Goal: Transaction & Acquisition: Purchase product/service

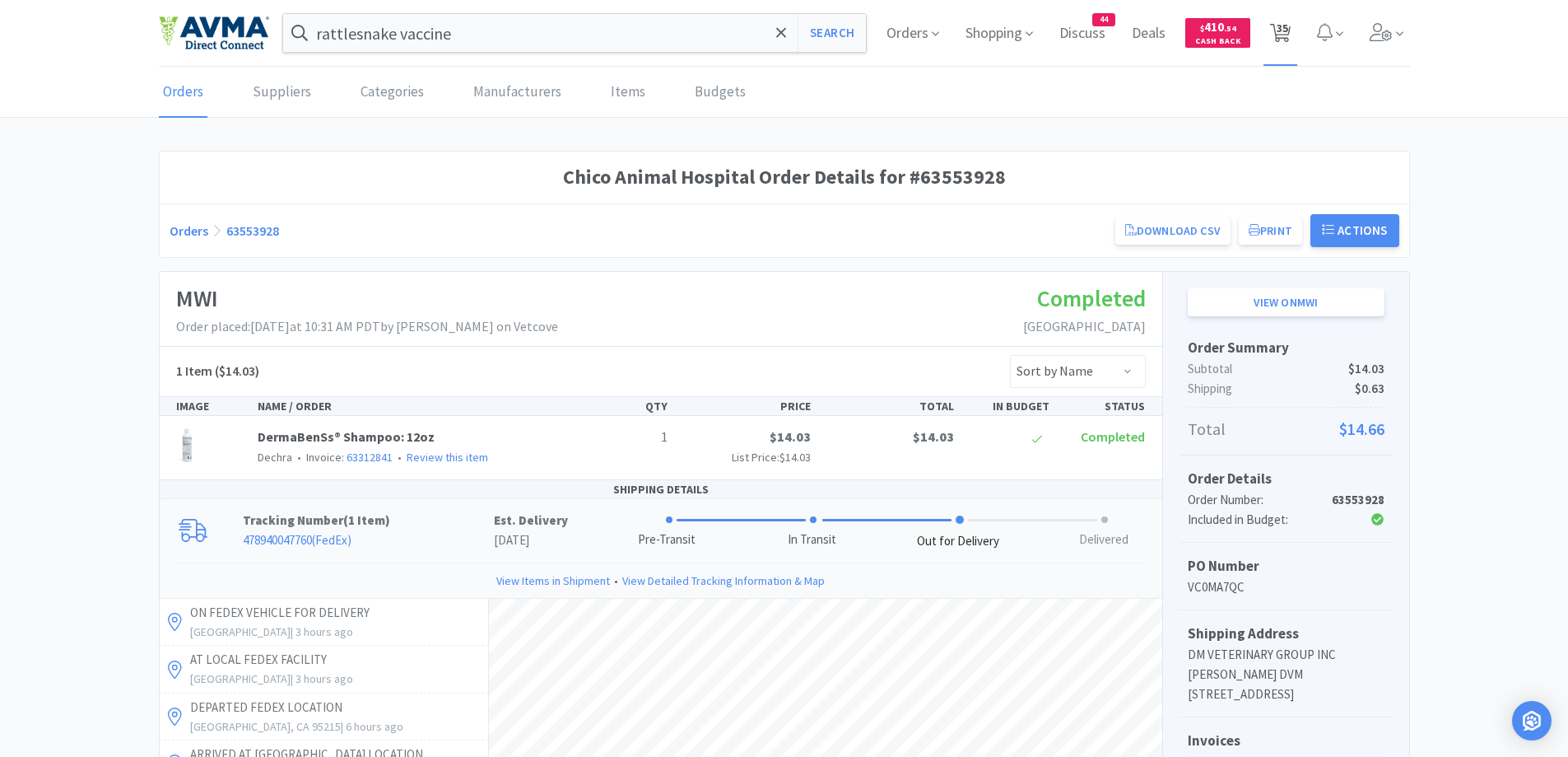
click at [1281, 37] on span "35" at bounding box center [1283, 28] width 11 height 65
select select "2"
select select "10"
select select "1"
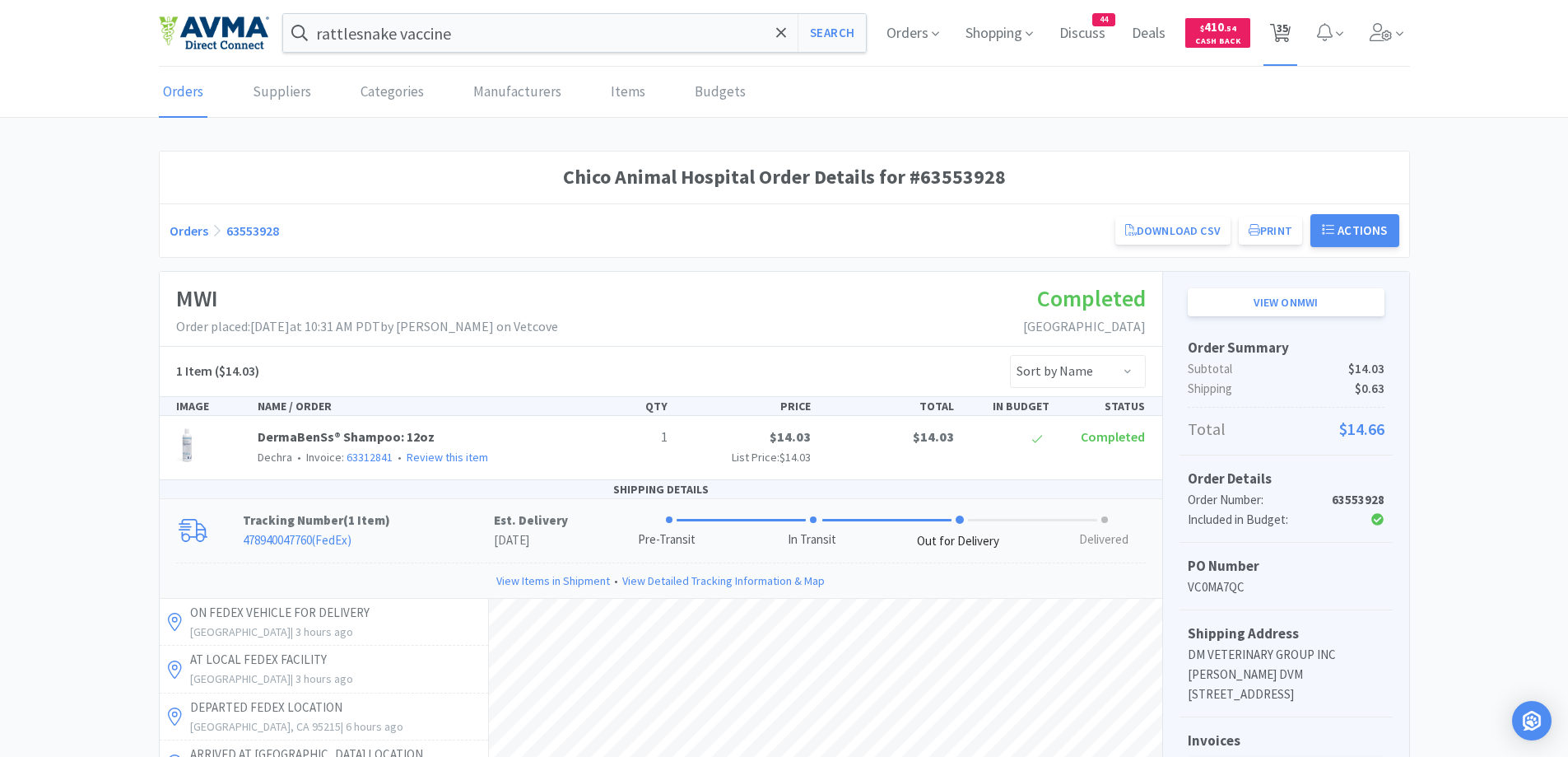
select select "2"
select select "1"
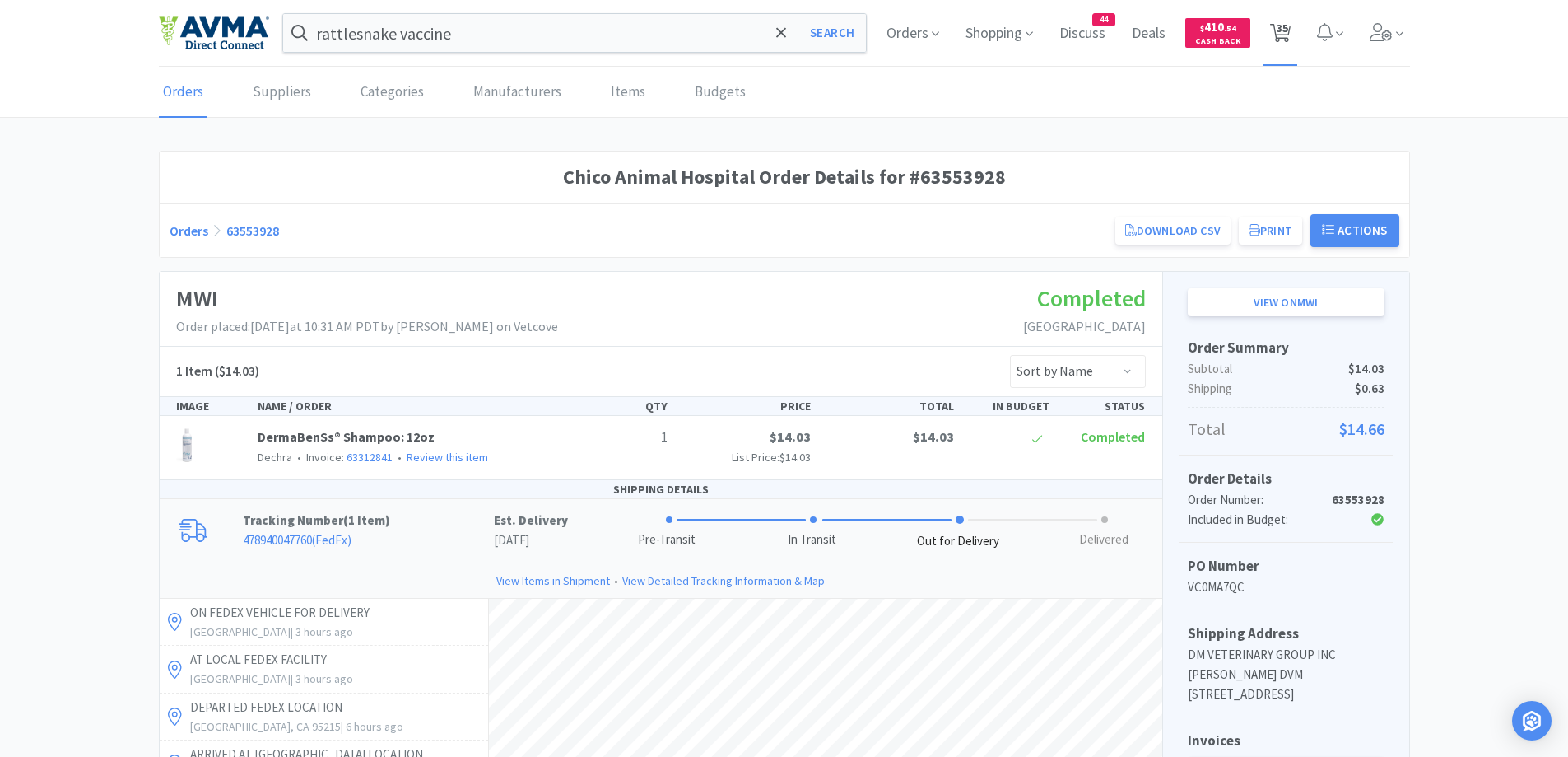
select select "1"
select select "25"
select select "1"
select select "10"
select select "1"
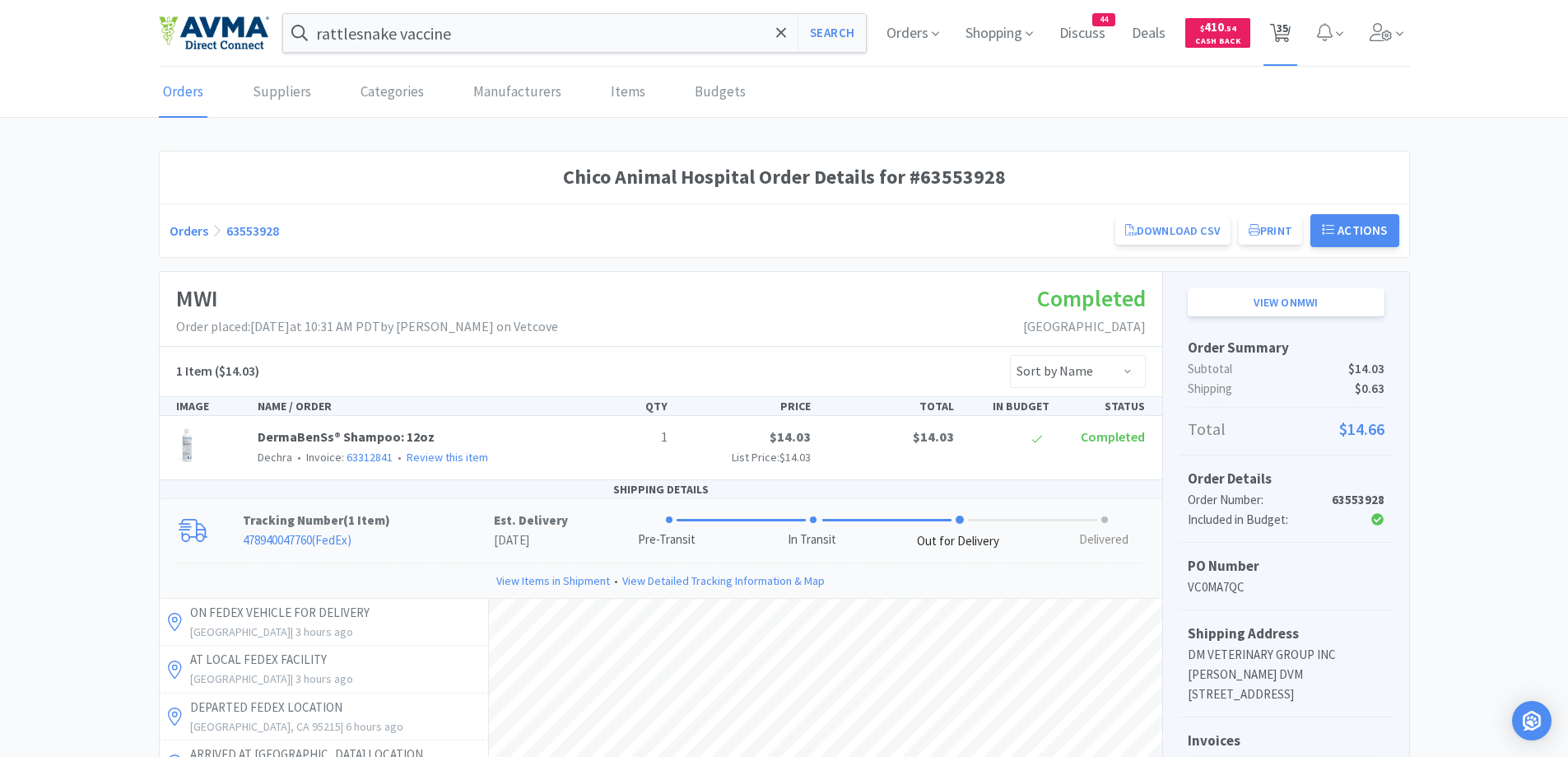
select select "1"
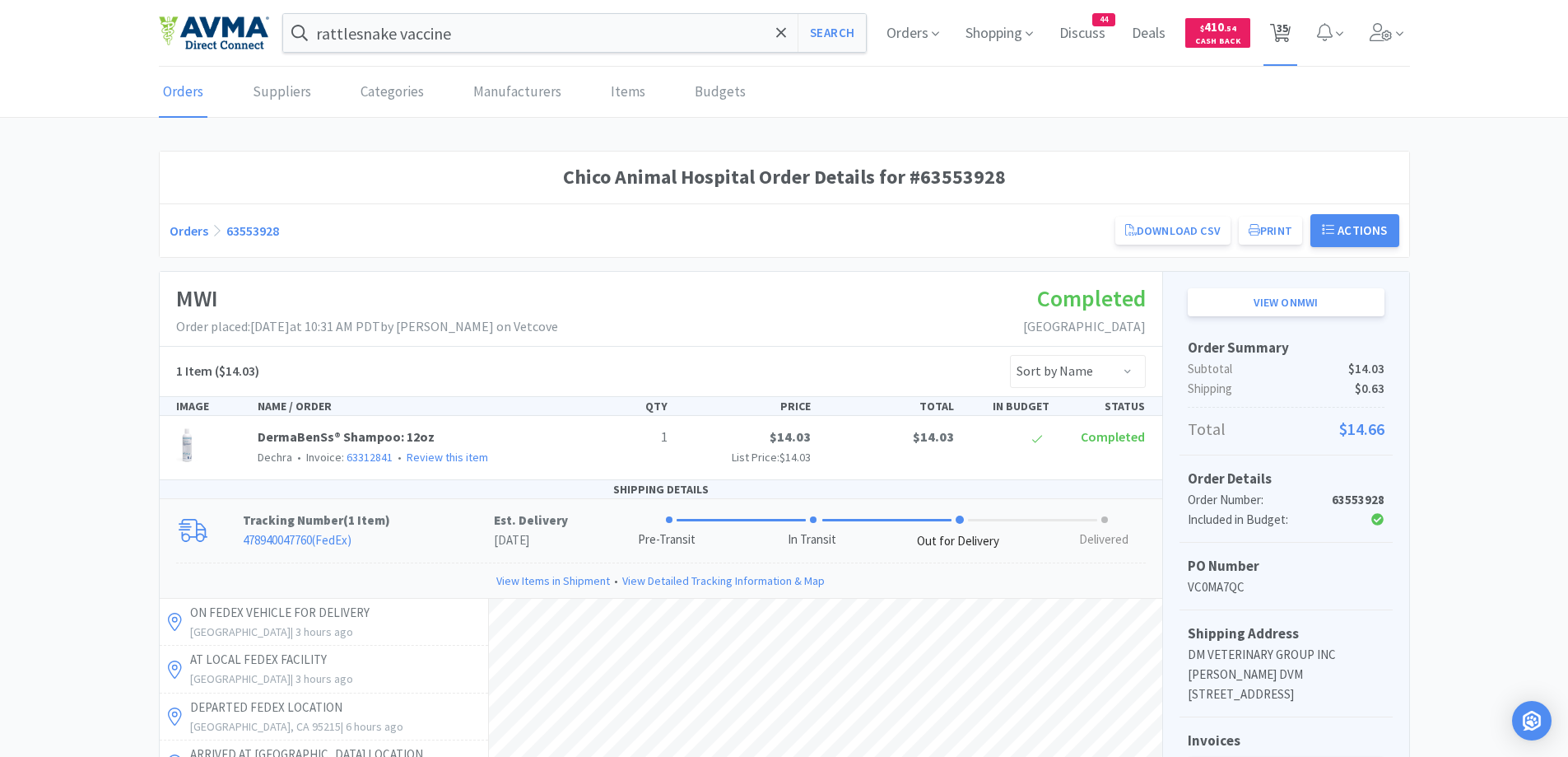
select select "12"
select select "1"
select select "2"
select select "1"
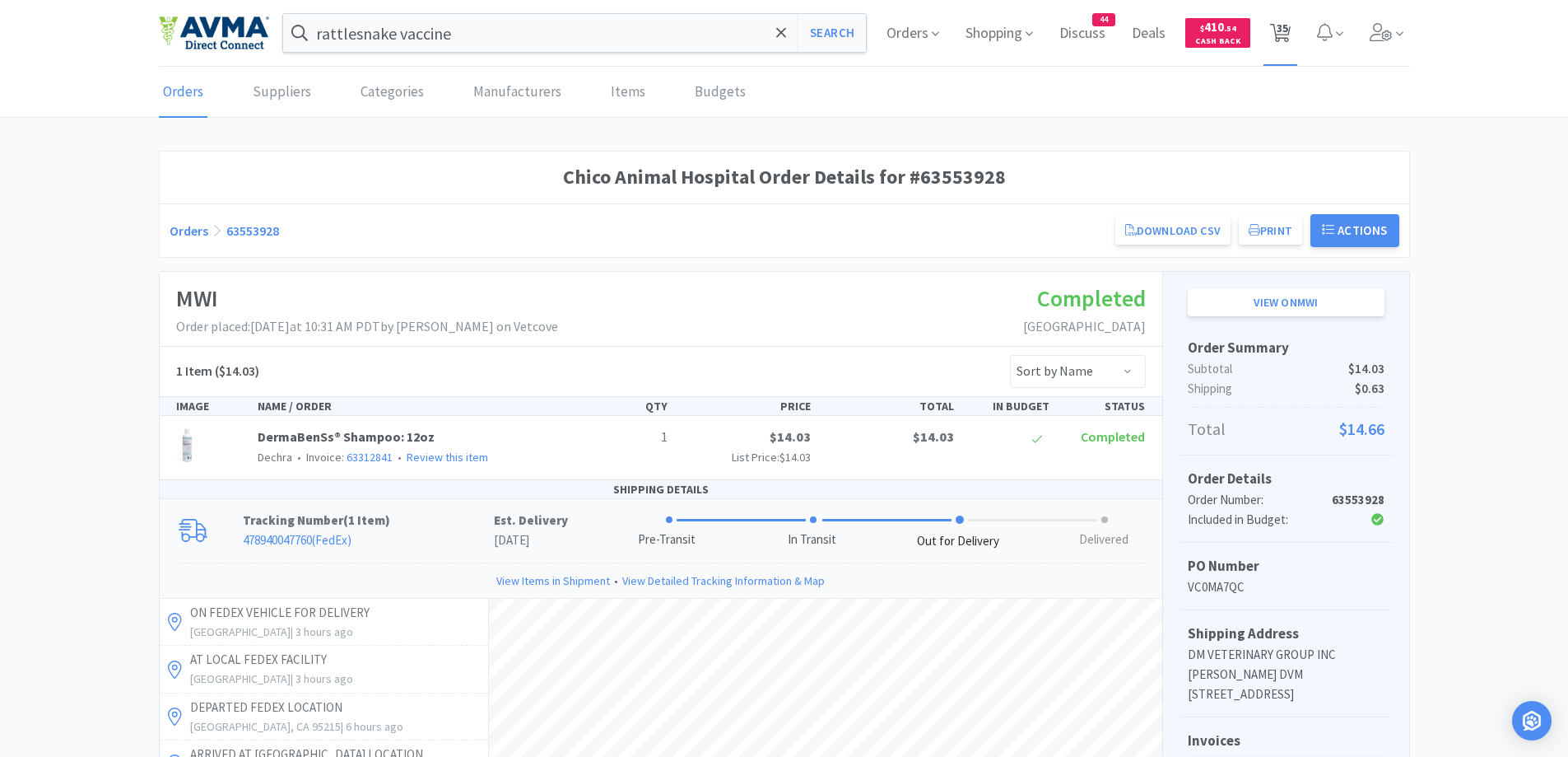
select select "1"
select select "5"
select select "1"
select select "12"
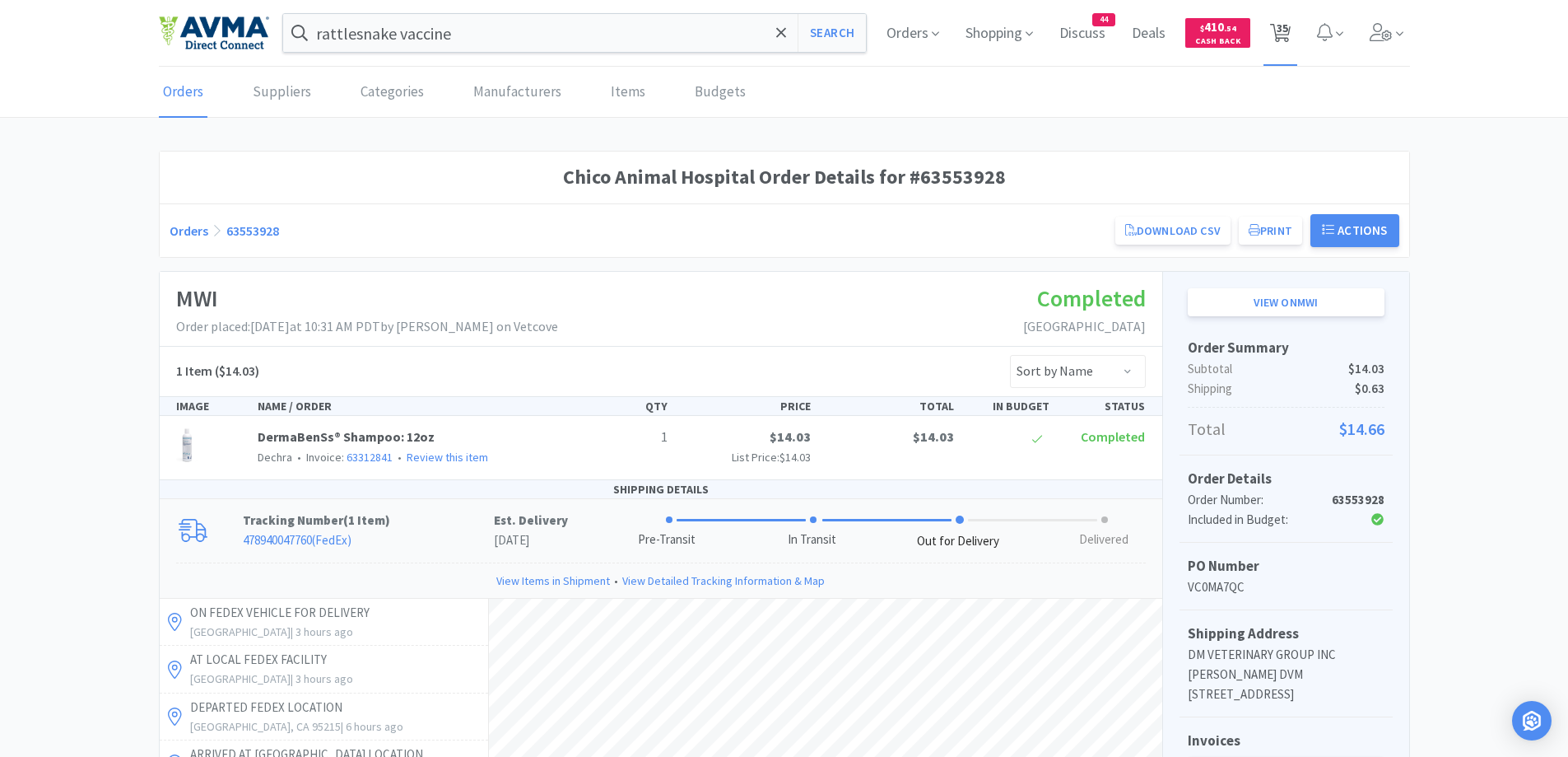
select select "5"
select select "1"
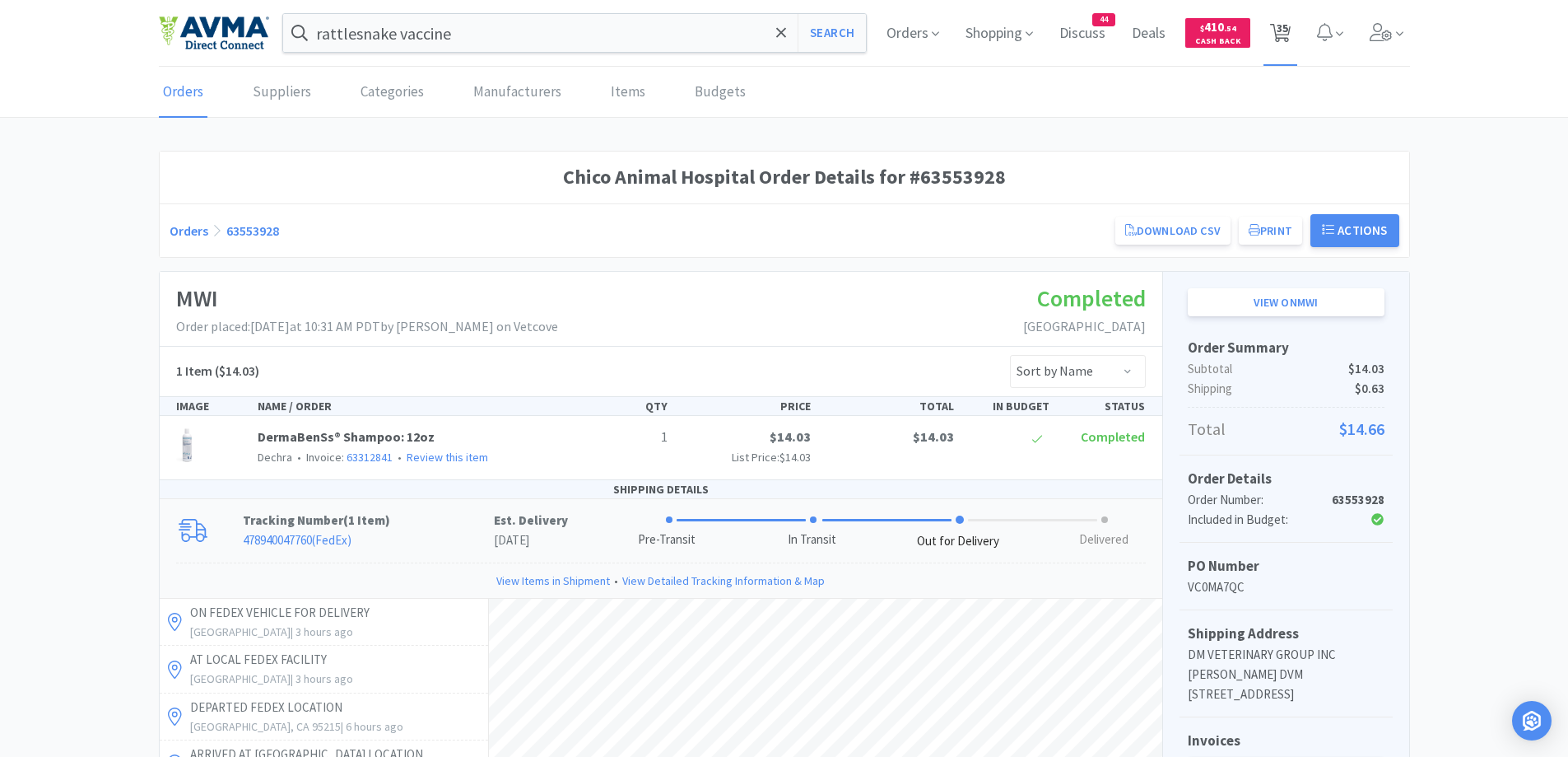
select select "1"
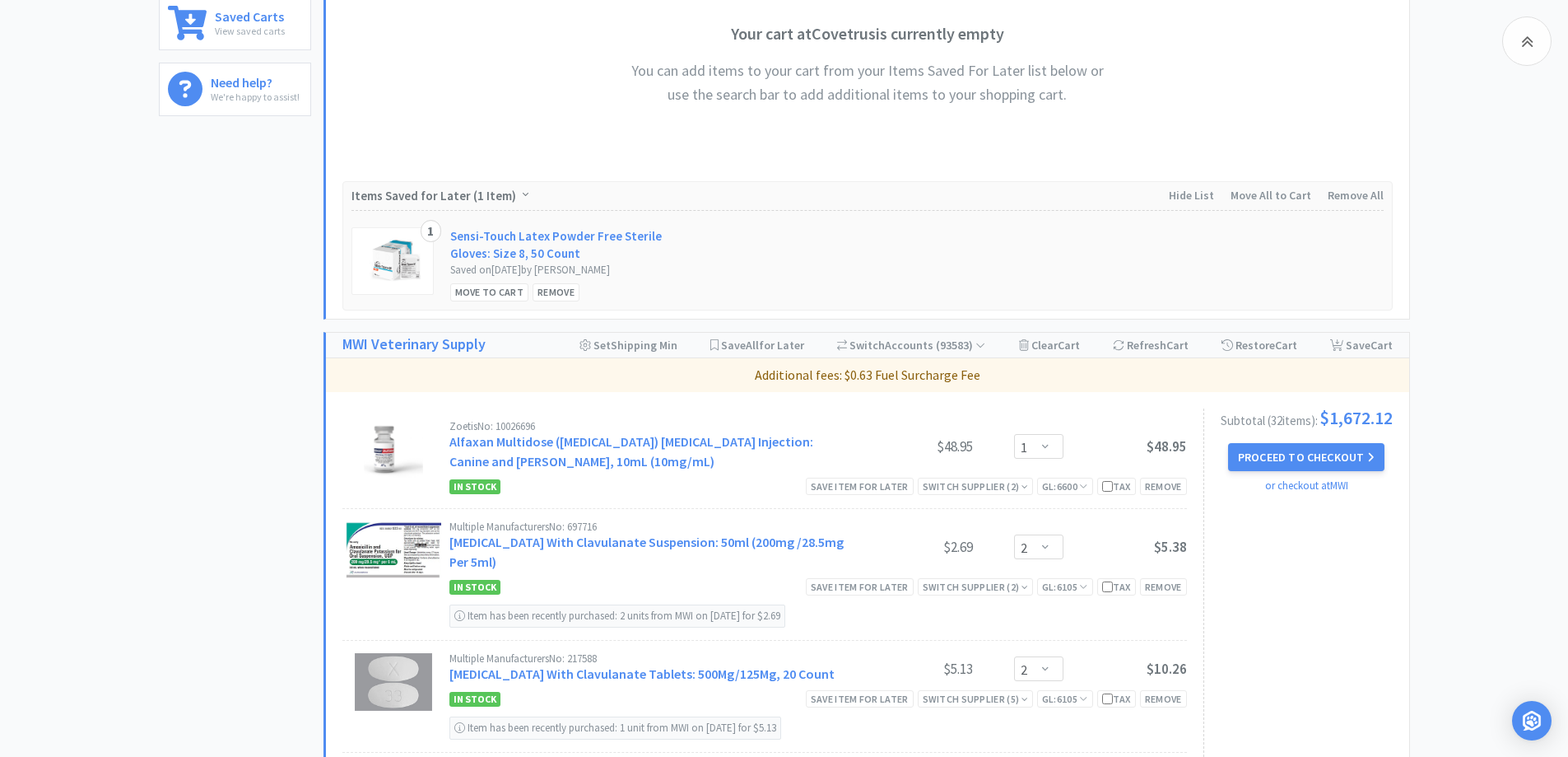
scroll to position [823, 0]
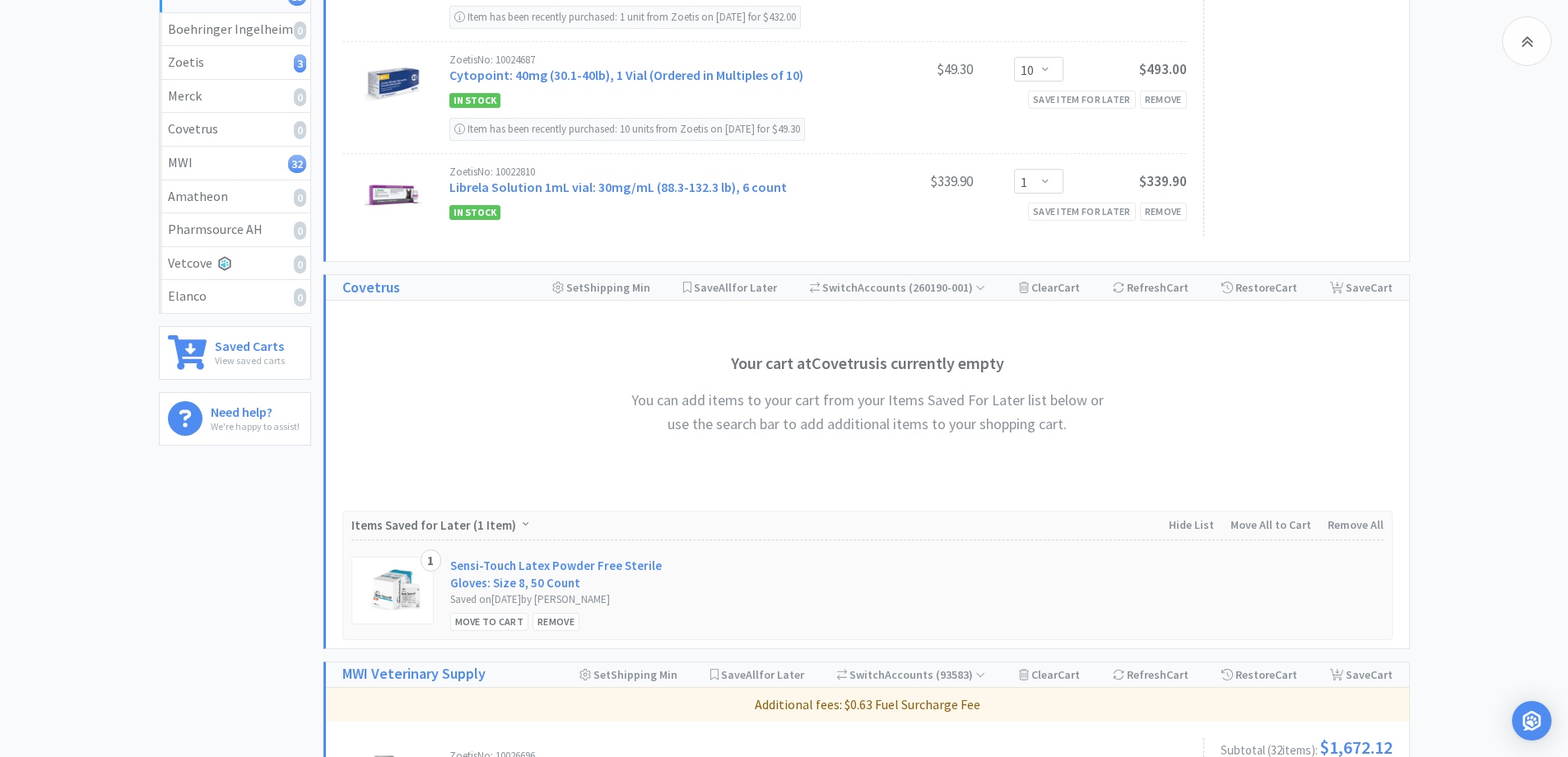
scroll to position [0, 0]
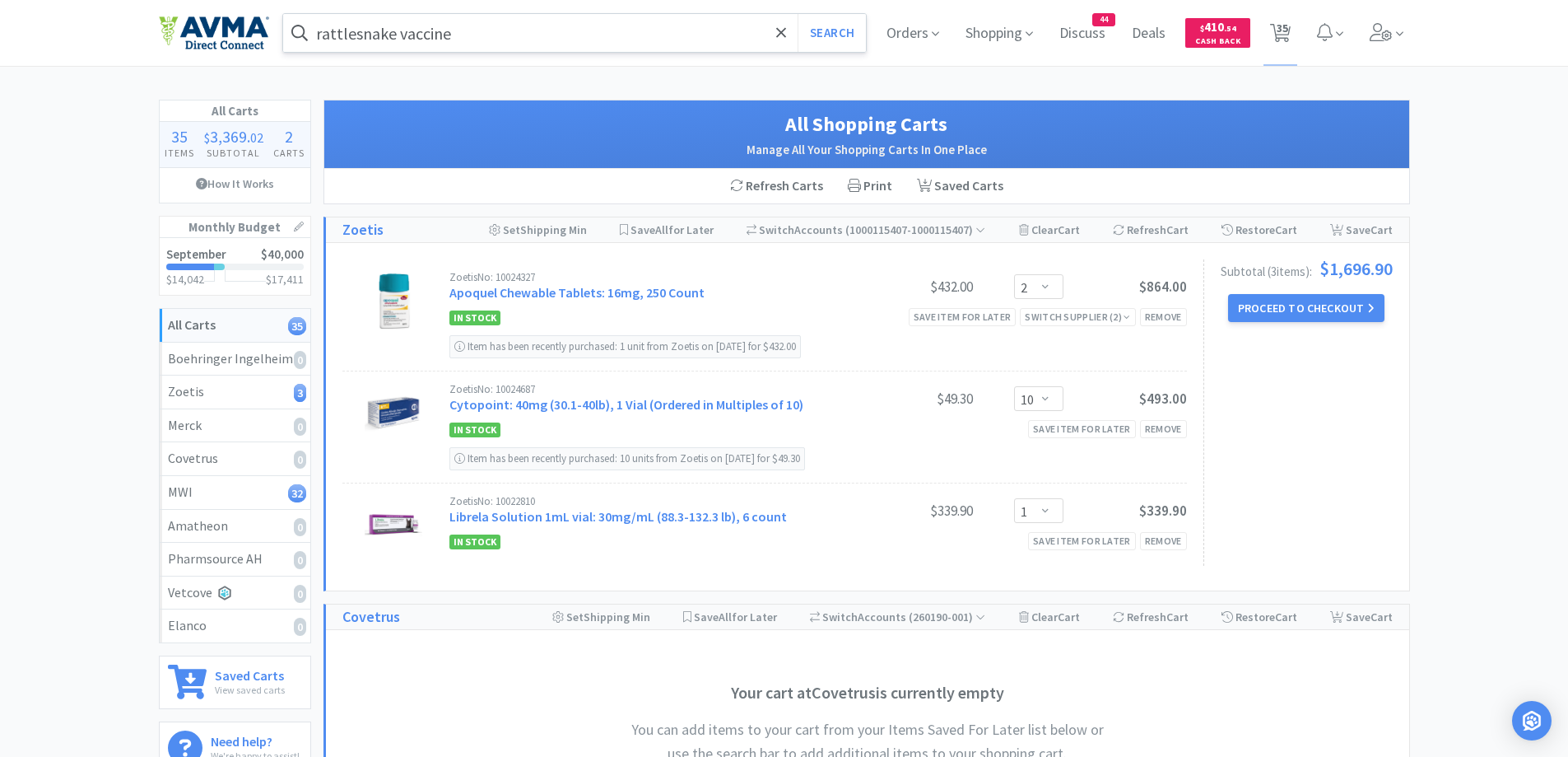
click at [500, 38] on input "rattlesnake vaccine" at bounding box center [575, 33] width 584 height 38
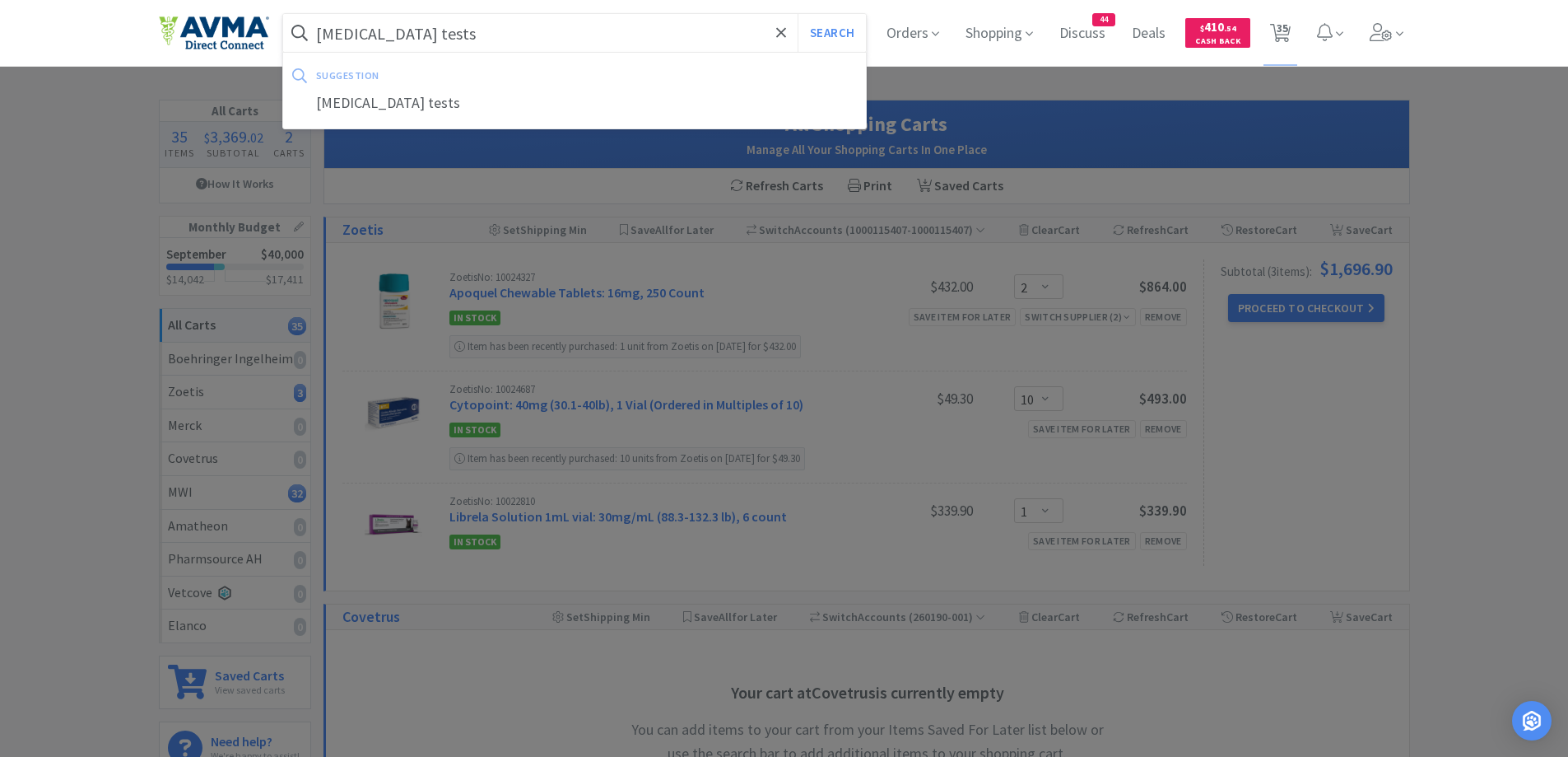
type input "[MEDICAL_DATA] tests"
click at [798, 14] on button "Search" at bounding box center [832, 33] width 68 height 38
select select "1"
select select "2"
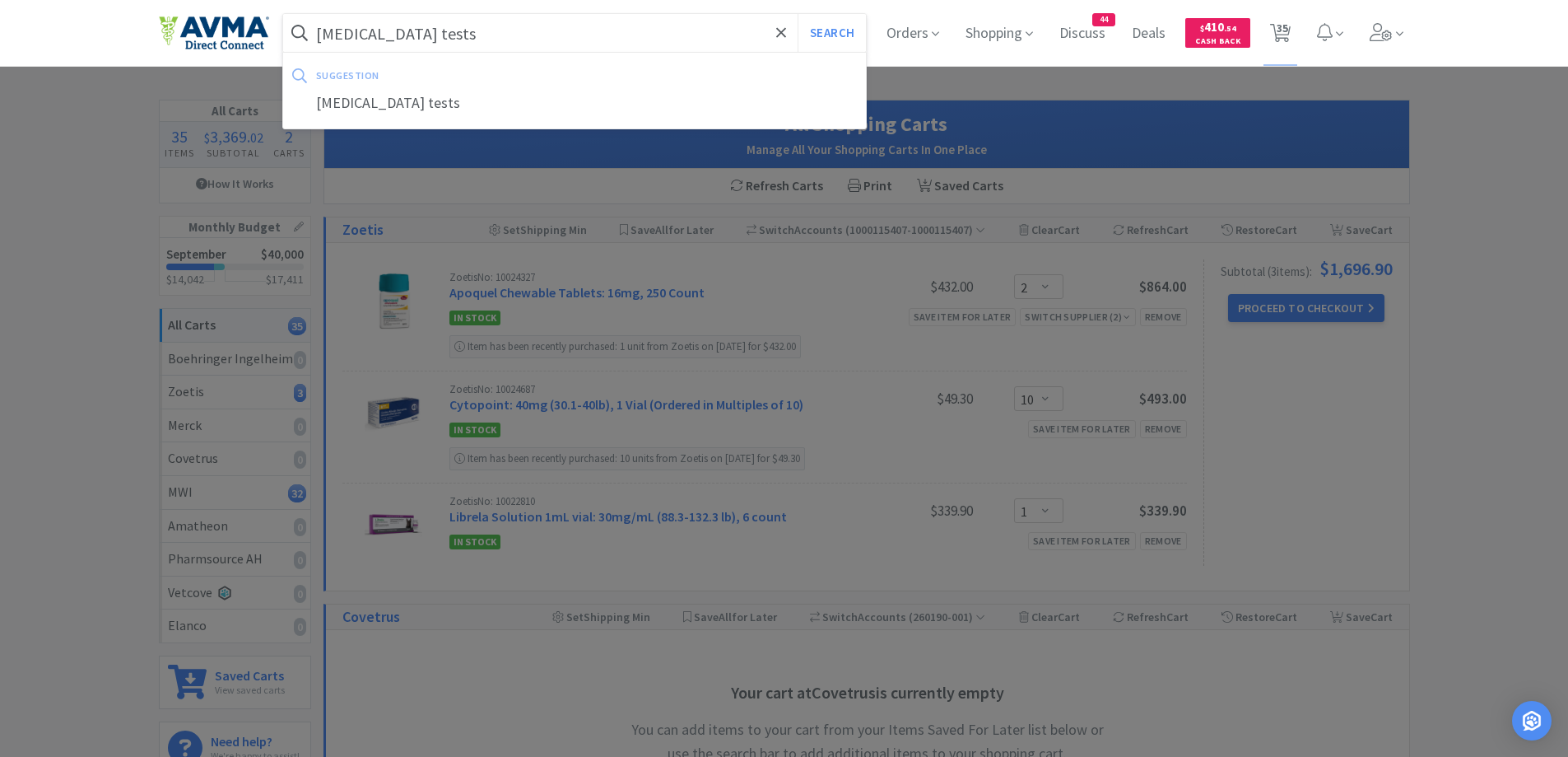
select select "2"
select select "1"
select select "25"
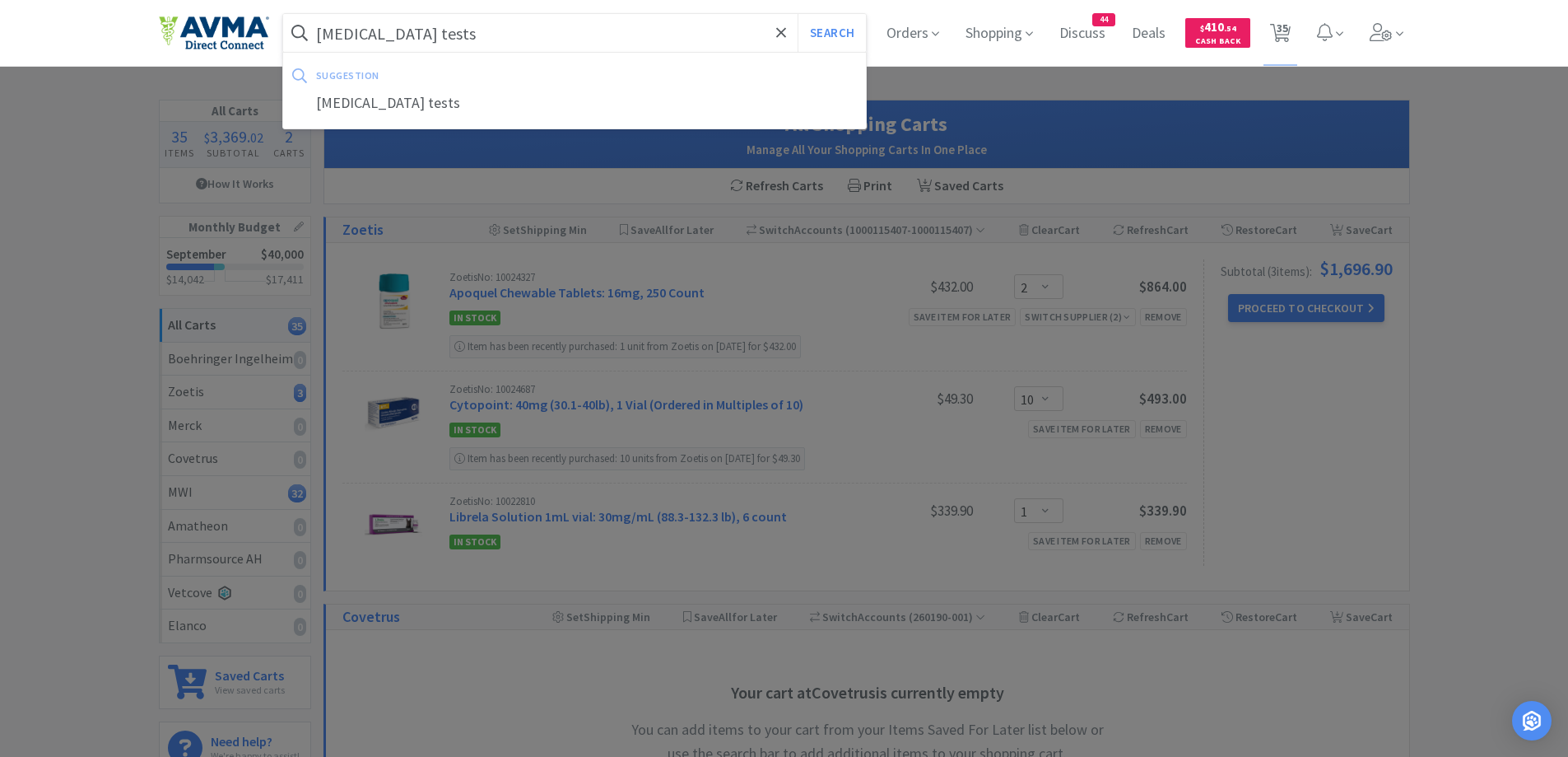
select select "1"
select select "10"
select select "1"
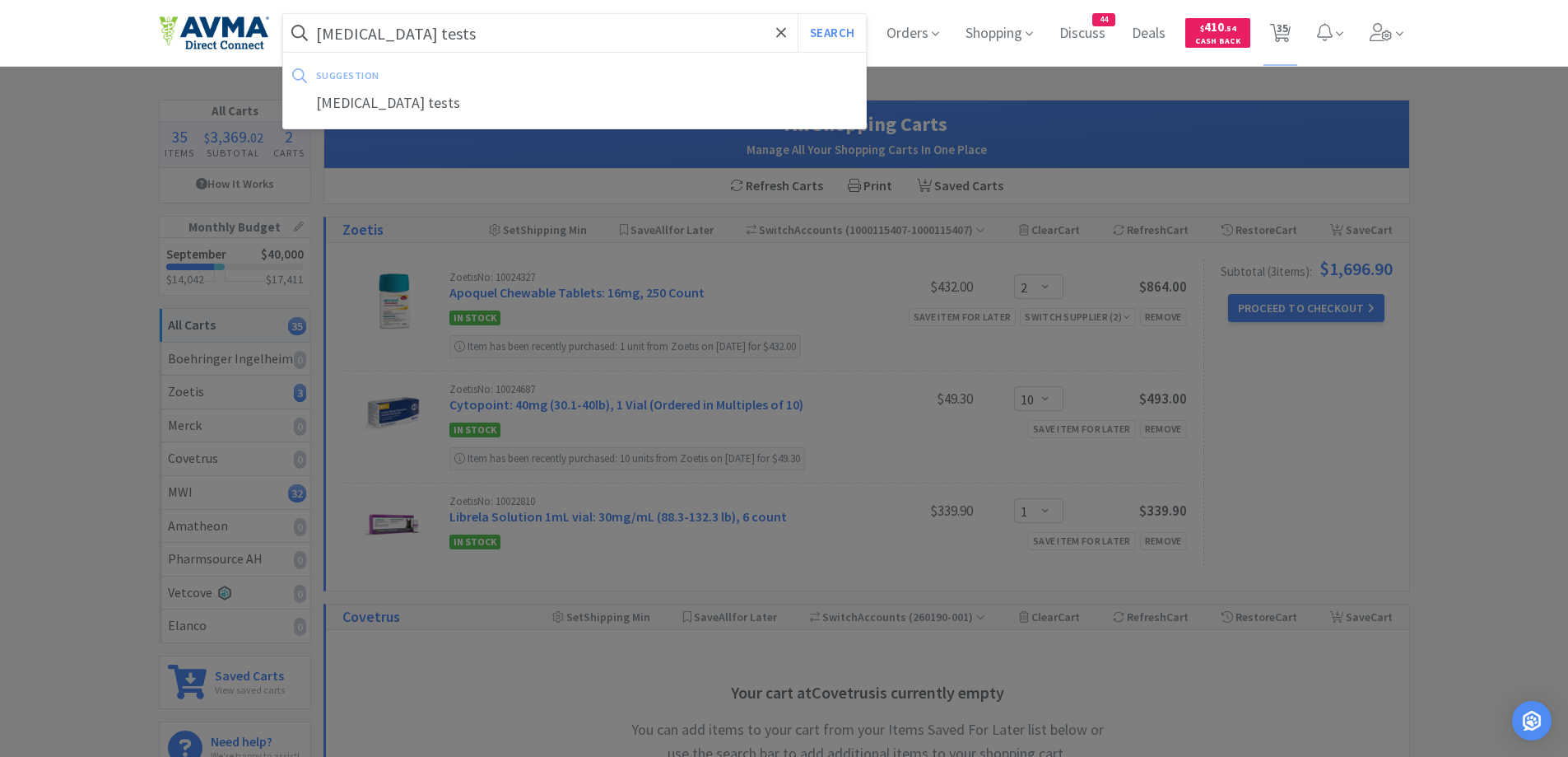
select select "1"
select select "12"
select select "1"
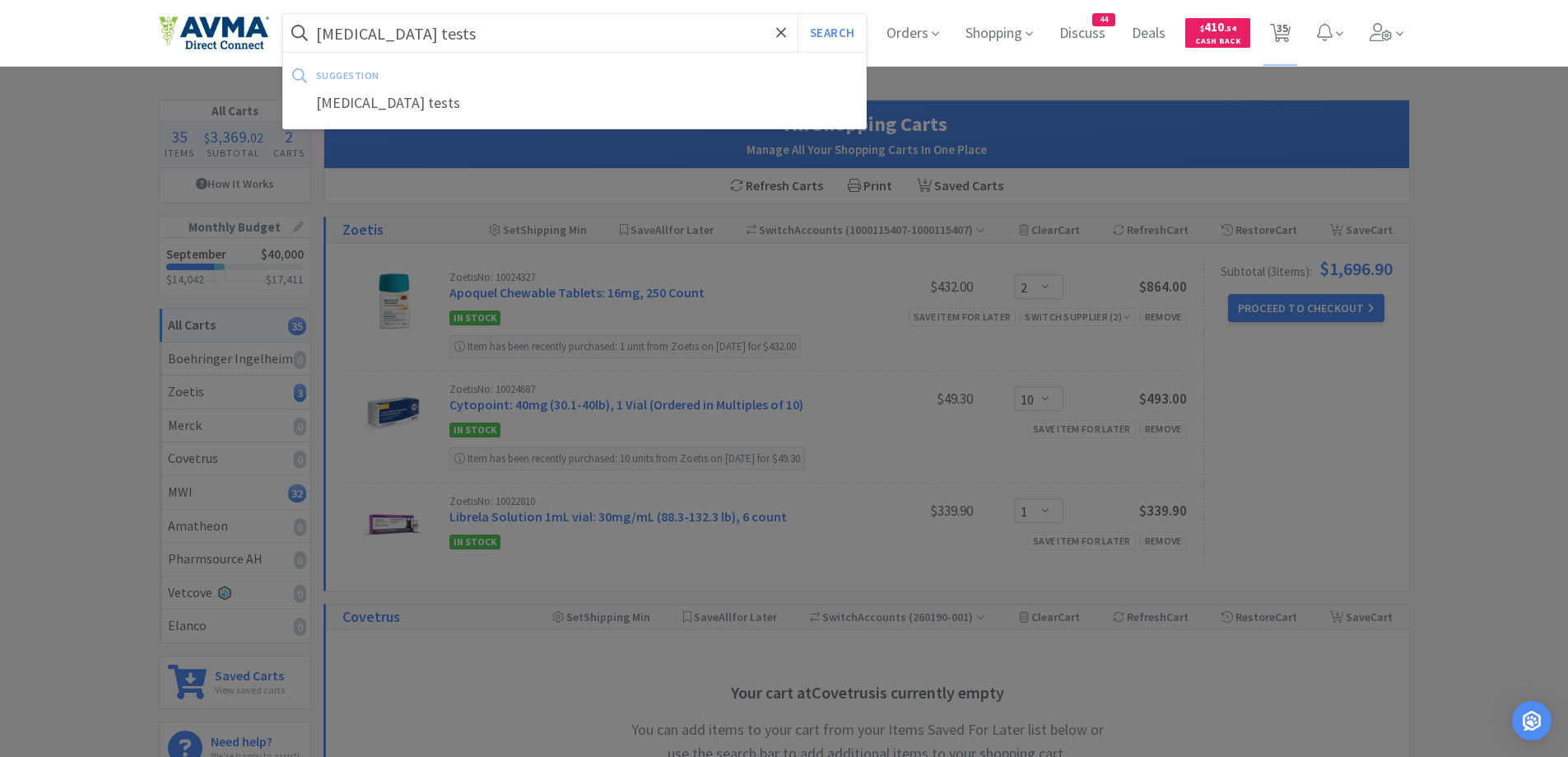
select select "2"
select select "1"
select select "5"
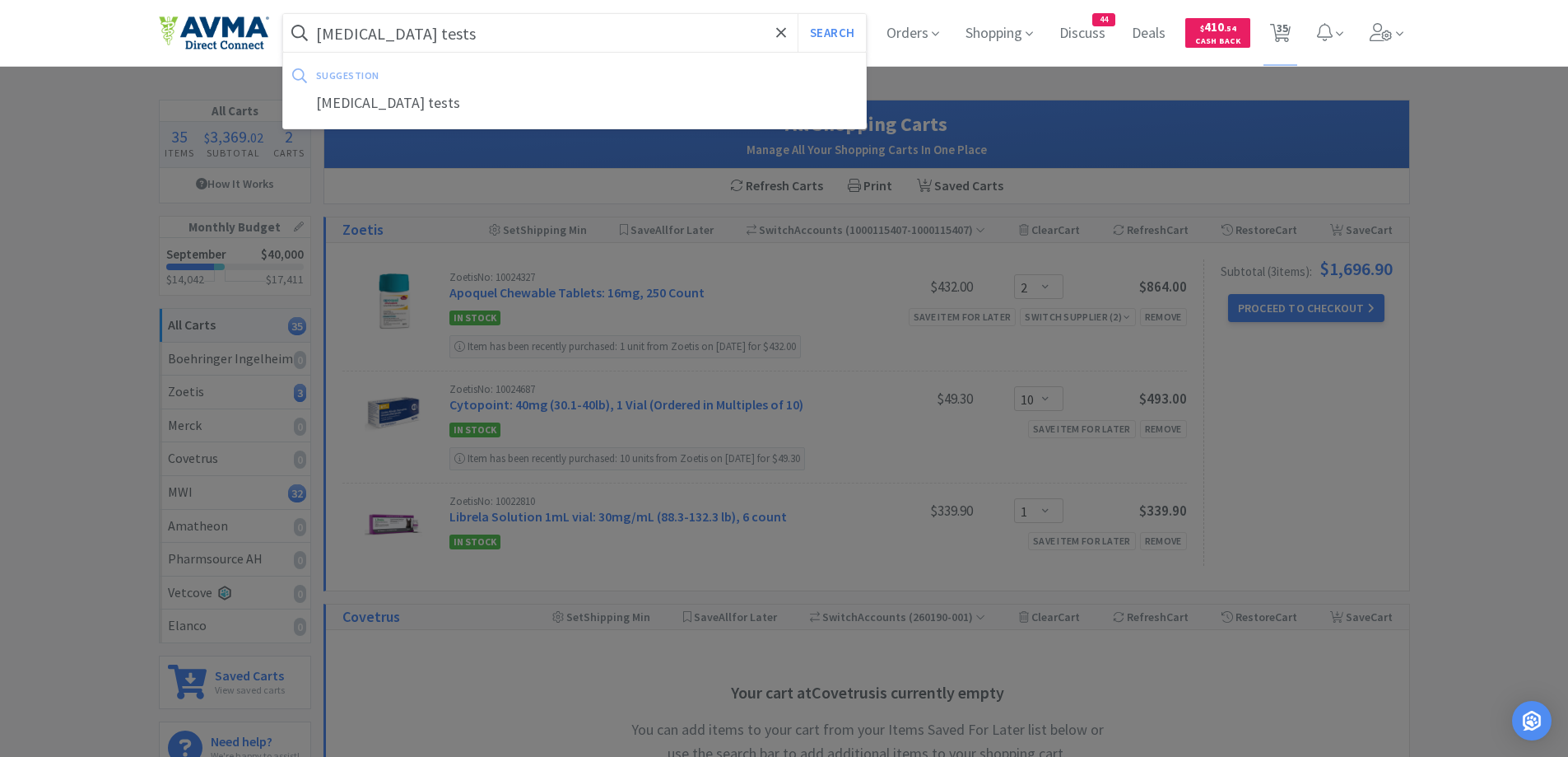
select select "1"
select select "12"
select select "5"
select select "1"
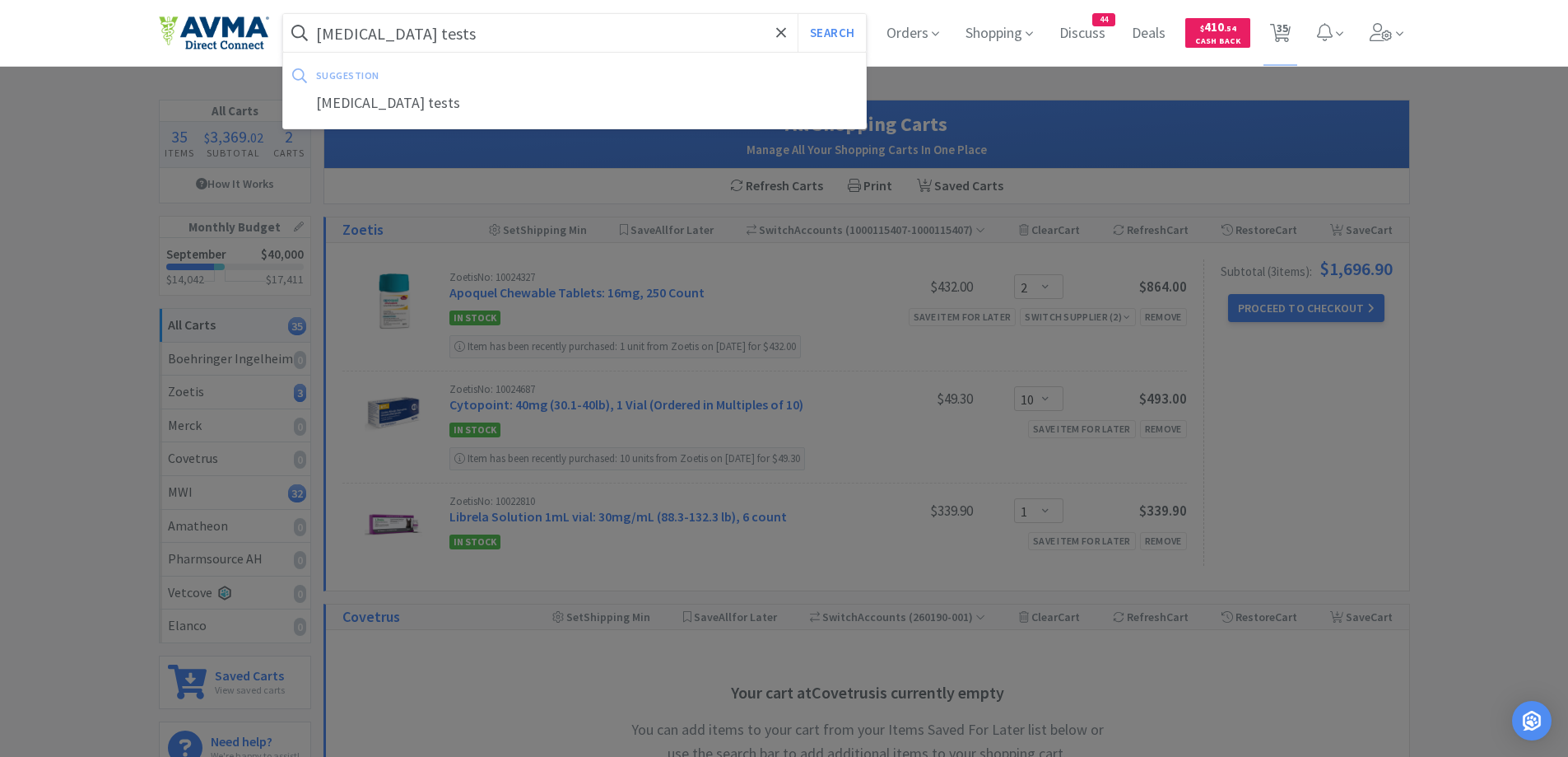
select select "1"
select select "2"
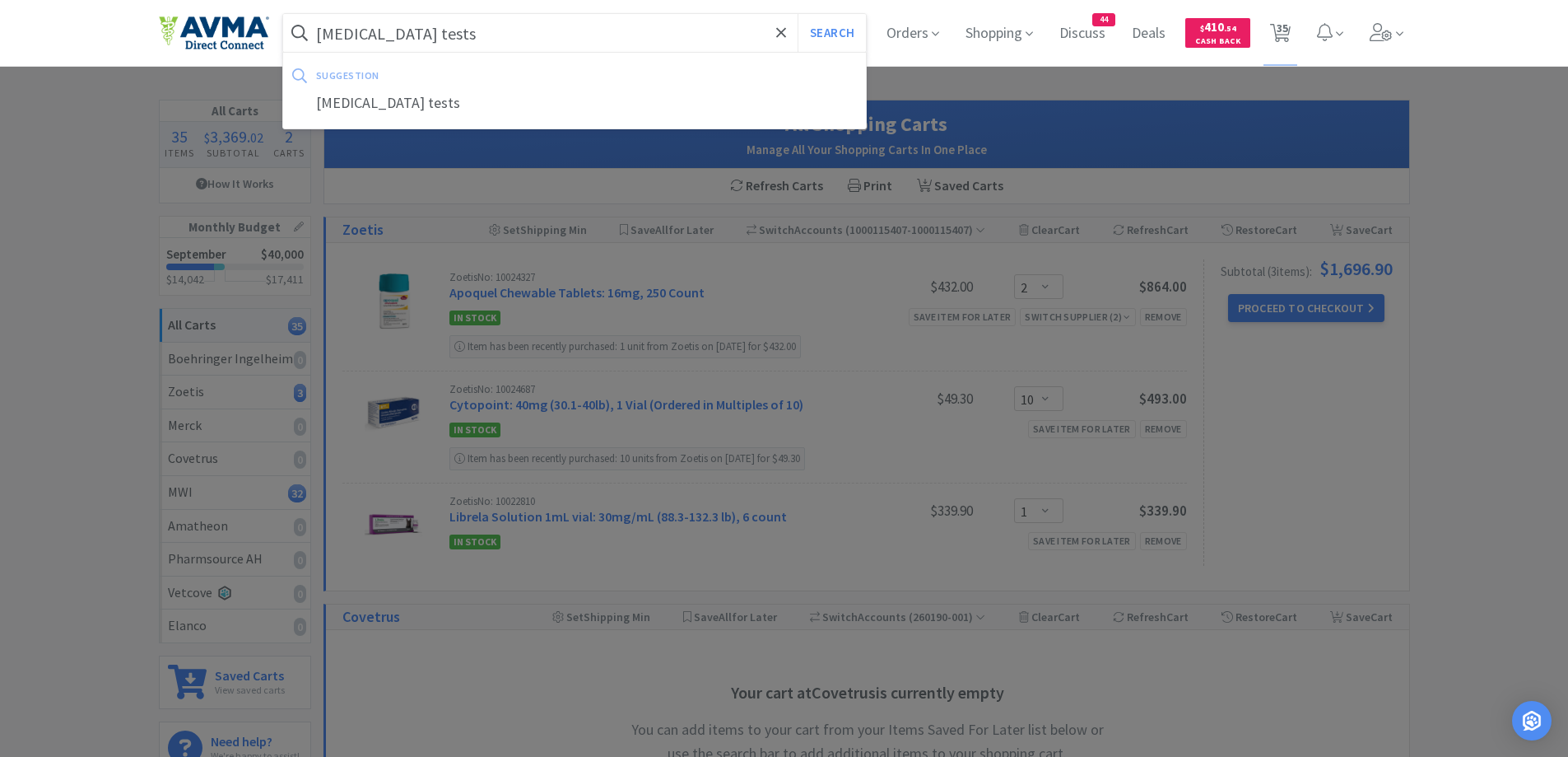
select select "10"
select select "1"
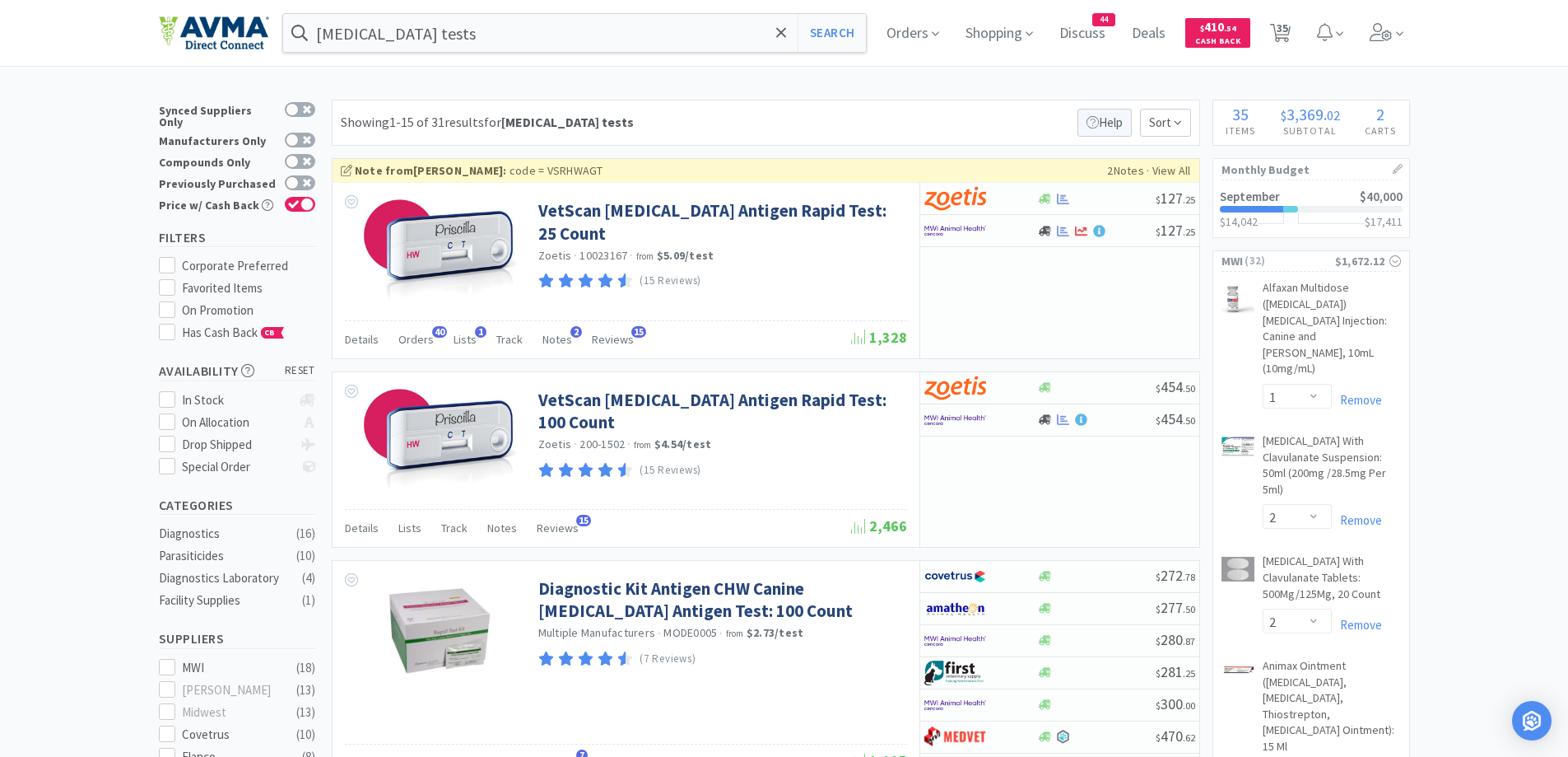
click at [1122, 121] on p "Help" at bounding box center [1104, 123] width 54 height 28
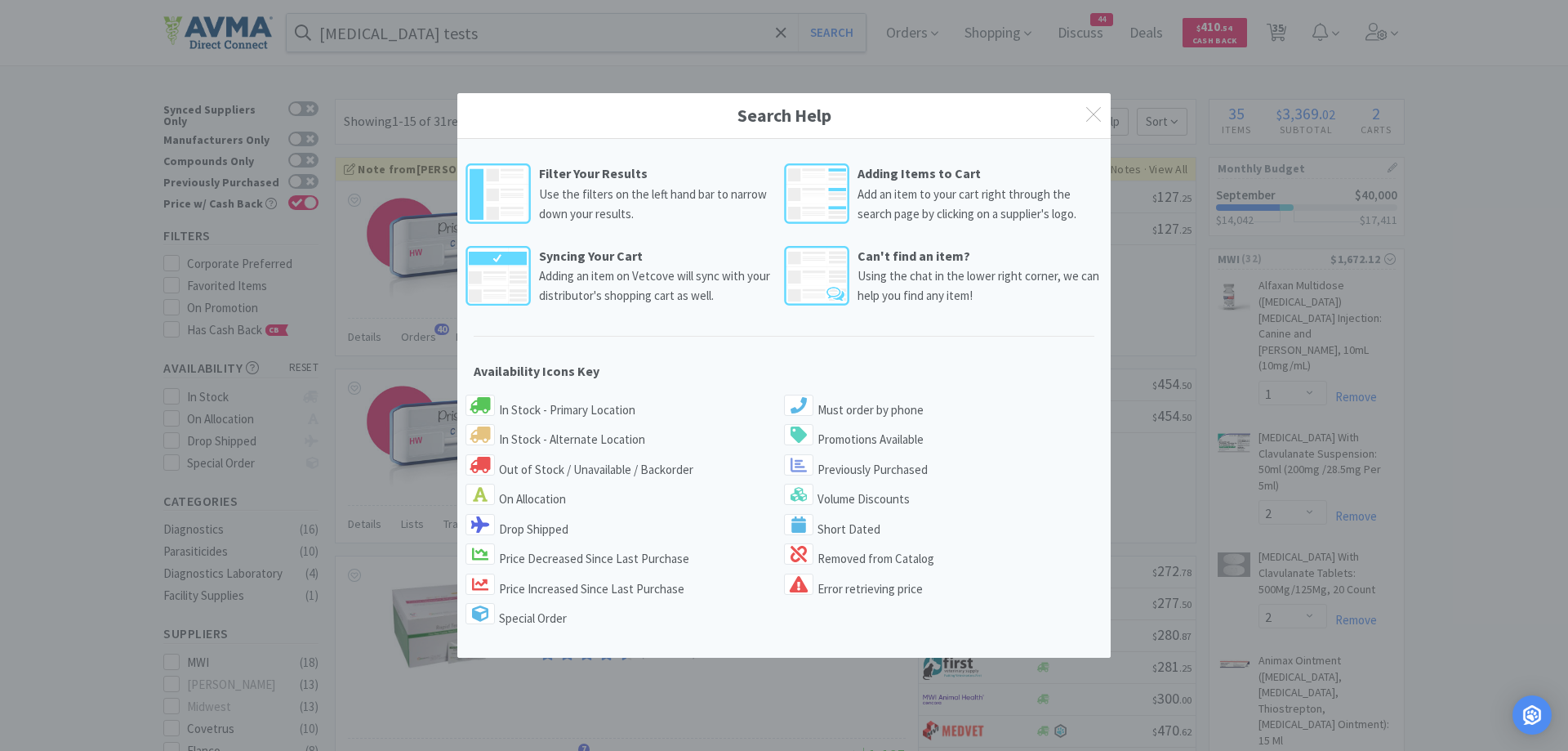
click at [1083, 114] on div "Search Help" at bounding box center [784, 116] width 654 height 46
click at [1096, 114] on icon at bounding box center [1094, 115] width 15 height 15
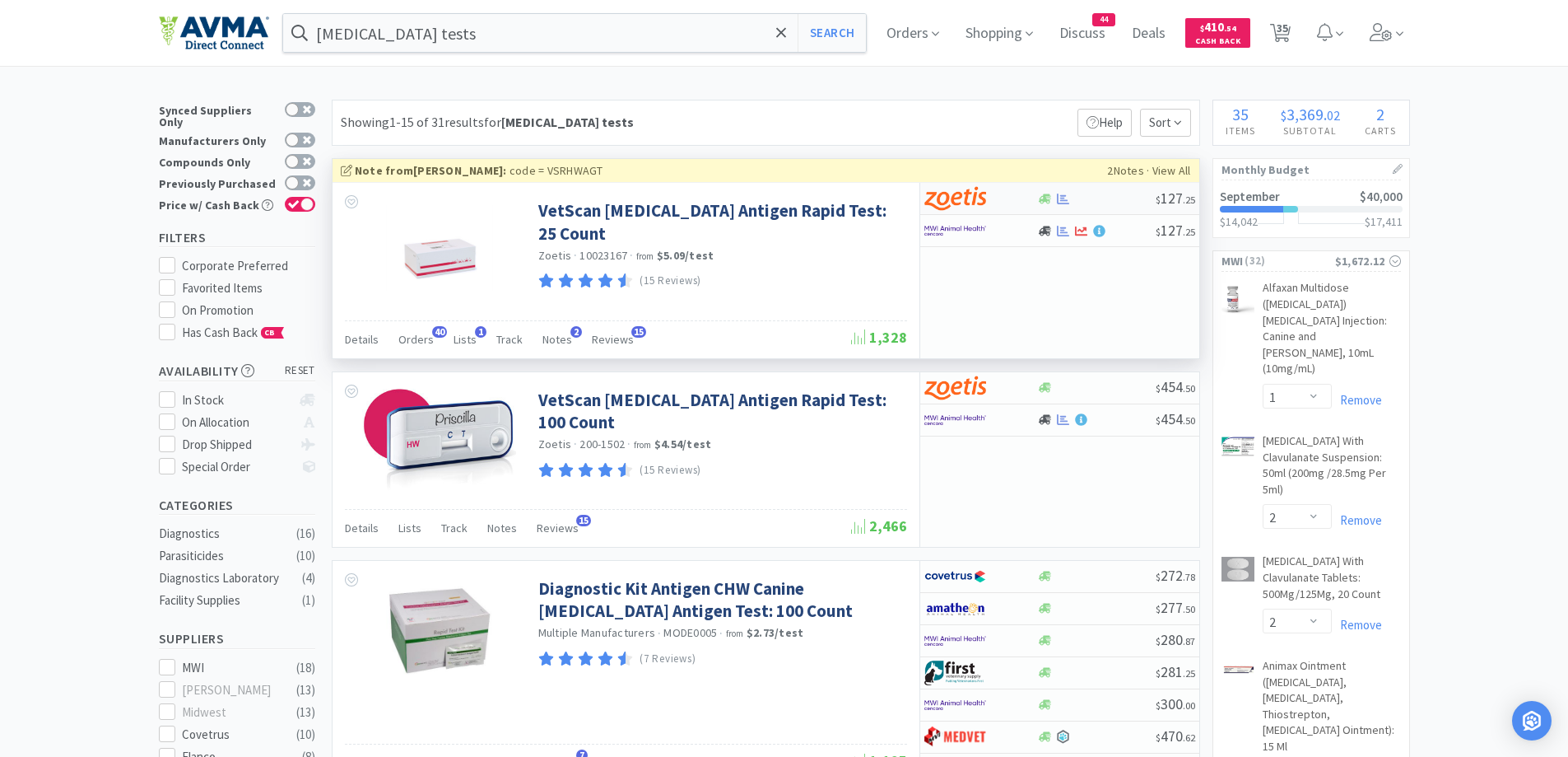
click at [1011, 207] on div at bounding box center [970, 199] width 91 height 28
select select "1"
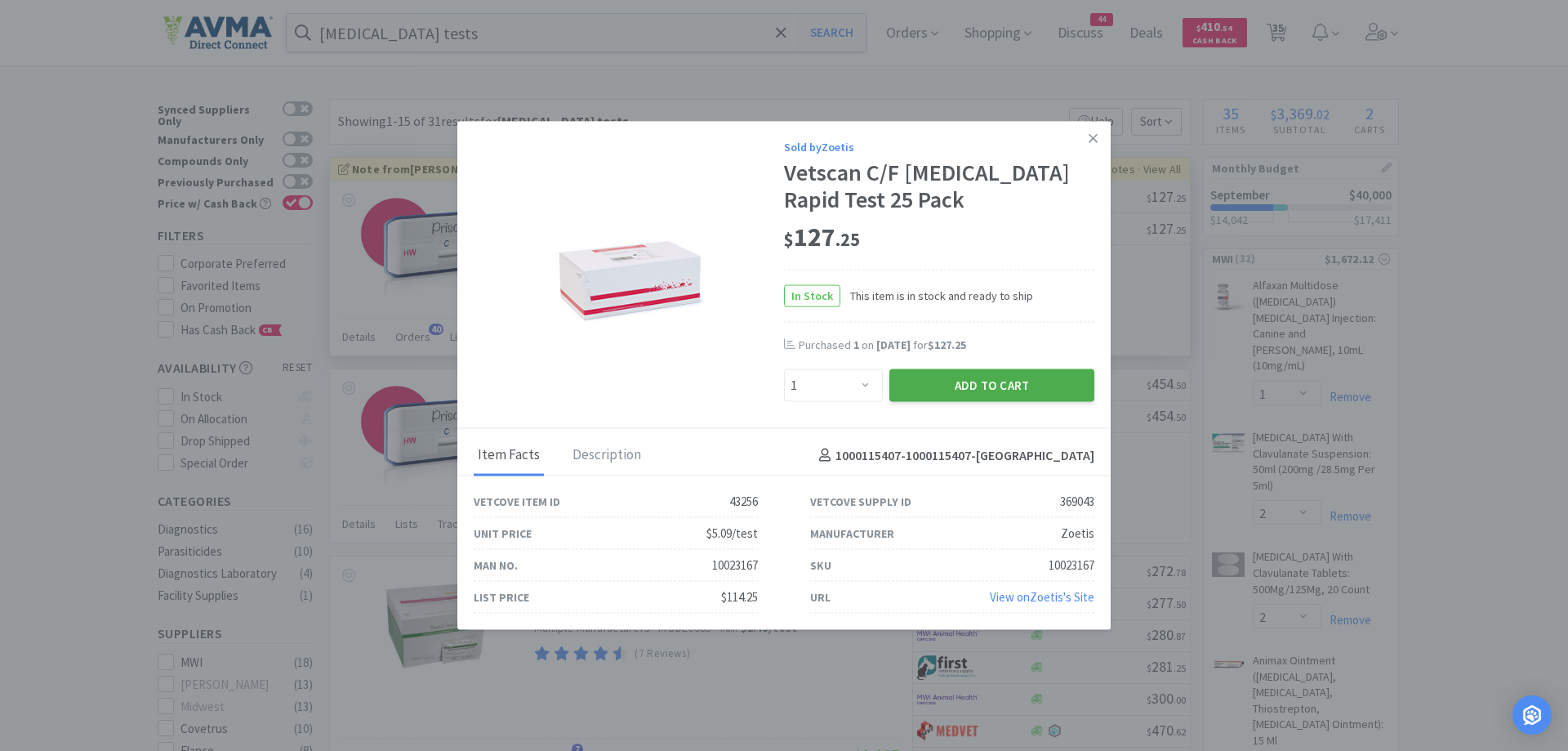
click at [1007, 389] on button "Add to Cart" at bounding box center [992, 386] width 205 height 33
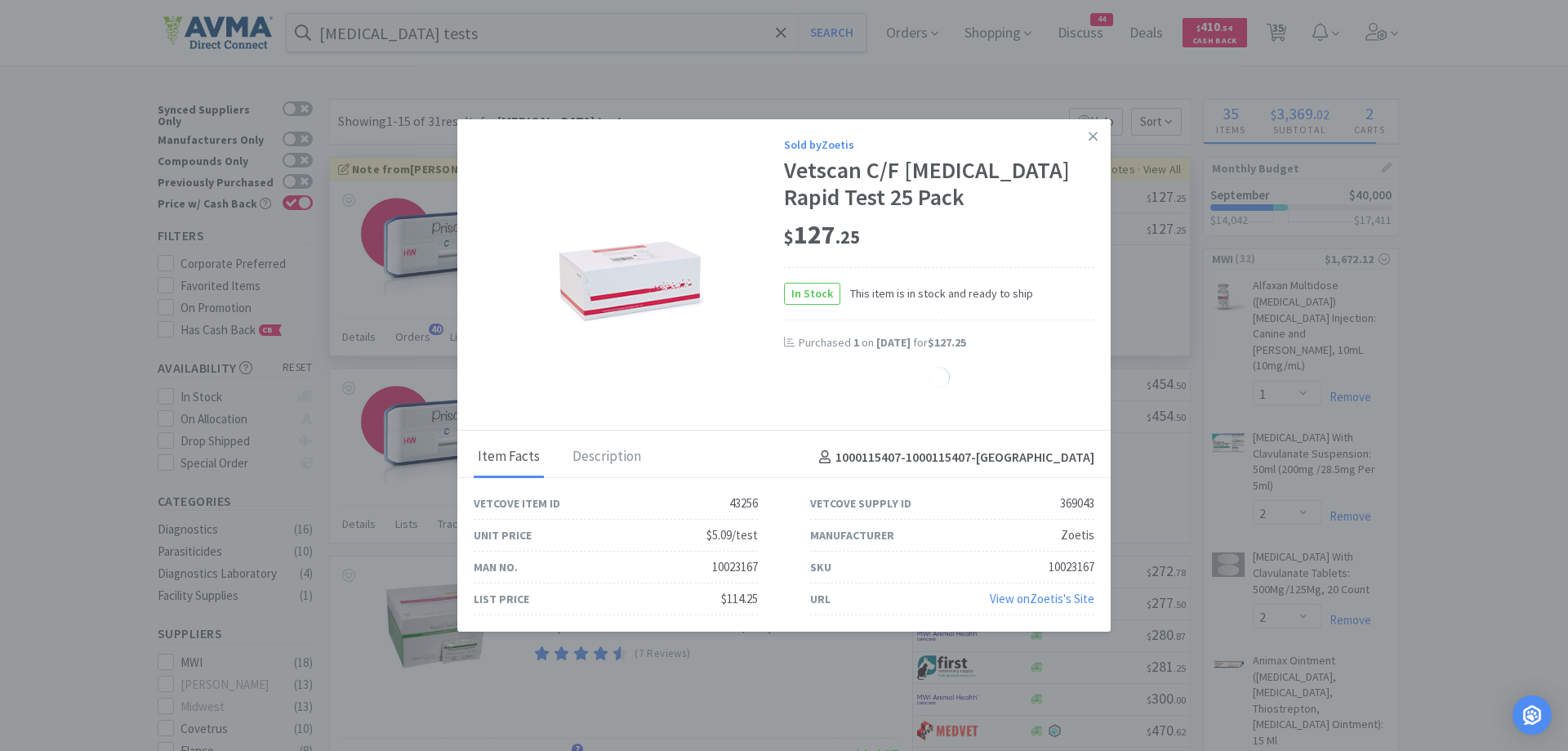
select select "1"
select select "5"
select select "10"
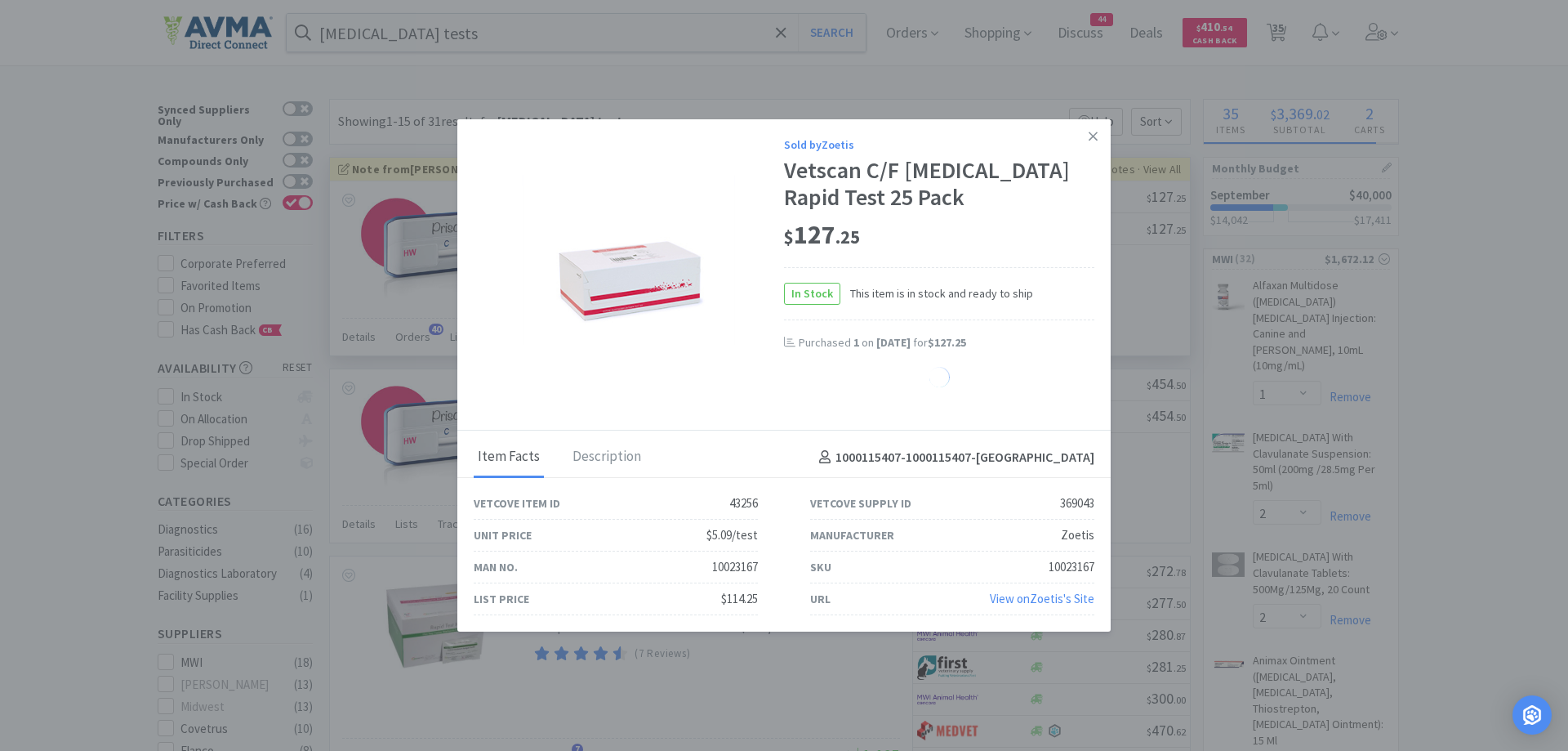
select select "10"
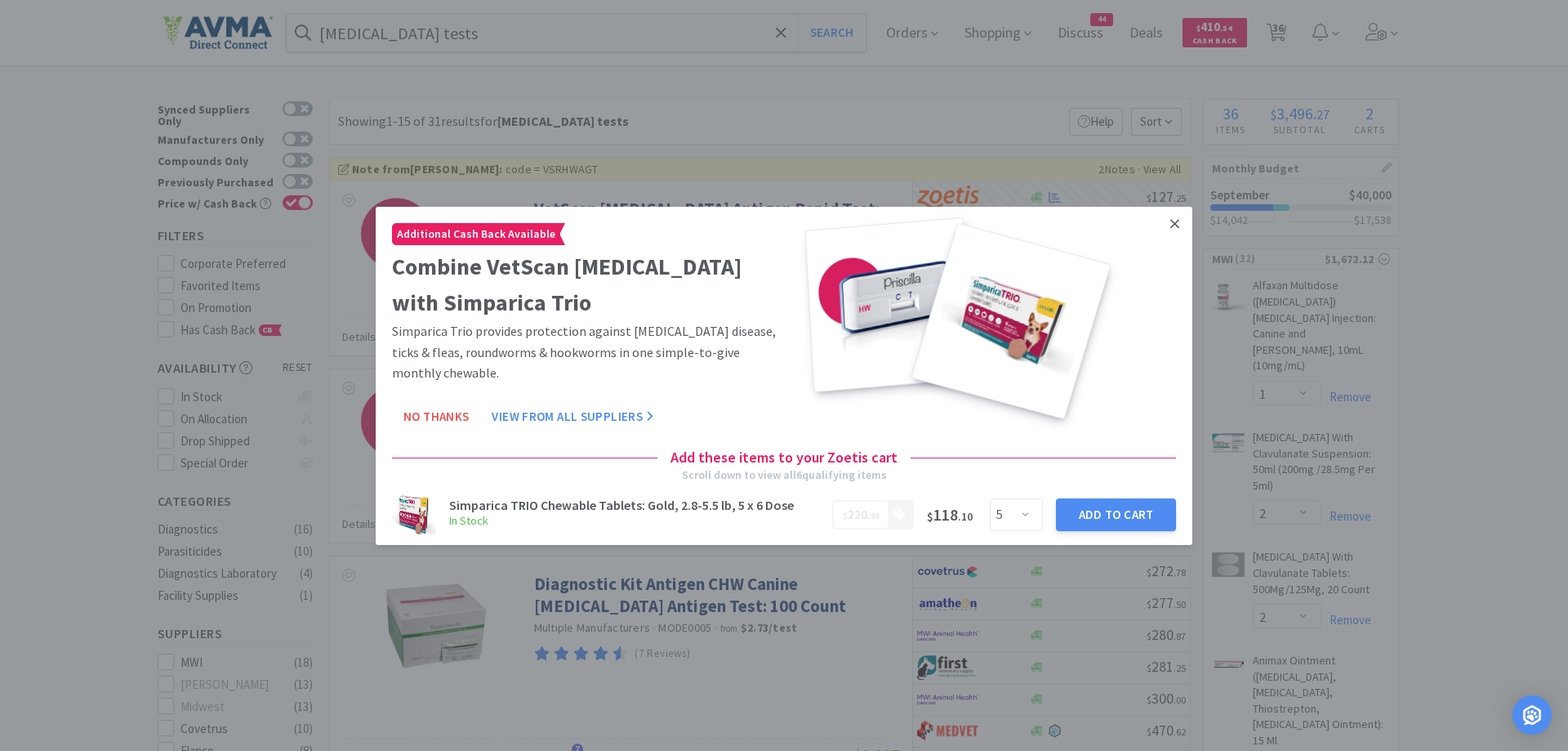
click at [1171, 227] on icon at bounding box center [1176, 224] width 9 height 9
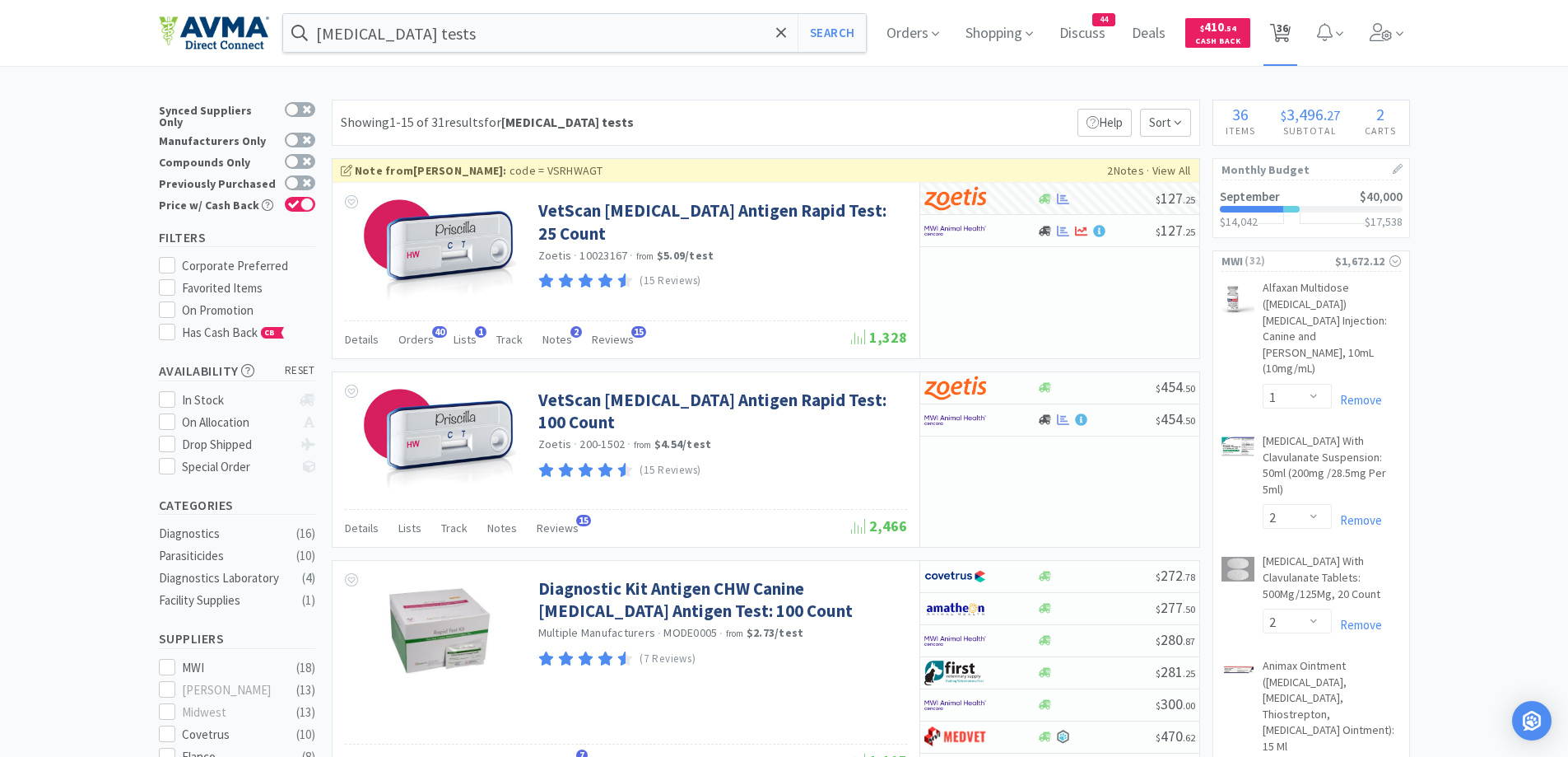
click at [1286, 36] on span "36" at bounding box center [1283, 28] width 11 height 65
select select "2"
select select "10"
select select "1"
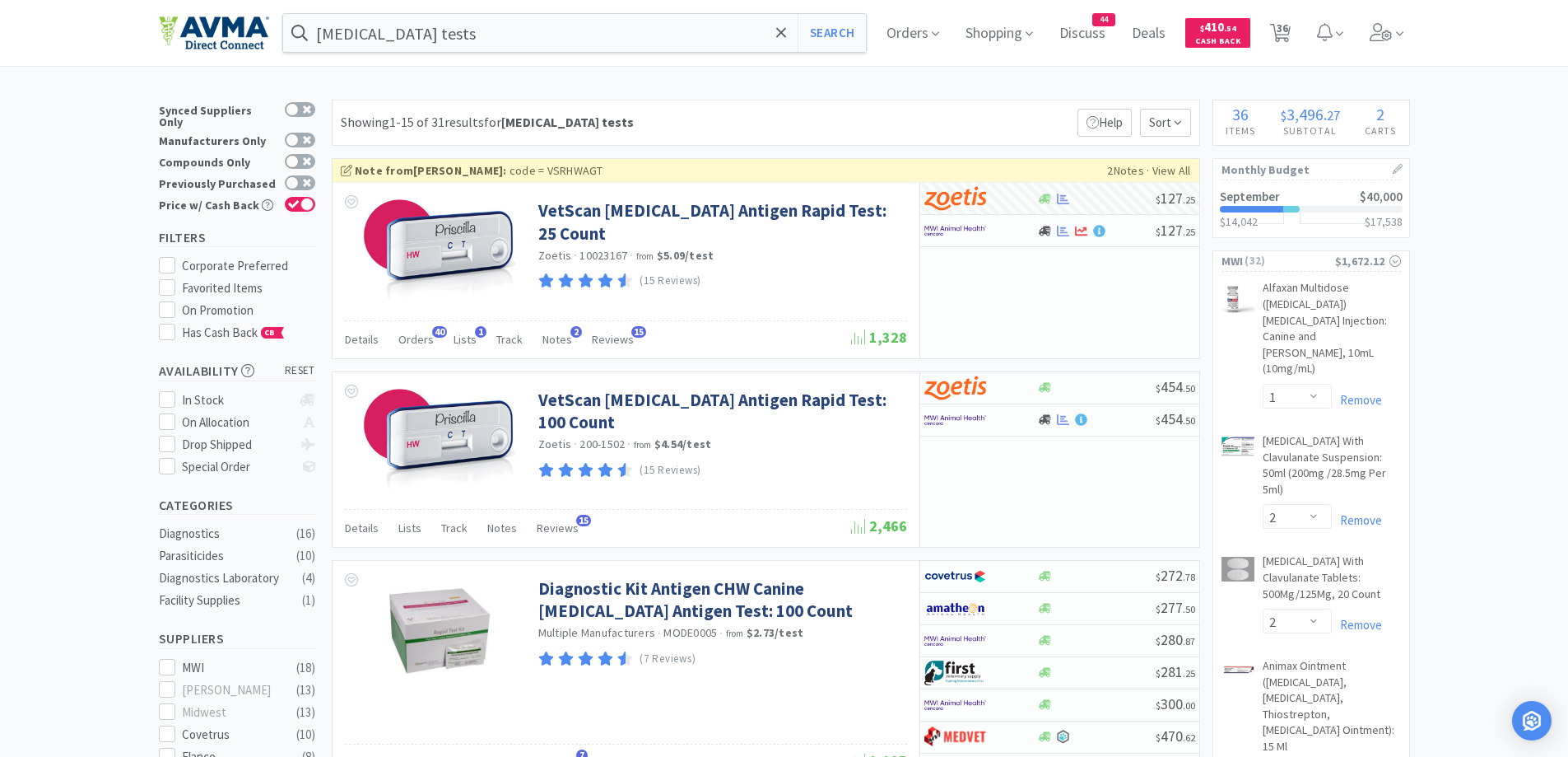
select select "1"
select select "2"
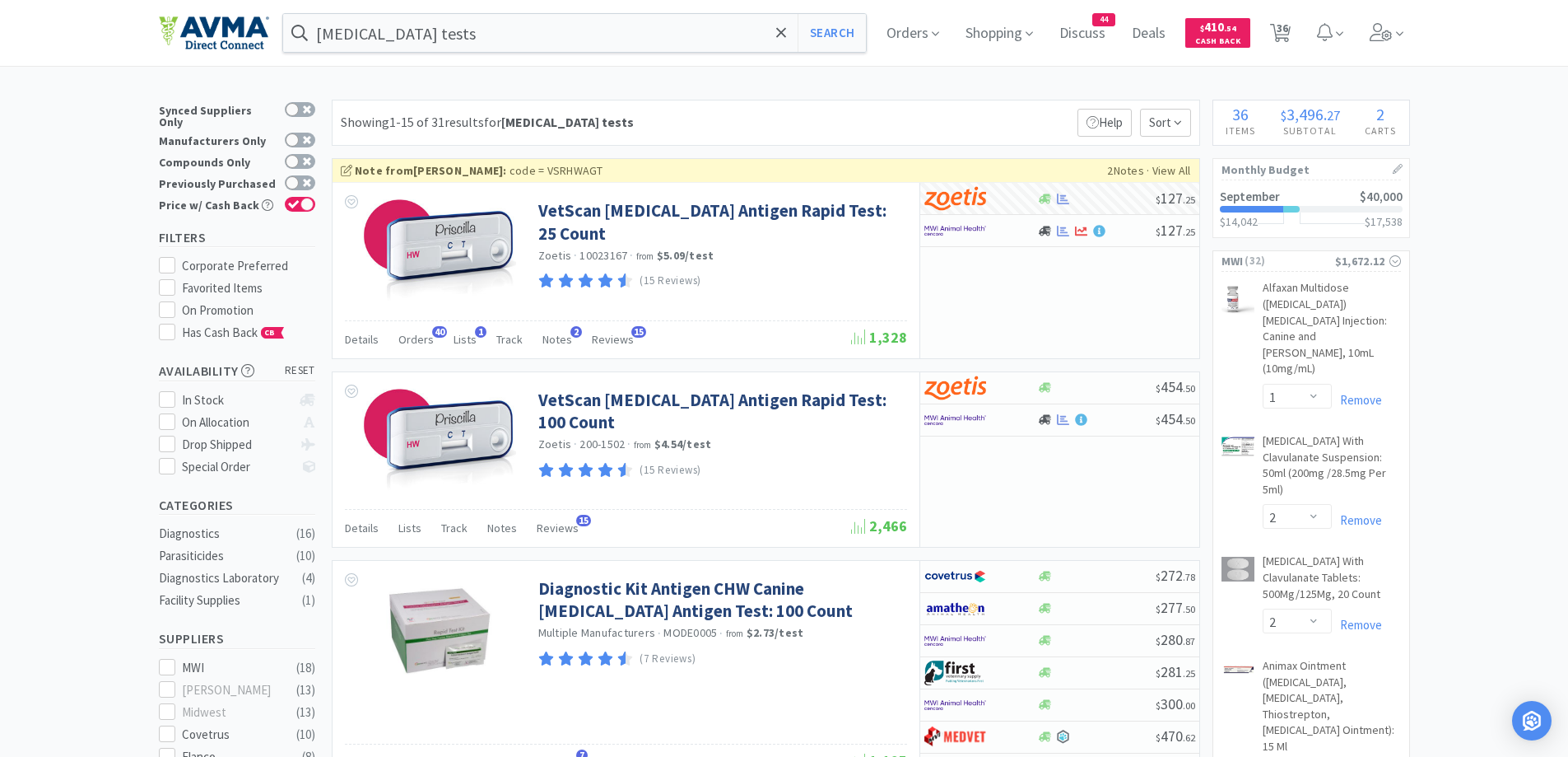
select select "1"
select select "25"
select select "1"
select select "10"
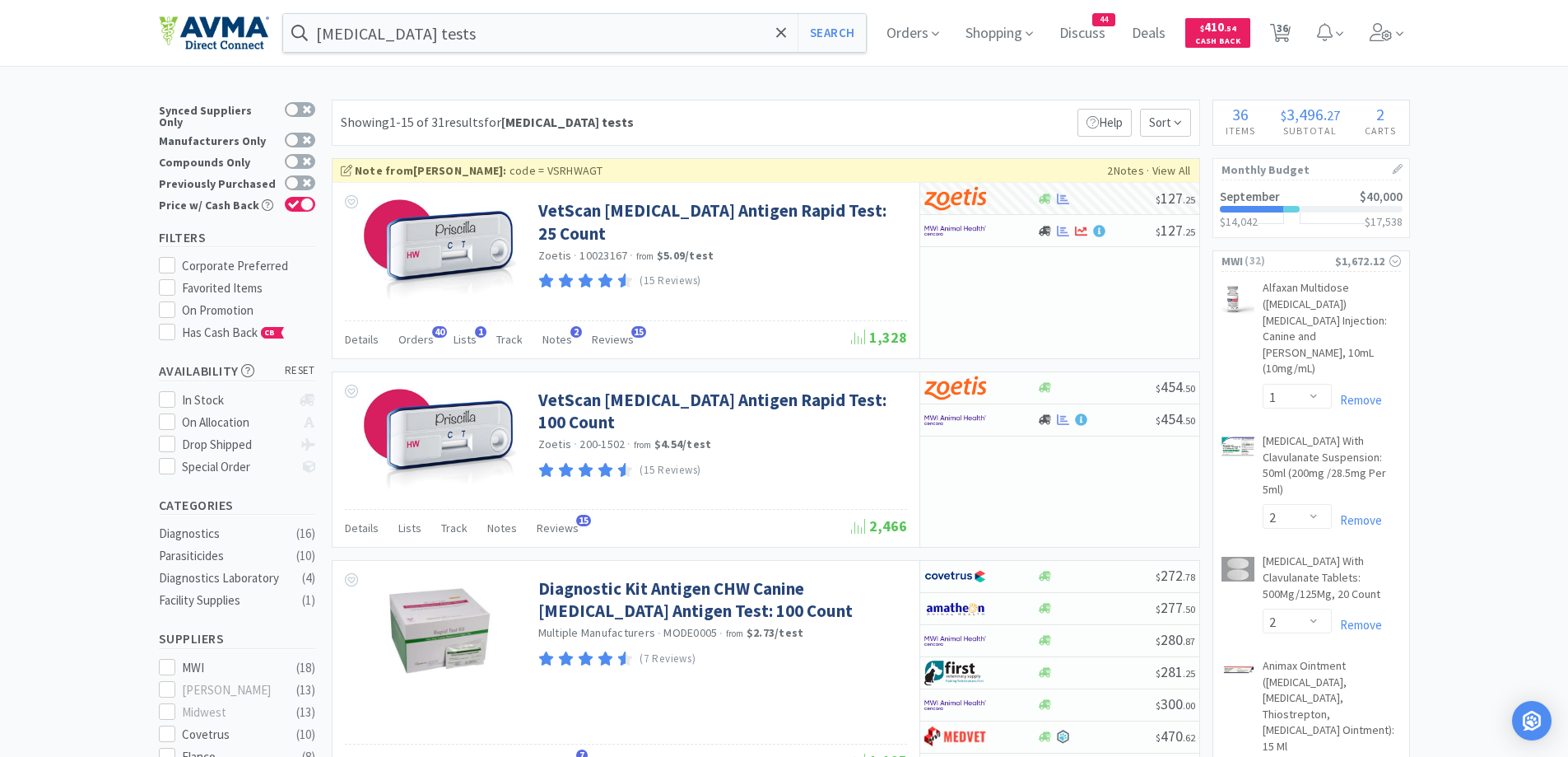
select select "1"
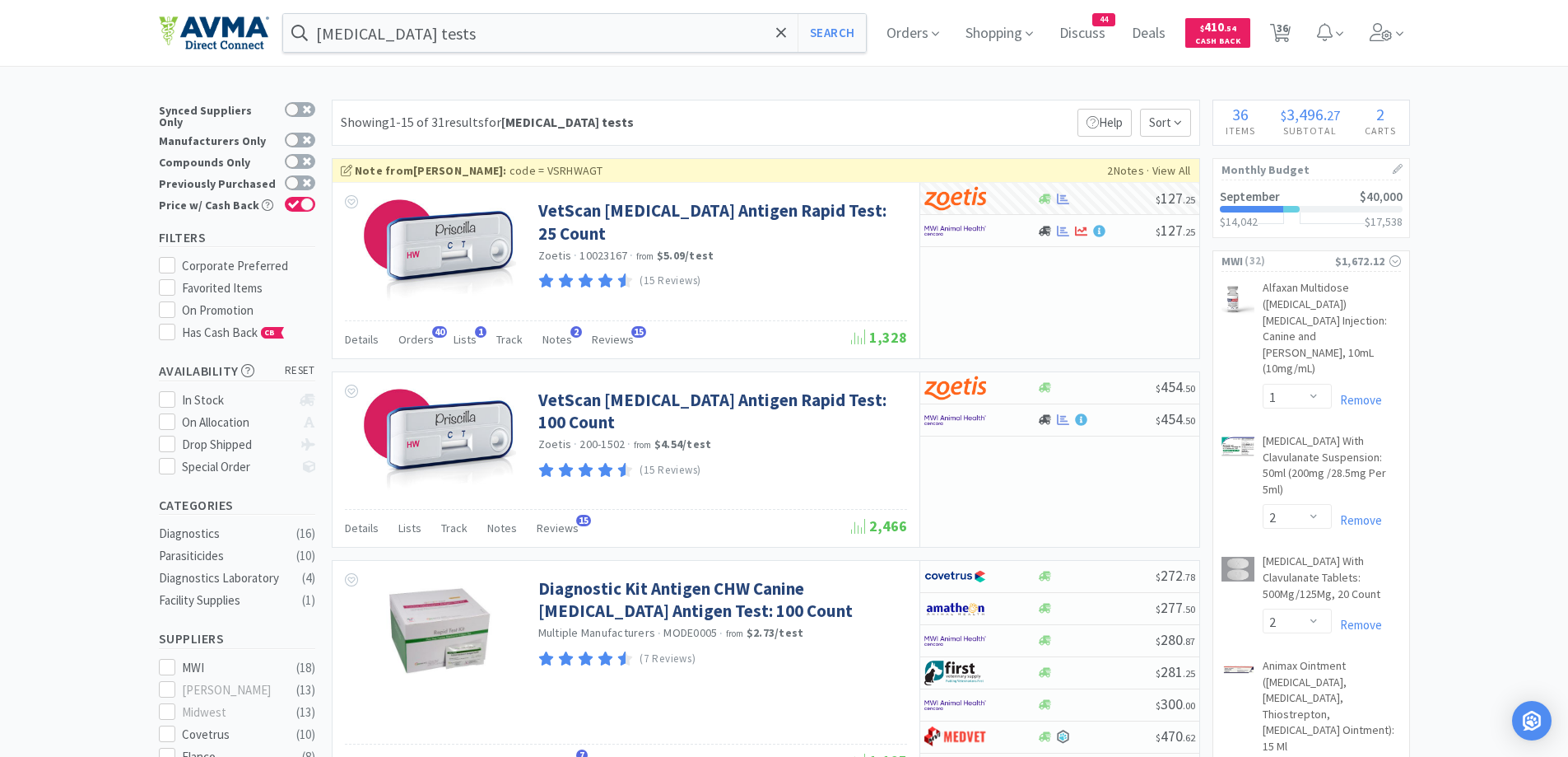
select select "1"
select select "12"
select select "1"
select select "2"
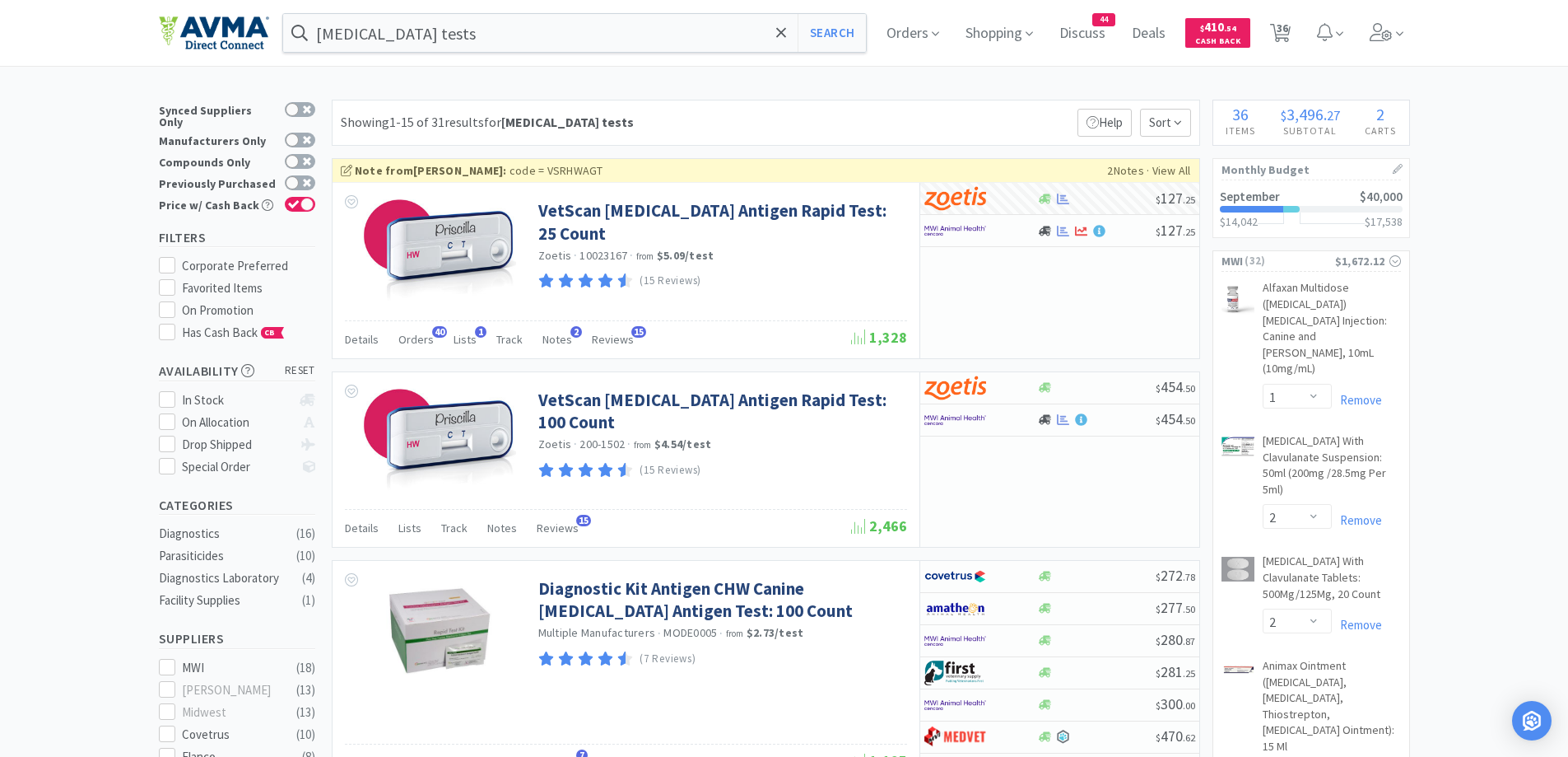
select select "1"
select select "5"
select select "1"
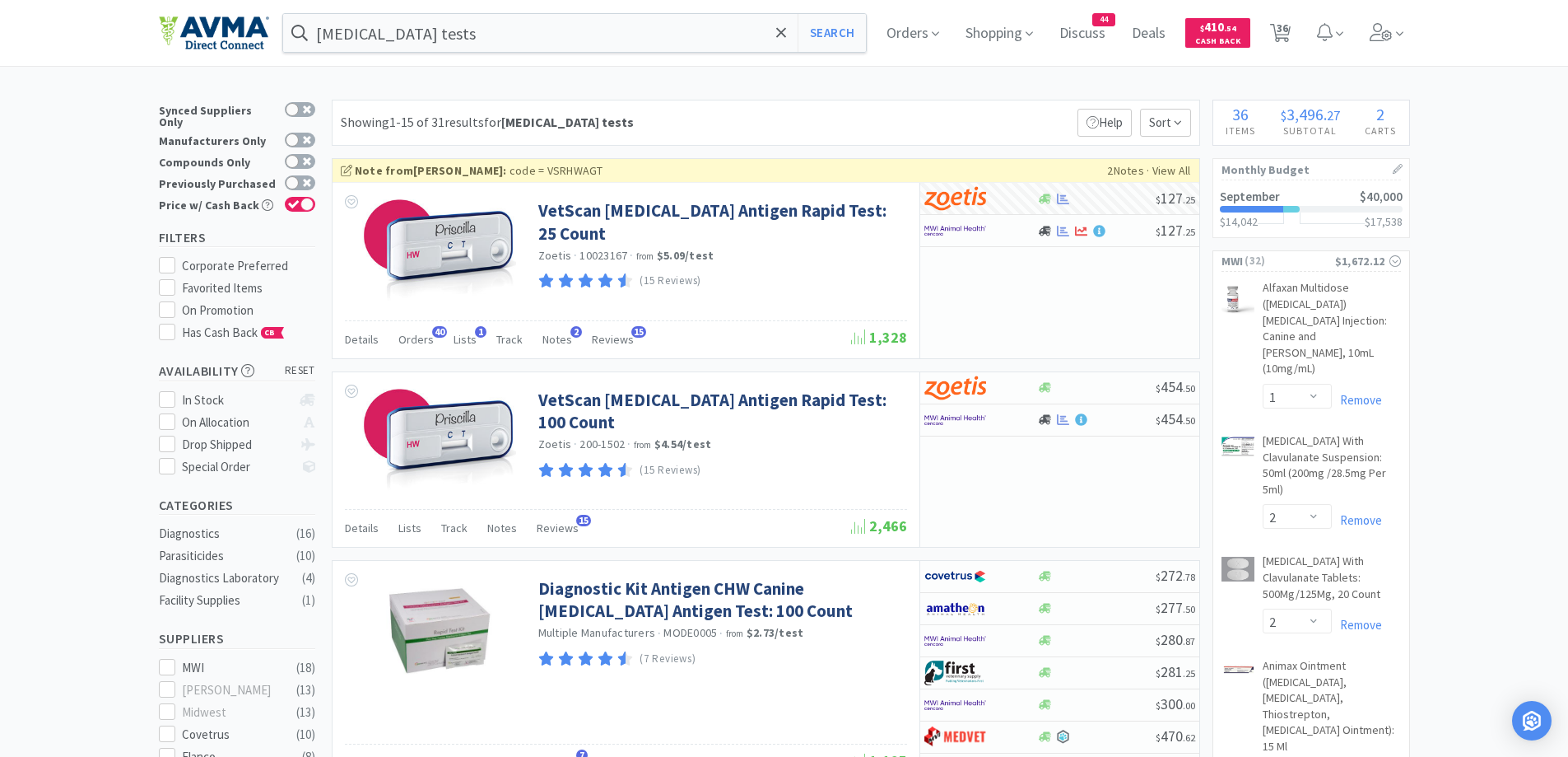
select select "12"
select select "5"
select select "1"
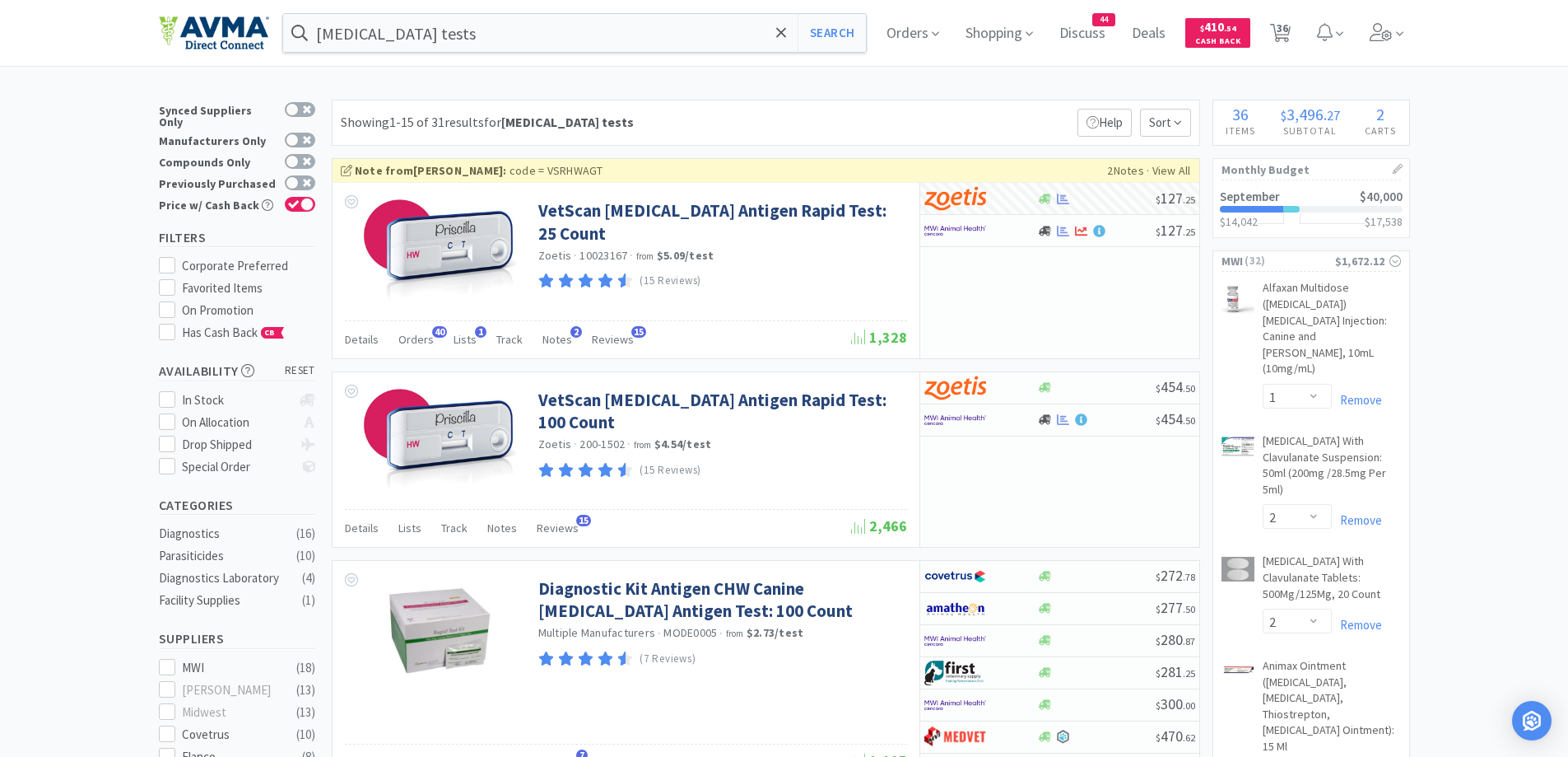
select select "1"
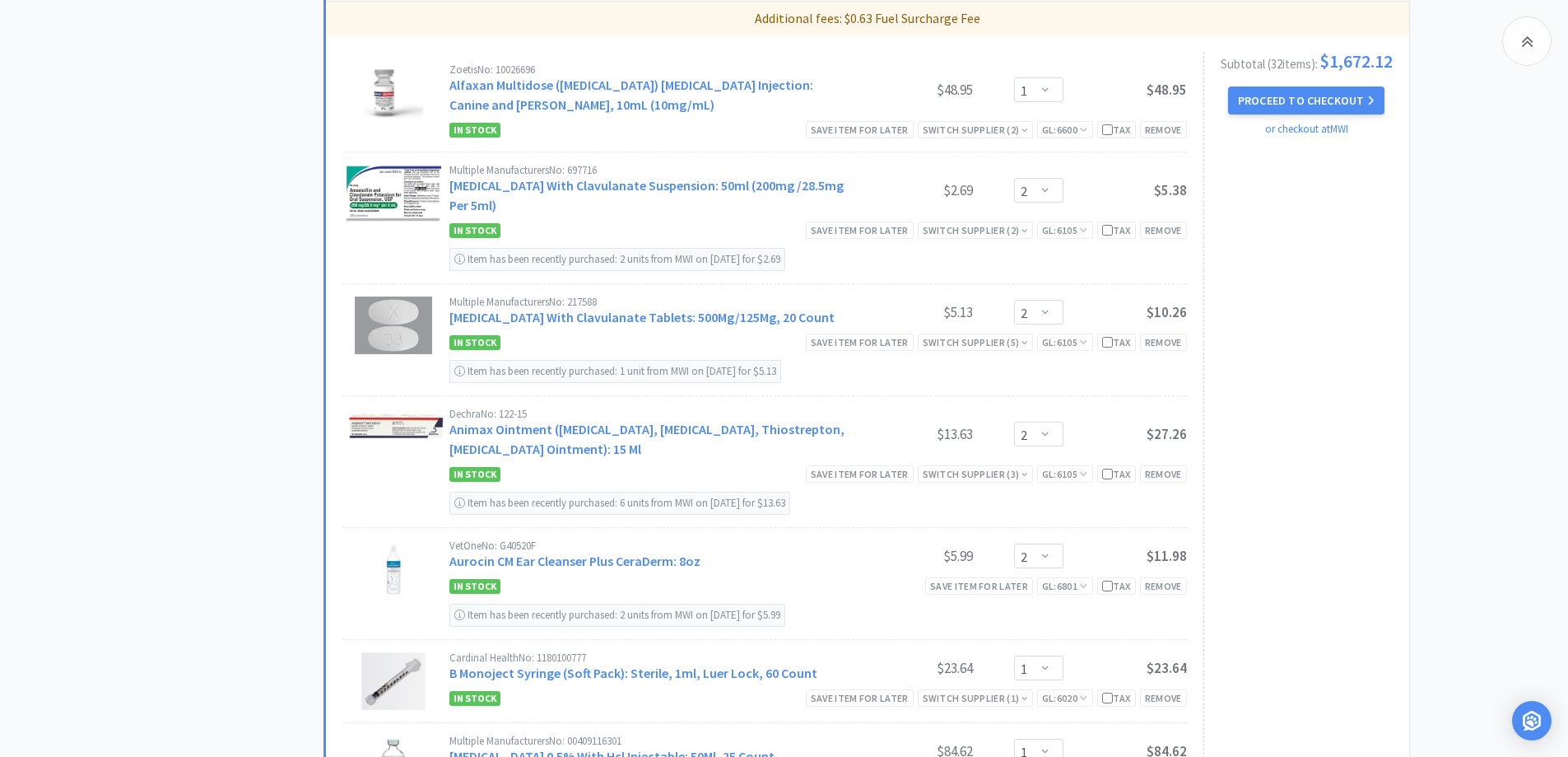
scroll to position [1154, 0]
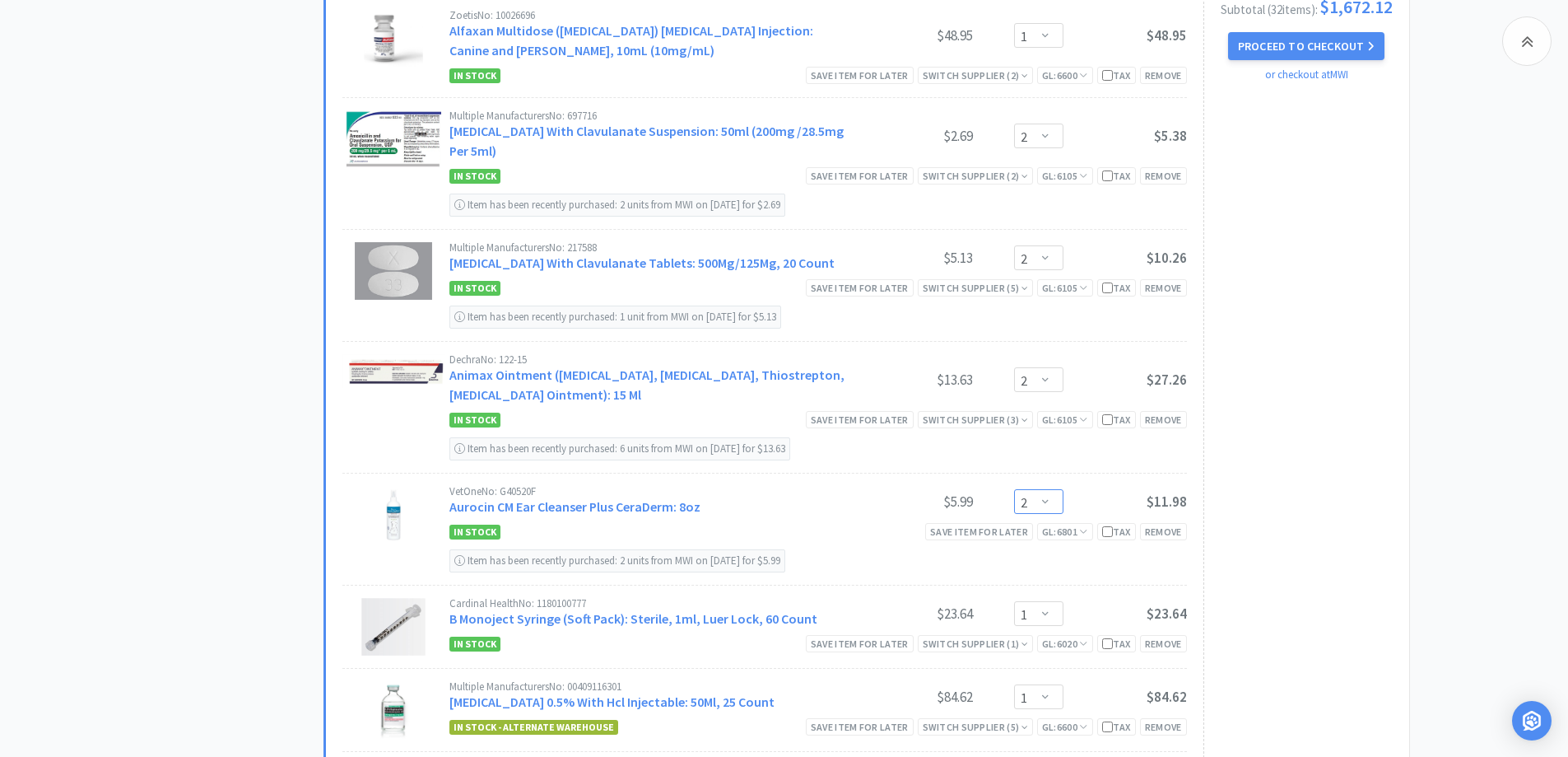
click at [1043, 502] on select "Enter Quantity 1 2 3 4 5 6 7 8 9 10 11 12 13 14 15 16 17 18 19 20 Enter Quantity" at bounding box center [1039, 502] width 49 height 25
click at [1014, 489] on select "Enter Quantity 1 2 3 4 5 6 7 8 9 10 11 12 13 14 15 16 17 18 19 20 Enter Quantity" at bounding box center [1039, 502] width 49 height 25
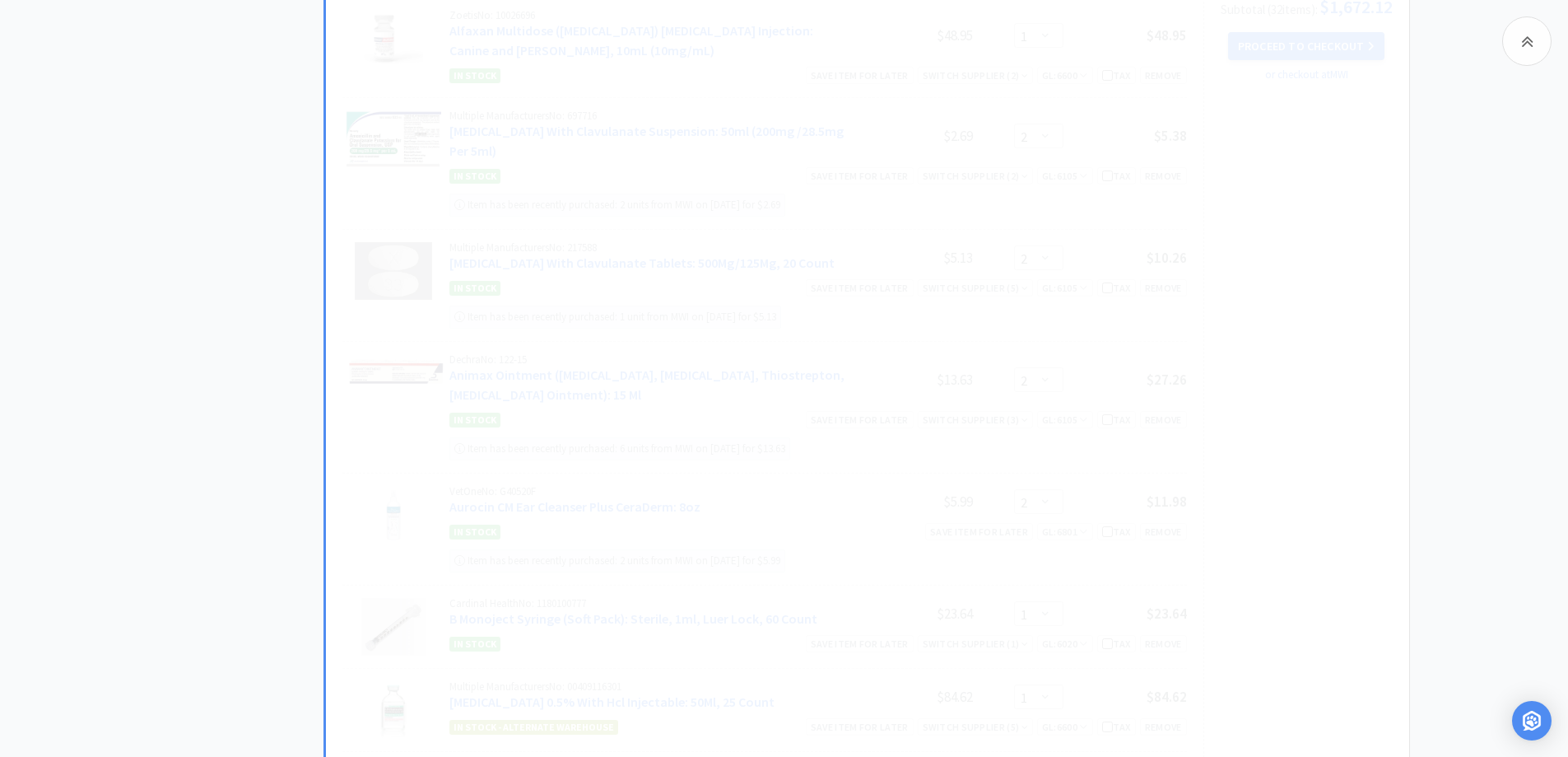
select select "3"
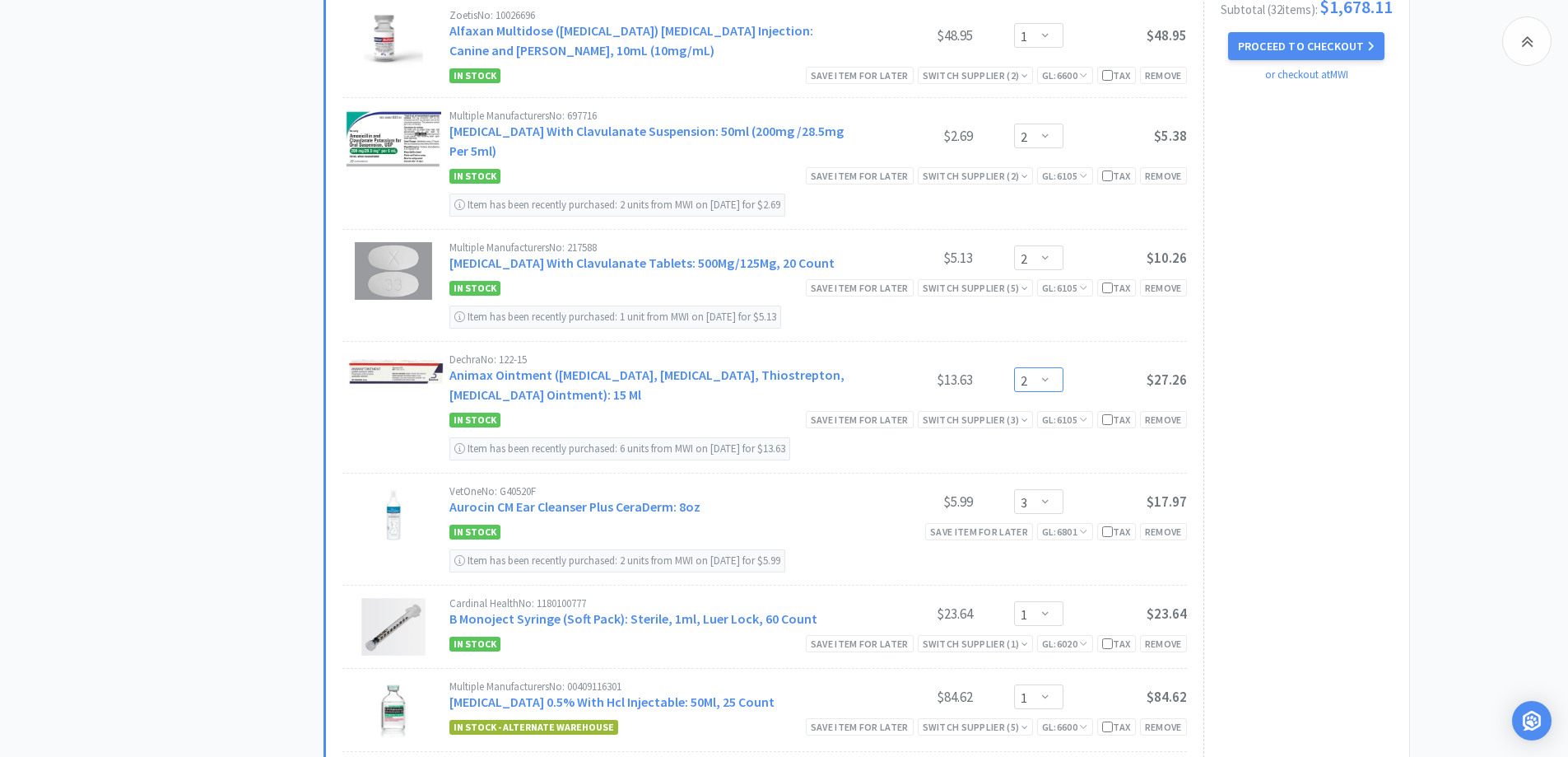
click at [1048, 375] on select "Enter Quantity 1 2 3 4 5 6 7 8 9 10 11 12 13 14 15 16 17 18 19 20 Enter Quantity" at bounding box center [1039, 379] width 49 height 25
click at [1014, 367] on select "Enter Quantity 1 2 3 4 5 6 7 8 9 10 11 12 13 14 15 16 17 18 19 20 Enter Quantity" at bounding box center [1039, 379] width 49 height 25
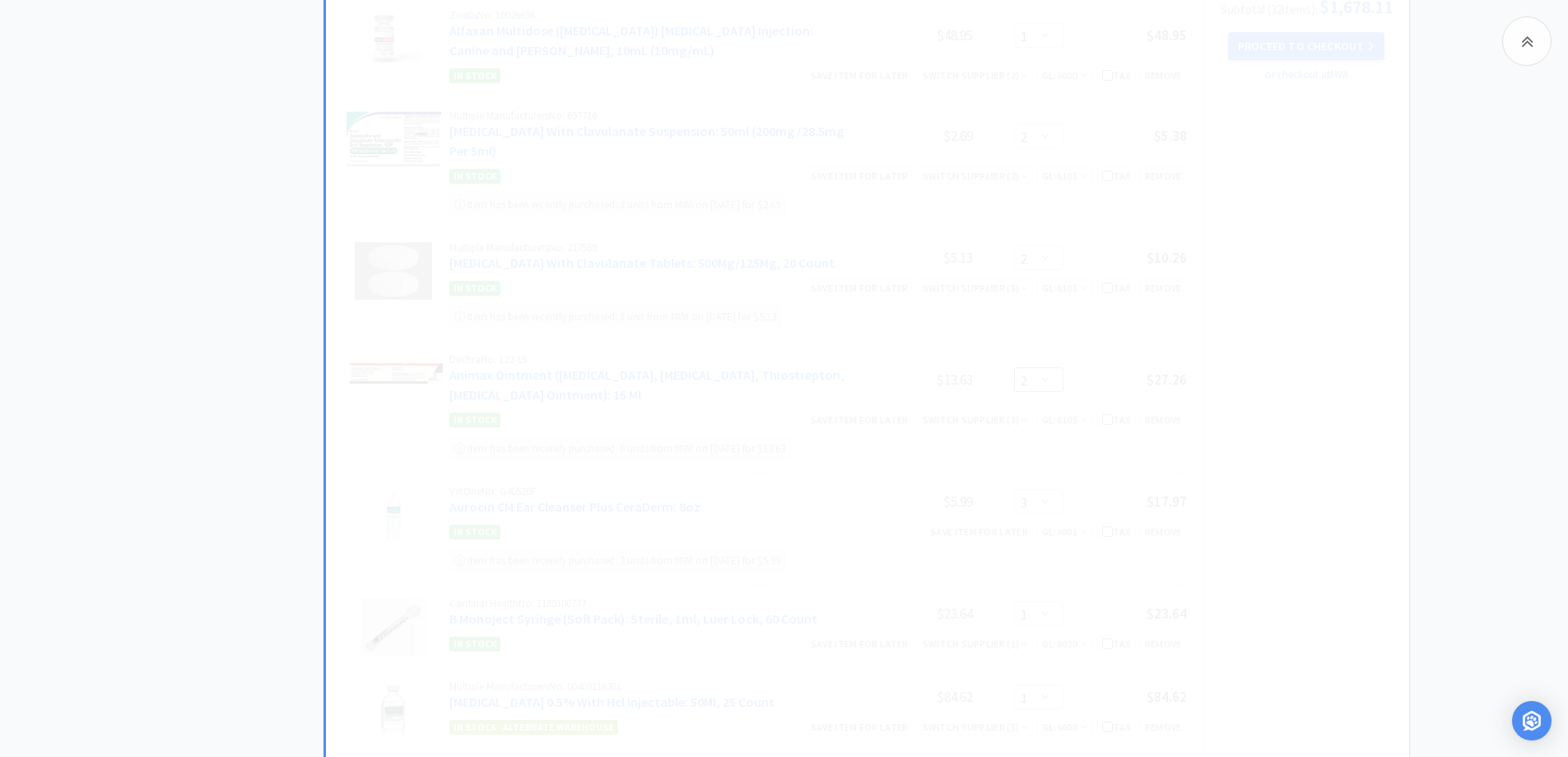
select select "3"
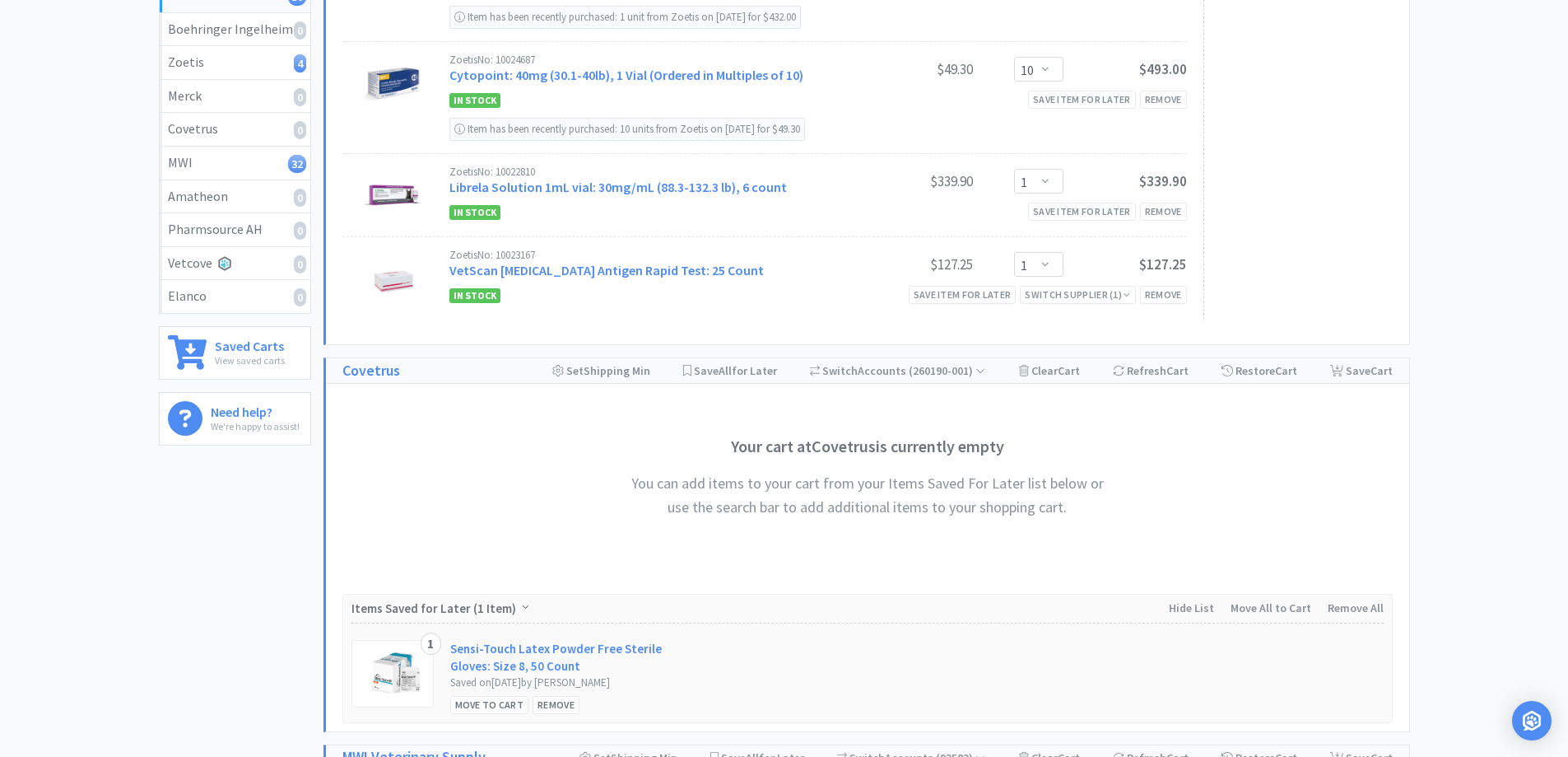
scroll to position [0, 0]
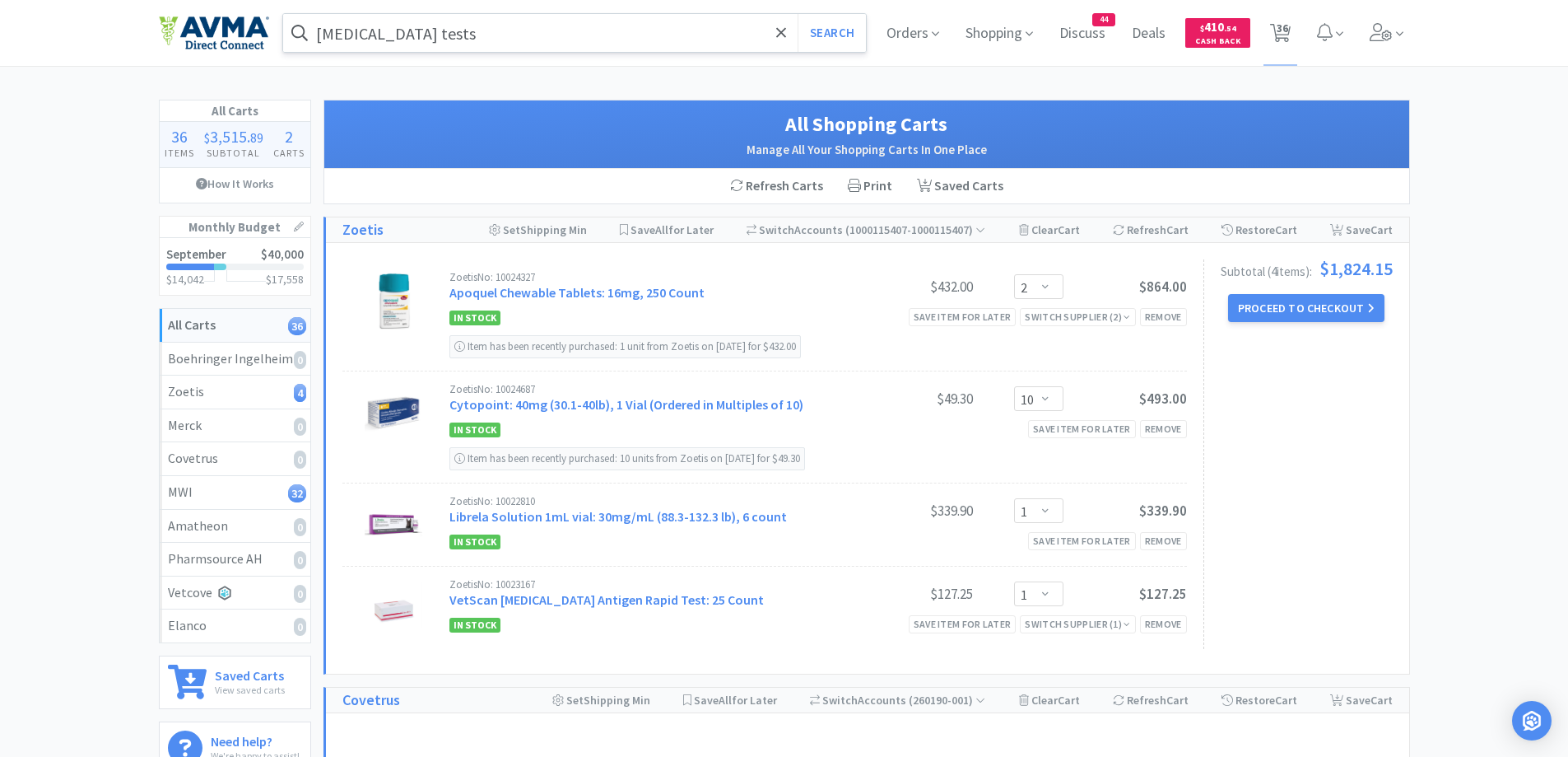
click at [548, 32] on input "[MEDICAL_DATA] tests" at bounding box center [575, 33] width 584 height 38
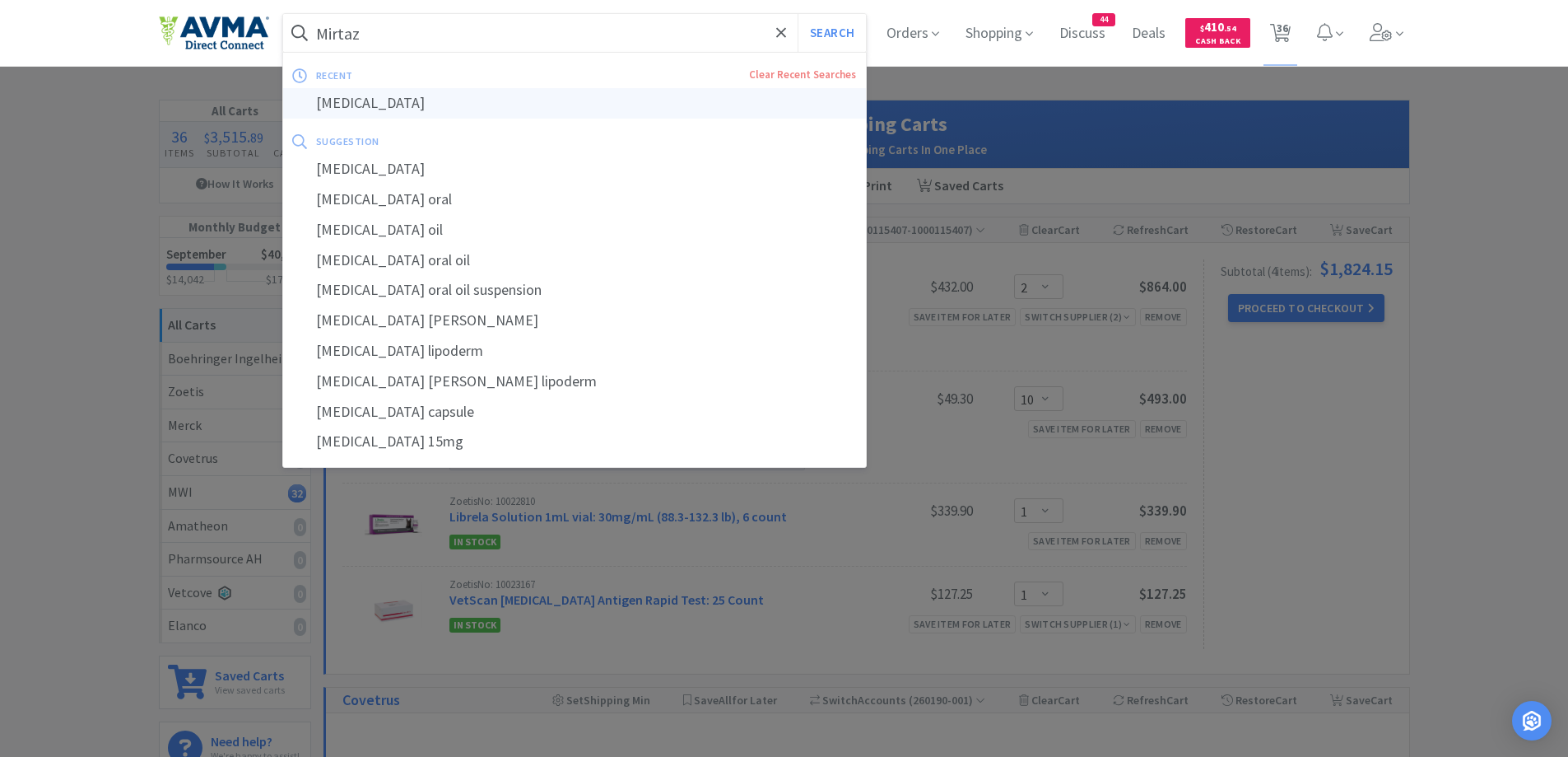
type input "[MEDICAL_DATA]"
select select "1"
select select "2"
select select "3"
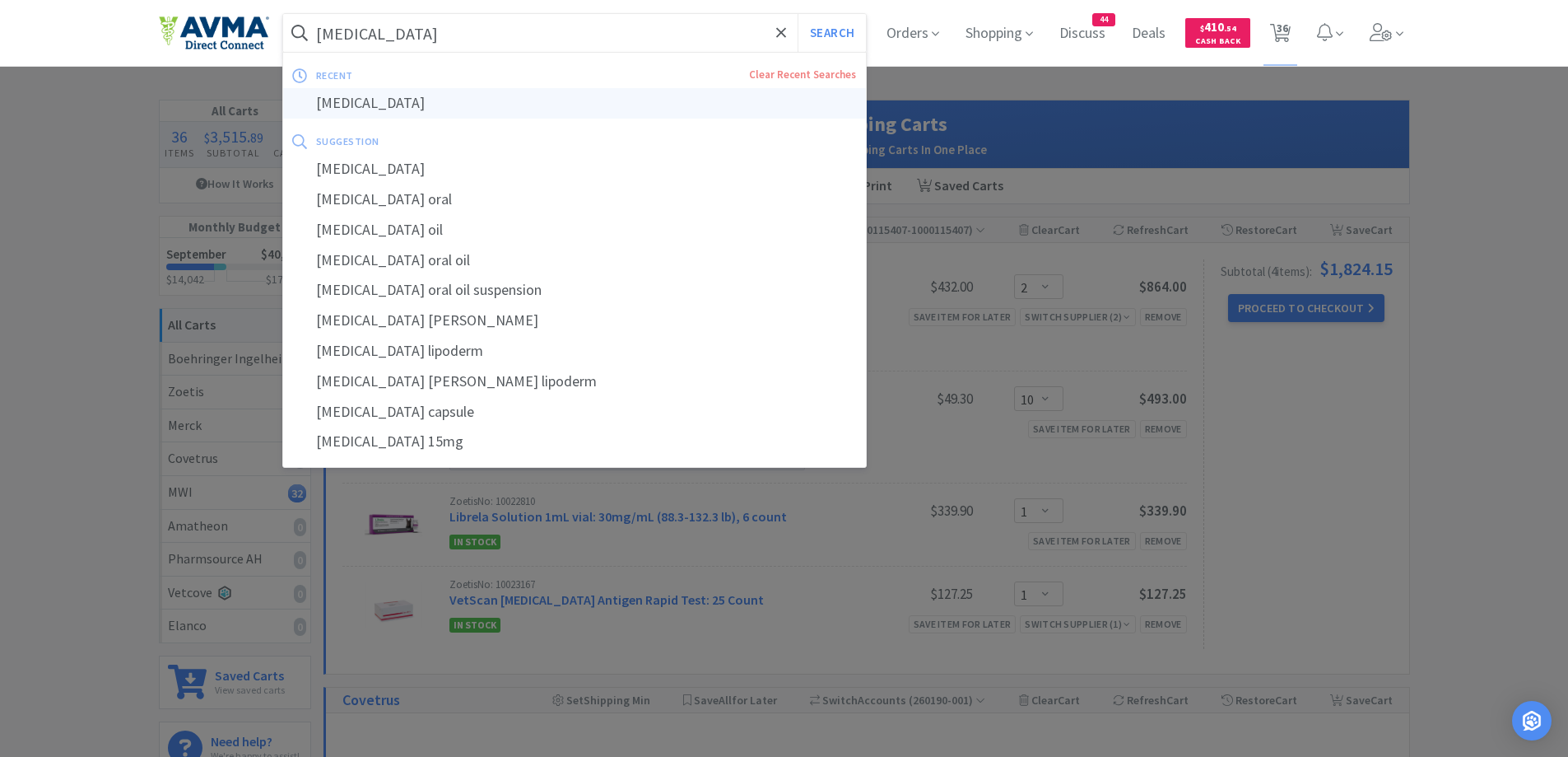
select select "3"
select select "1"
select select "25"
select select "1"
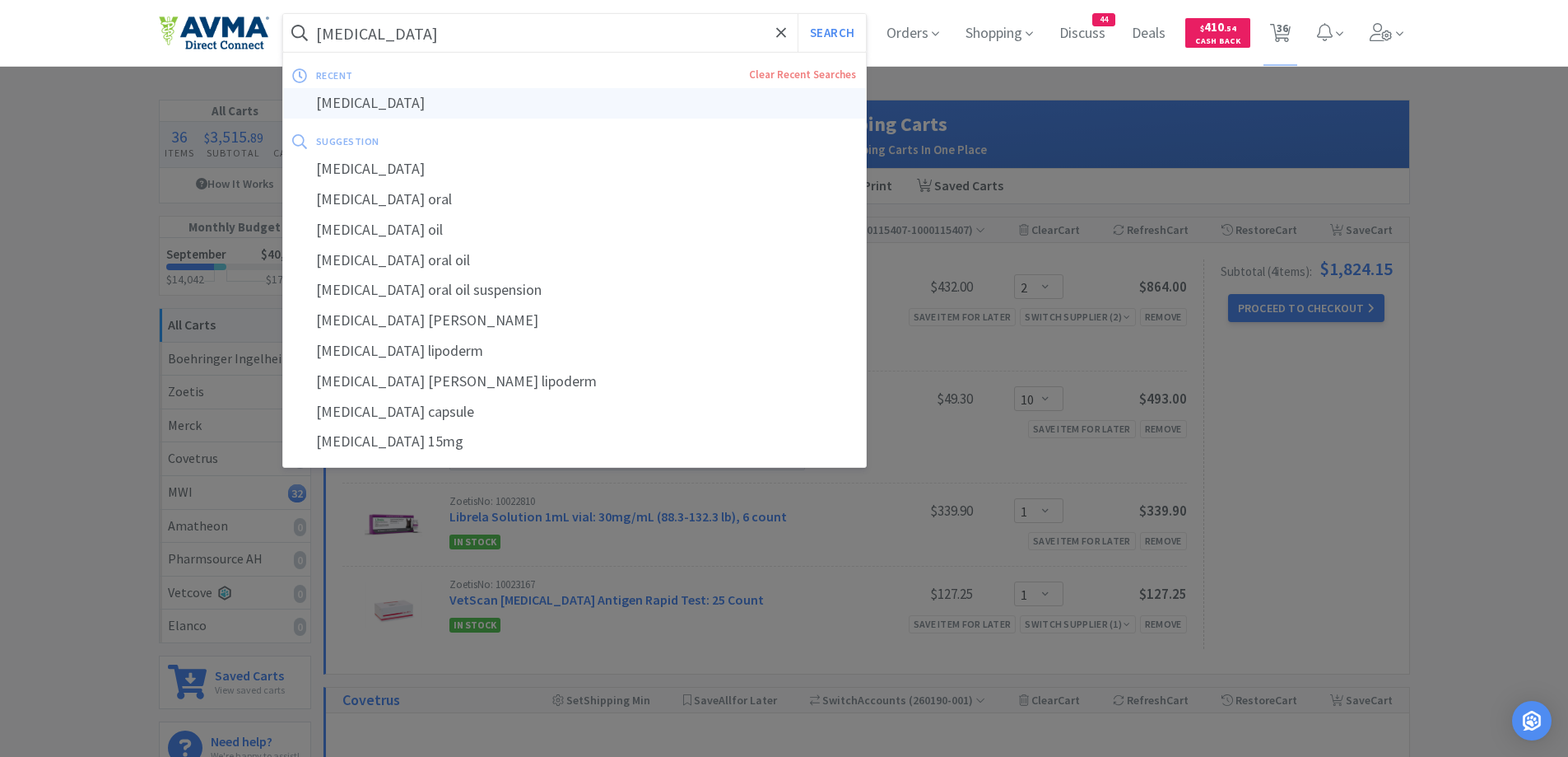
select select "10"
select select "1"
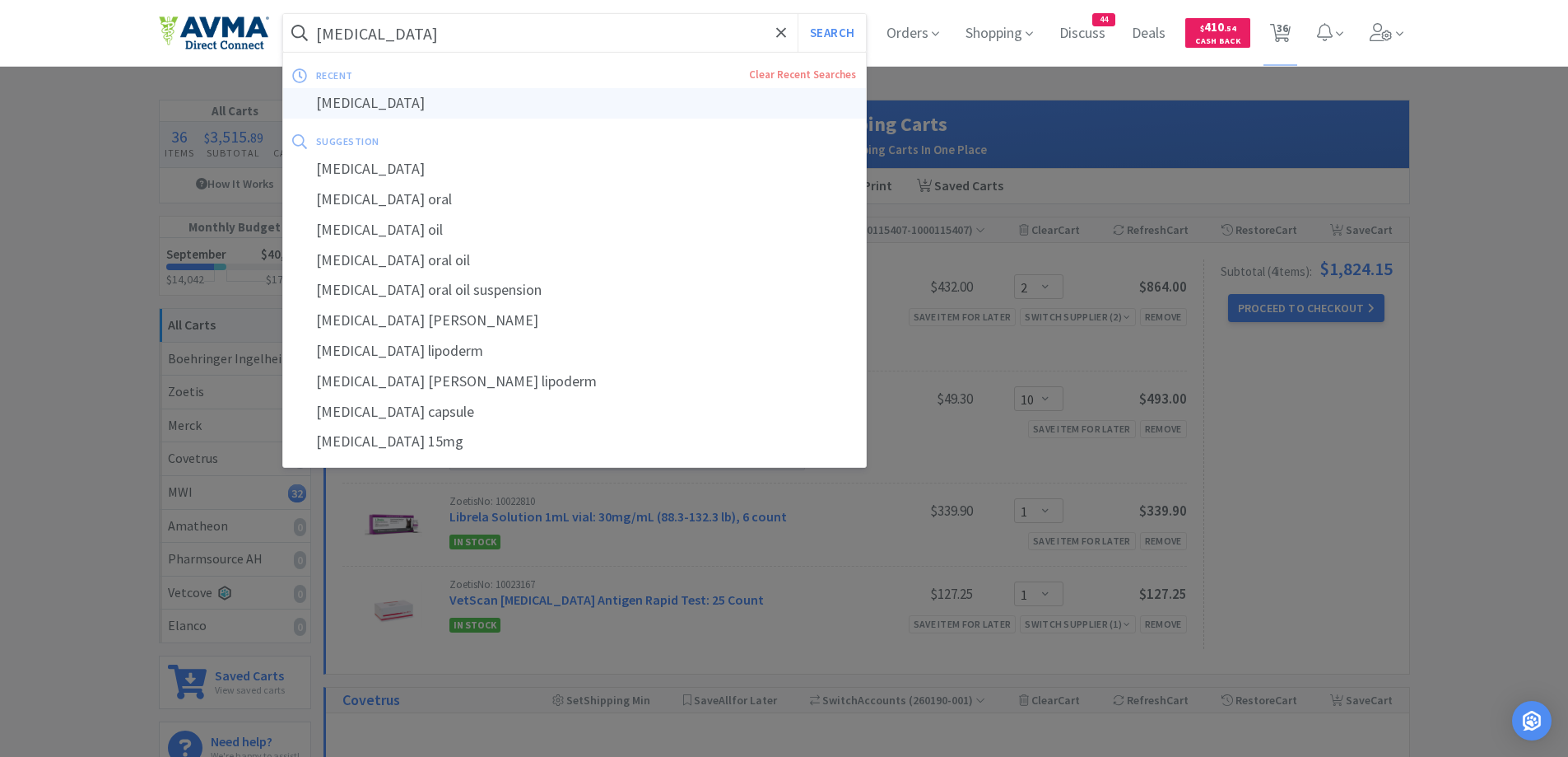
select select "1"
select select "12"
select select "1"
select select "2"
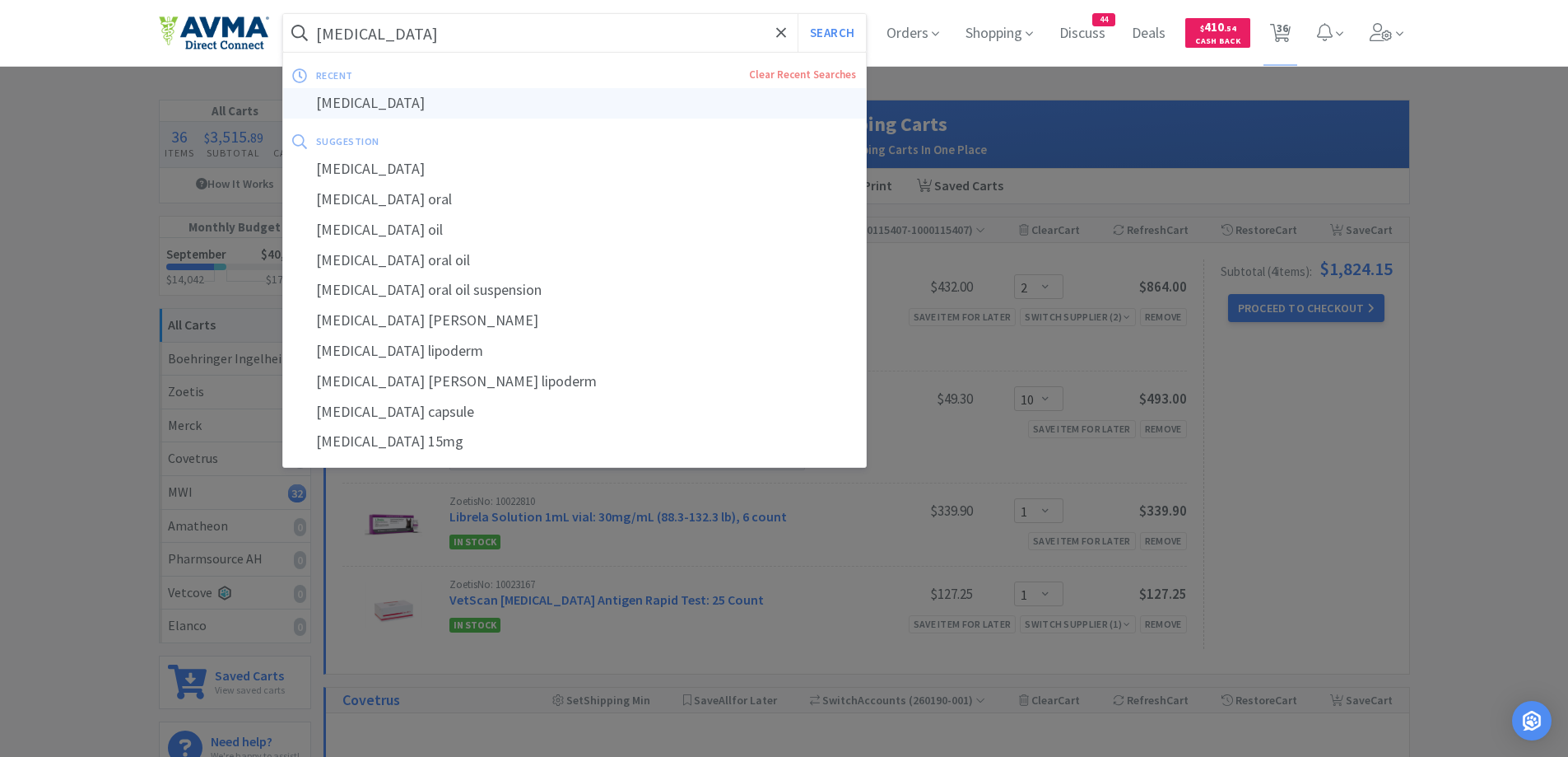
select select "2"
select select "1"
select select "5"
select select "1"
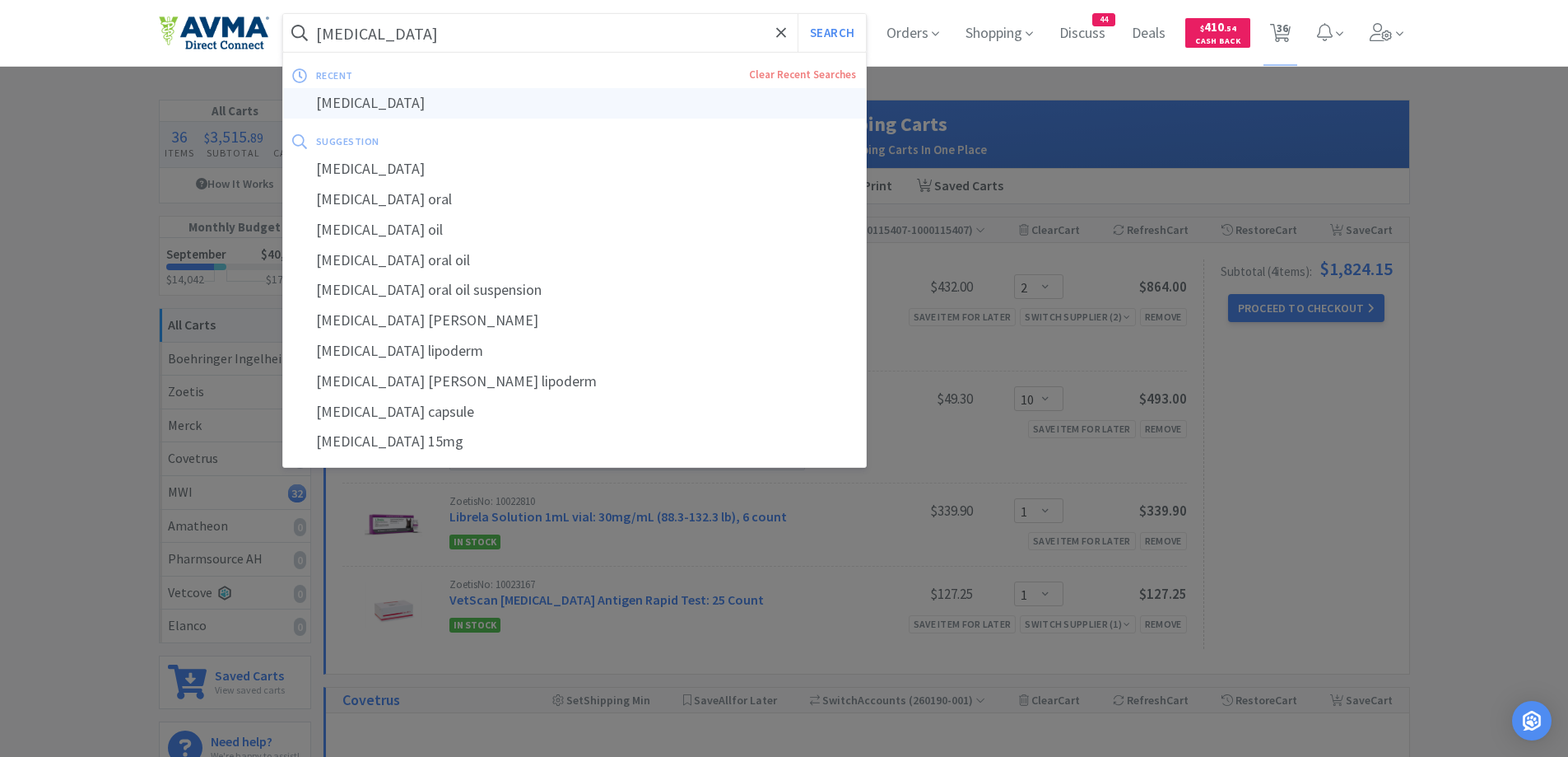
select select "1"
select select "12"
select select "5"
select select "1"
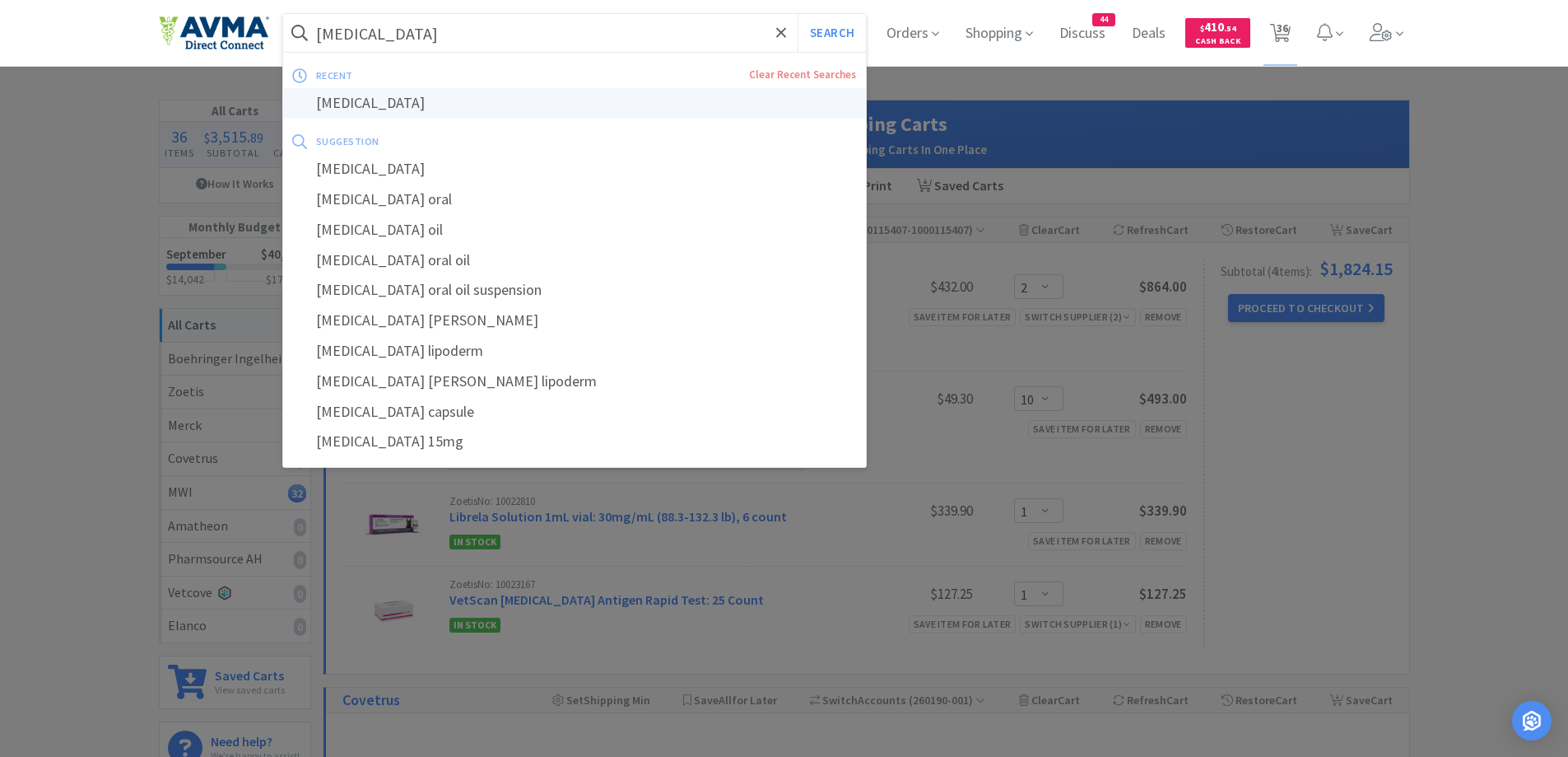
select select "1"
select select "2"
select select "10"
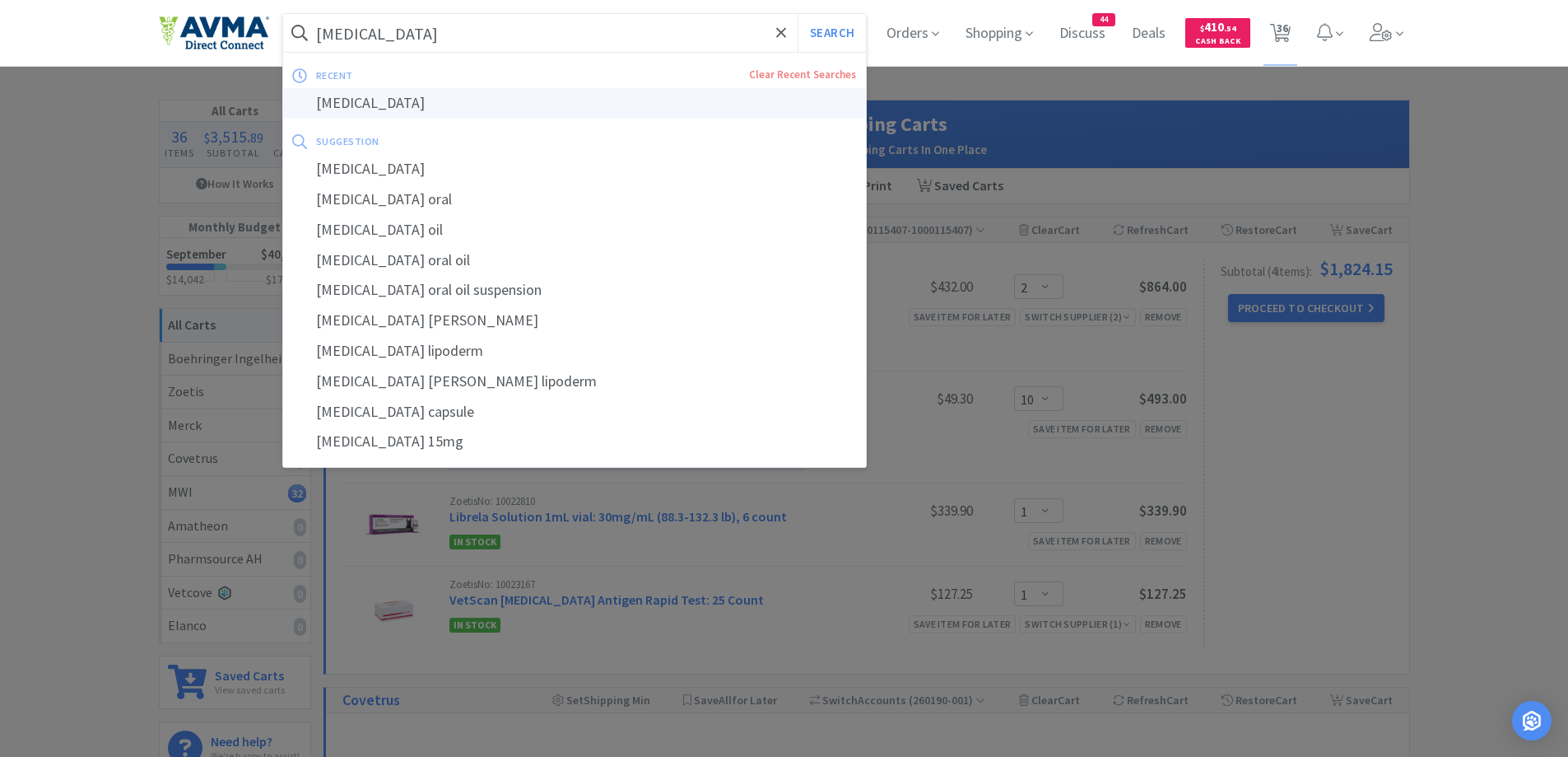
select select "1"
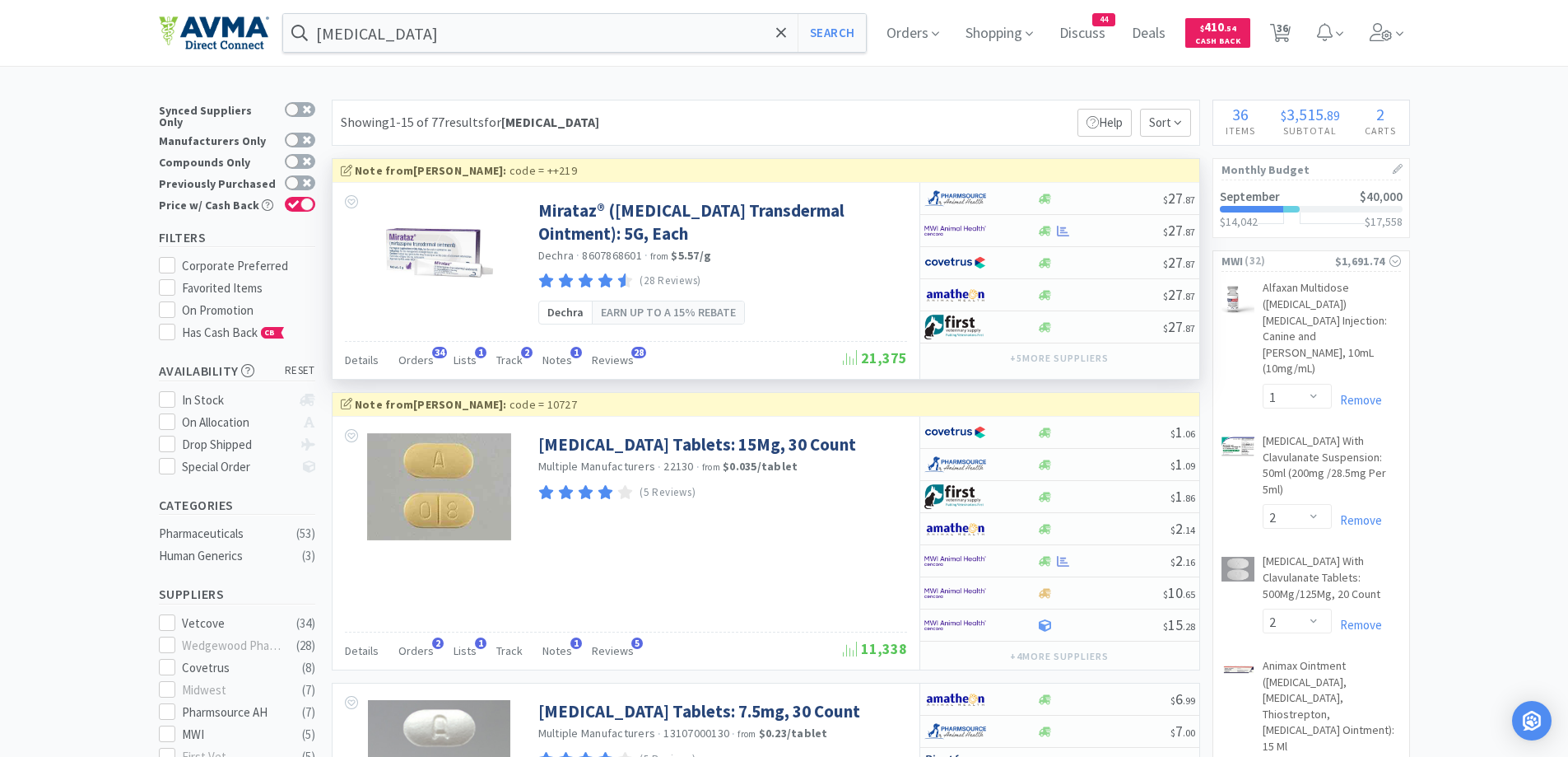
click at [416, 345] on div "Details Orders 34 Lists 1 Track 2 Notes 1 Reviews 28 21,375" at bounding box center [626, 360] width 562 height 38
click at [414, 360] on span "Orders" at bounding box center [415, 360] width 35 height 15
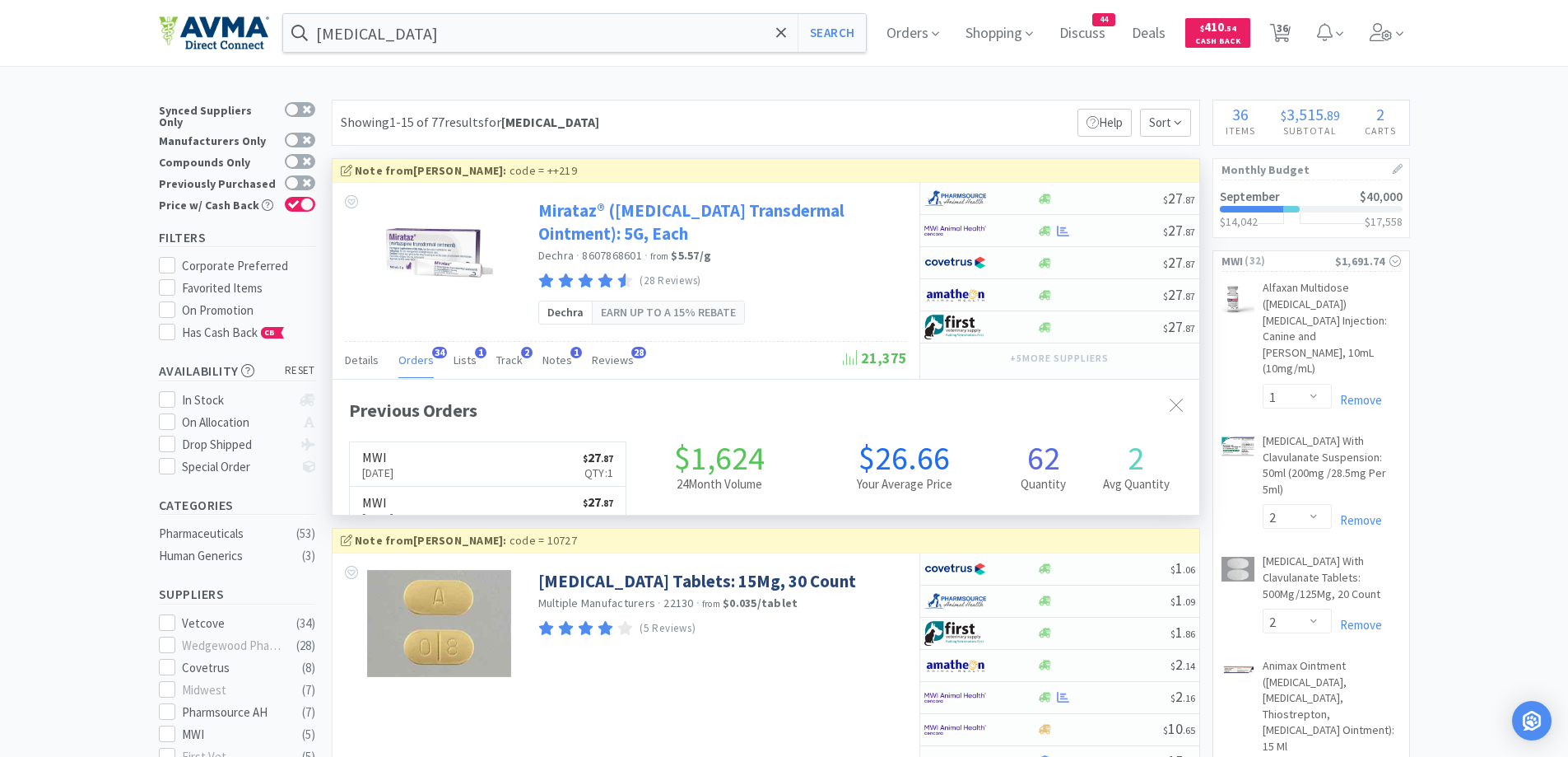
scroll to position [442, 867]
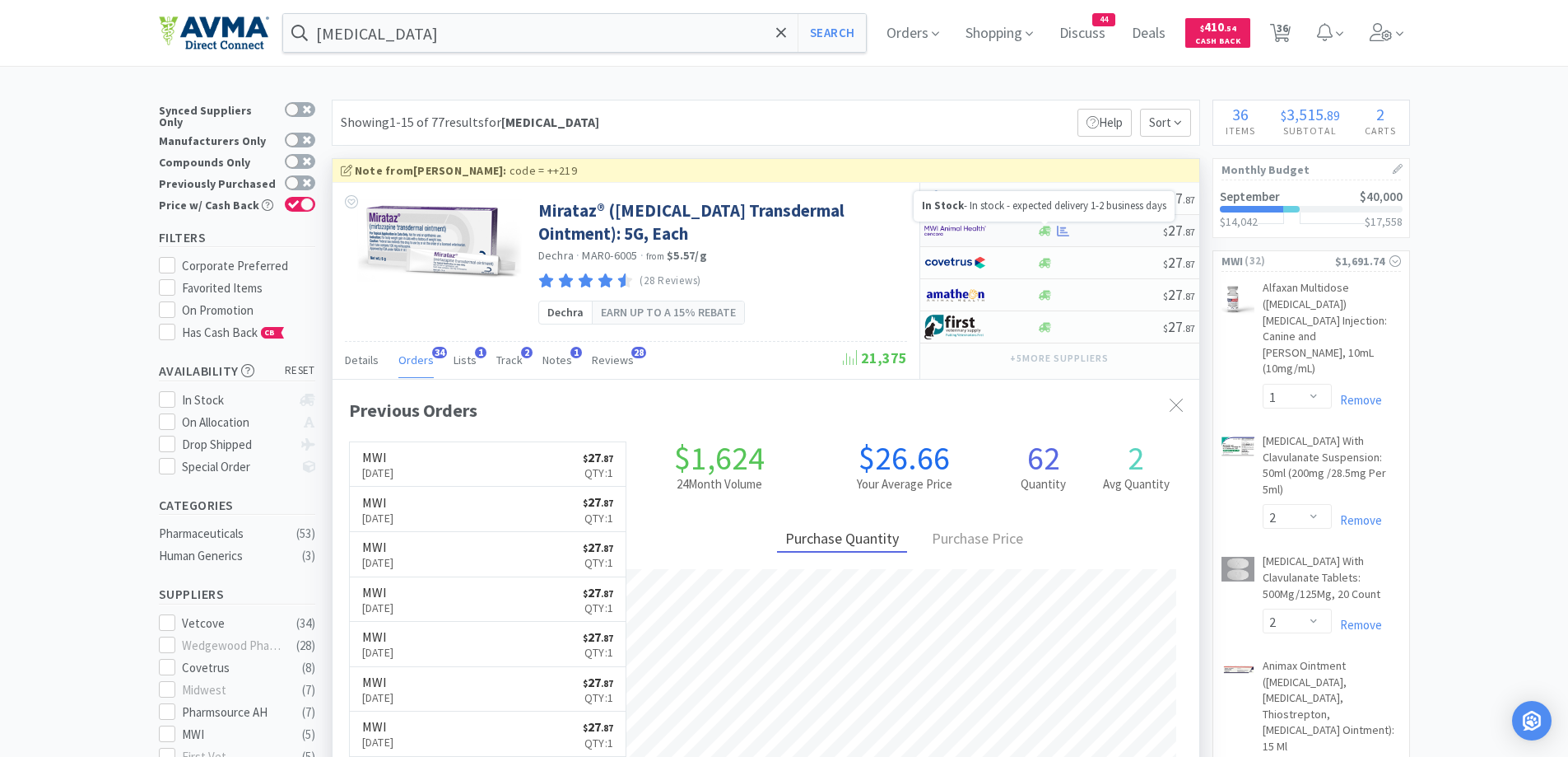
click at [1048, 231] on icon at bounding box center [1045, 231] width 12 height 9
select select "1"
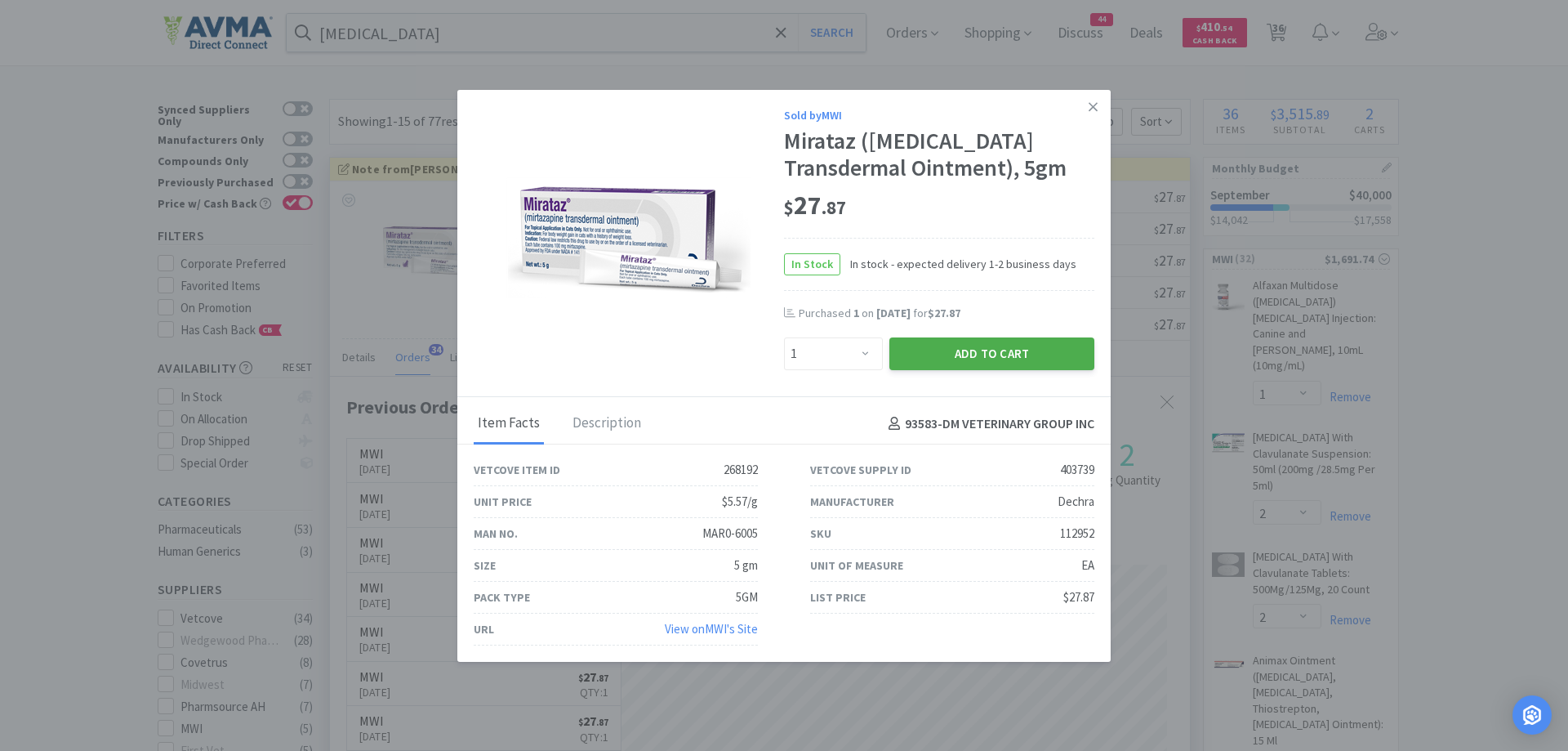
click at [954, 370] on button "Add to Cart" at bounding box center [992, 354] width 205 height 33
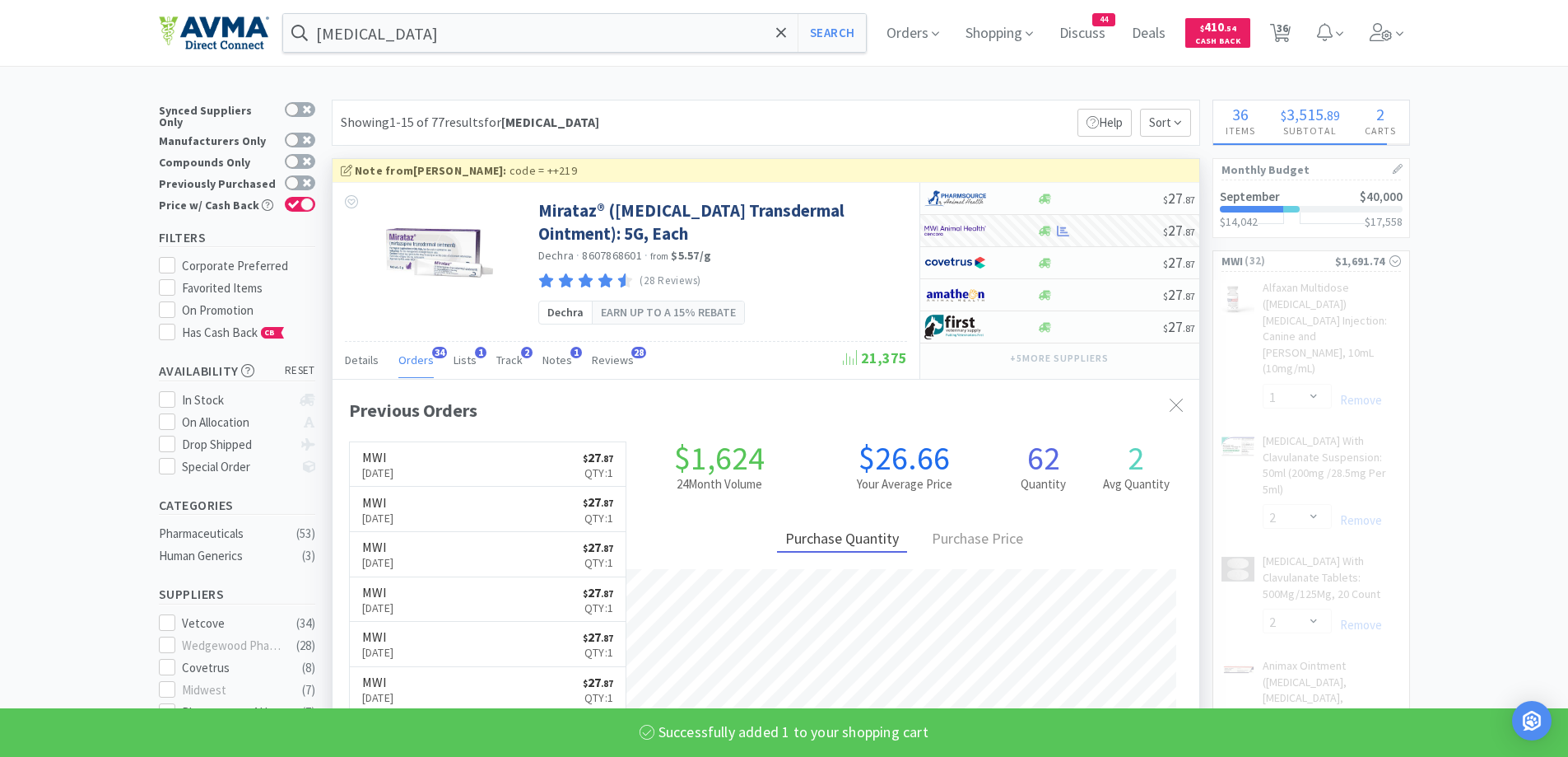
select select "1"
select select "12"
select select "1"
select select "2"
select select "1"
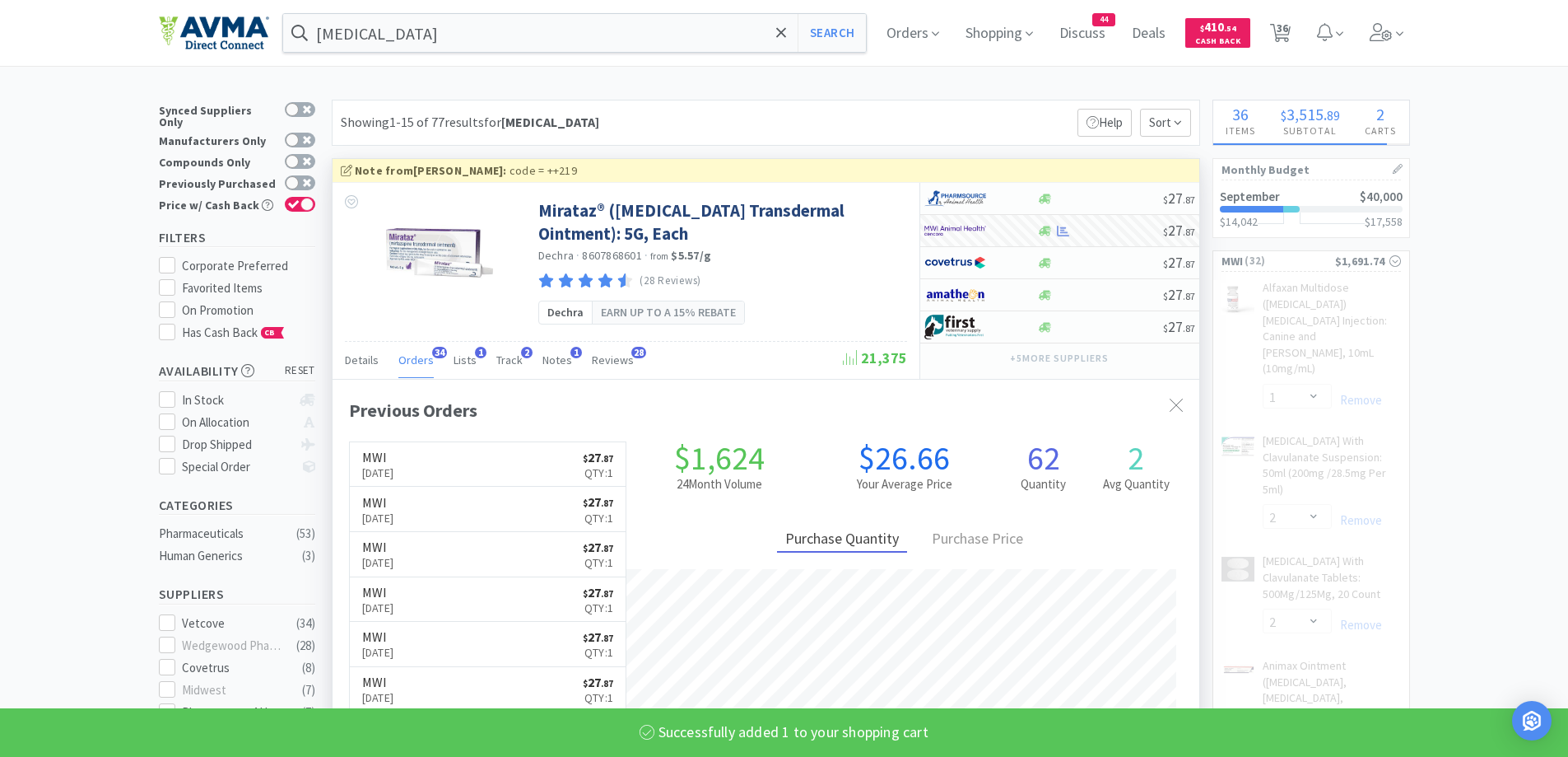
select select "5"
select select "1"
select select "12"
select select "5"
select select "1"
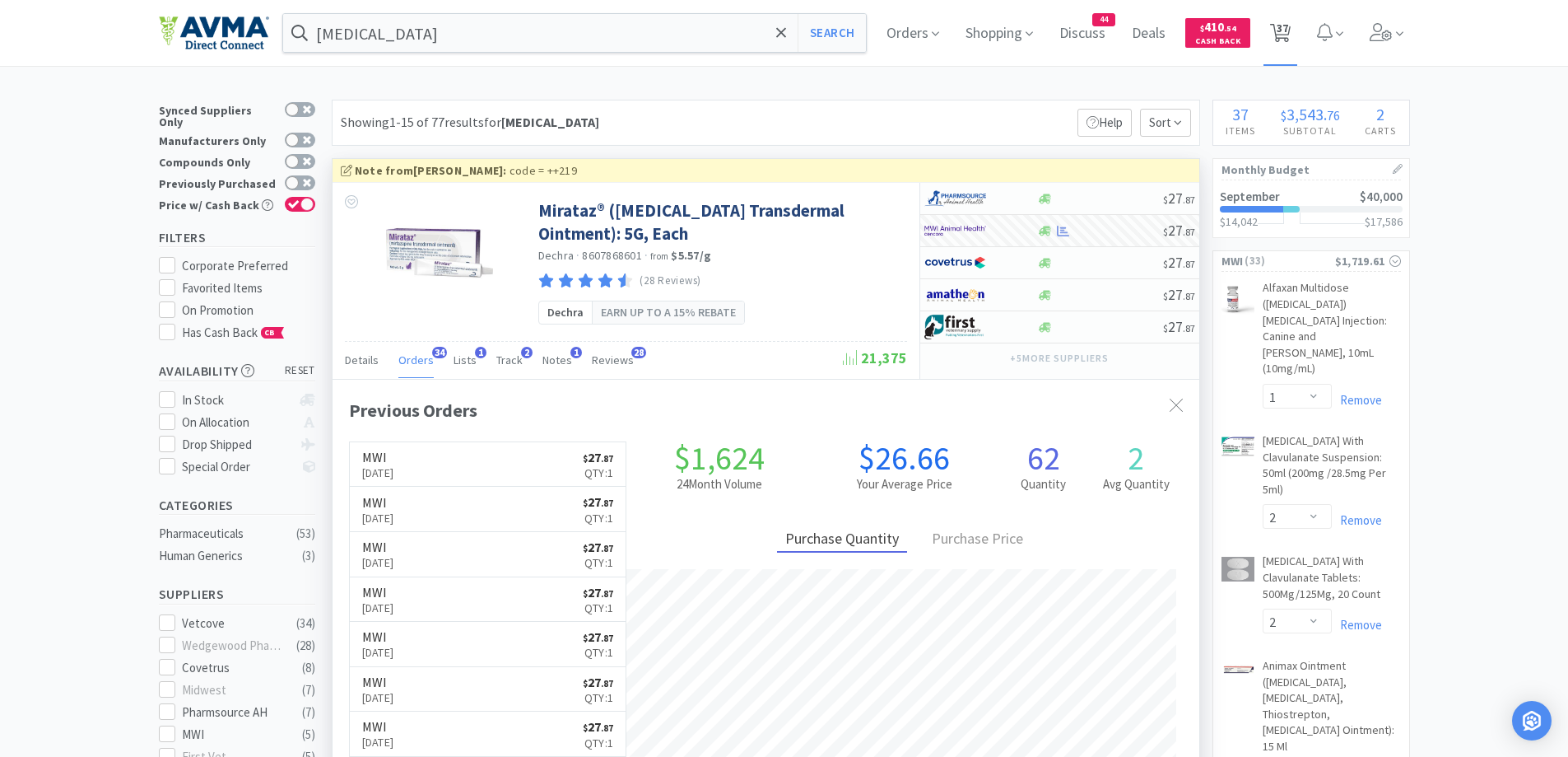
click at [1287, 27] on span "37" at bounding box center [1283, 28] width 11 height 65
select select "2"
select select "10"
select select "1"
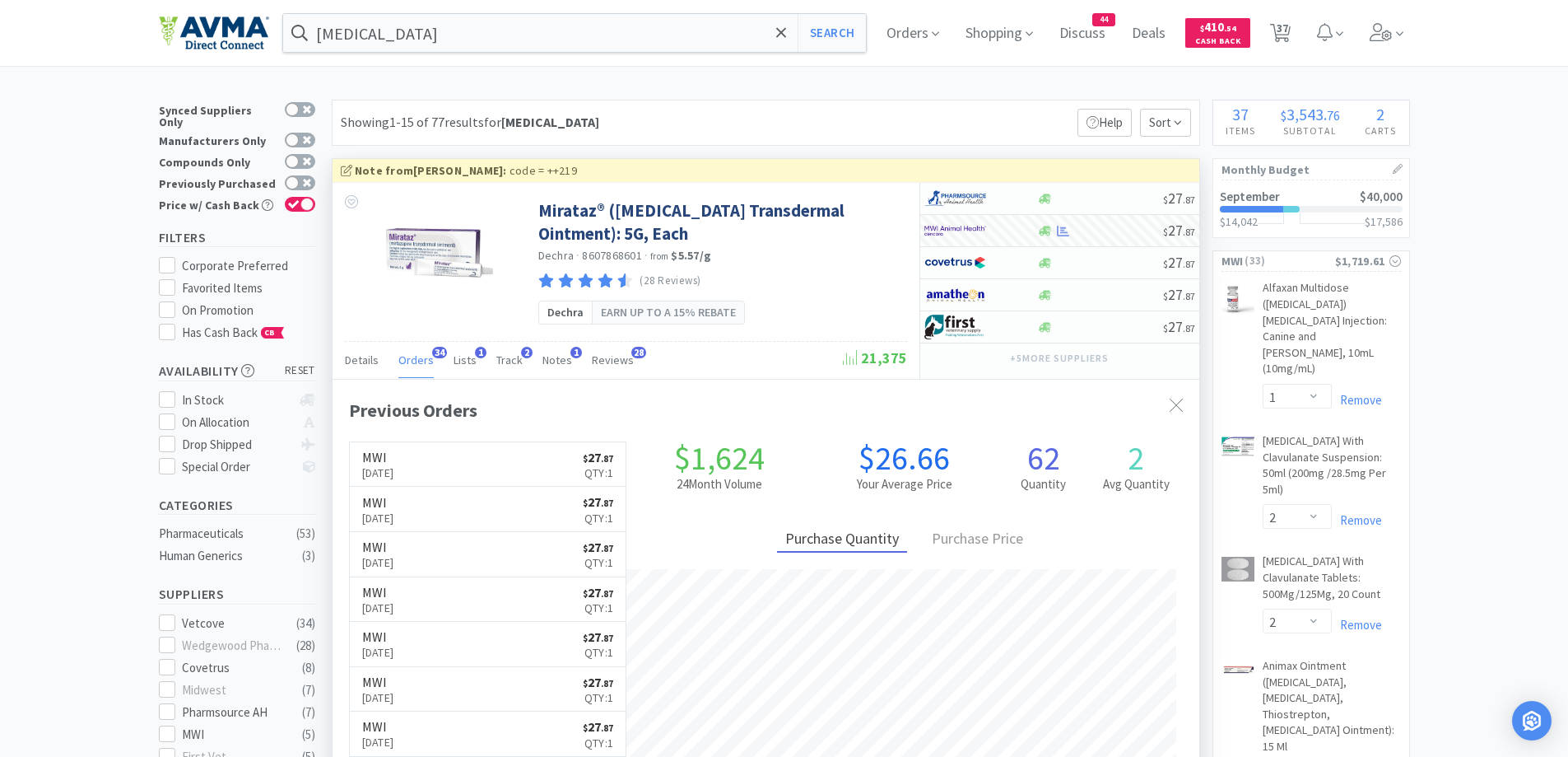
select select "1"
select select "2"
select select "3"
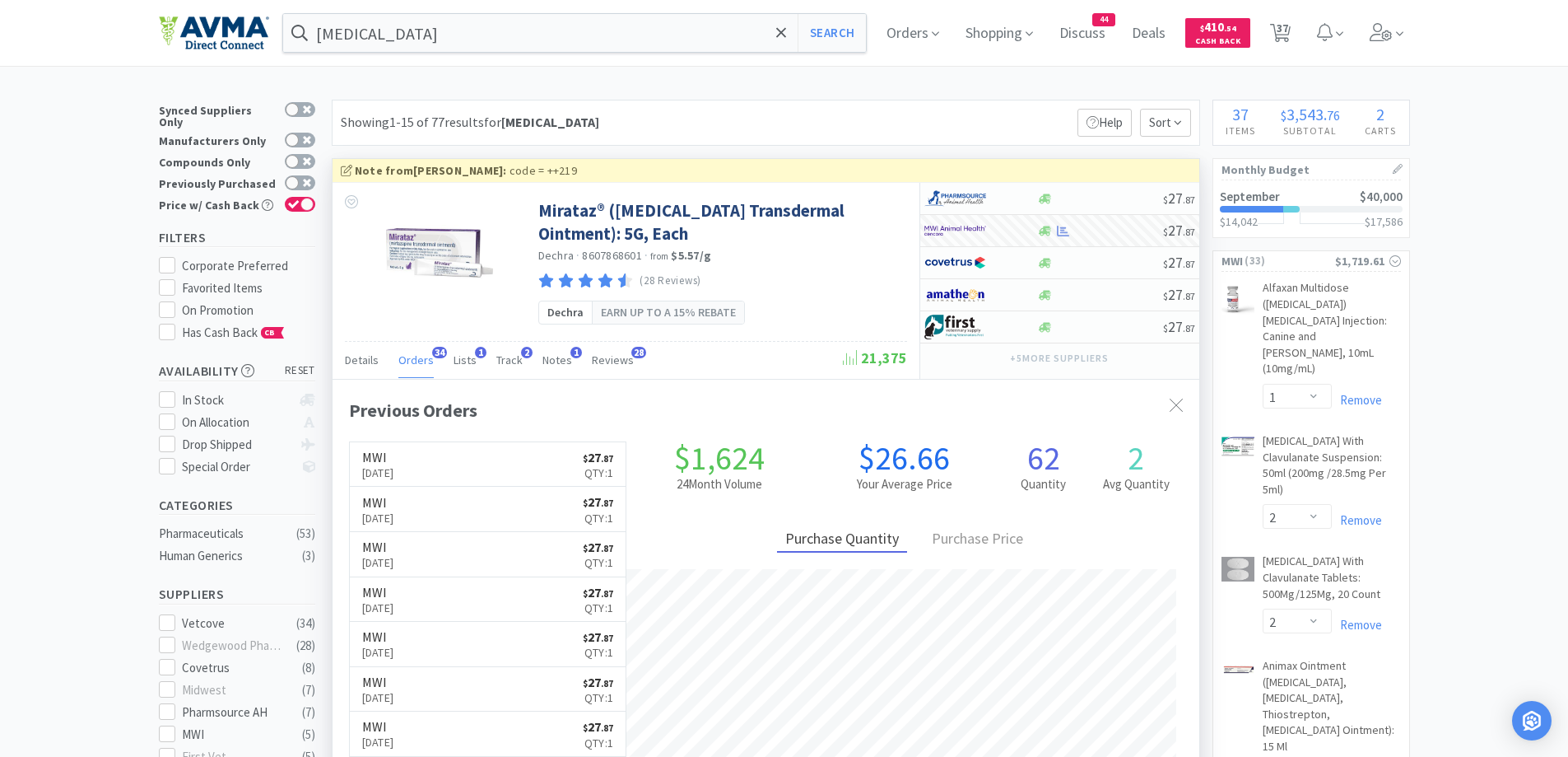
select select "1"
select select "25"
select select "1"
select select "10"
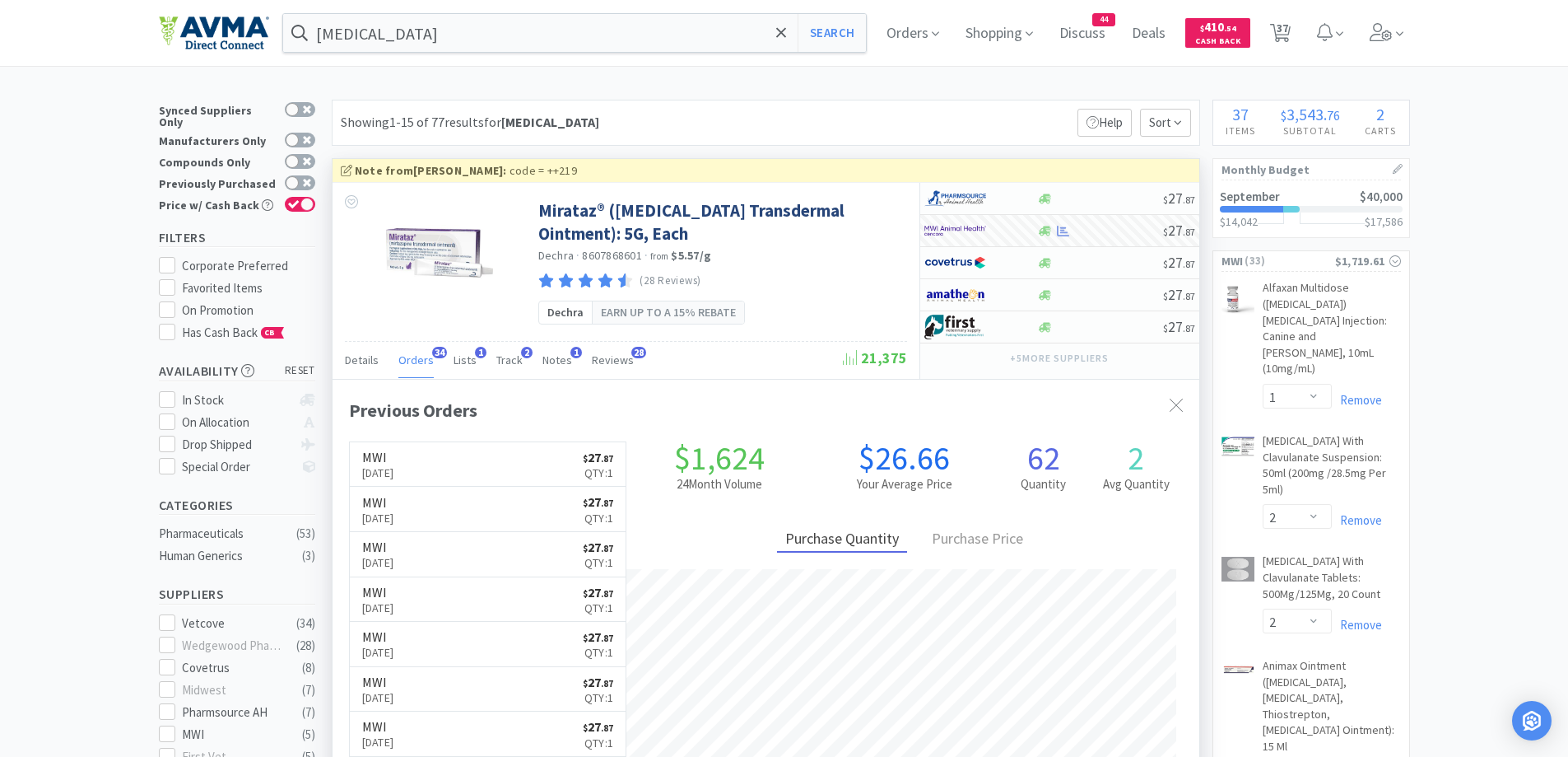
select select "1"
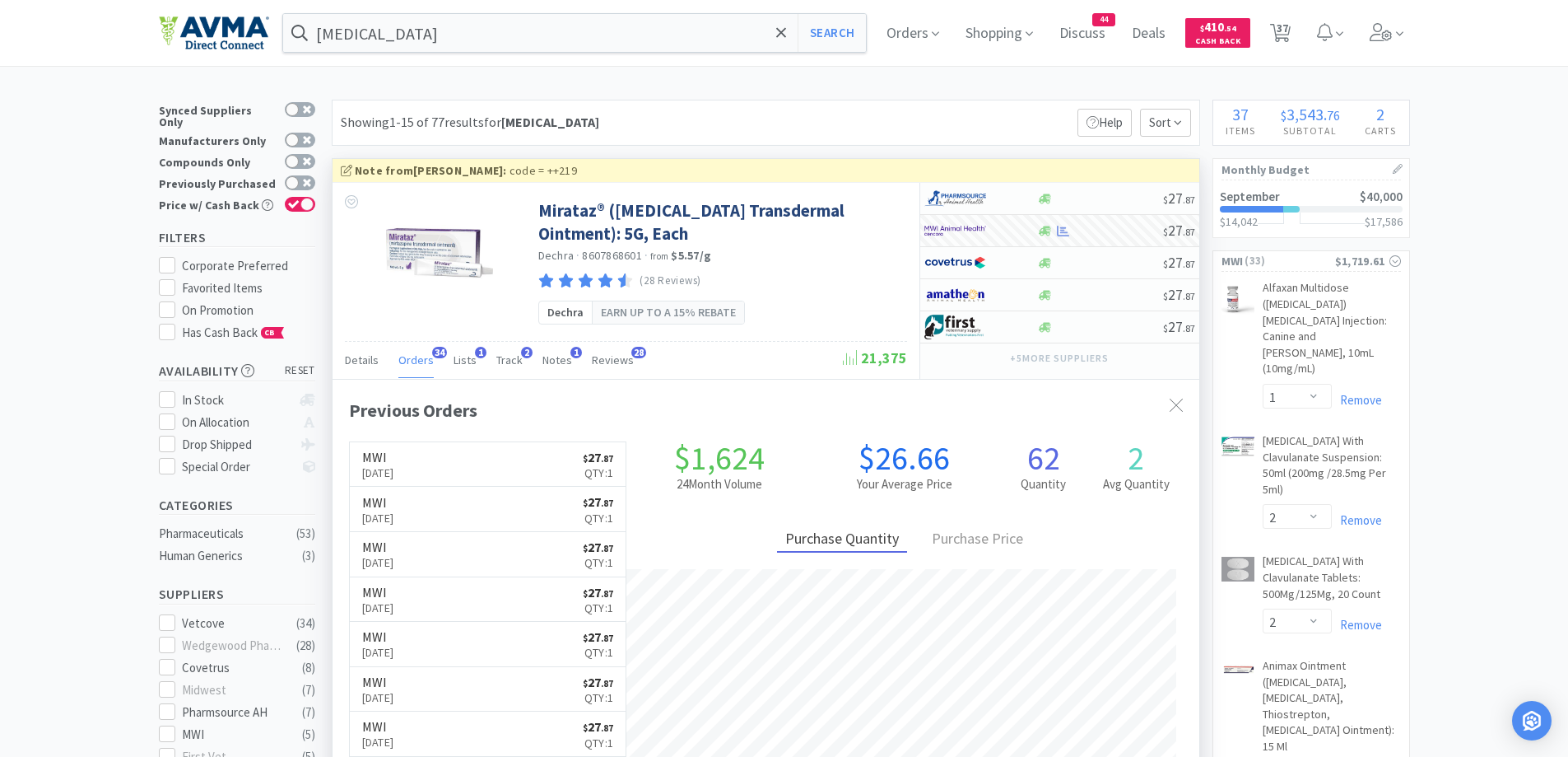
select select "1"
select select "12"
select select "1"
select select "2"
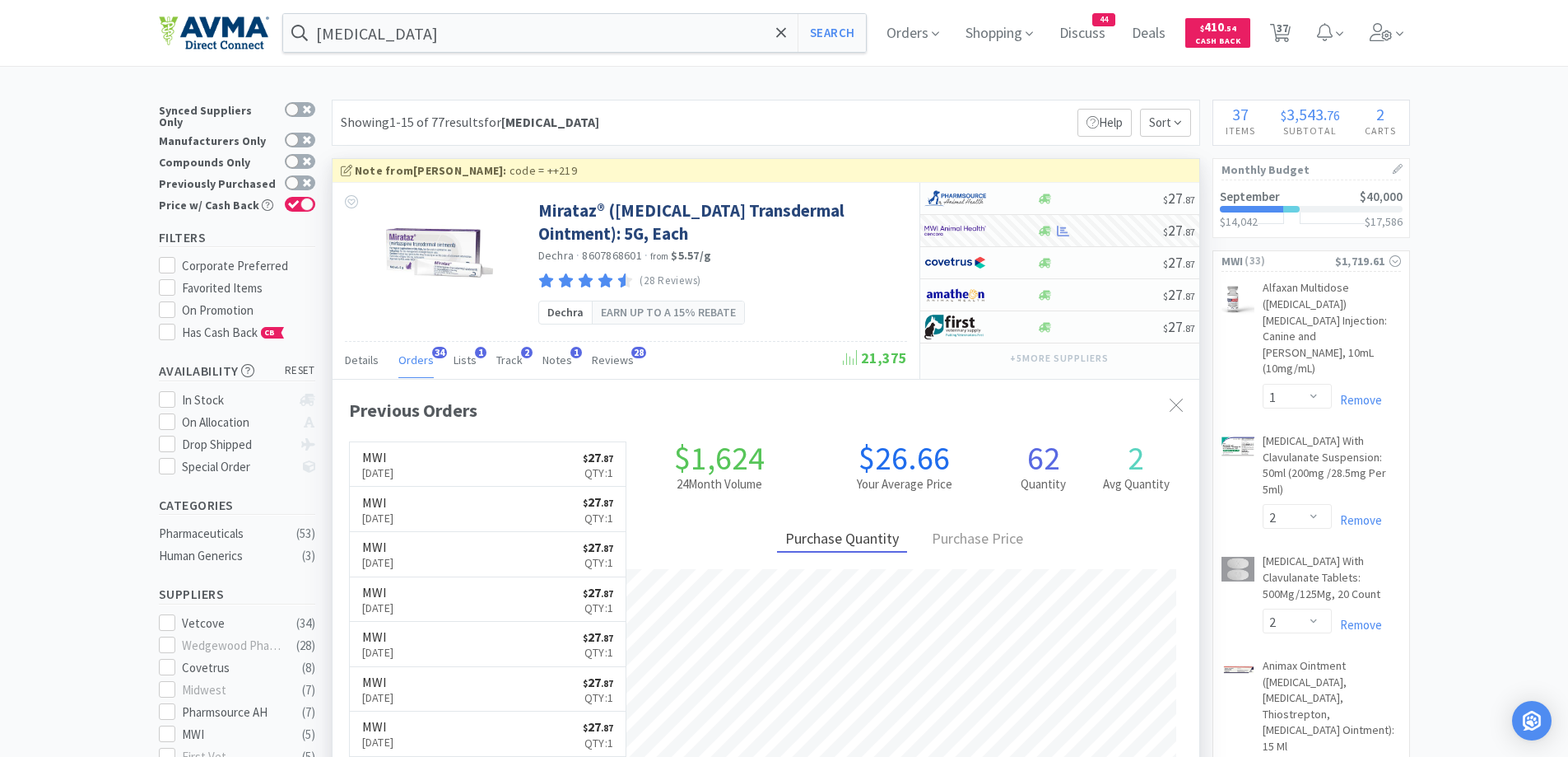
select select "2"
select select "1"
select select "5"
select select "1"
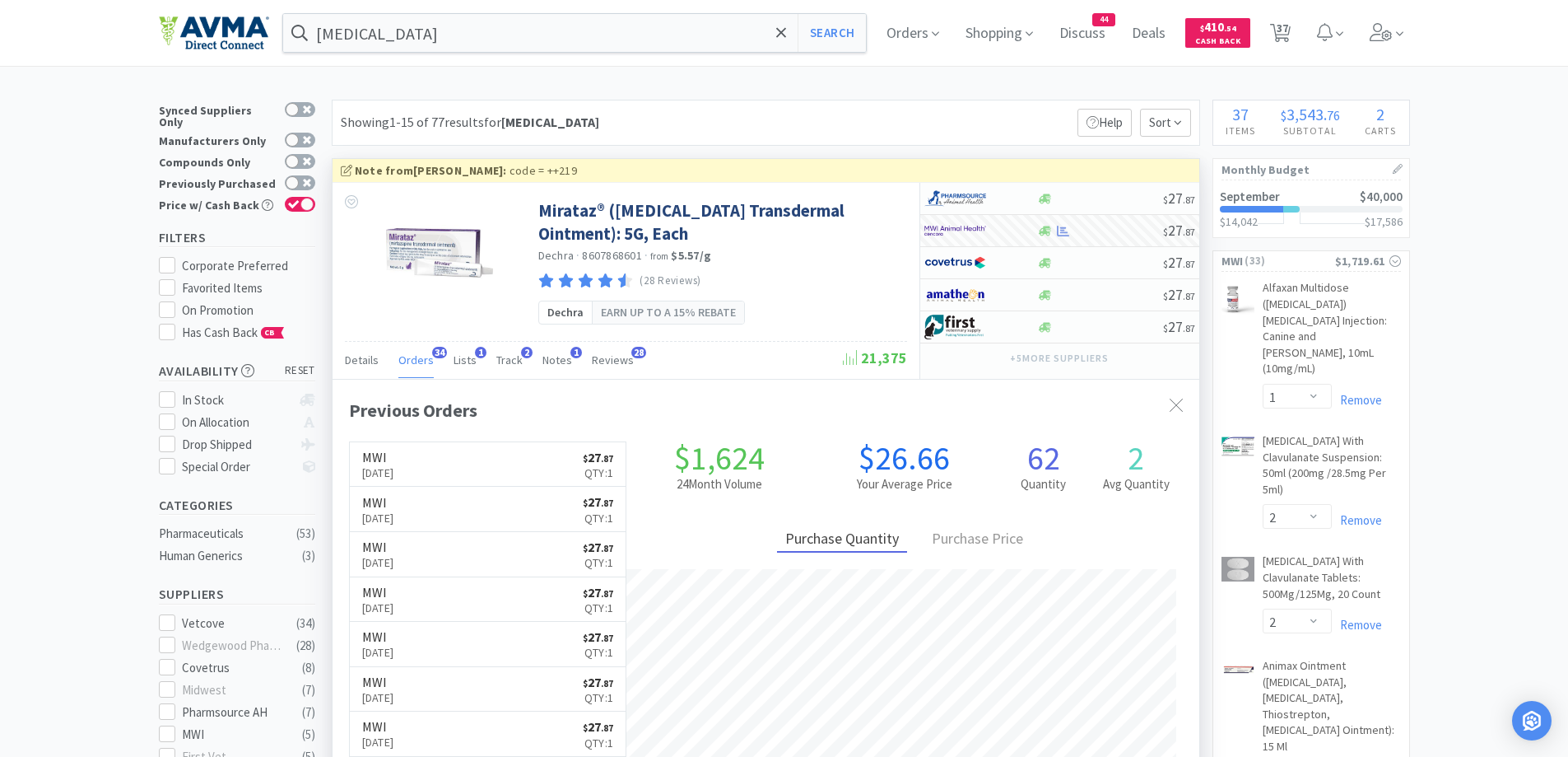
select select "1"
select select "12"
select select "5"
select select "1"
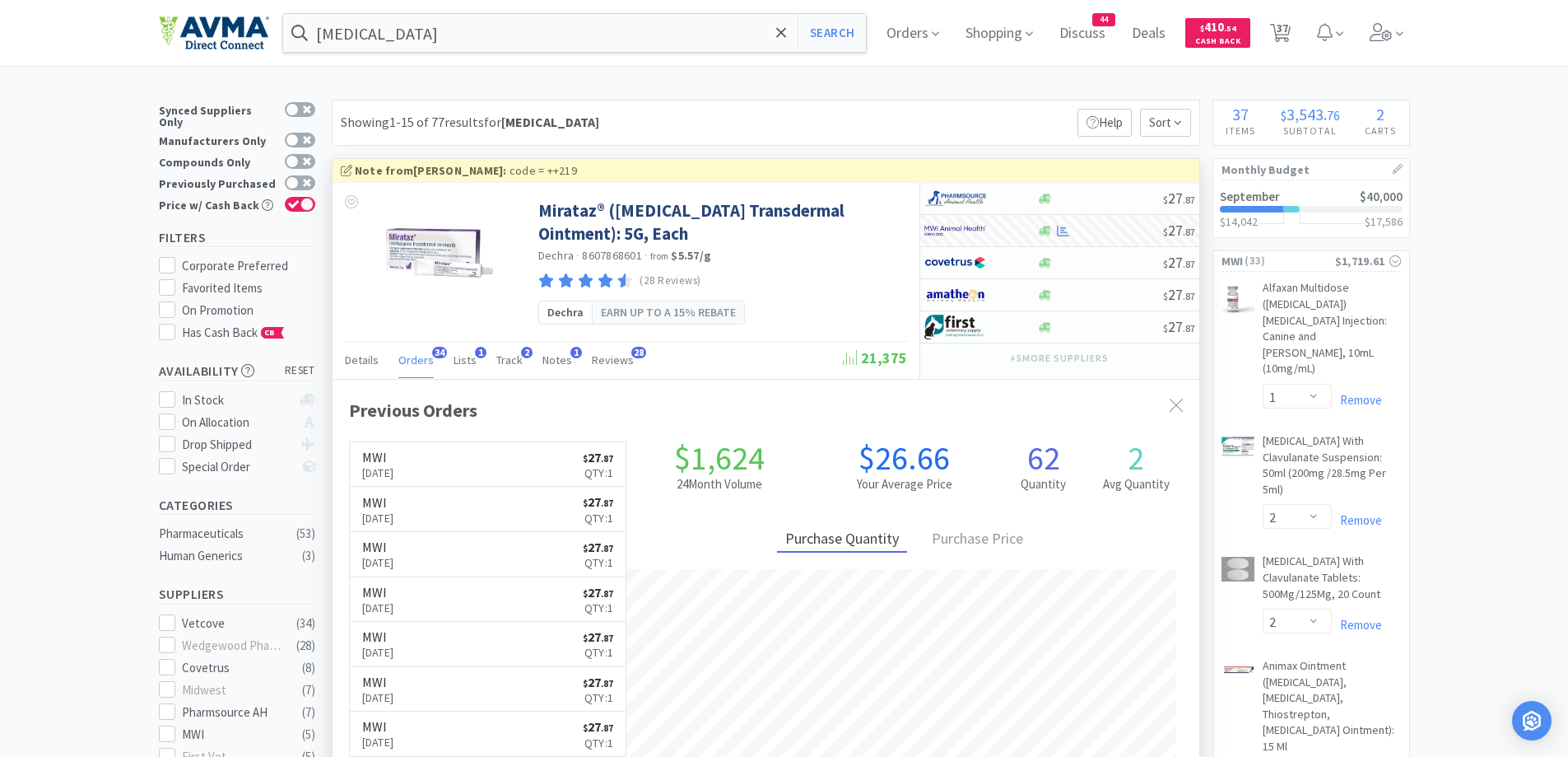
select select "1"
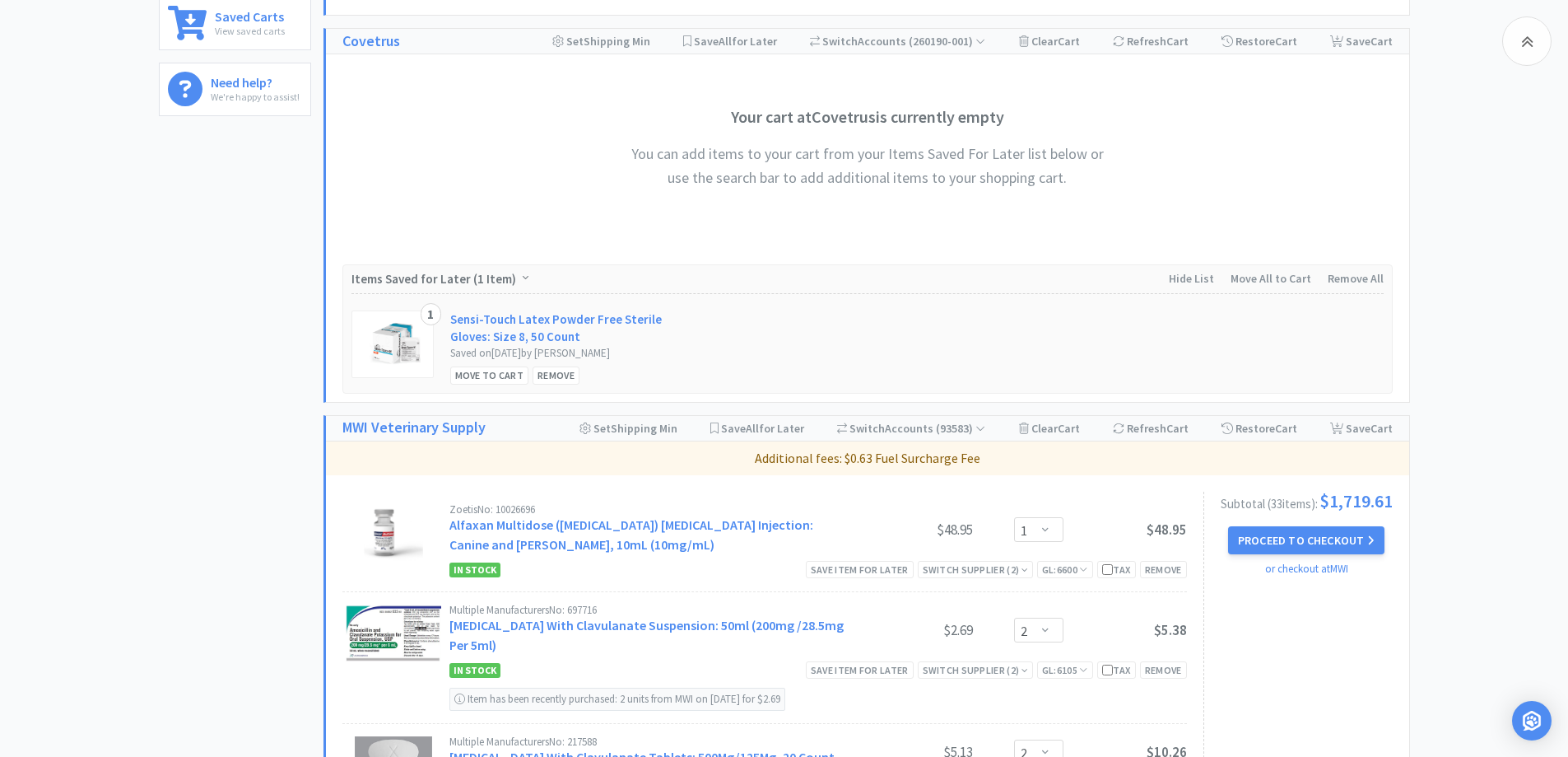
scroll to position [823, 0]
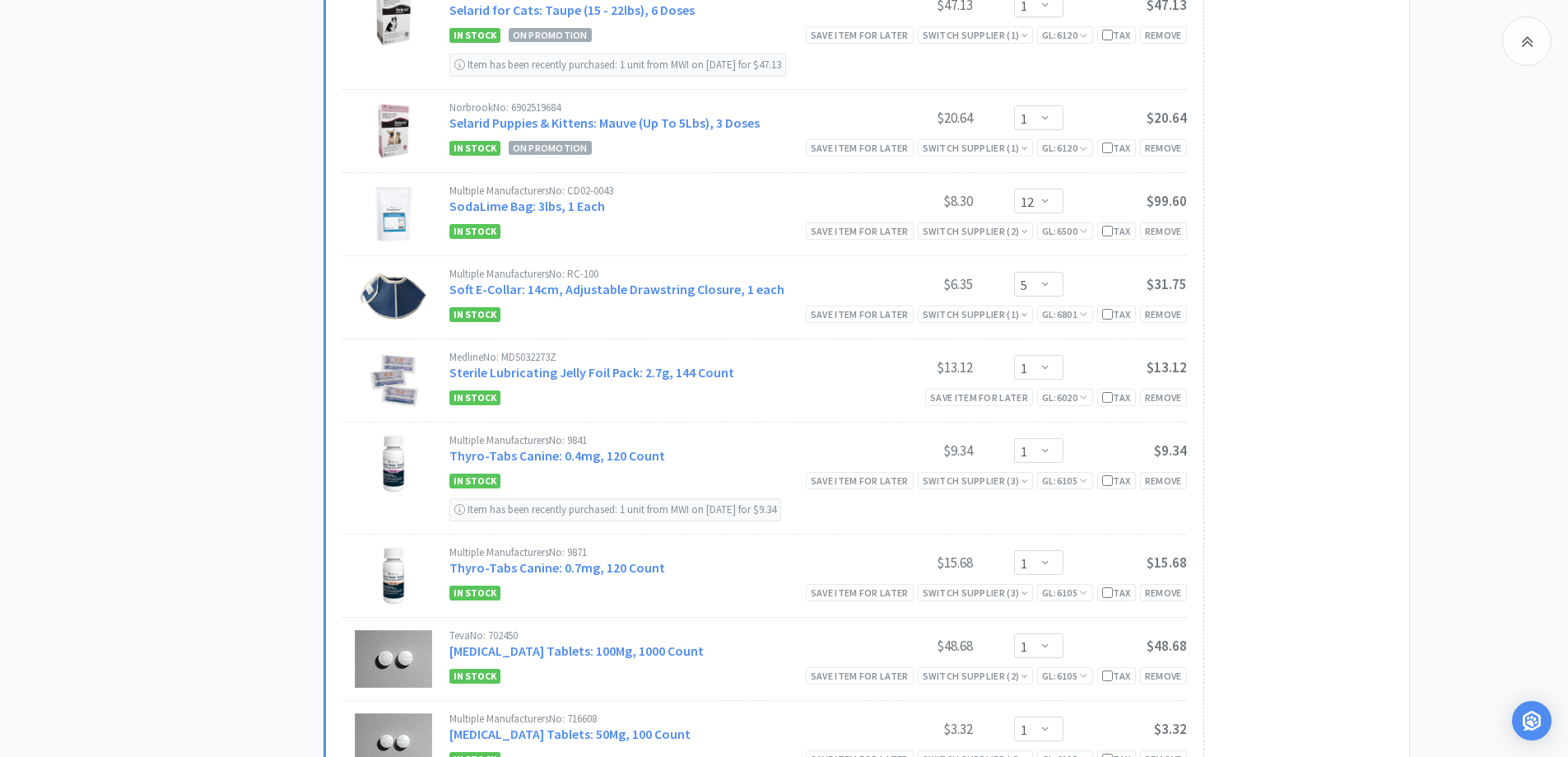
scroll to position [3625, 0]
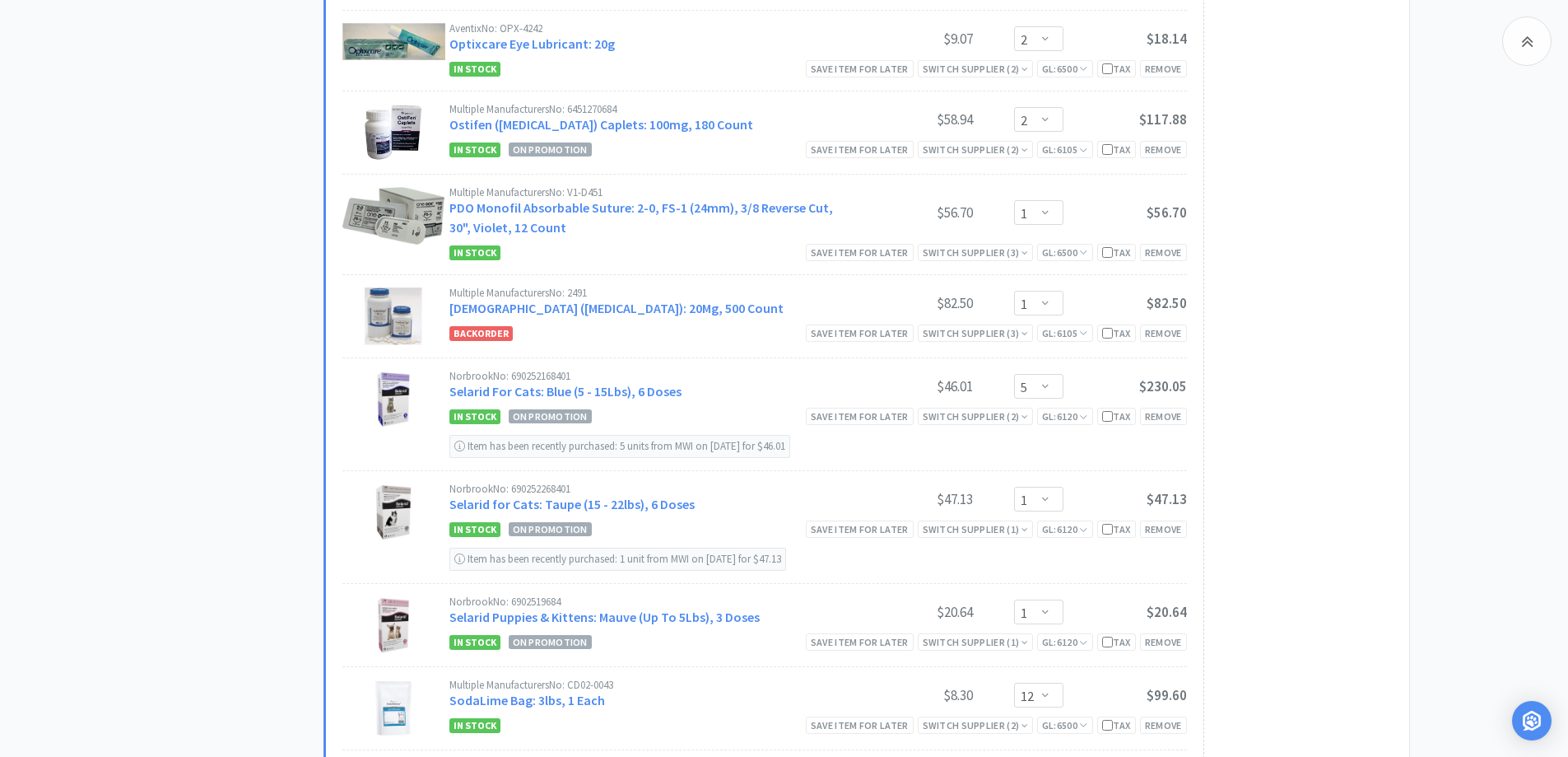
scroll to position [2801, 0]
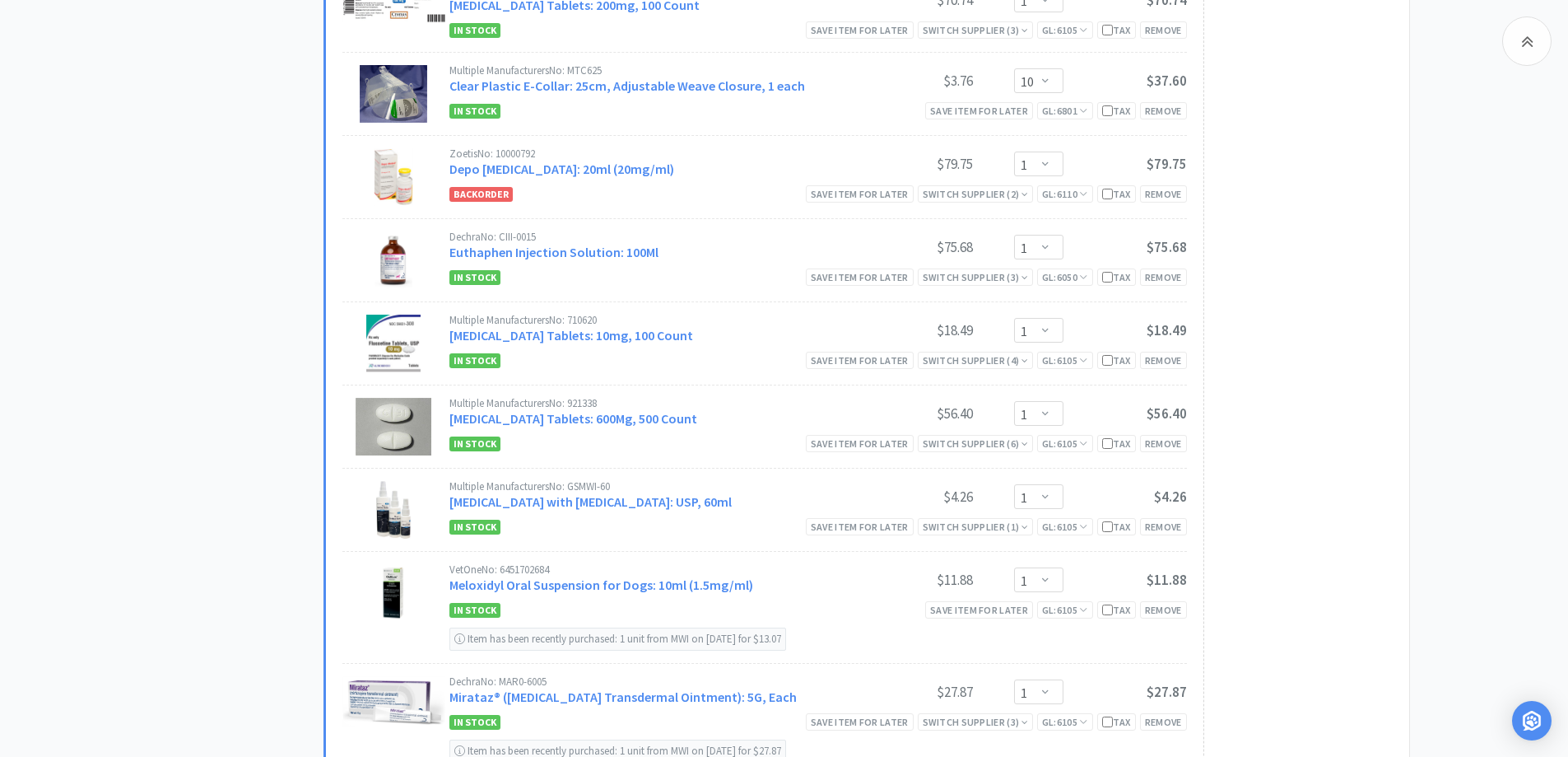
scroll to position [1977, 0]
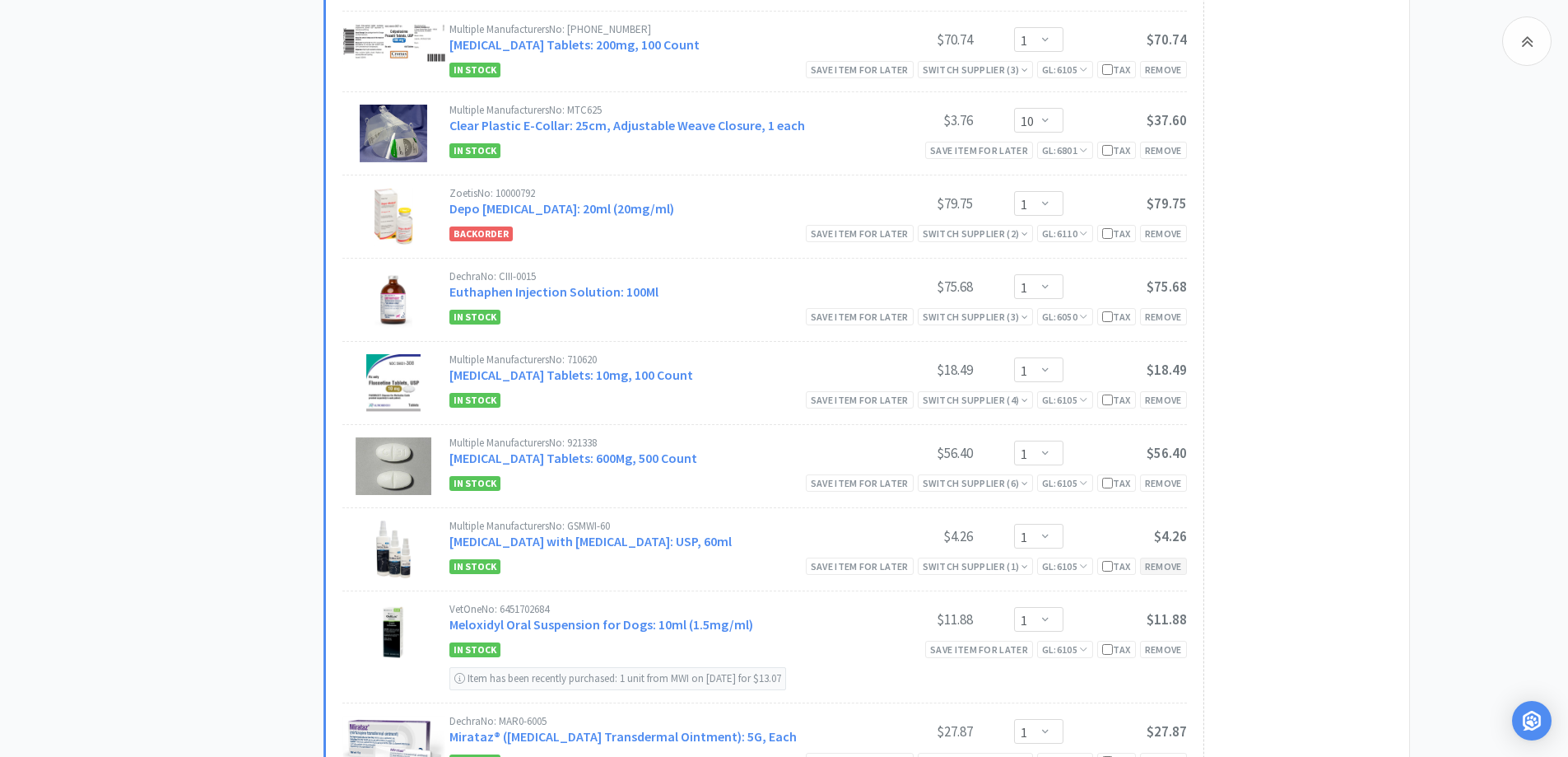
click at [1161, 561] on div "Remove" at bounding box center [1164, 566] width 47 height 17
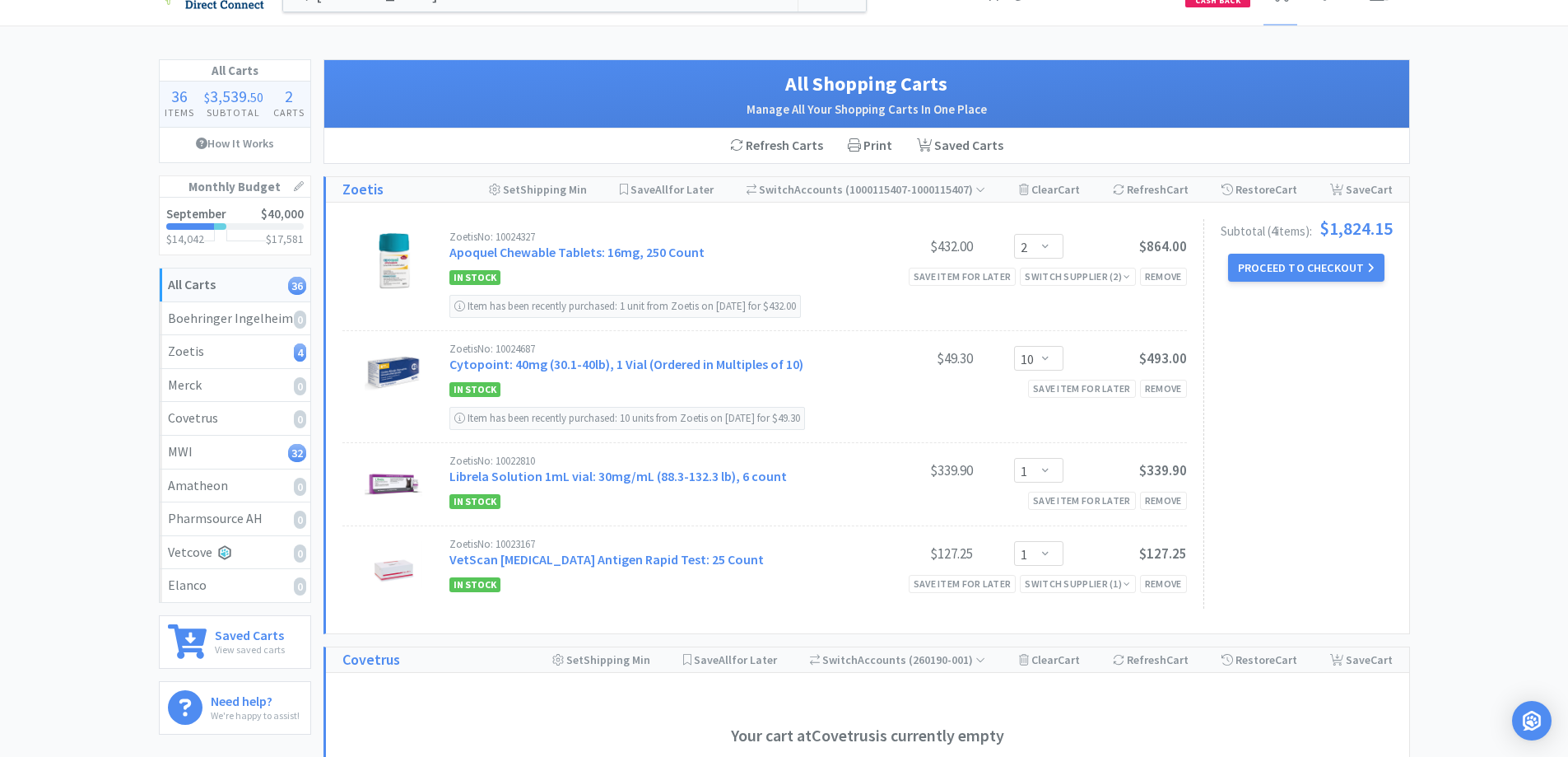
scroll to position [0, 0]
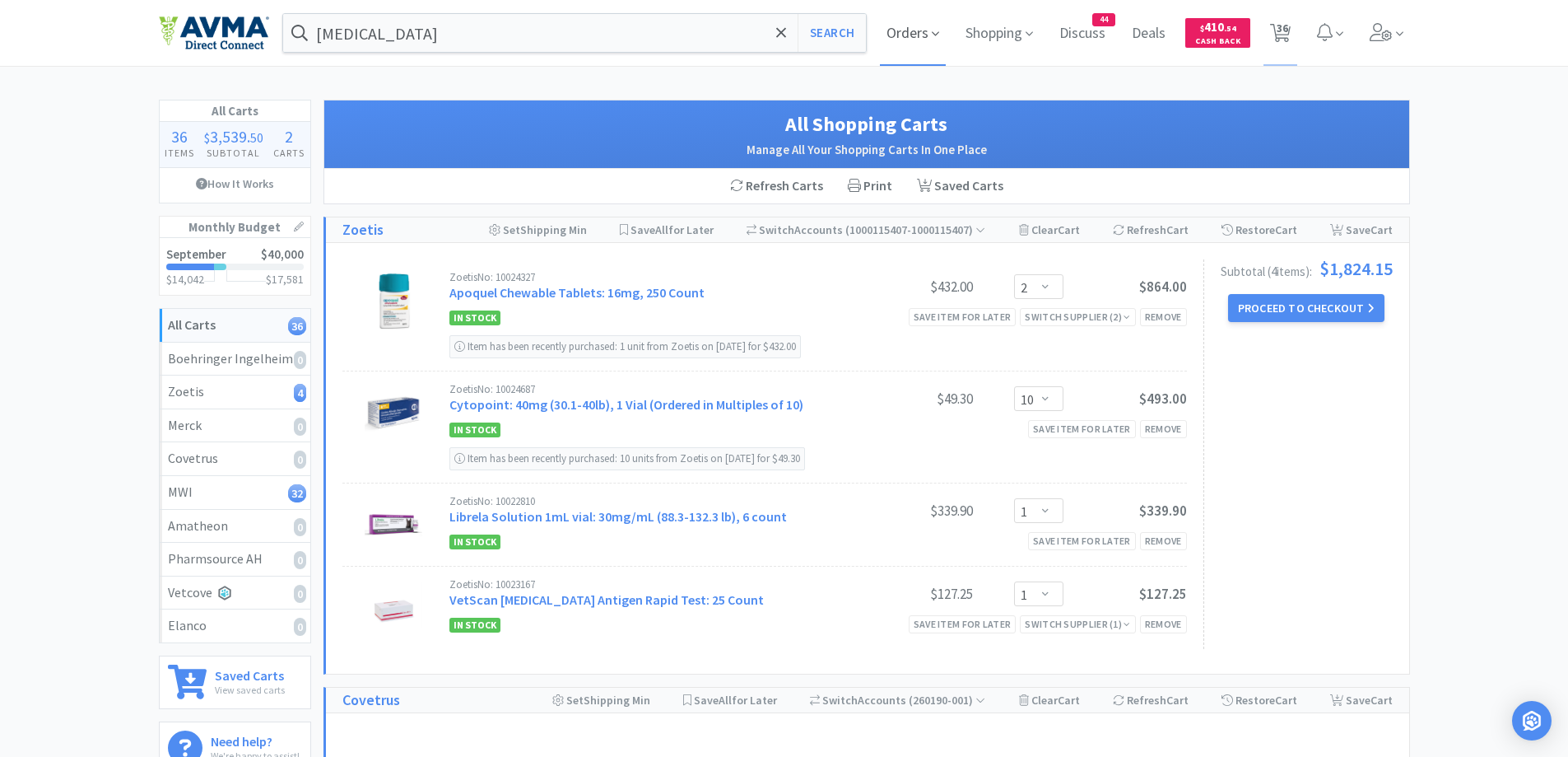
click at [897, 31] on span "Orders" at bounding box center [912, 32] width 65 height 65
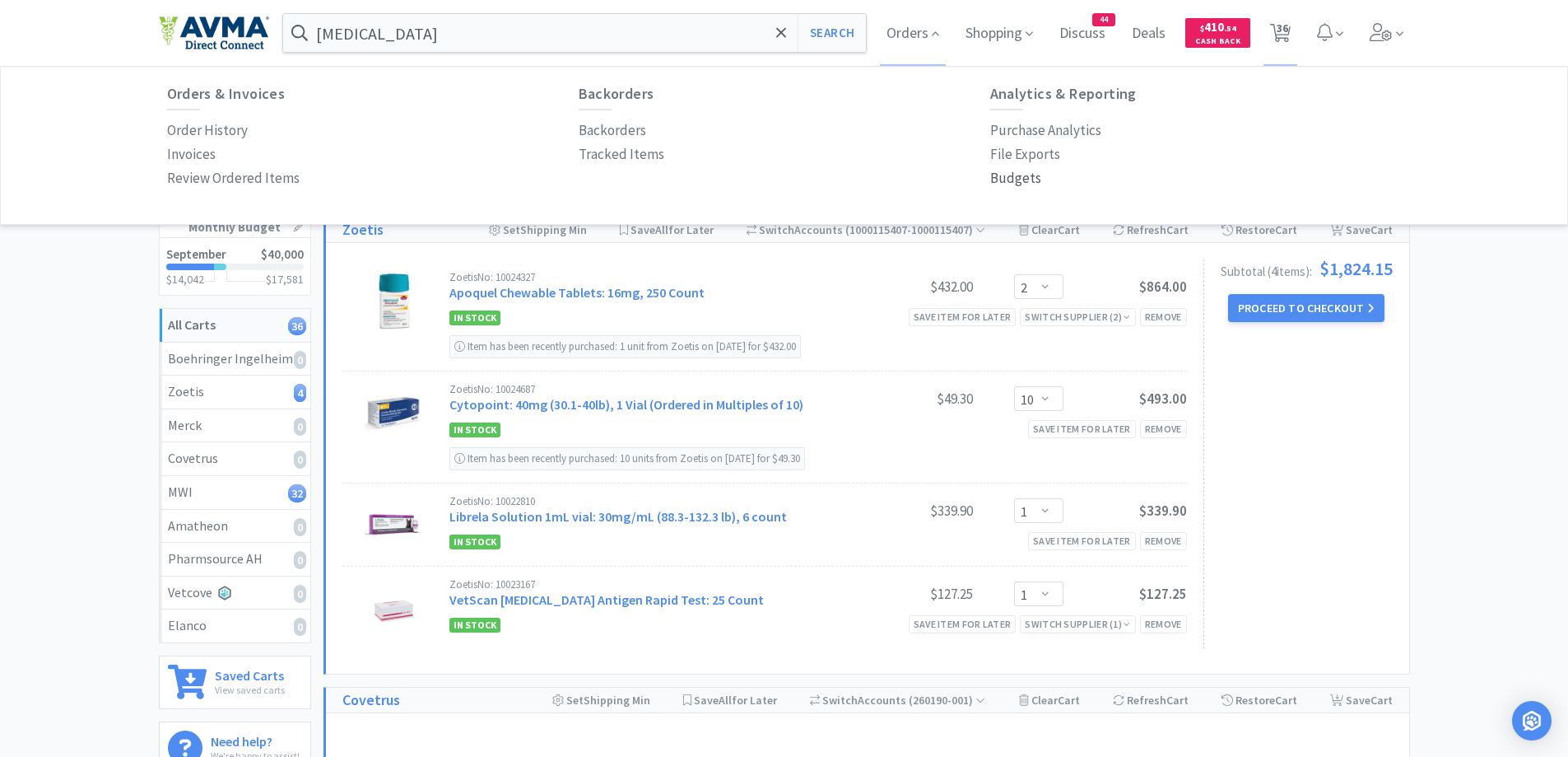
click at [1011, 175] on p "Budgets" at bounding box center [1016, 177] width 51 height 22
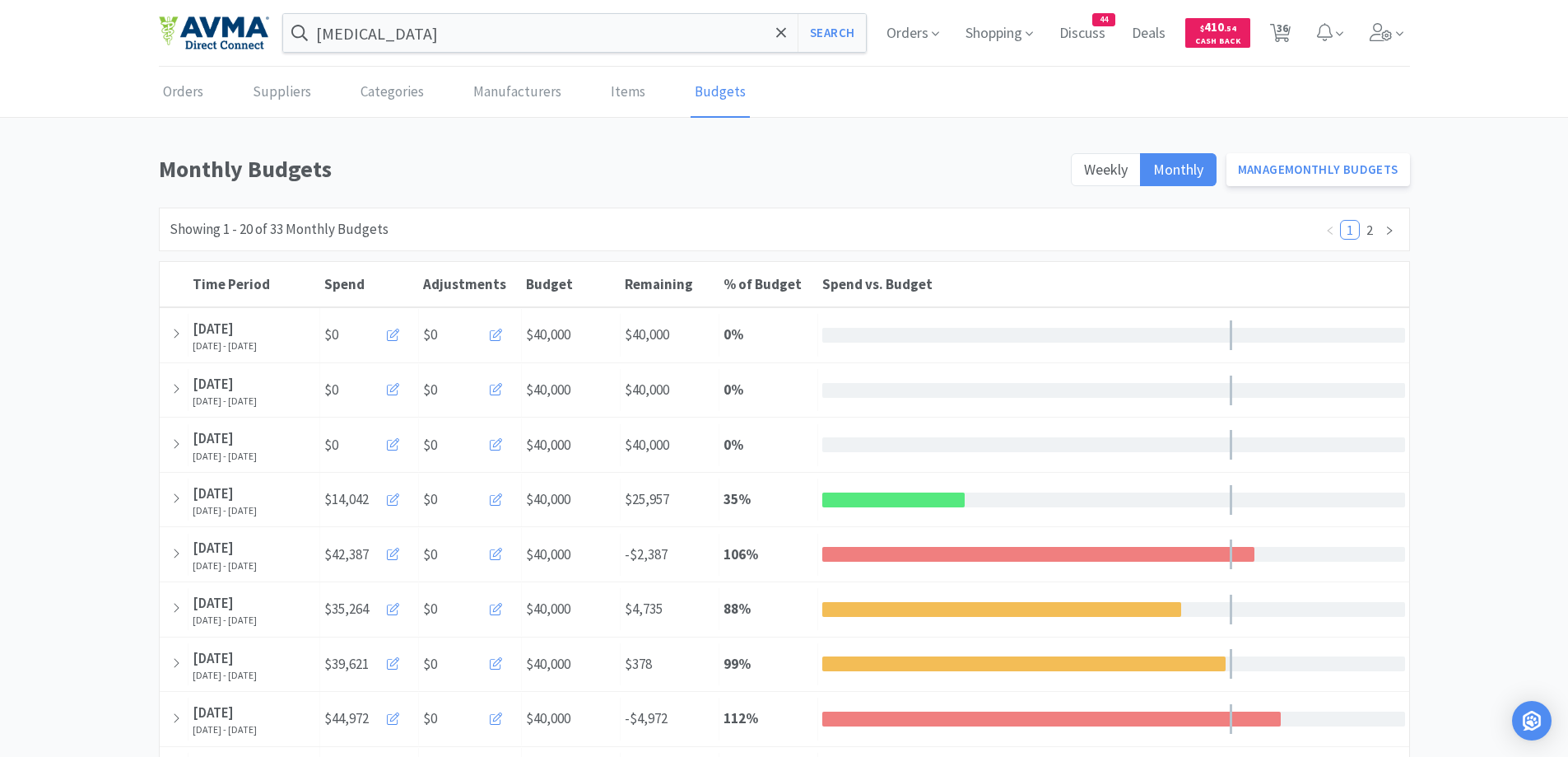
scroll to position [165, 0]
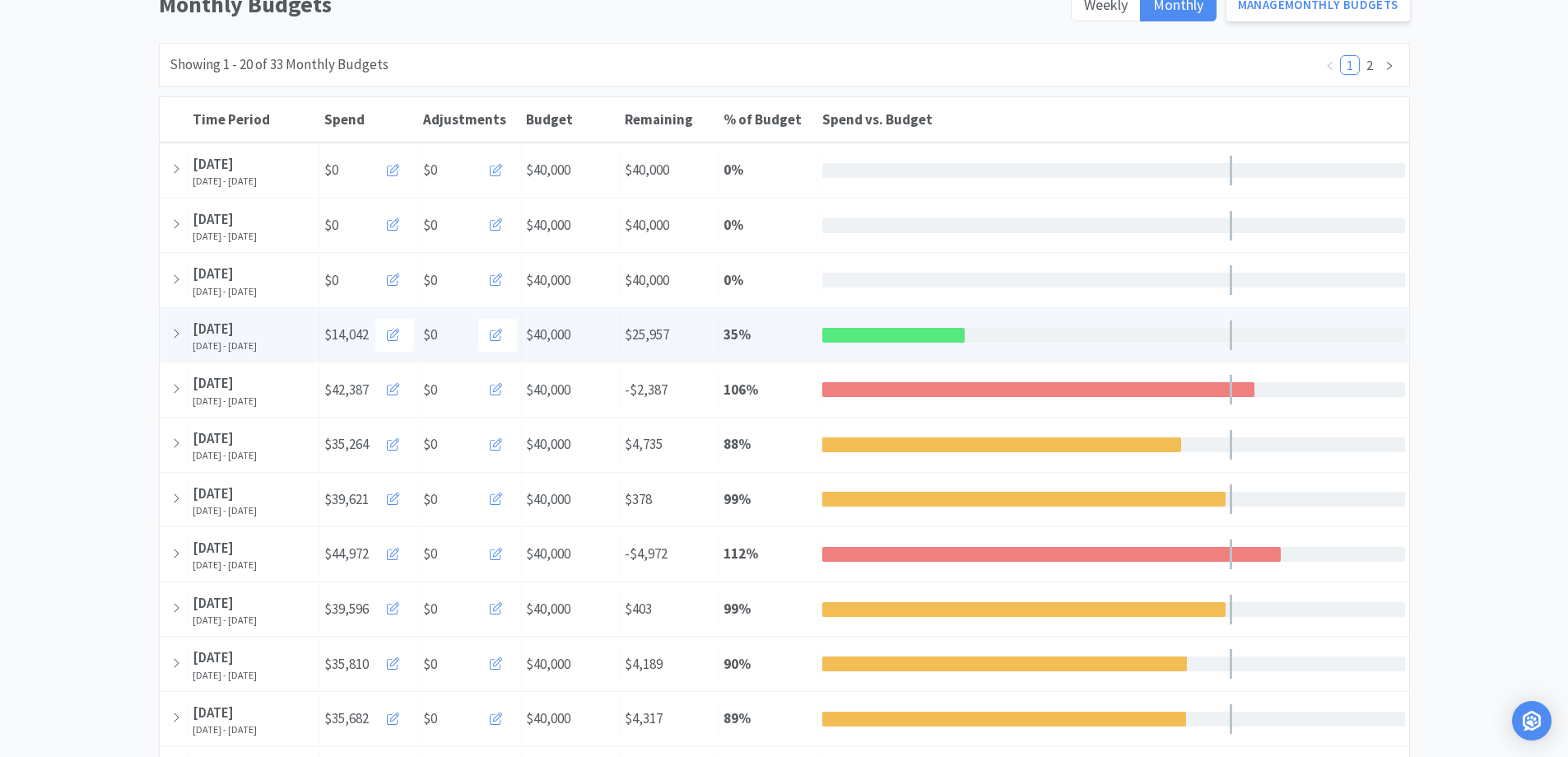
click at [815, 337] on div "% of Budget 35 %" at bounding box center [769, 335] width 99 height 42
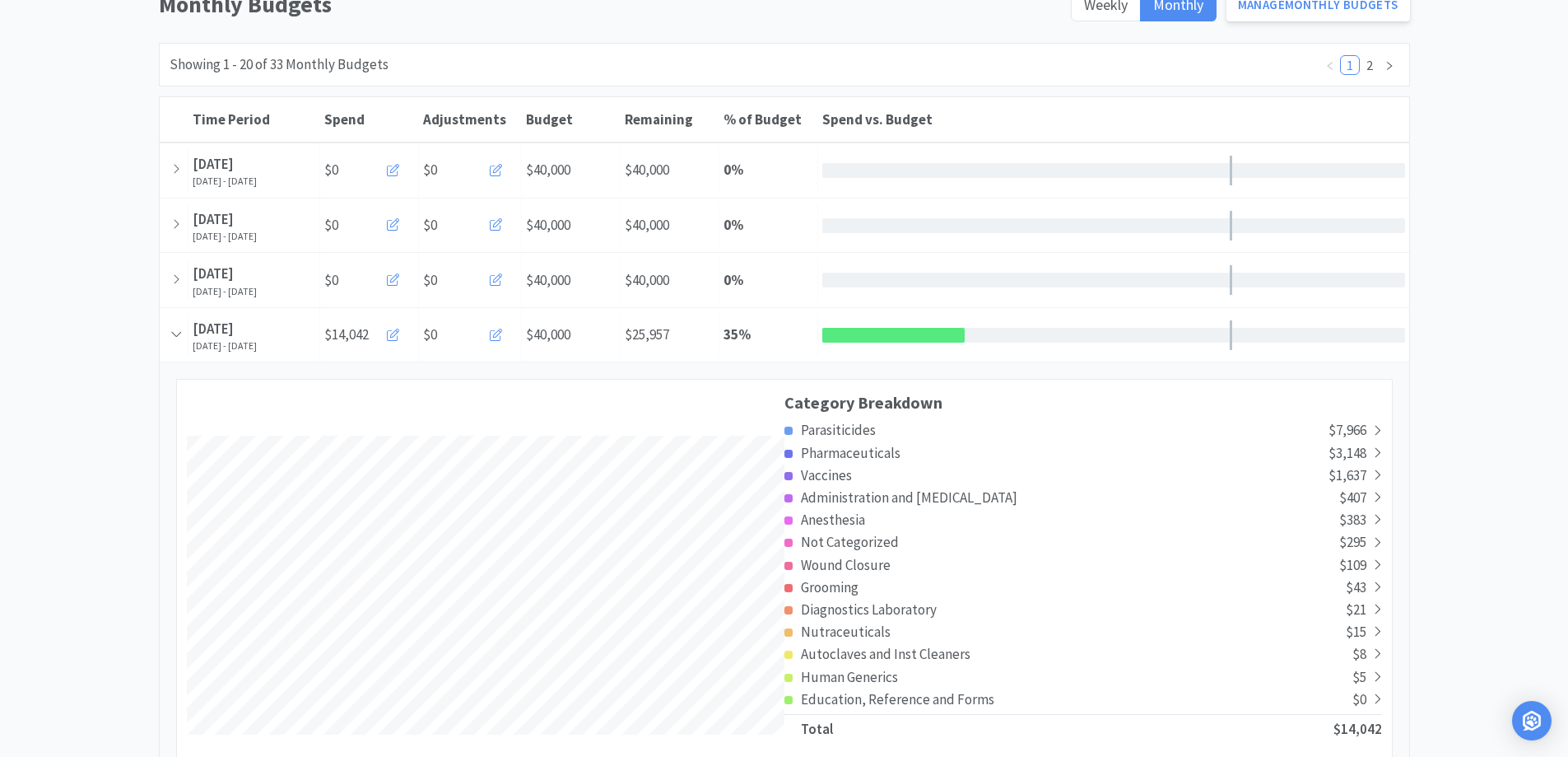
scroll to position [2982, 1249]
click at [928, 441] on div "Parasiticides" at bounding box center [1057, 430] width 544 height 22
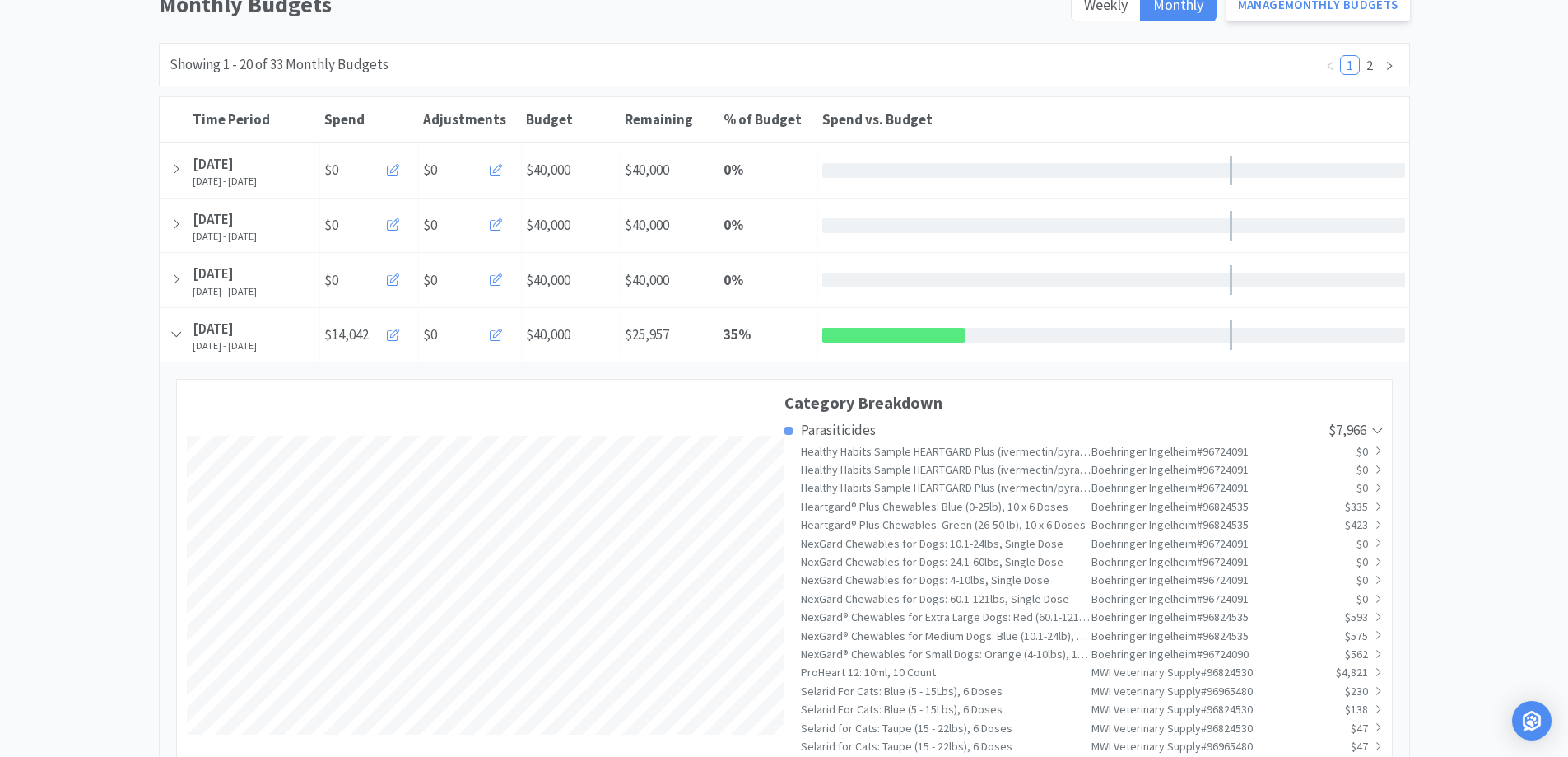
scroll to position [0, 0]
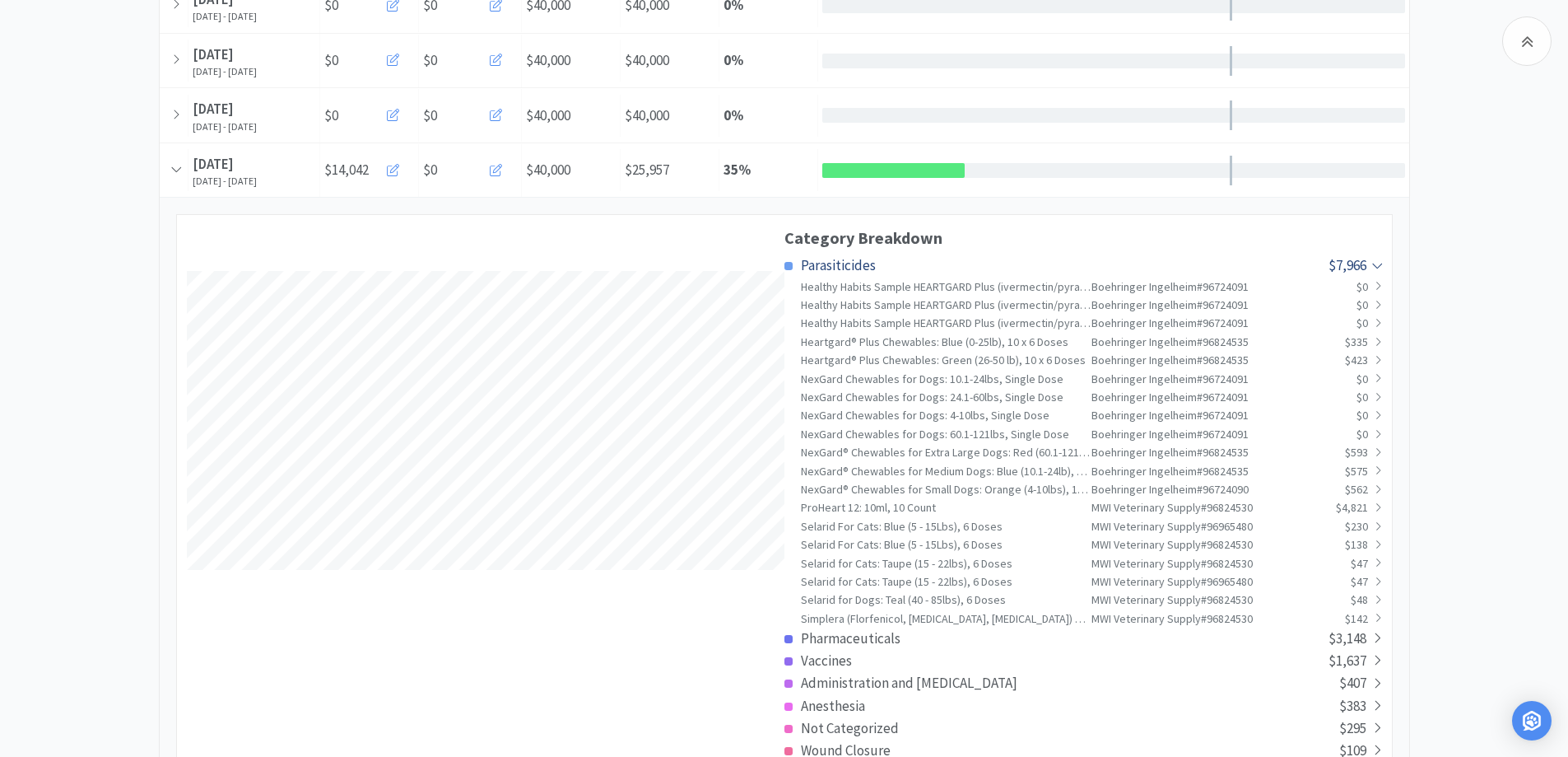
click at [837, 266] on span "Parasiticides" at bounding box center [838, 265] width 75 height 18
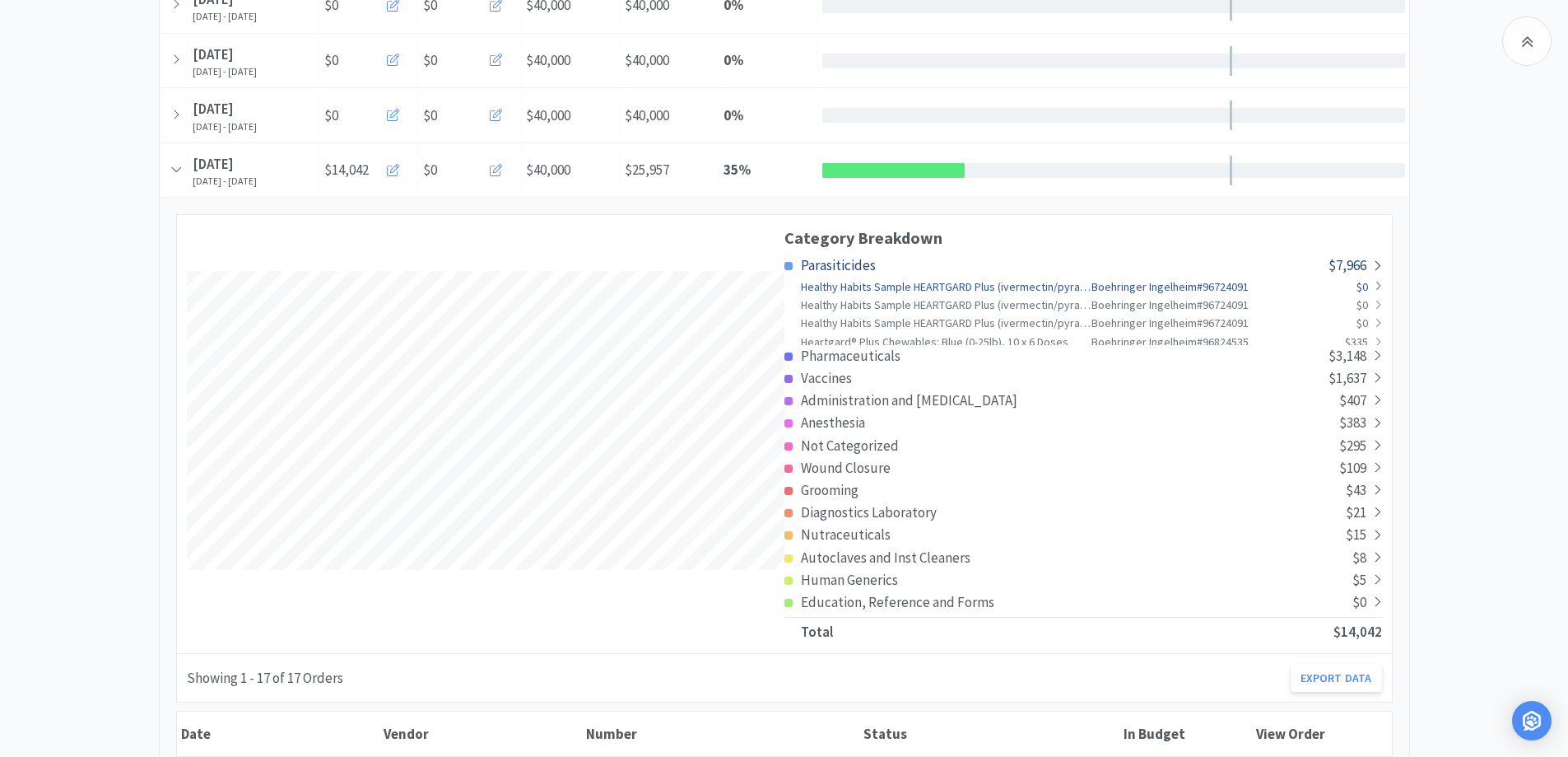
scroll to position [820869, 822066]
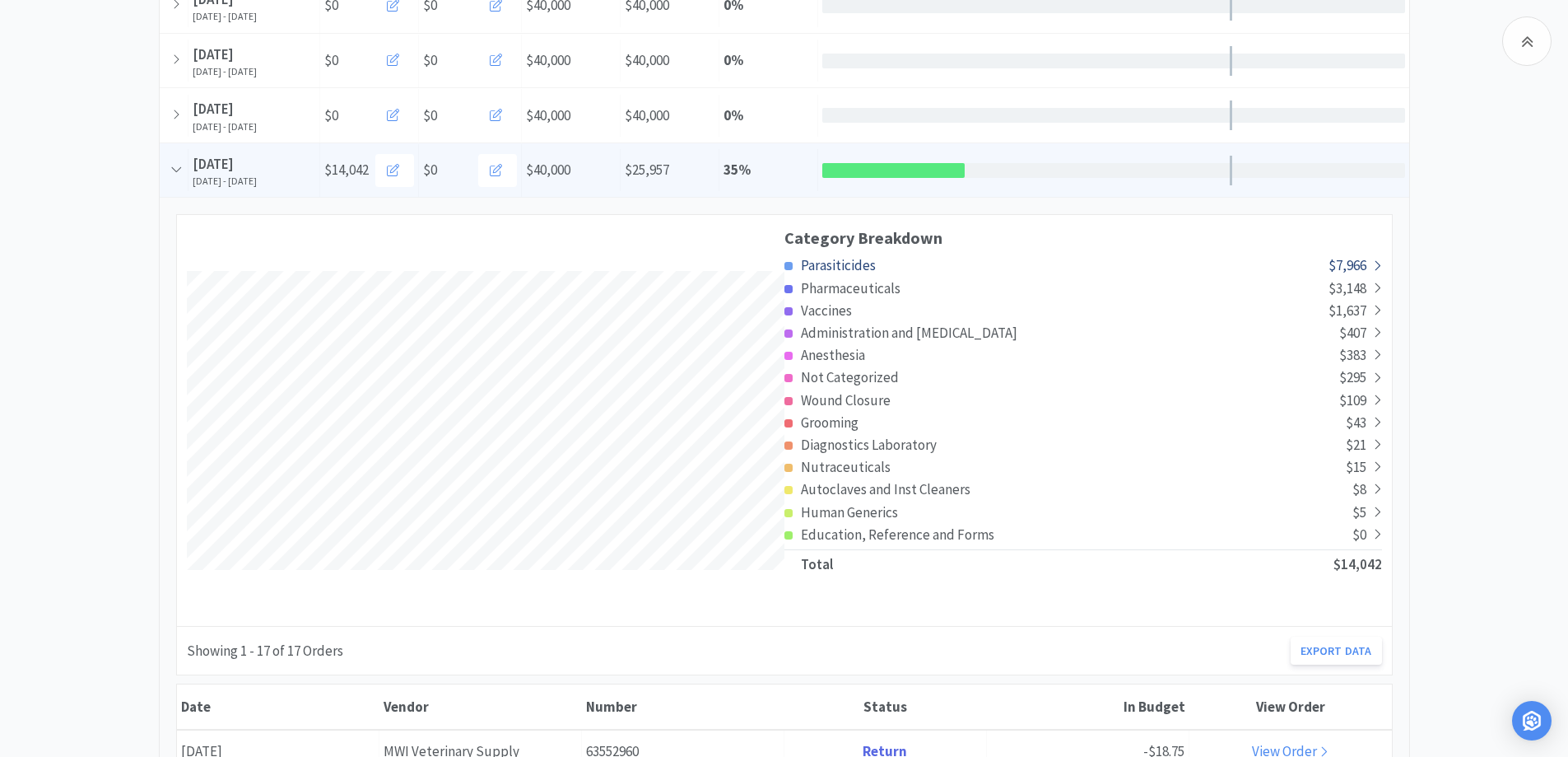
click at [741, 187] on div "% of Budget 35 %" at bounding box center [769, 170] width 99 height 42
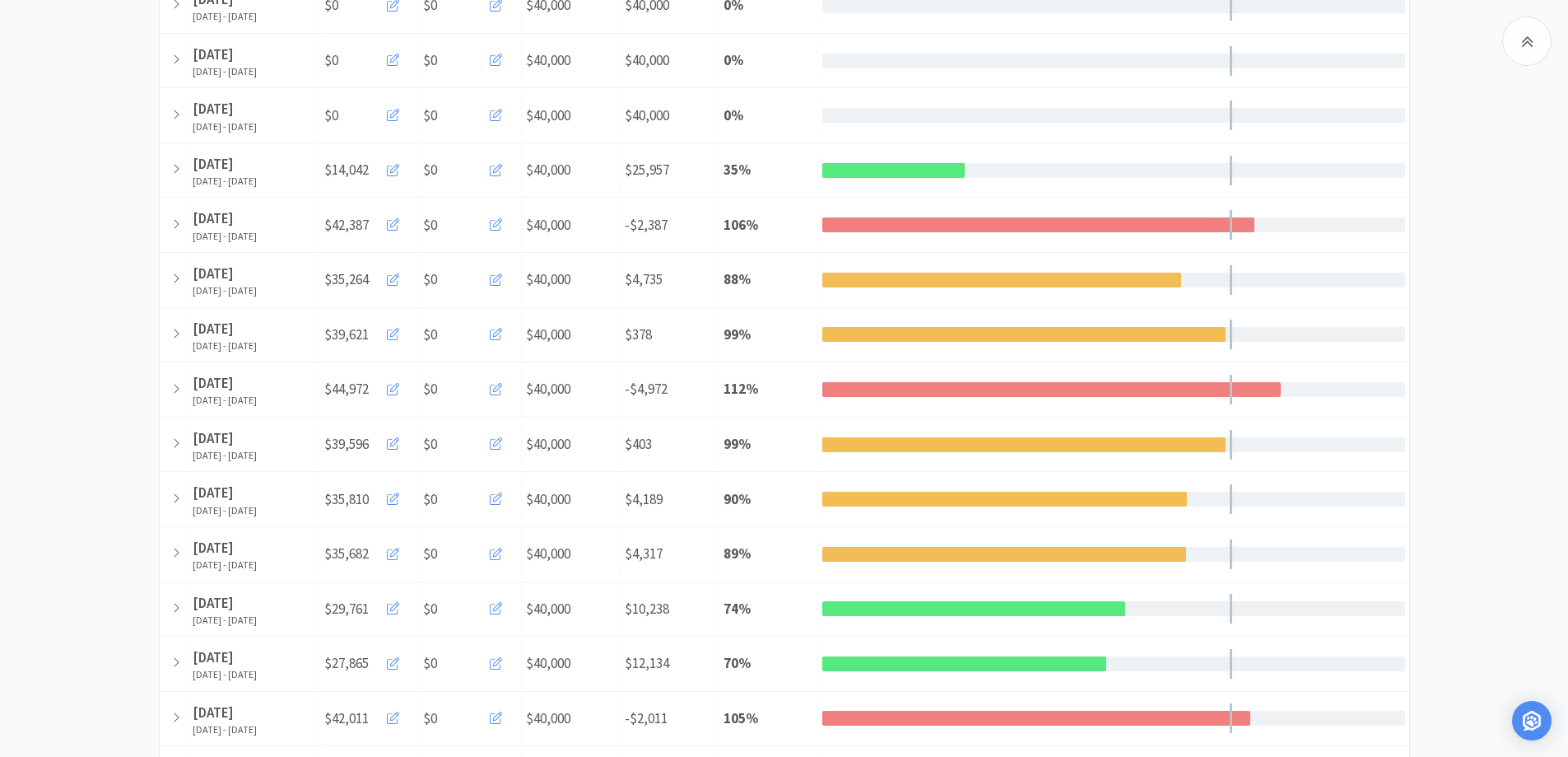
click at [100, 457] on div "Monthly Budgets Weekly Monthly Manage Monthly Budgets Showing 1 - 20 of 33 Mont…" at bounding box center [784, 477] width 1568 height 1312
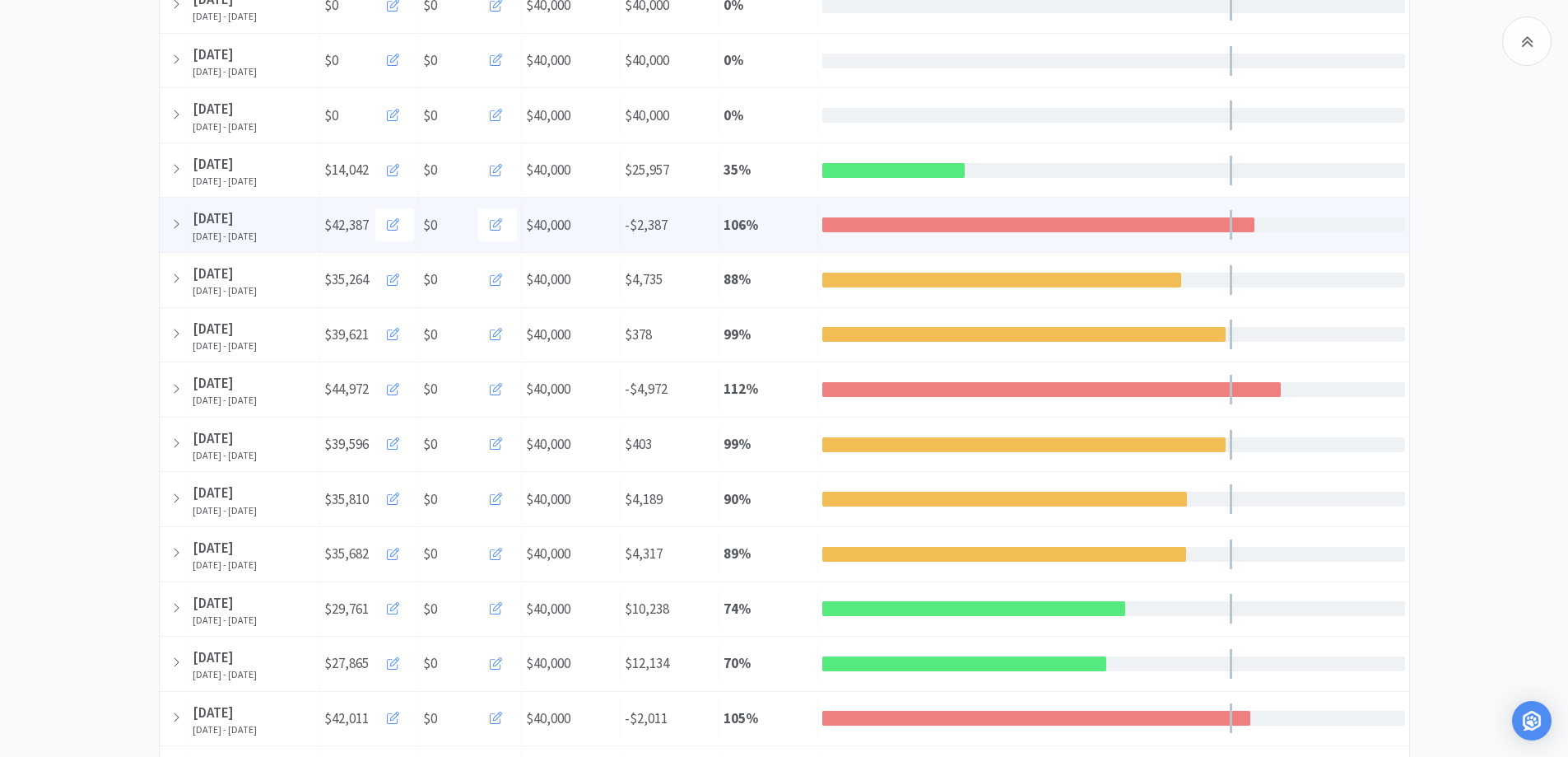
click at [943, 218] on div at bounding box center [1039, 225] width 432 height 15
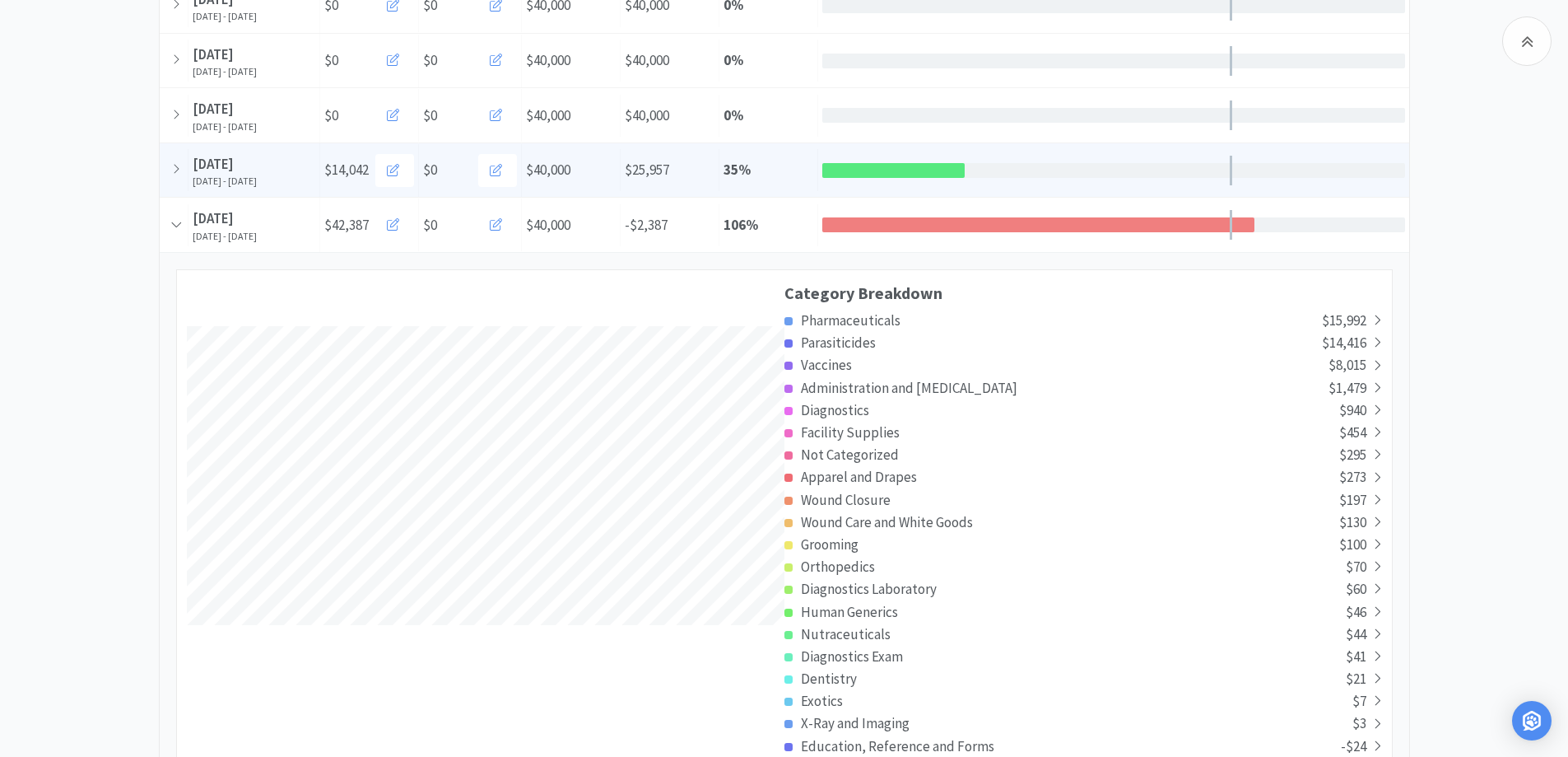
scroll to position [3199, 1249]
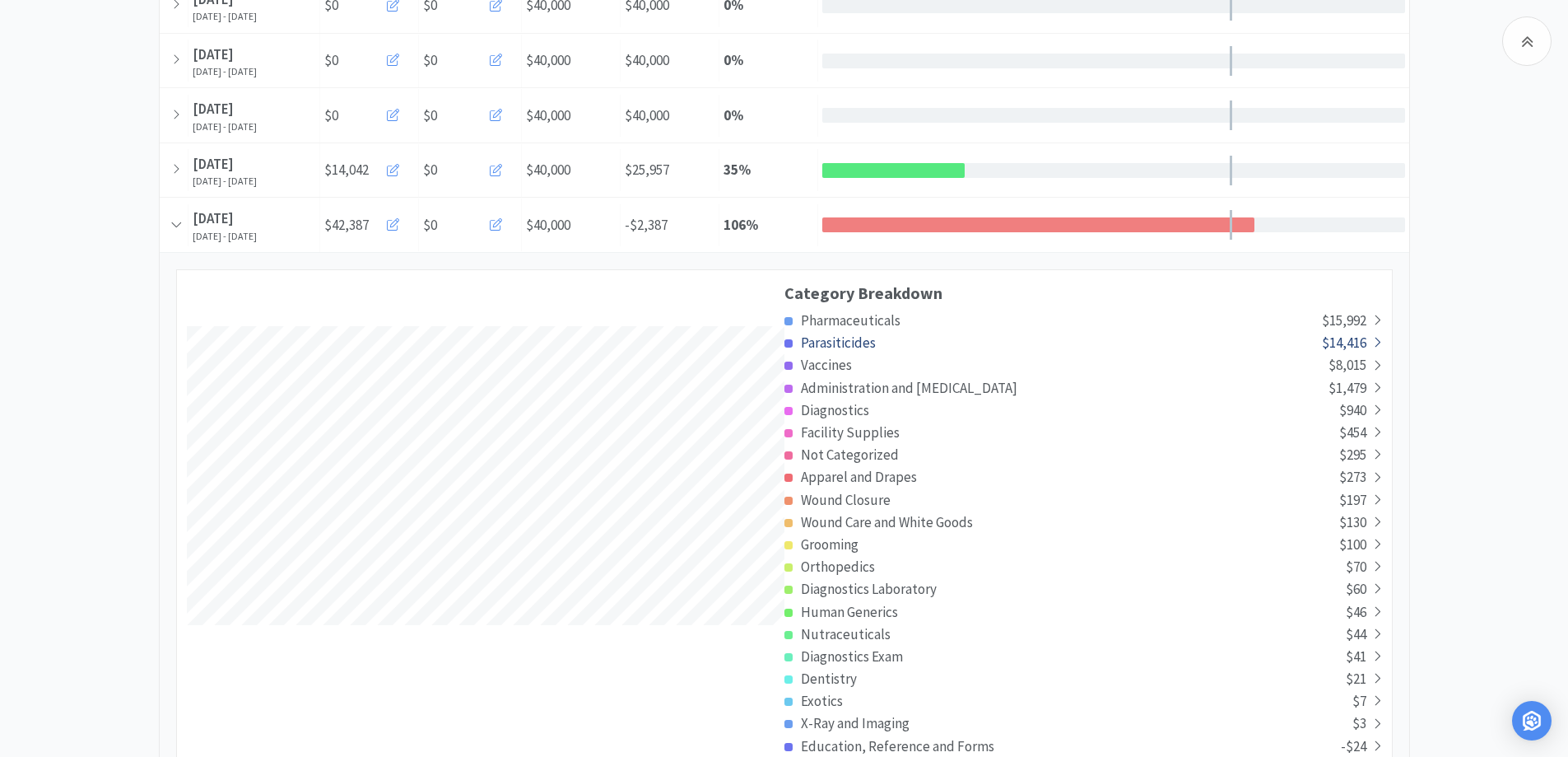
click at [1219, 347] on div "Parasiticides" at bounding box center [1053, 342] width 538 height 22
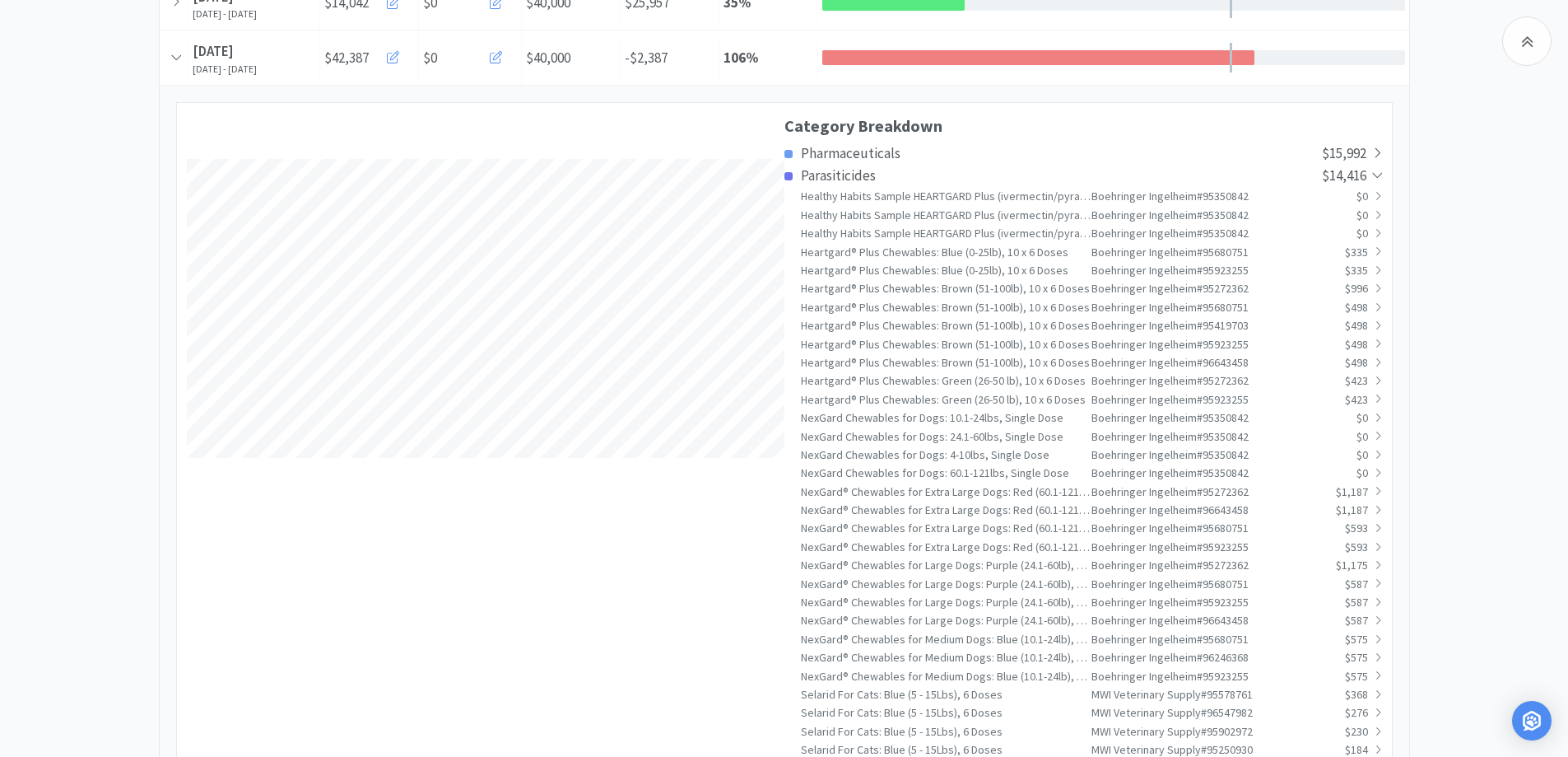
scroll to position [329, 0]
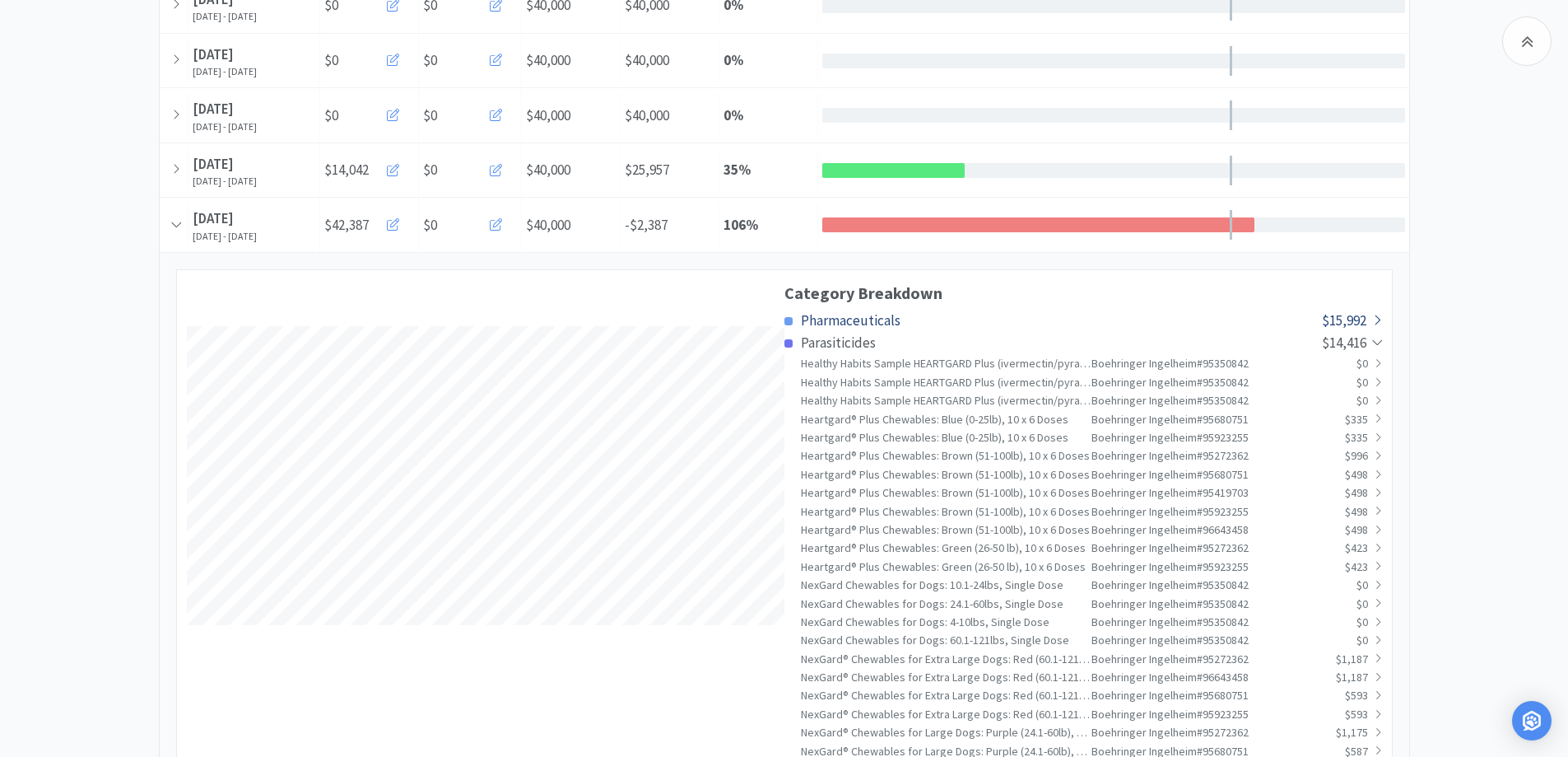
click at [804, 323] on span "Pharmaceuticals" at bounding box center [850, 320] width 100 height 18
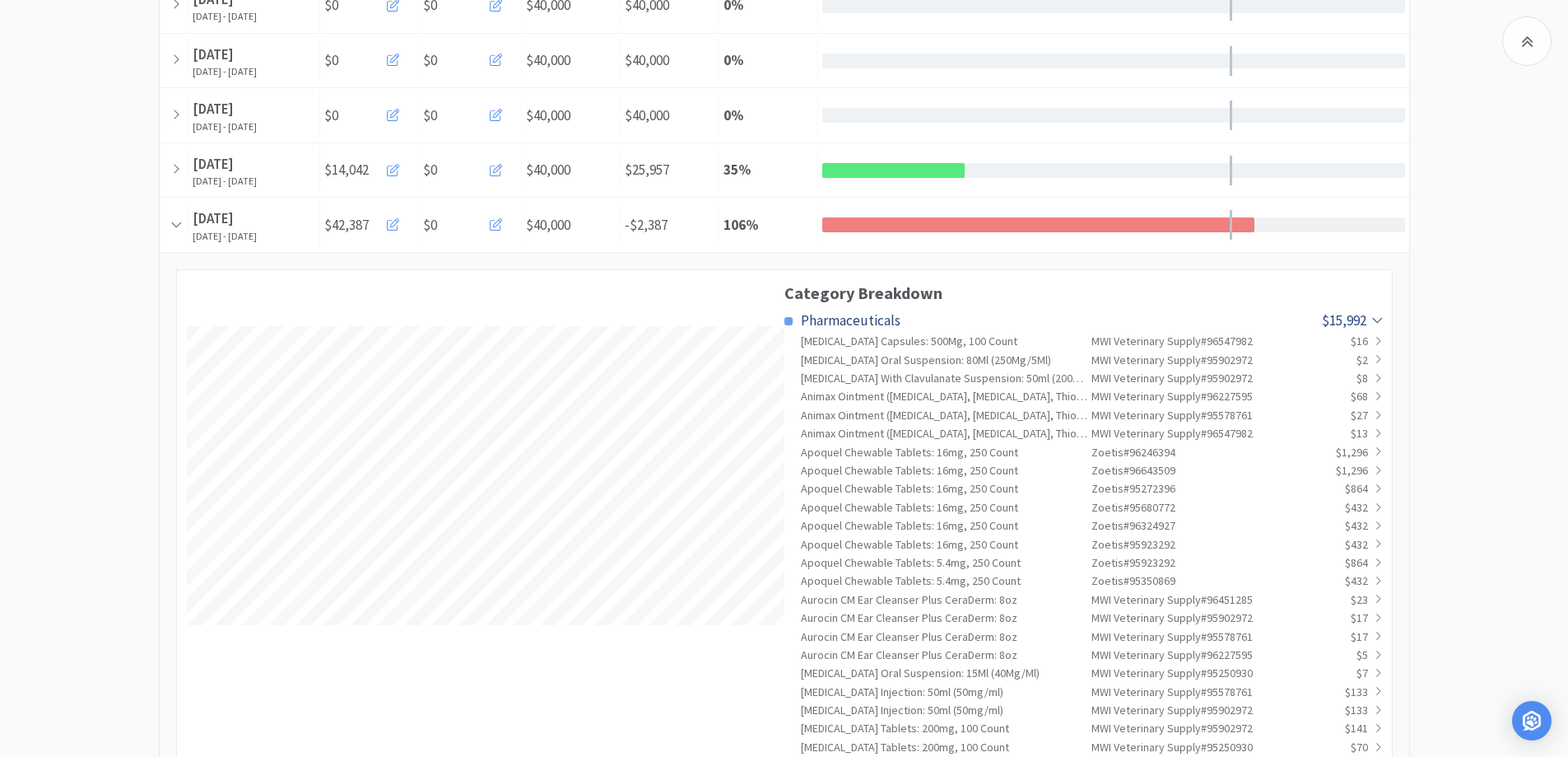
scroll to position [6527, 1249]
click at [819, 323] on span "Pharmaceuticals" at bounding box center [850, 320] width 100 height 18
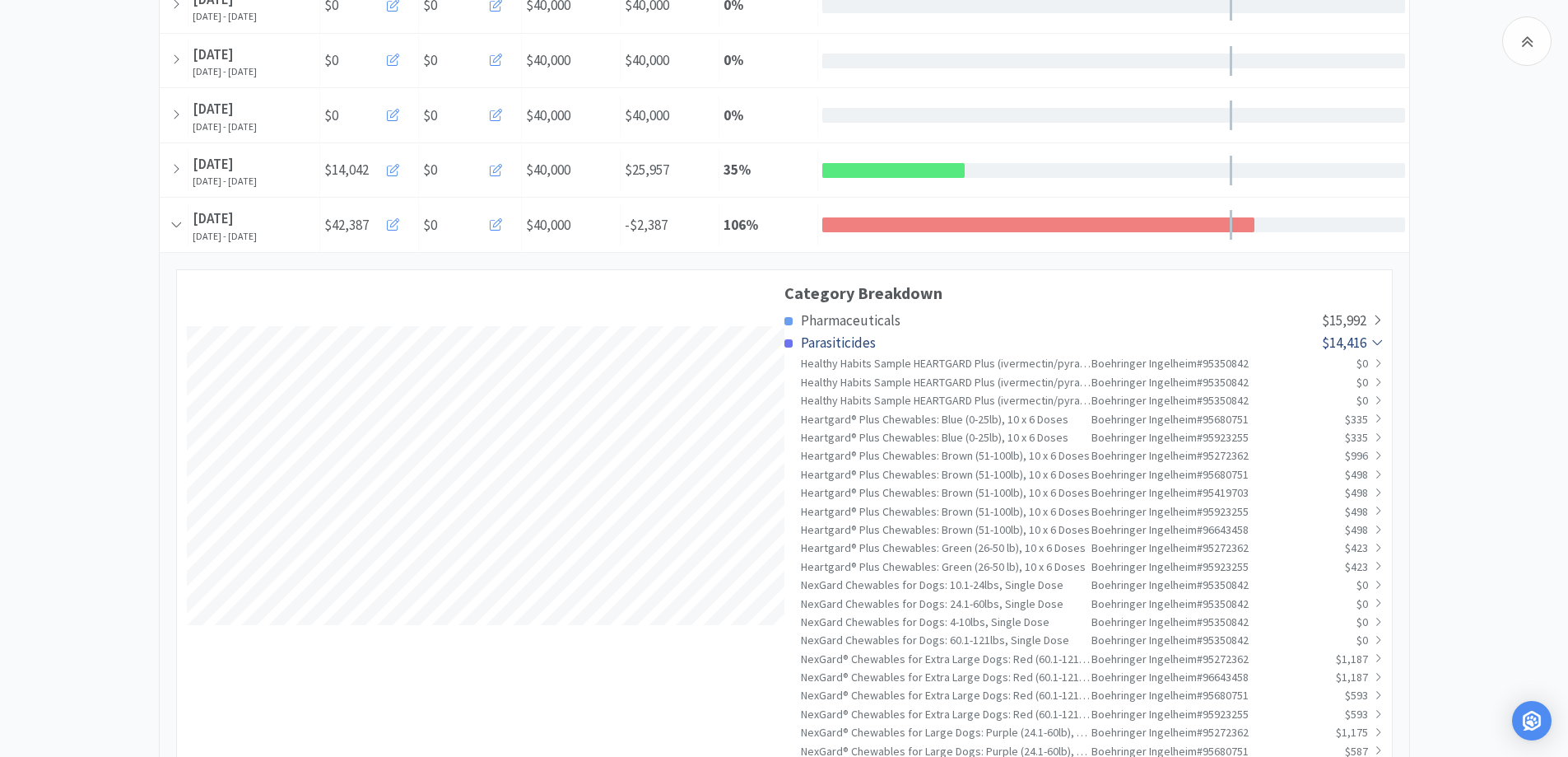
click at [821, 344] on span "Parasiticides" at bounding box center [838, 342] width 75 height 18
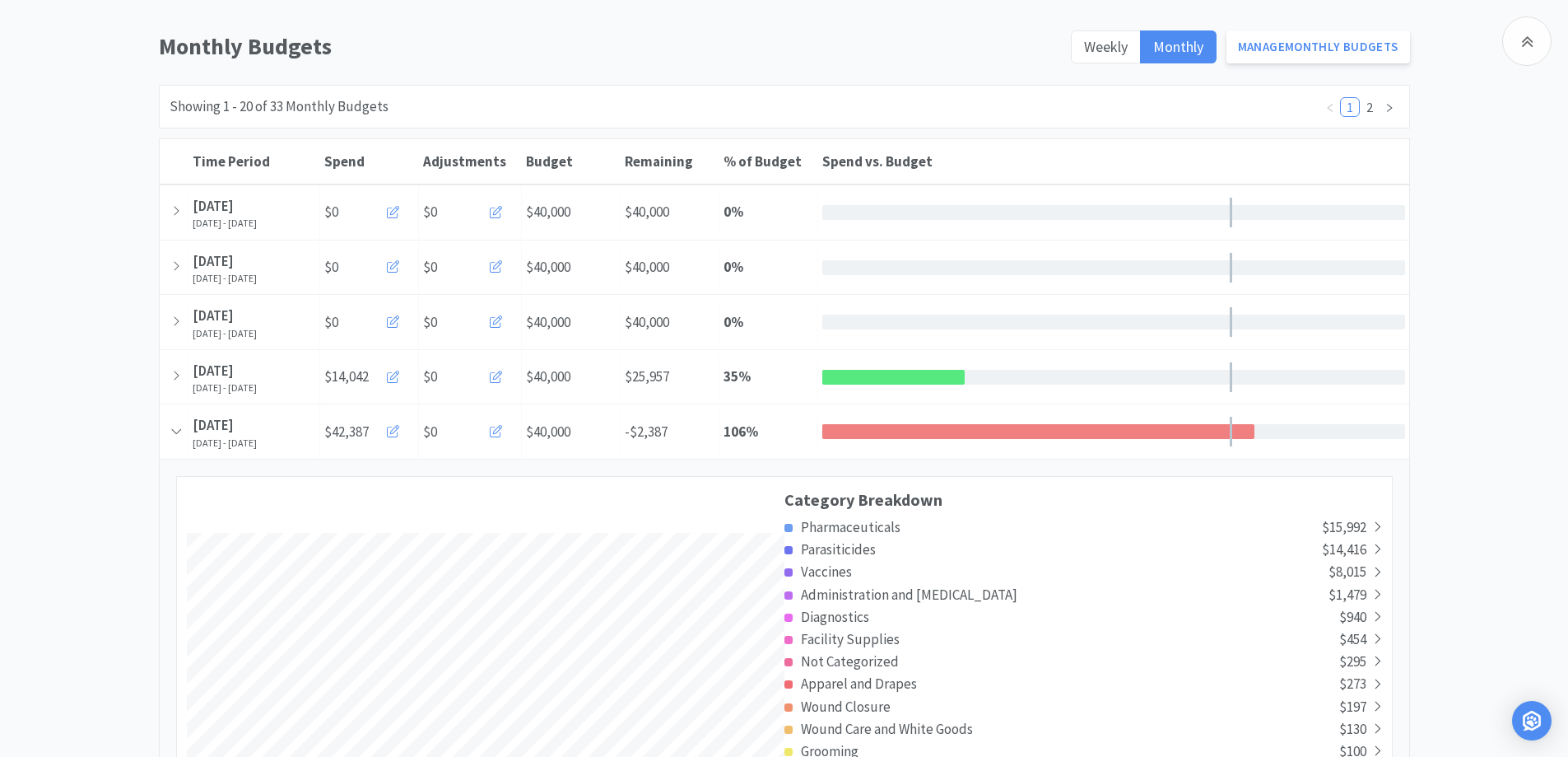
scroll to position [0, 0]
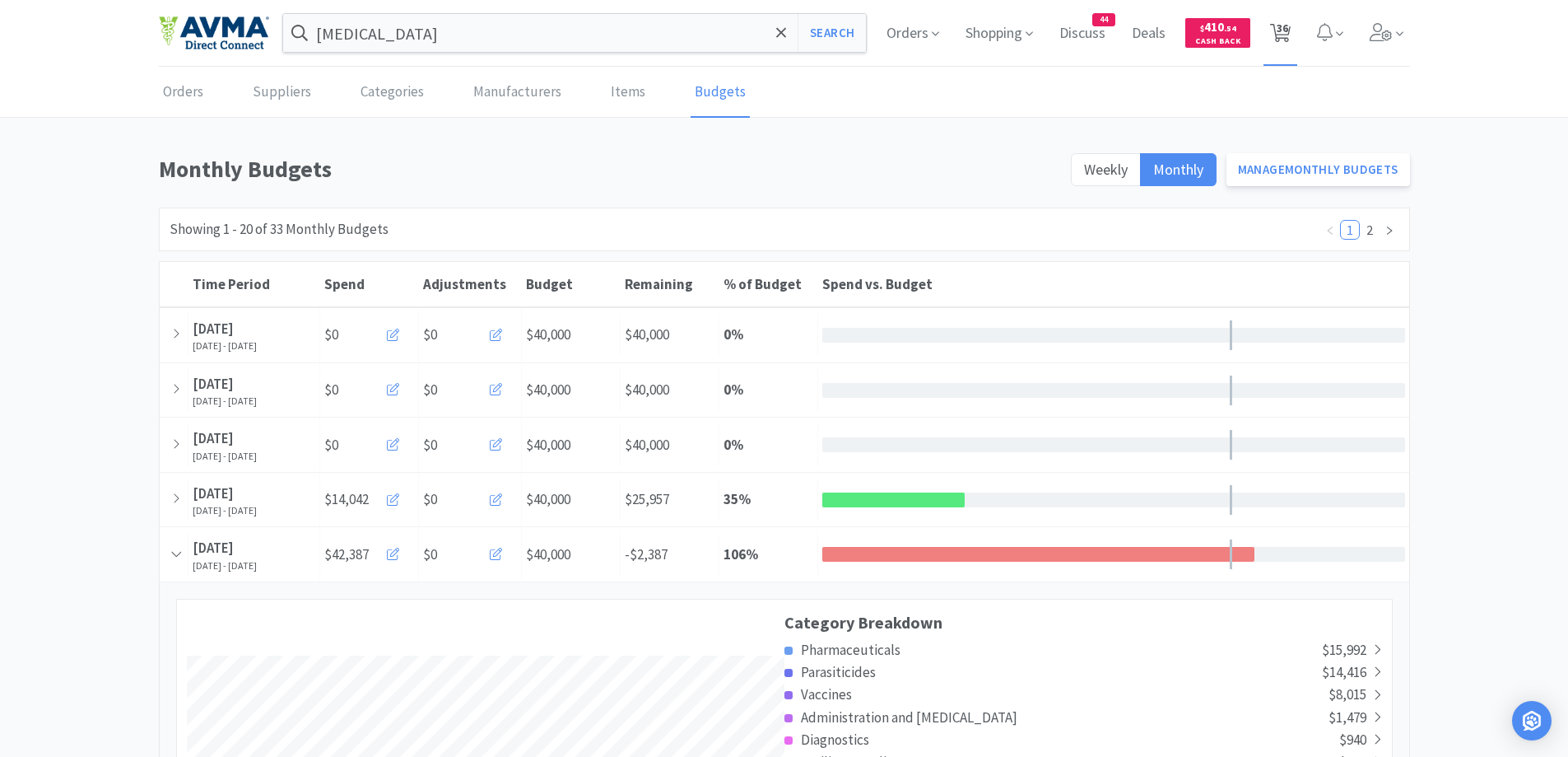
click at [1278, 34] on span "36" at bounding box center [1283, 28] width 11 height 65
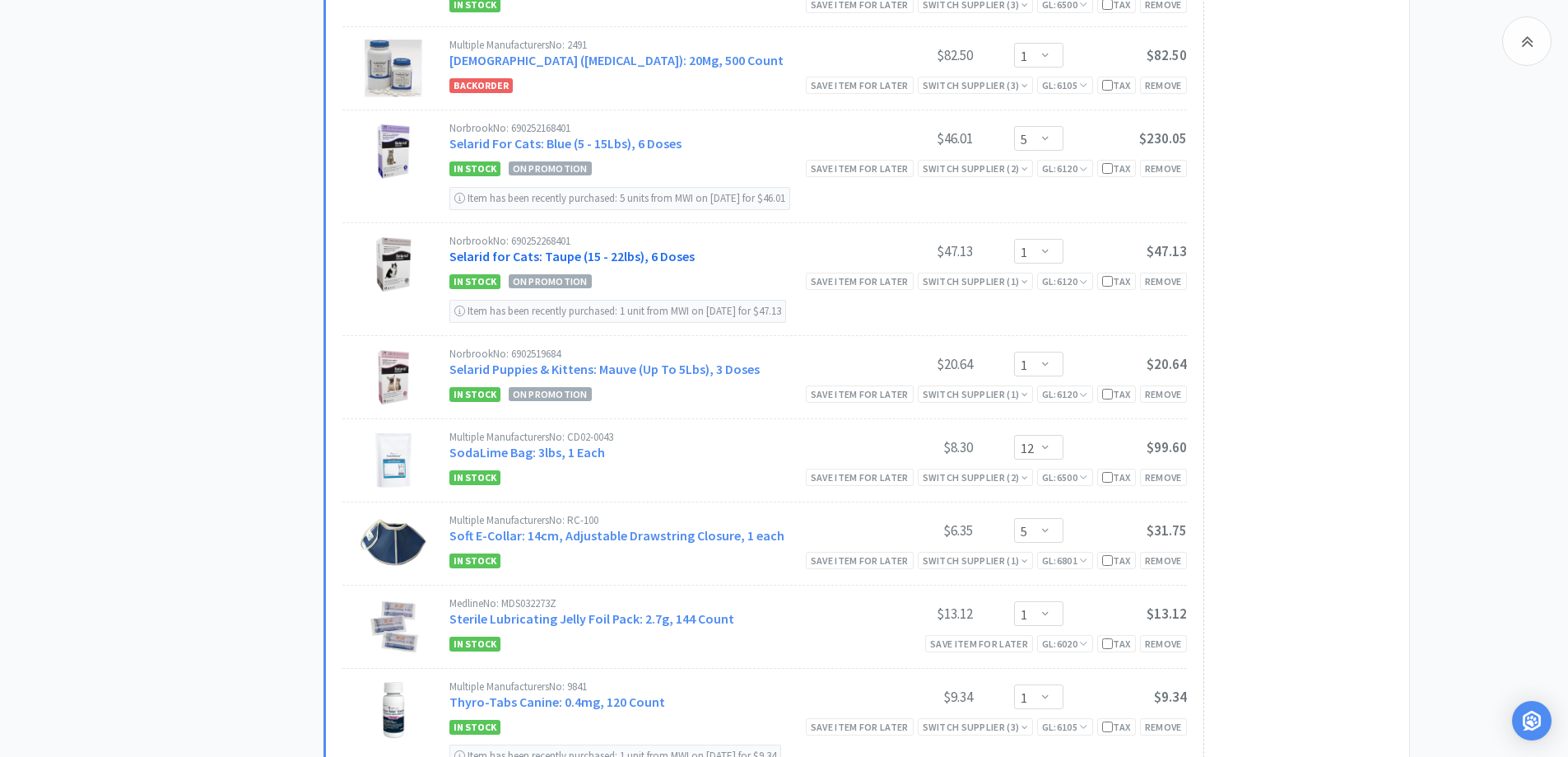
scroll to position [3461, 0]
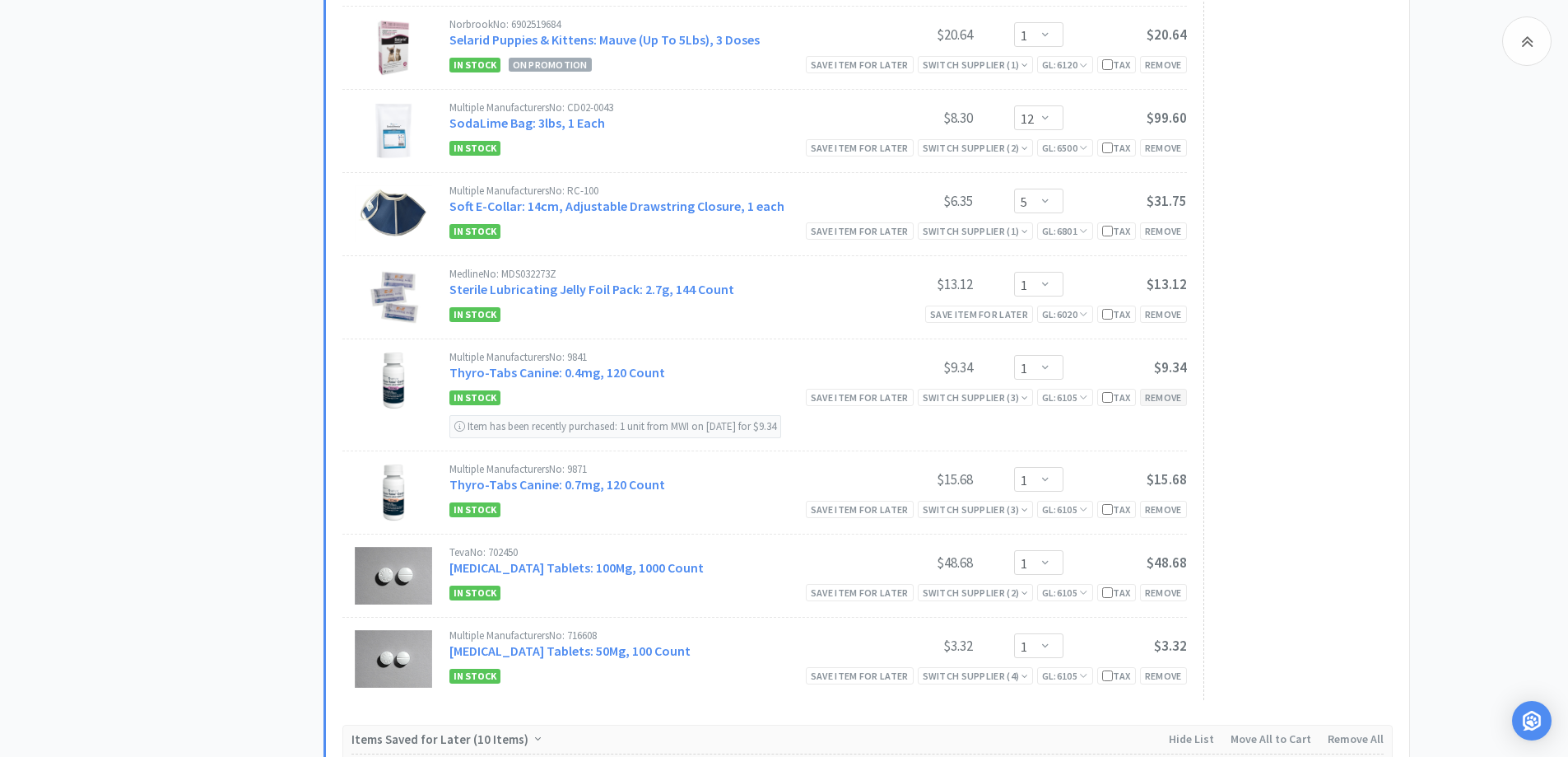
click at [1166, 398] on div "Remove" at bounding box center [1164, 397] width 47 height 17
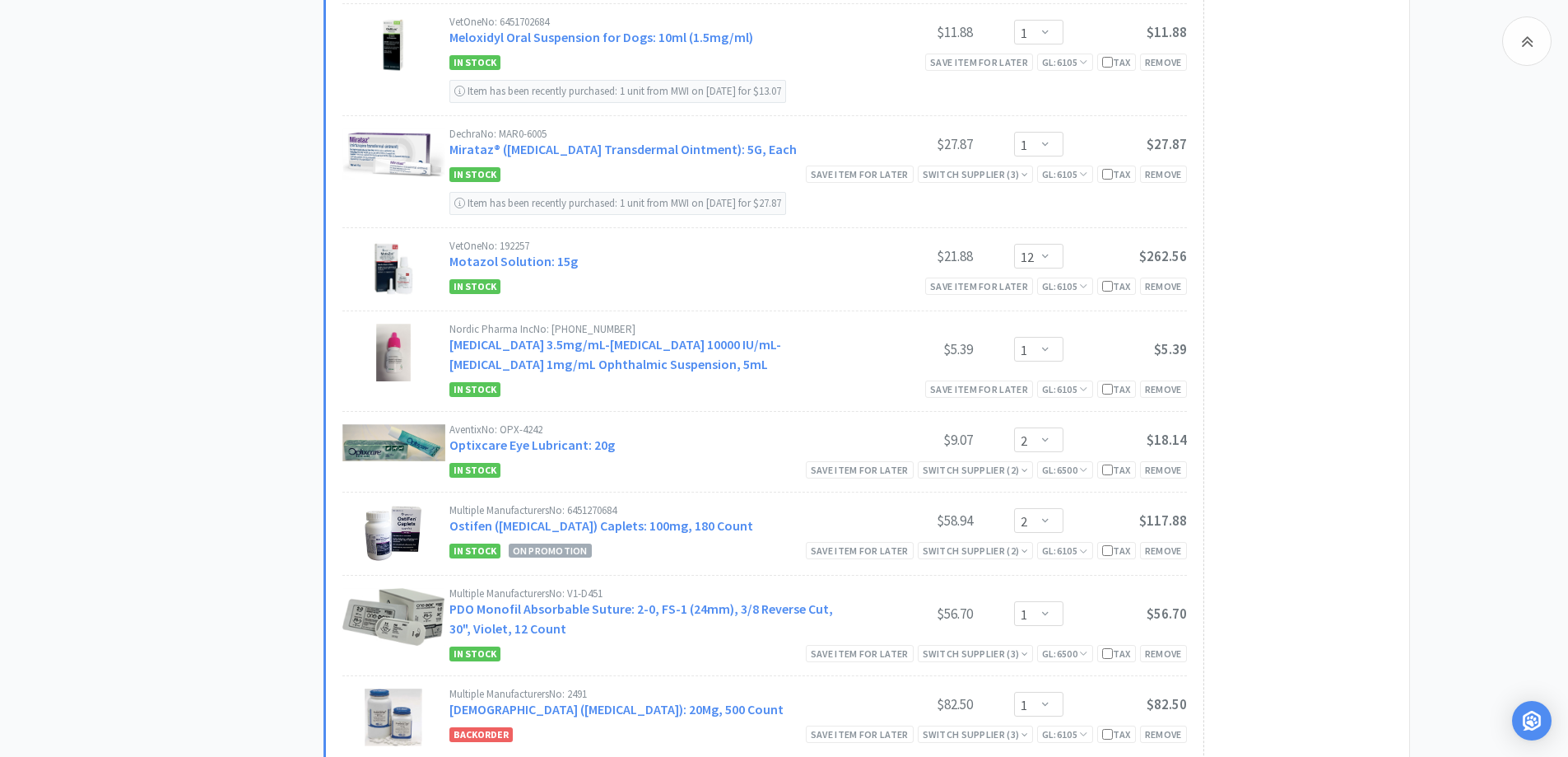
scroll to position [2471, 0]
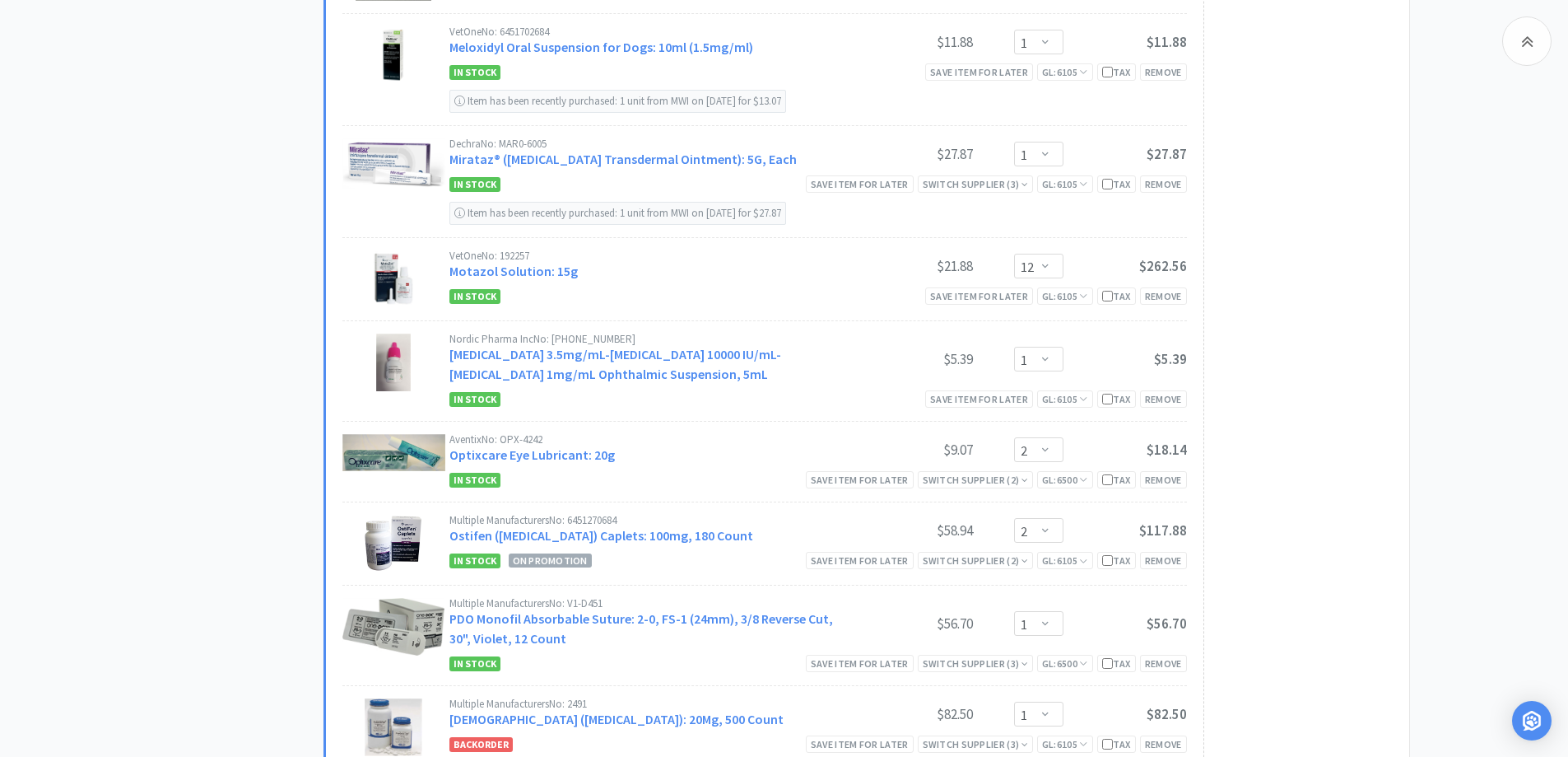
drag, startPoint x: 67, startPoint y: 59, endPoint x: 42, endPoint y: 77, distance: 30.8
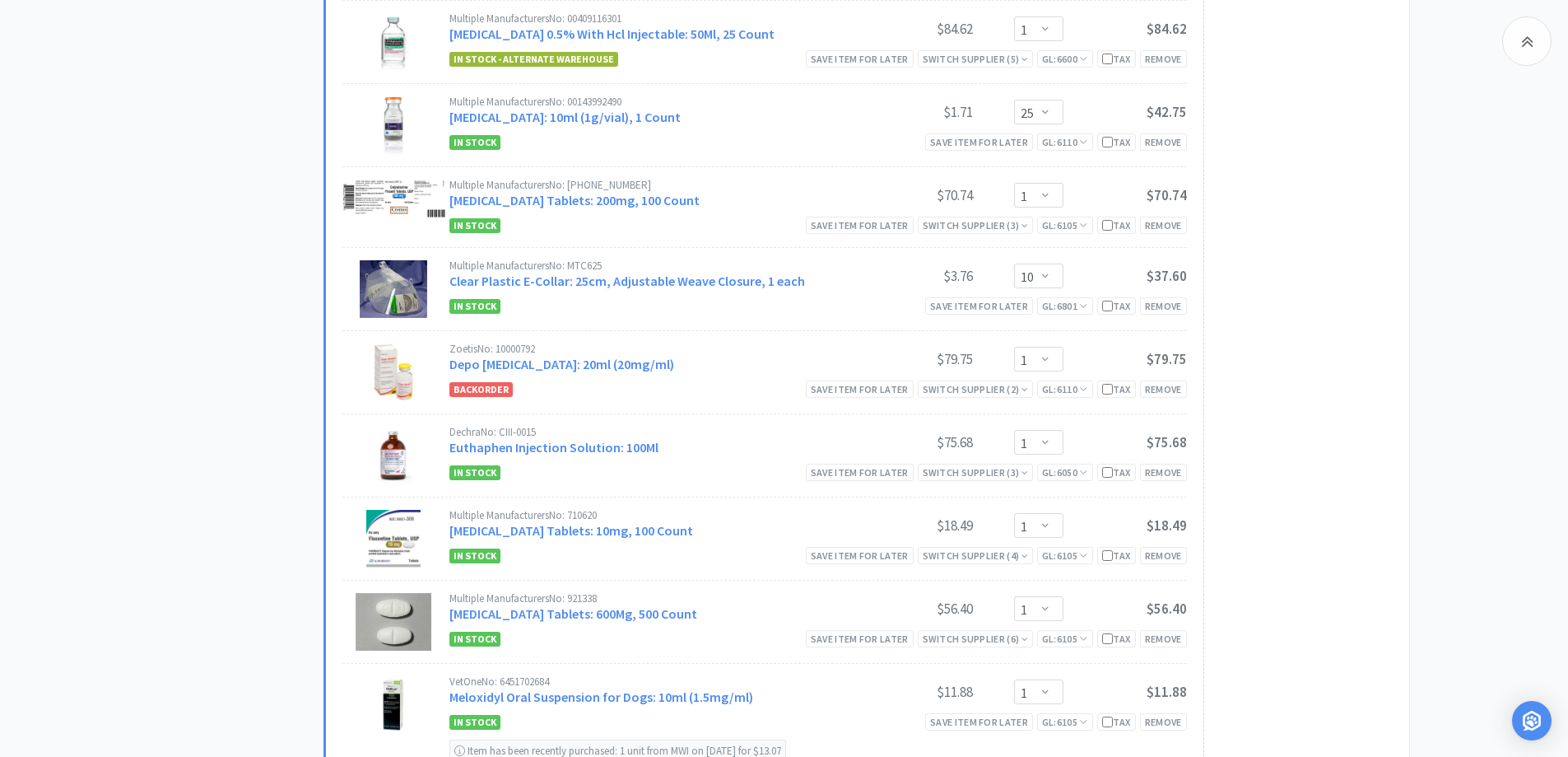
scroll to position [1648, 0]
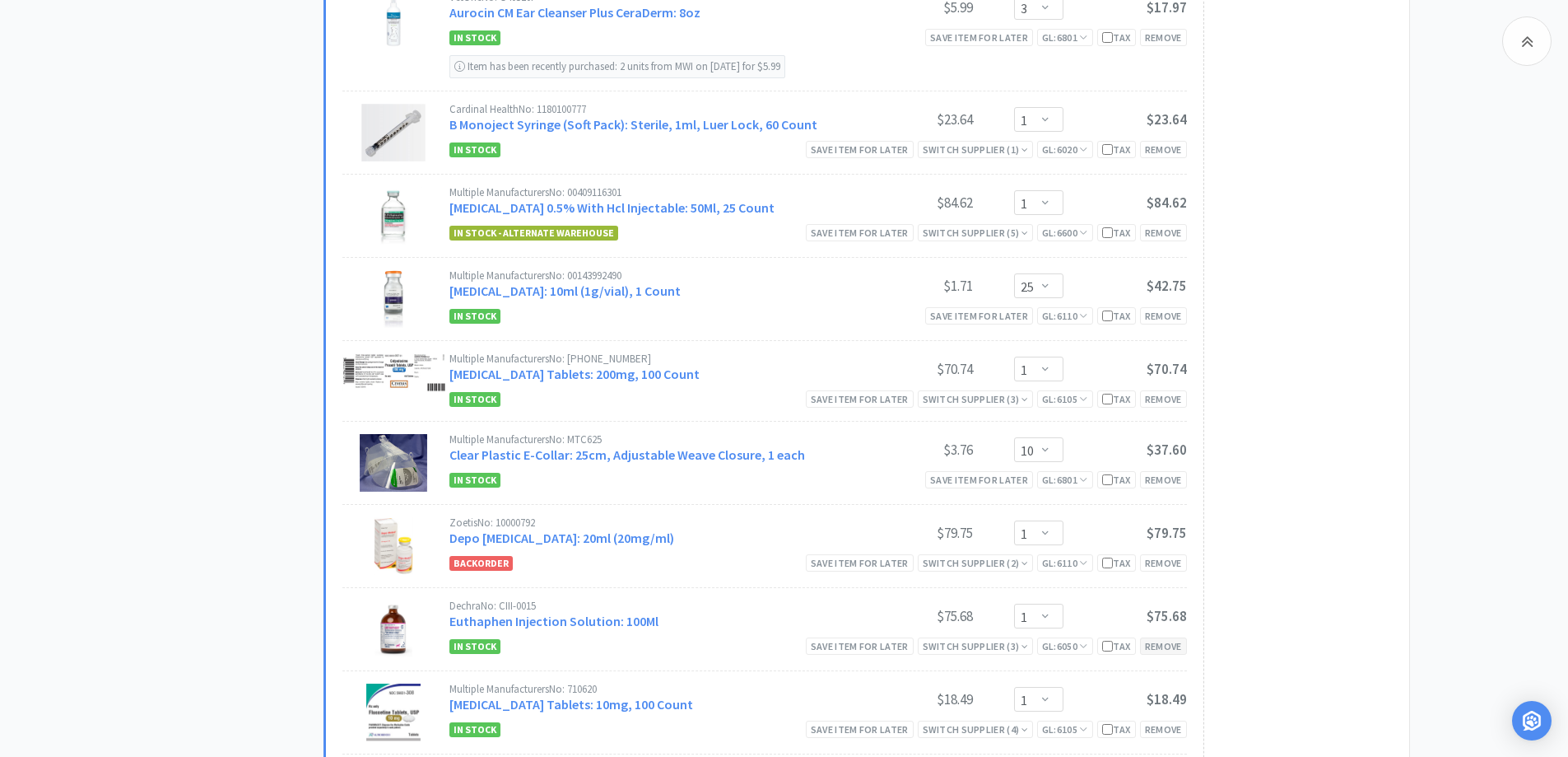
click at [1154, 650] on div "Remove" at bounding box center [1164, 646] width 47 height 17
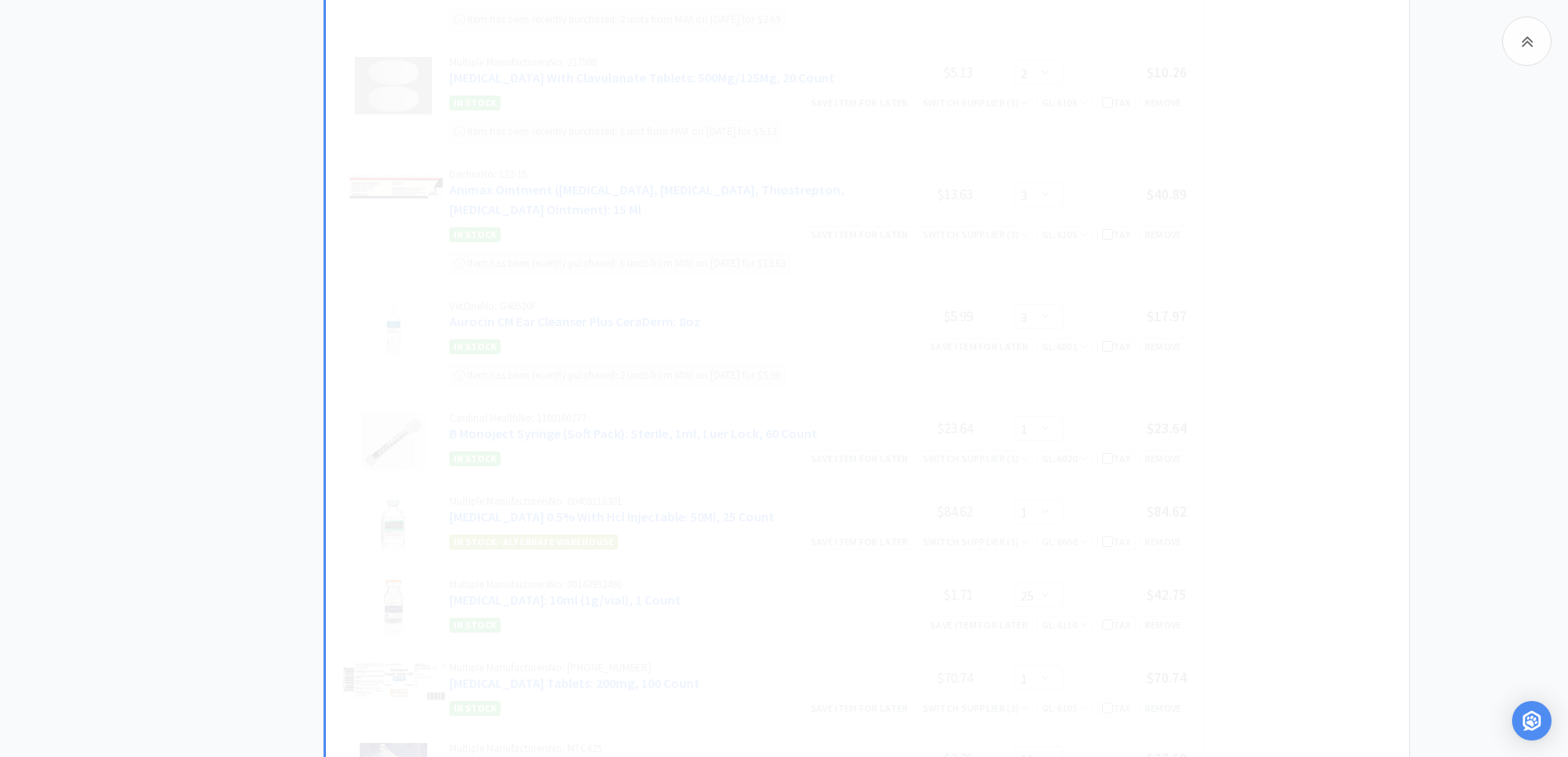
scroll to position [1319, 0]
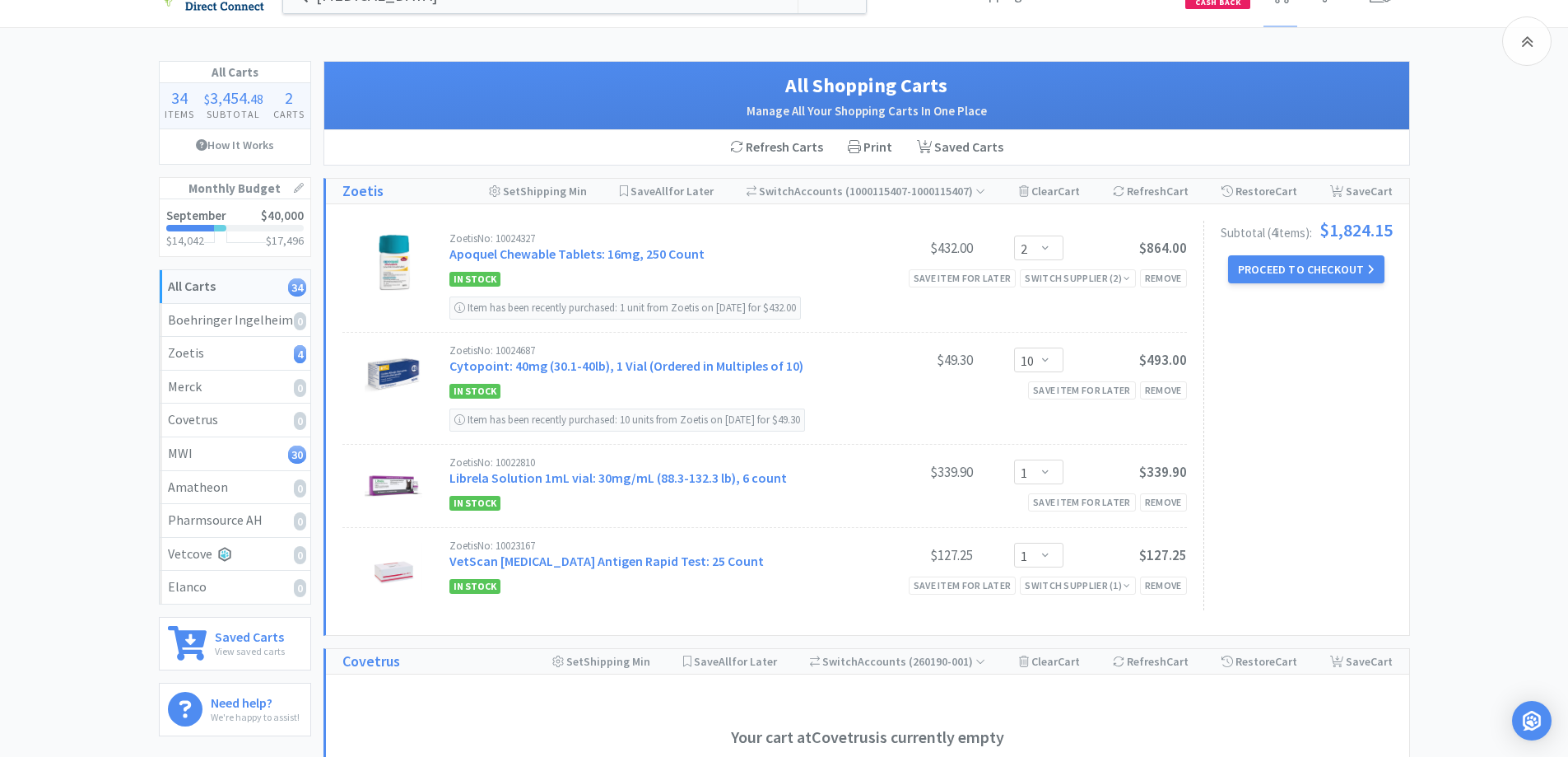
scroll to position [0, 0]
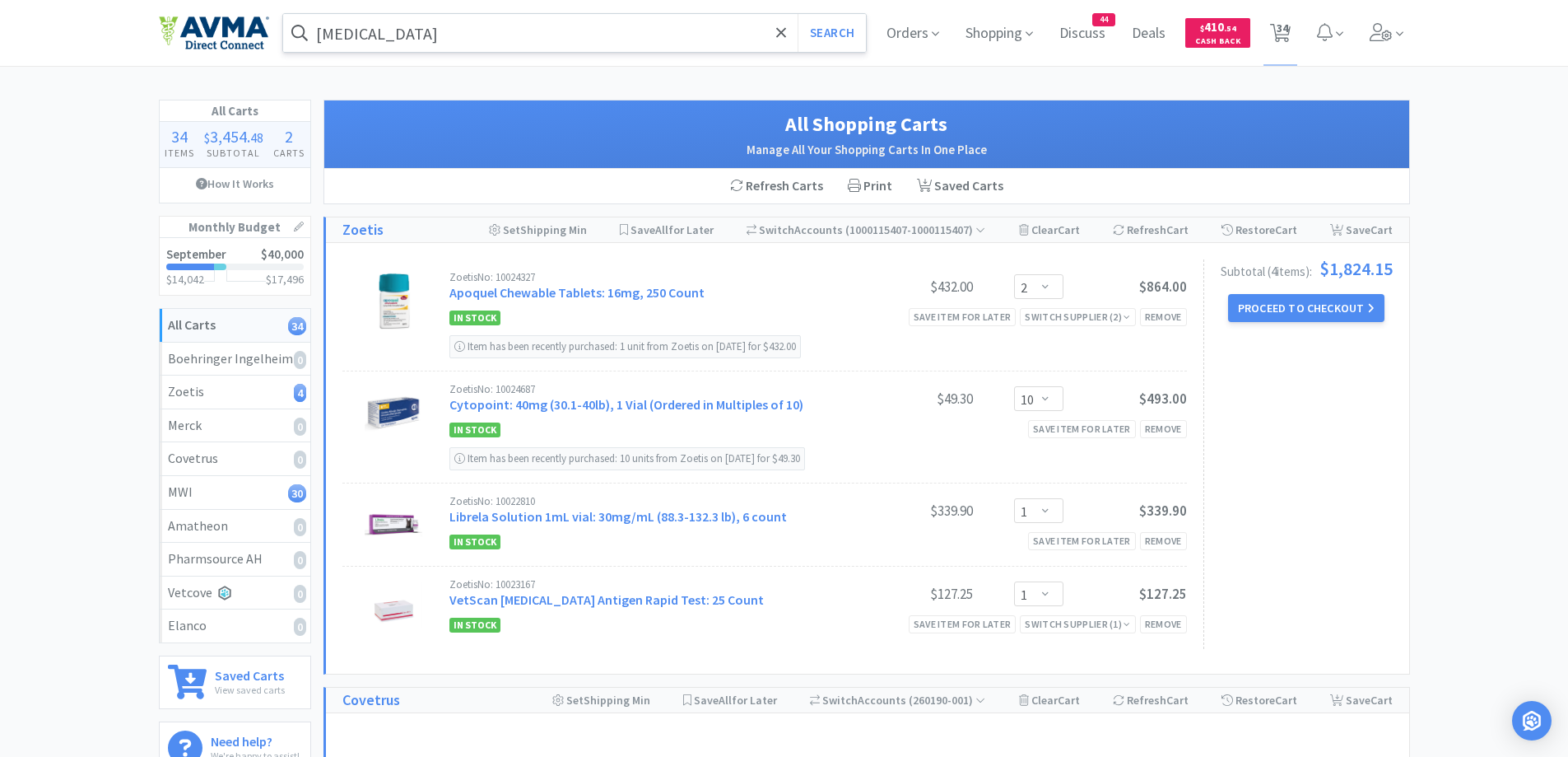
click at [596, 43] on input "[MEDICAL_DATA]" at bounding box center [575, 33] width 584 height 38
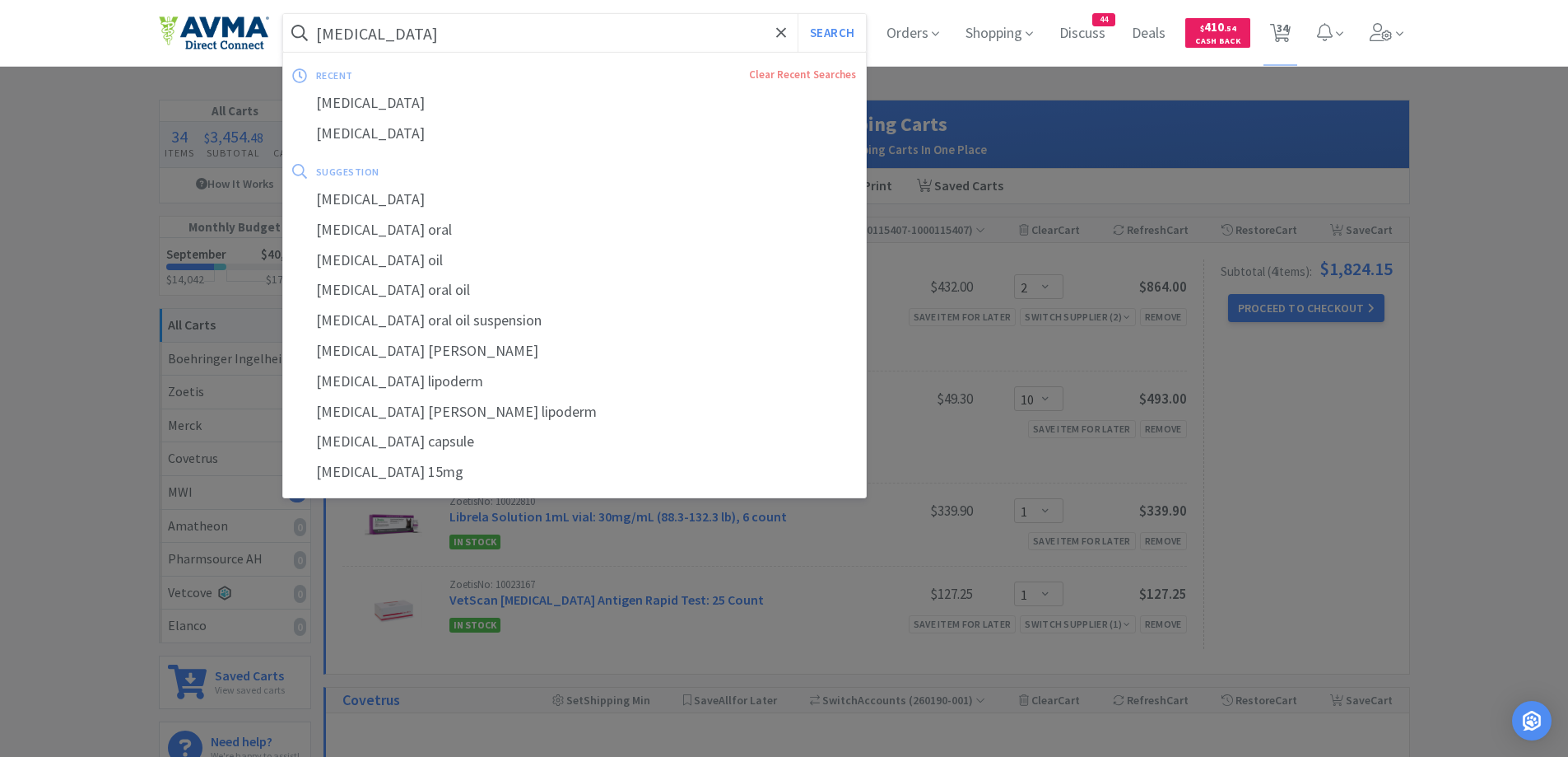
paste input "BD E-Z"
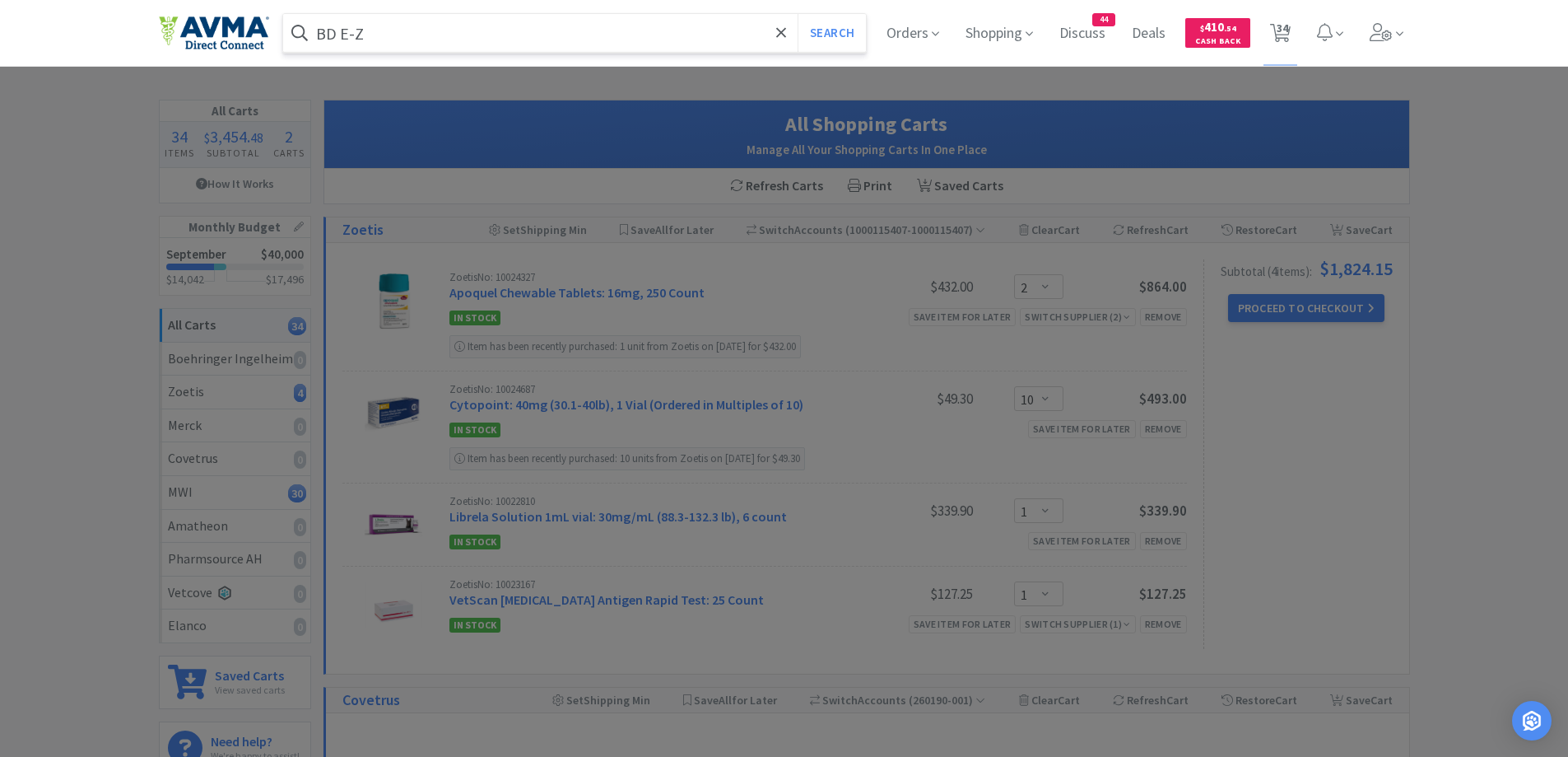
click at [798, 14] on button "Search" at bounding box center [832, 33] width 68 height 38
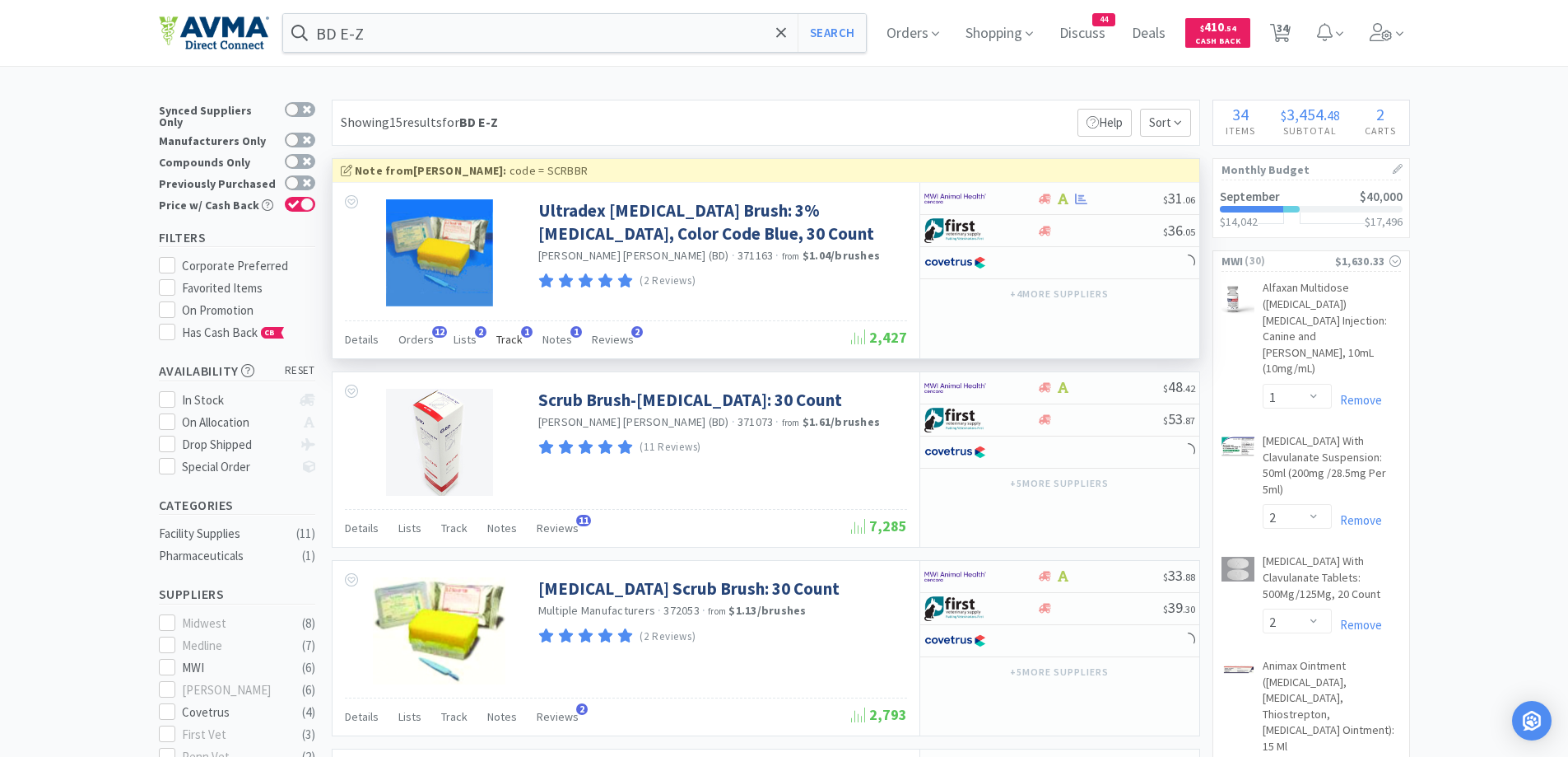
click at [510, 334] on span "Track" at bounding box center [510, 340] width 27 height 15
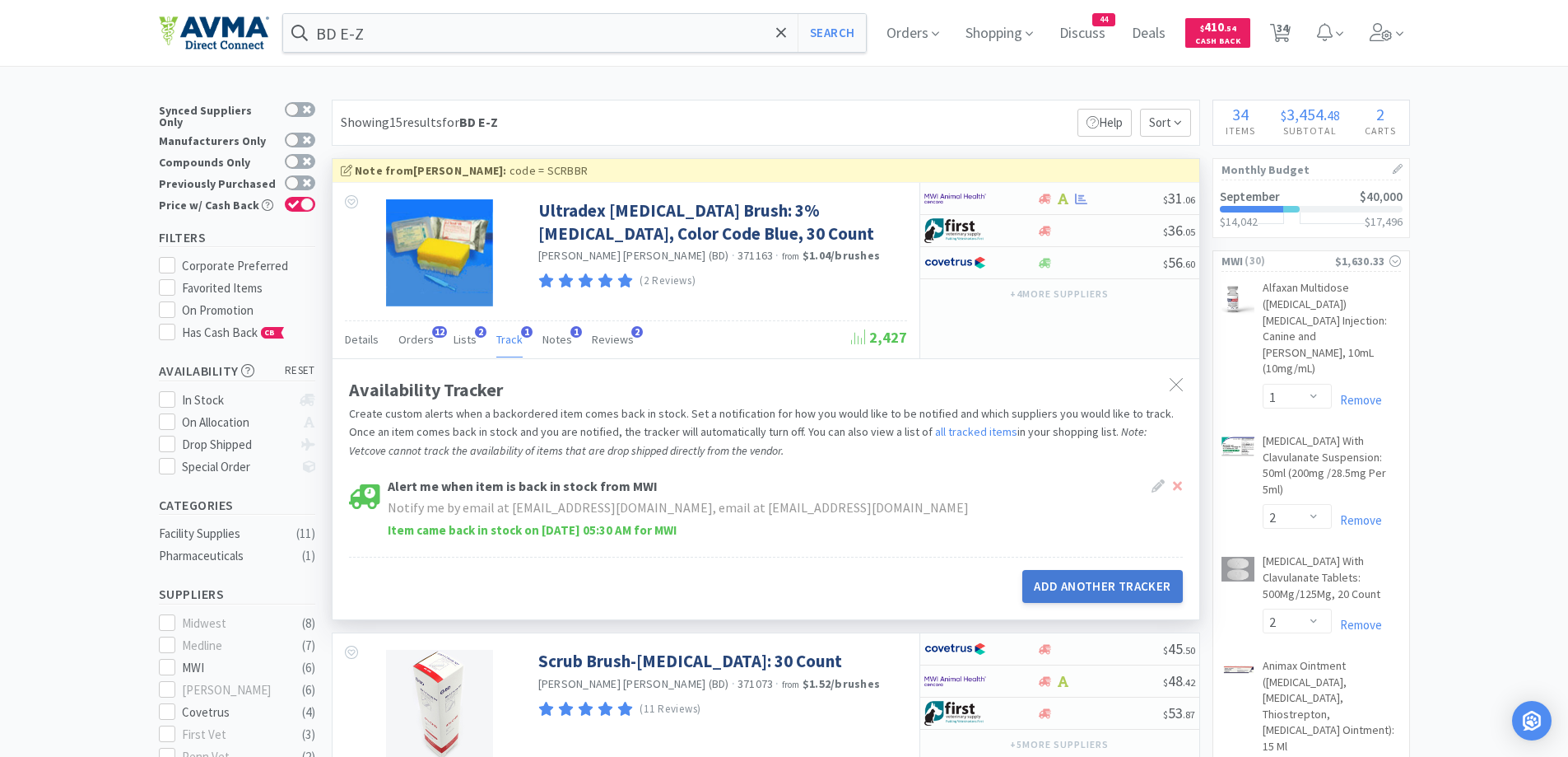
click at [1120, 592] on button "Add Another Tracker" at bounding box center [1103, 586] width 159 height 33
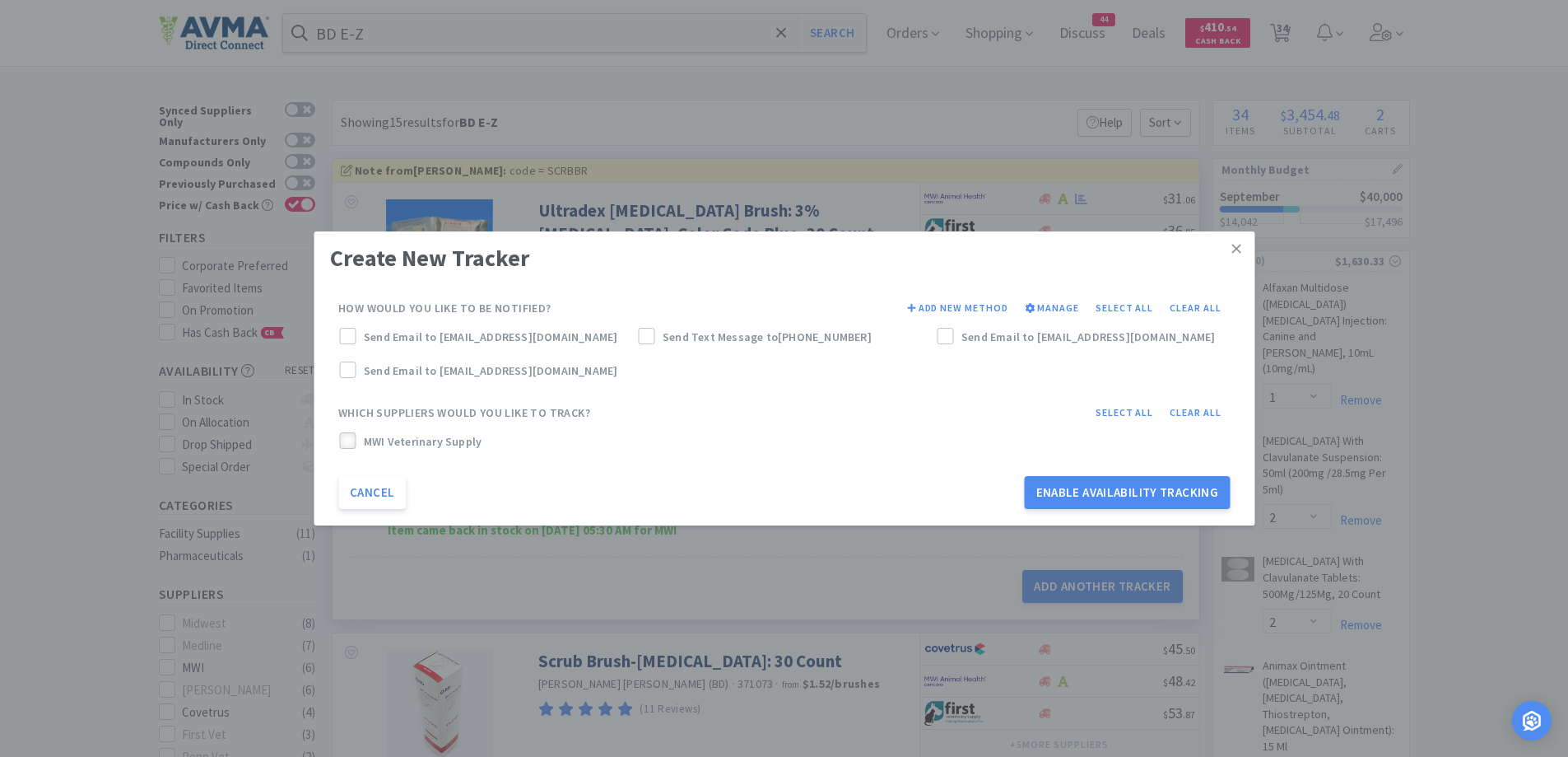
click at [346, 442] on icon at bounding box center [347, 441] width 11 height 11
click at [347, 337] on icon at bounding box center [347, 337] width 11 height 11
click at [958, 342] on label "Send Email to [EMAIL_ADDRESS][DOMAIN_NAME]" at bounding box center [1083, 337] width 292 height 18
click at [1158, 495] on button "Enable Availability Tracking" at bounding box center [1127, 492] width 206 height 33
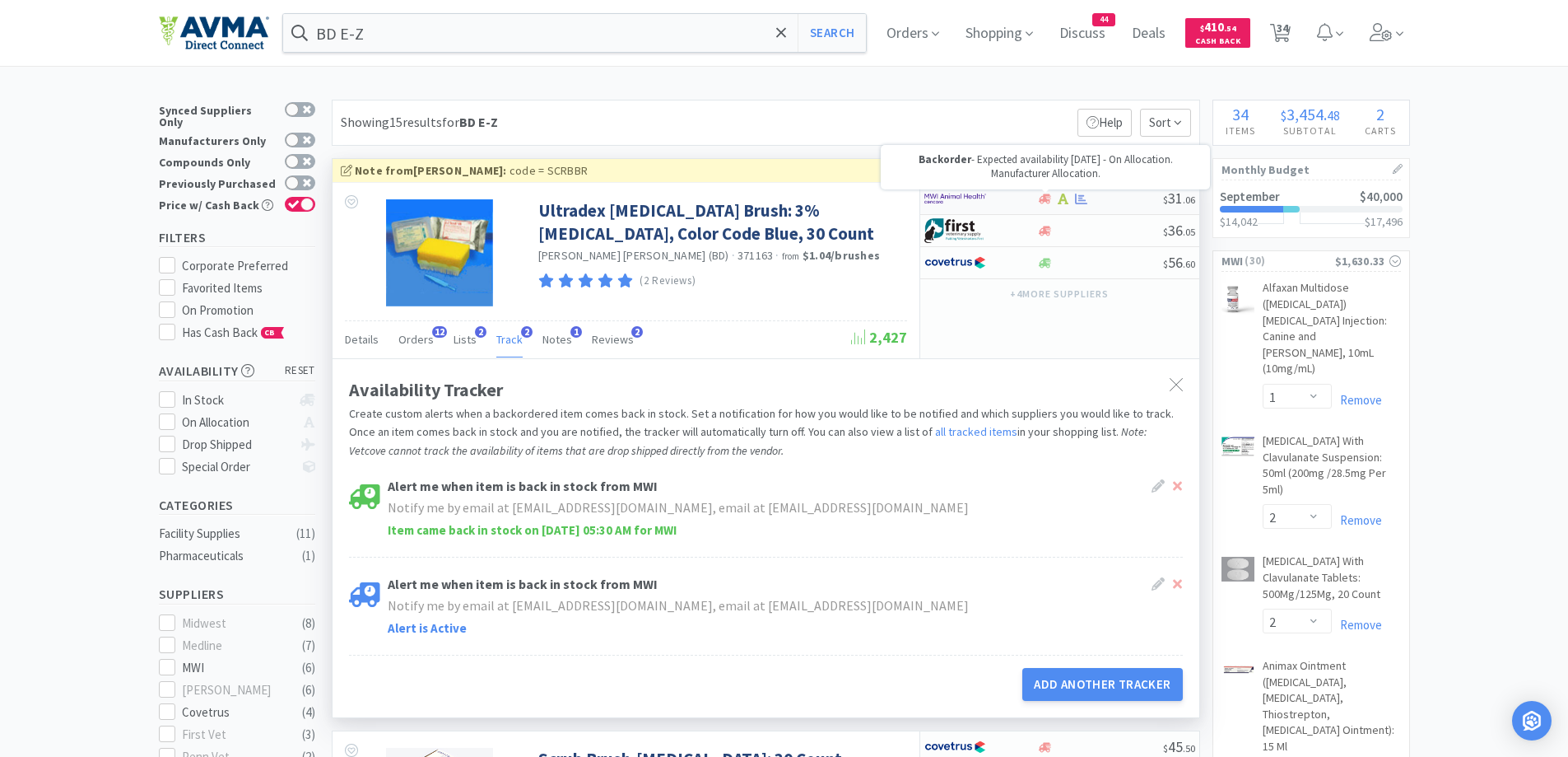
click at [1048, 195] on icon at bounding box center [1045, 198] width 12 height 9
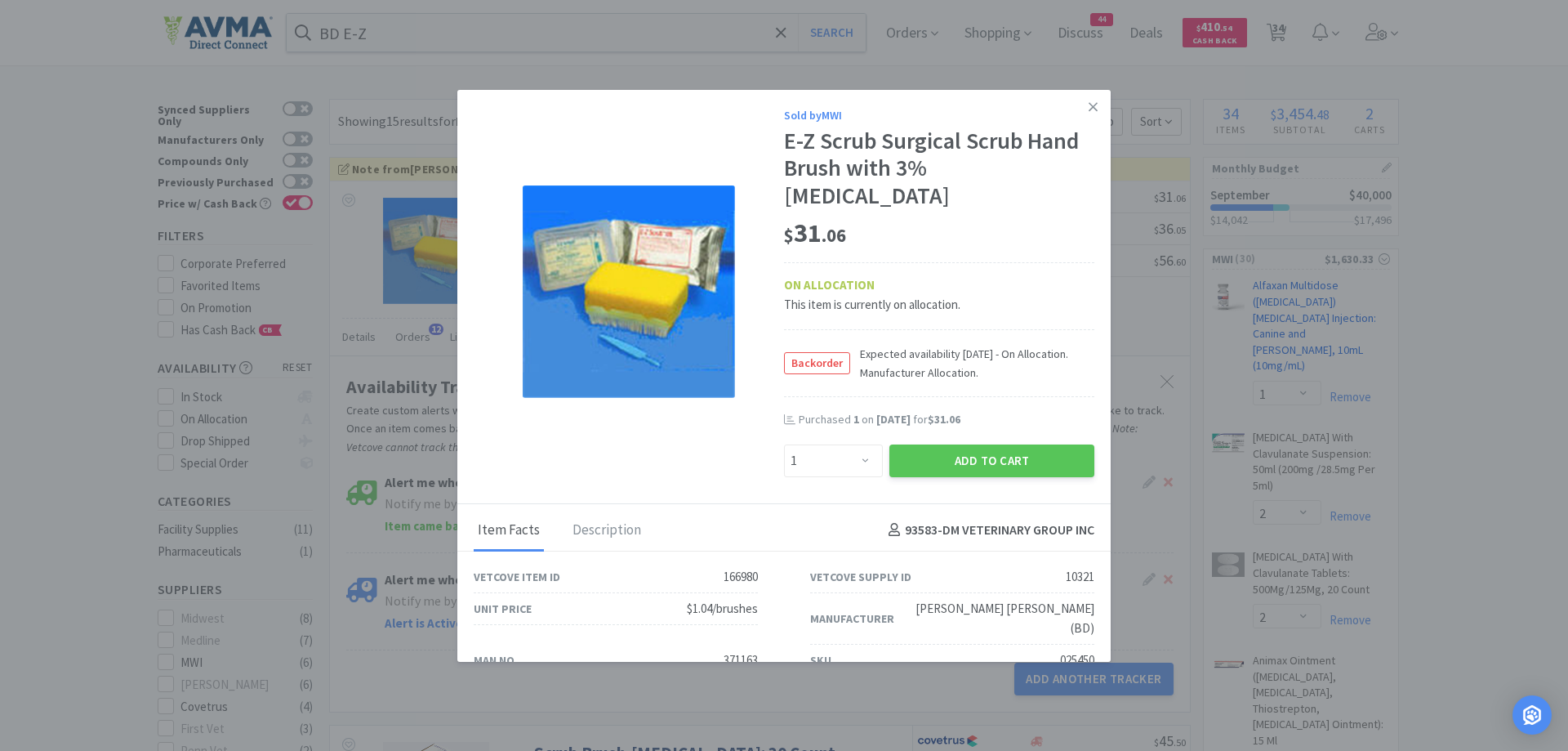
drag, startPoint x: 1506, startPoint y: 284, endPoint x: 1373, endPoint y: 320, distance: 137.8
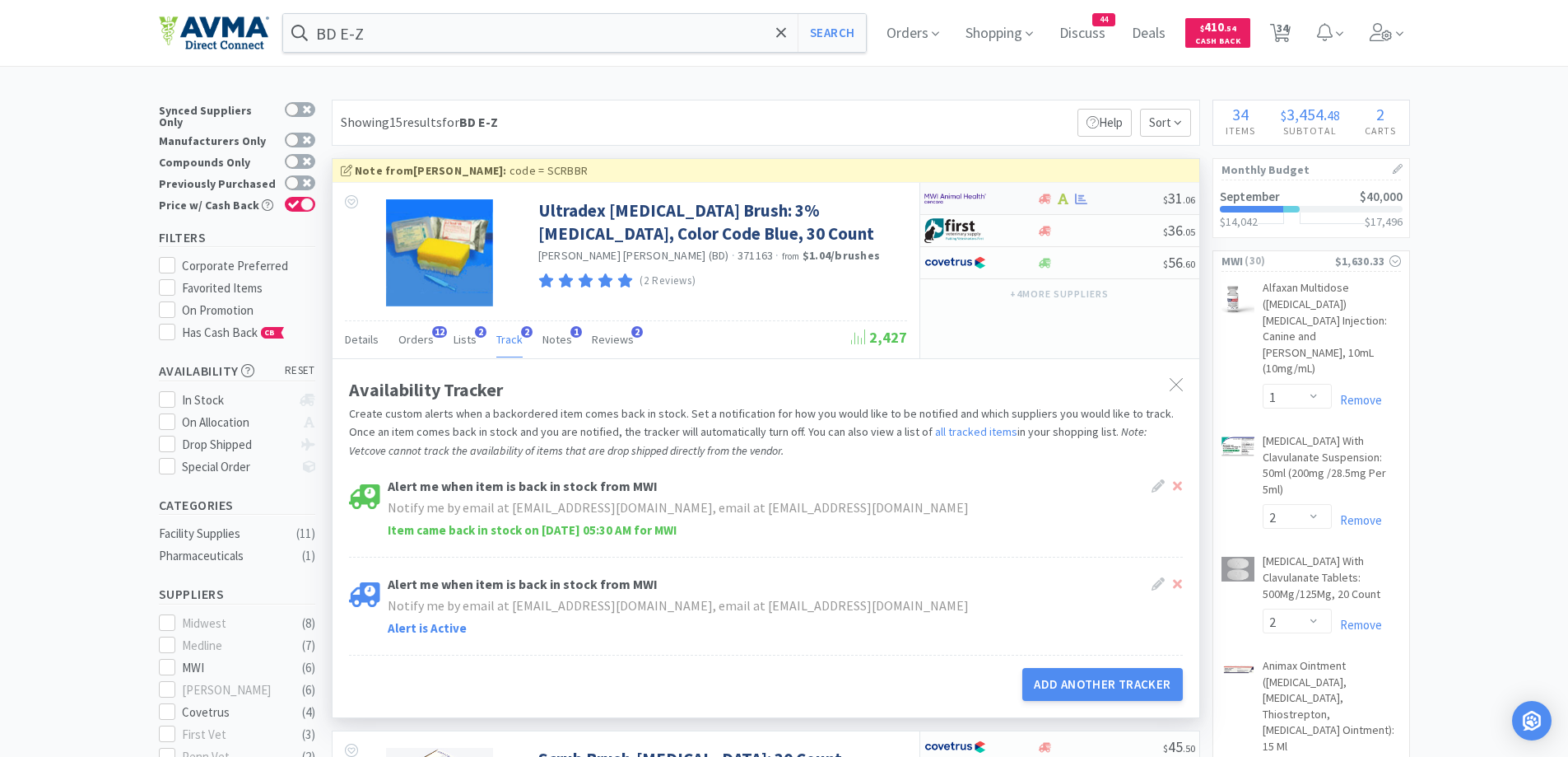
click at [1026, 197] on div at bounding box center [980, 199] width 113 height 28
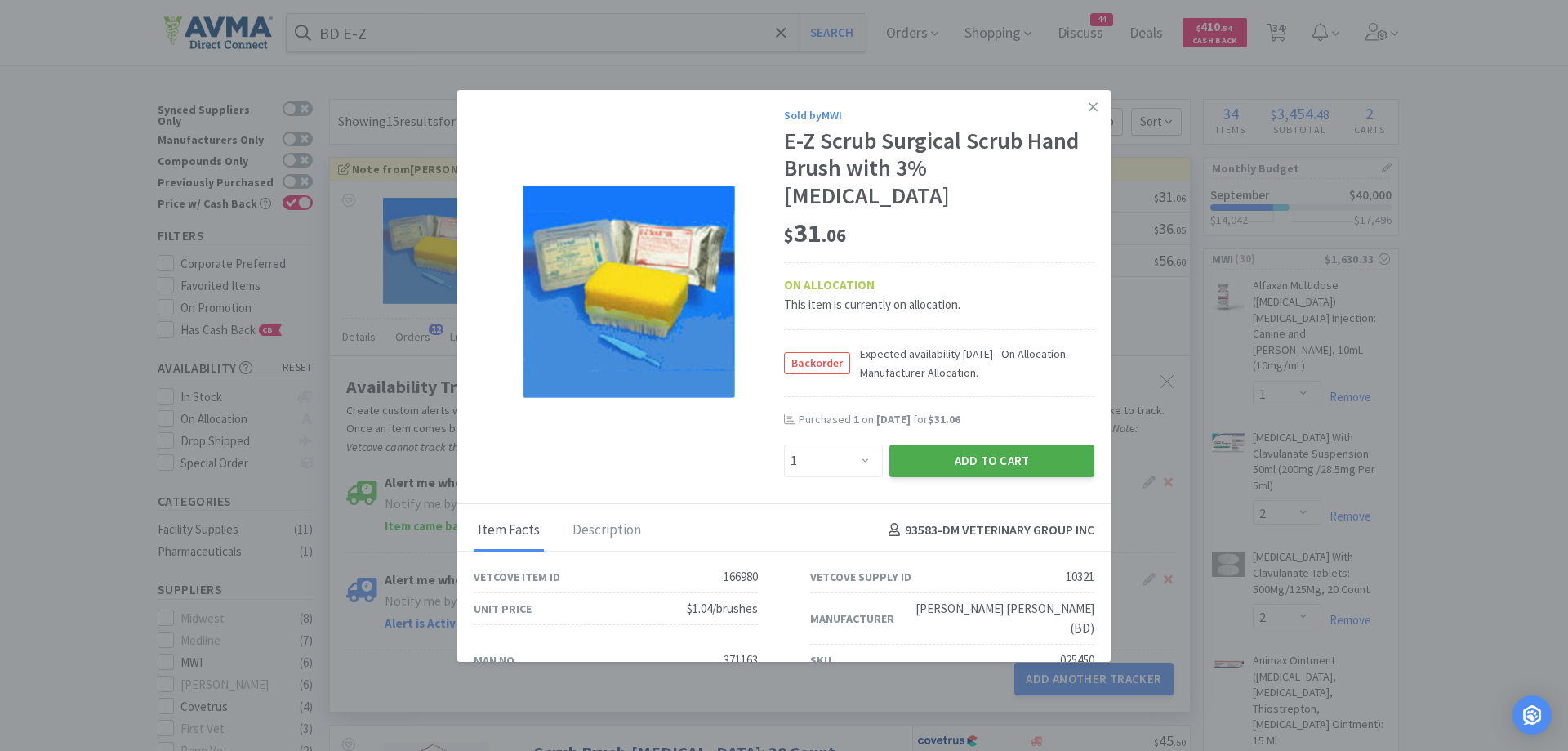
click at [960, 444] on button "Add to Cart" at bounding box center [992, 460] width 205 height 33
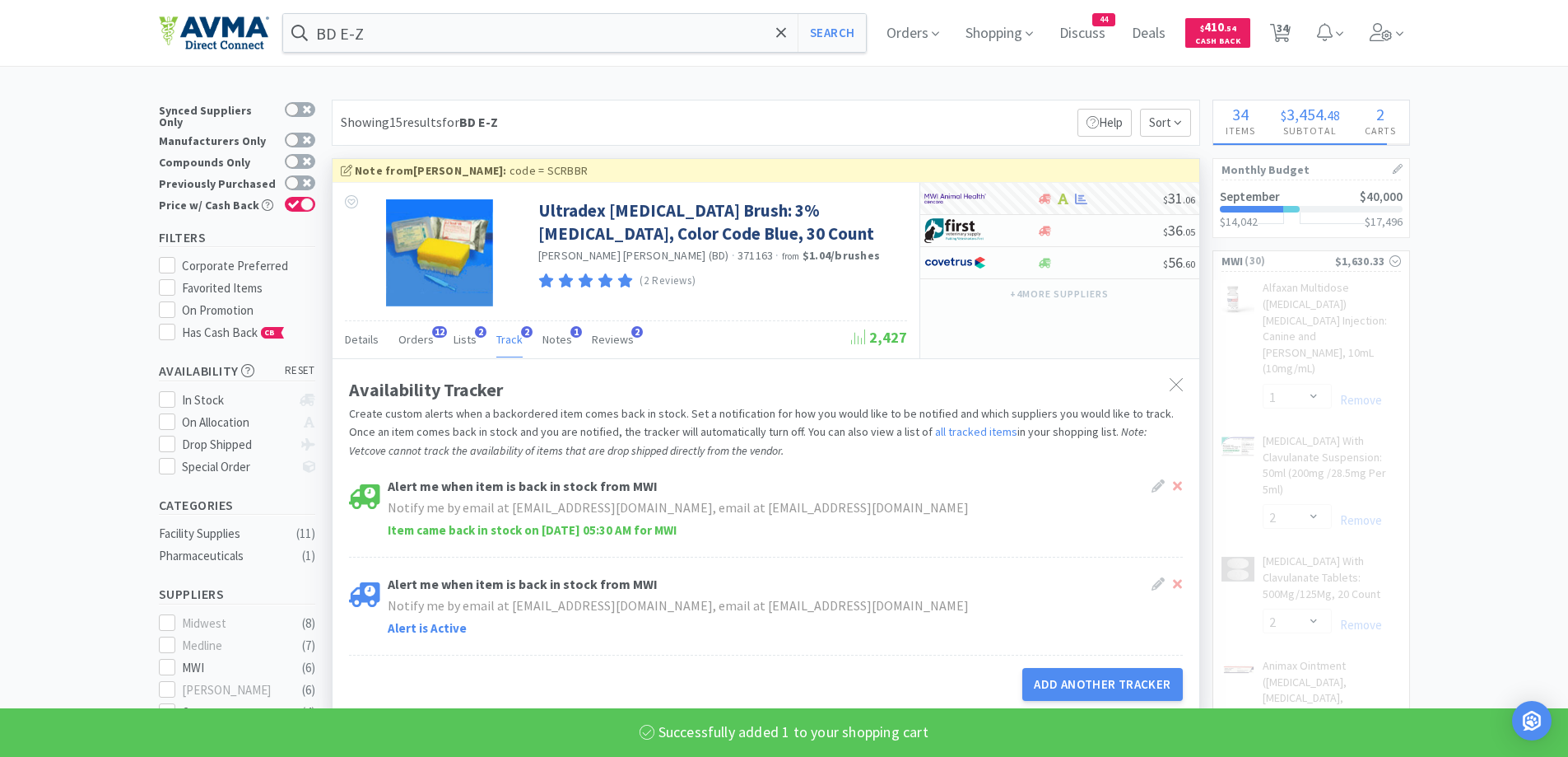
click at [1288, 41] on span "34" at bounding box center [1283, 28] width 11 height 65
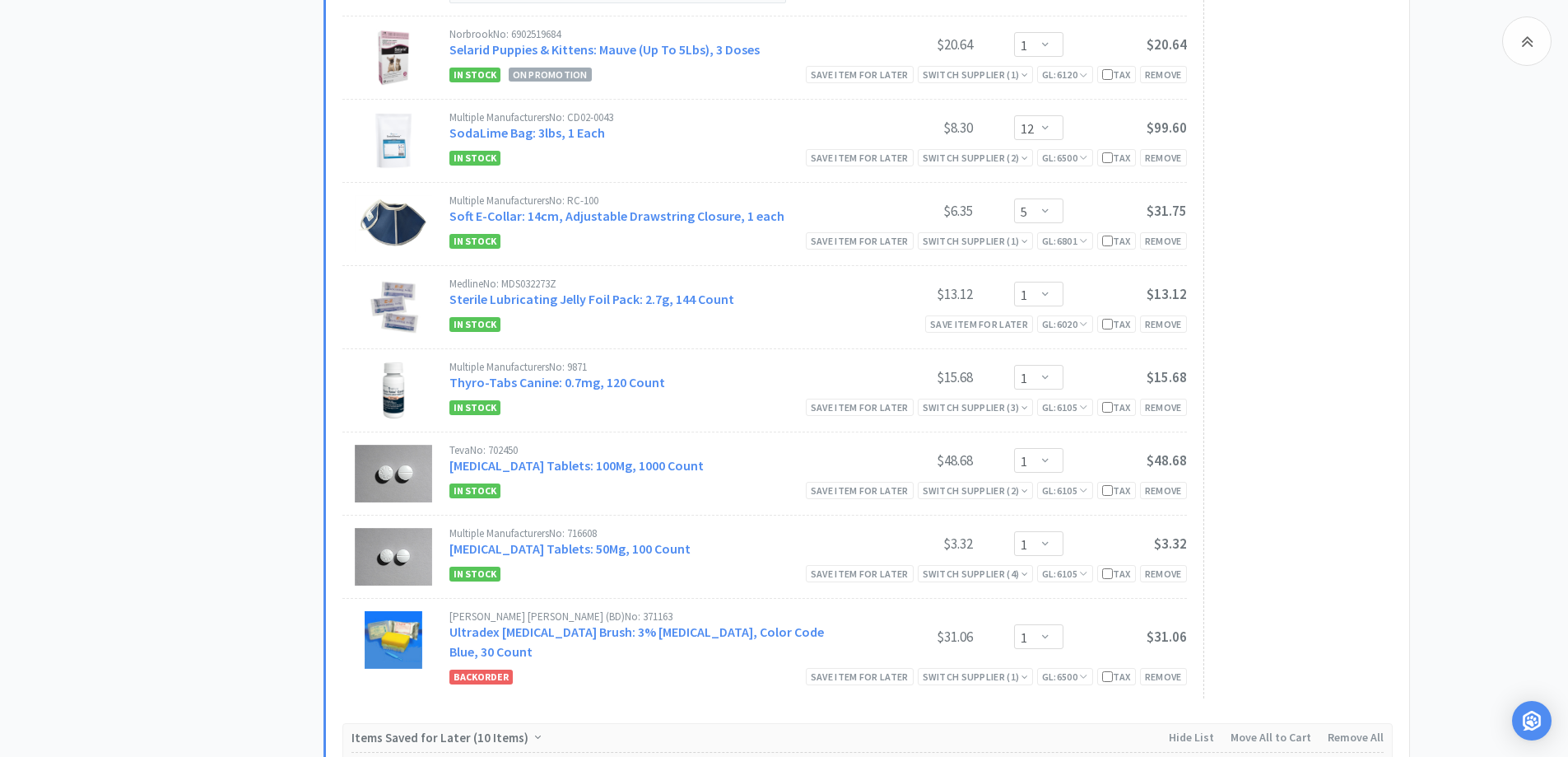
scroll to position [3461, 0]
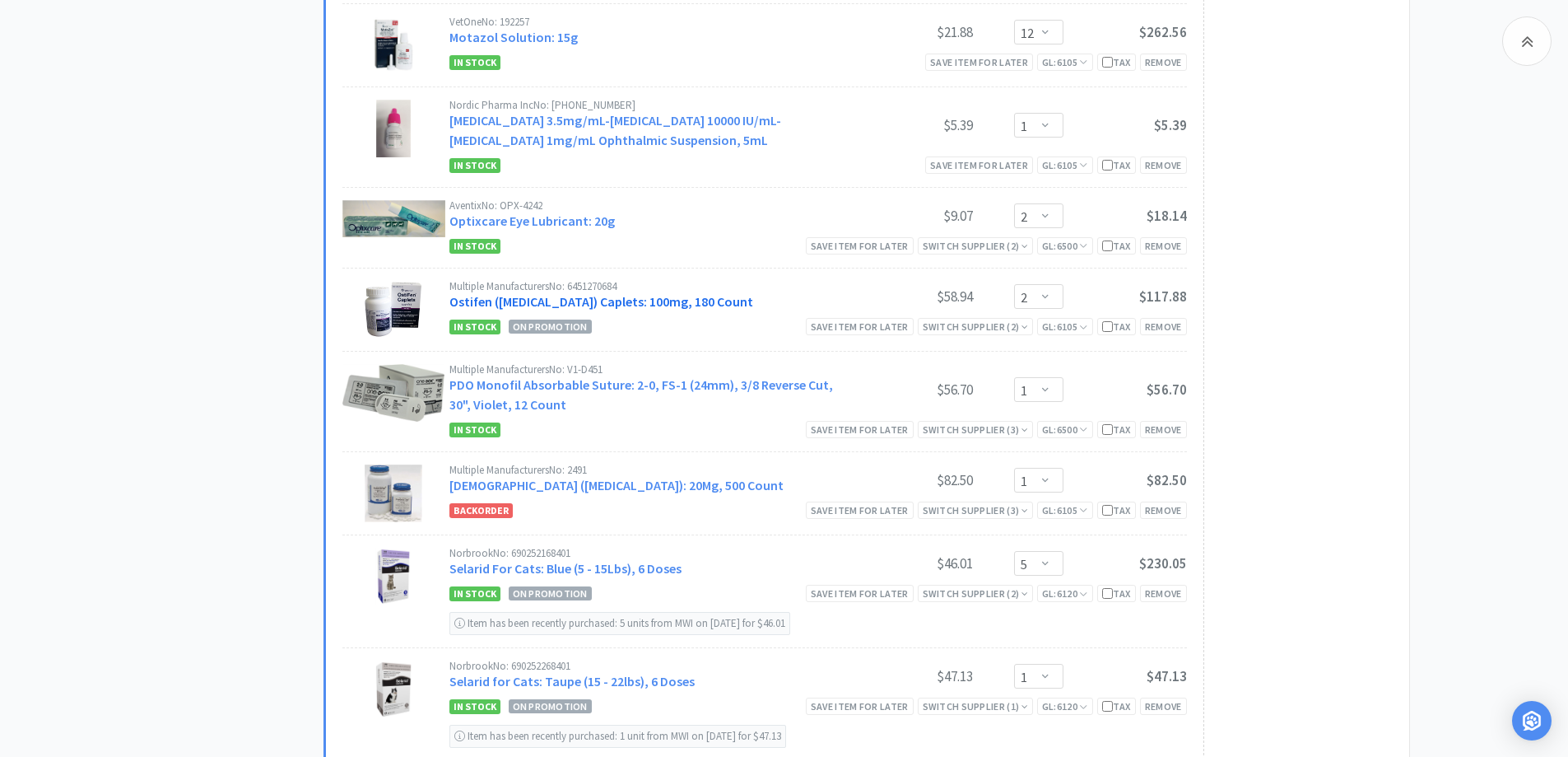
scroll to position [2471, 0]
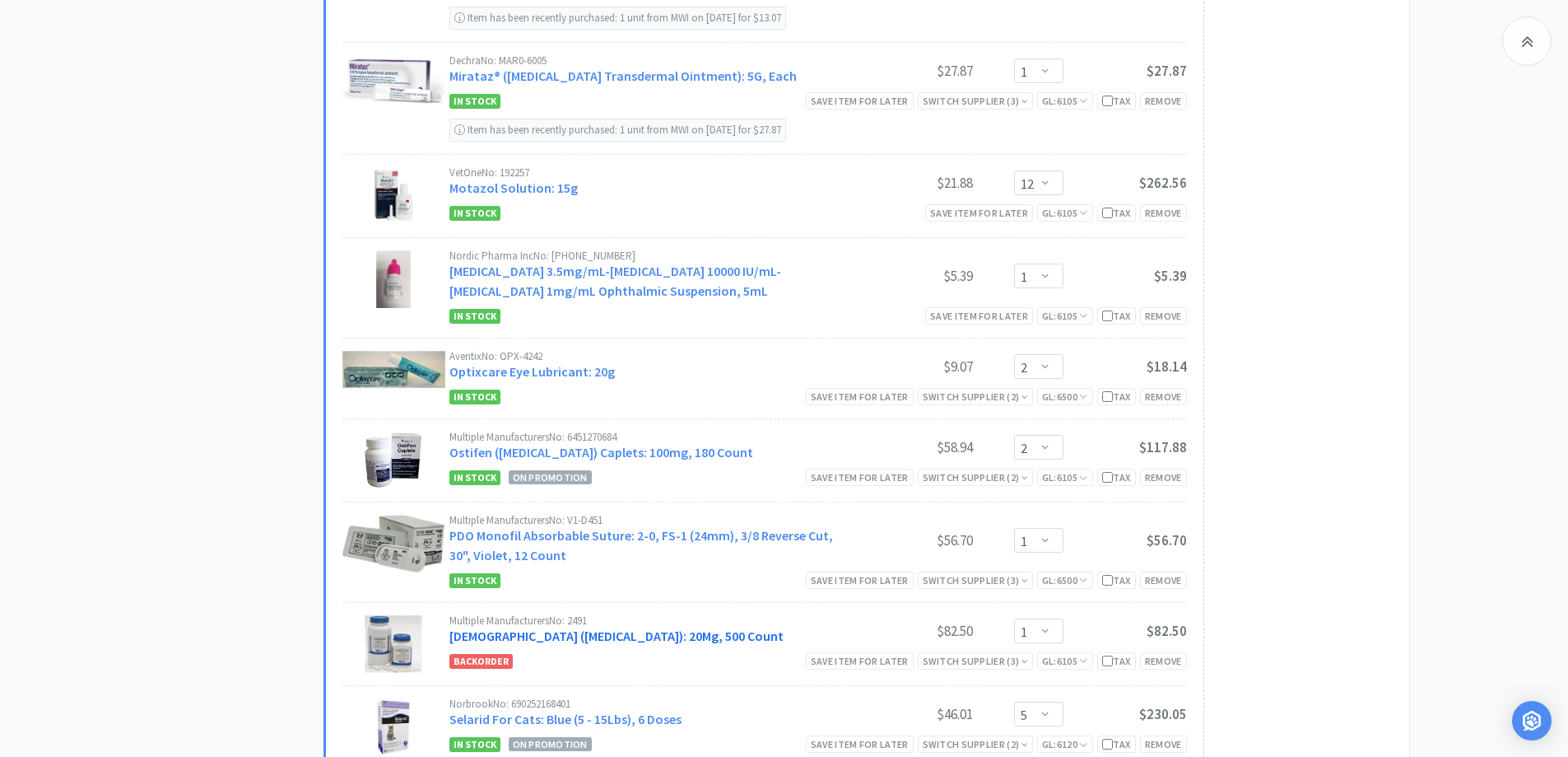
click at [532, 632] on link "[DEMOGRAPHIC_DATA] ([MEDICAL_DATA]): 20Mg, 500 Count" at bounding box center [616, 636] width 335 height 16
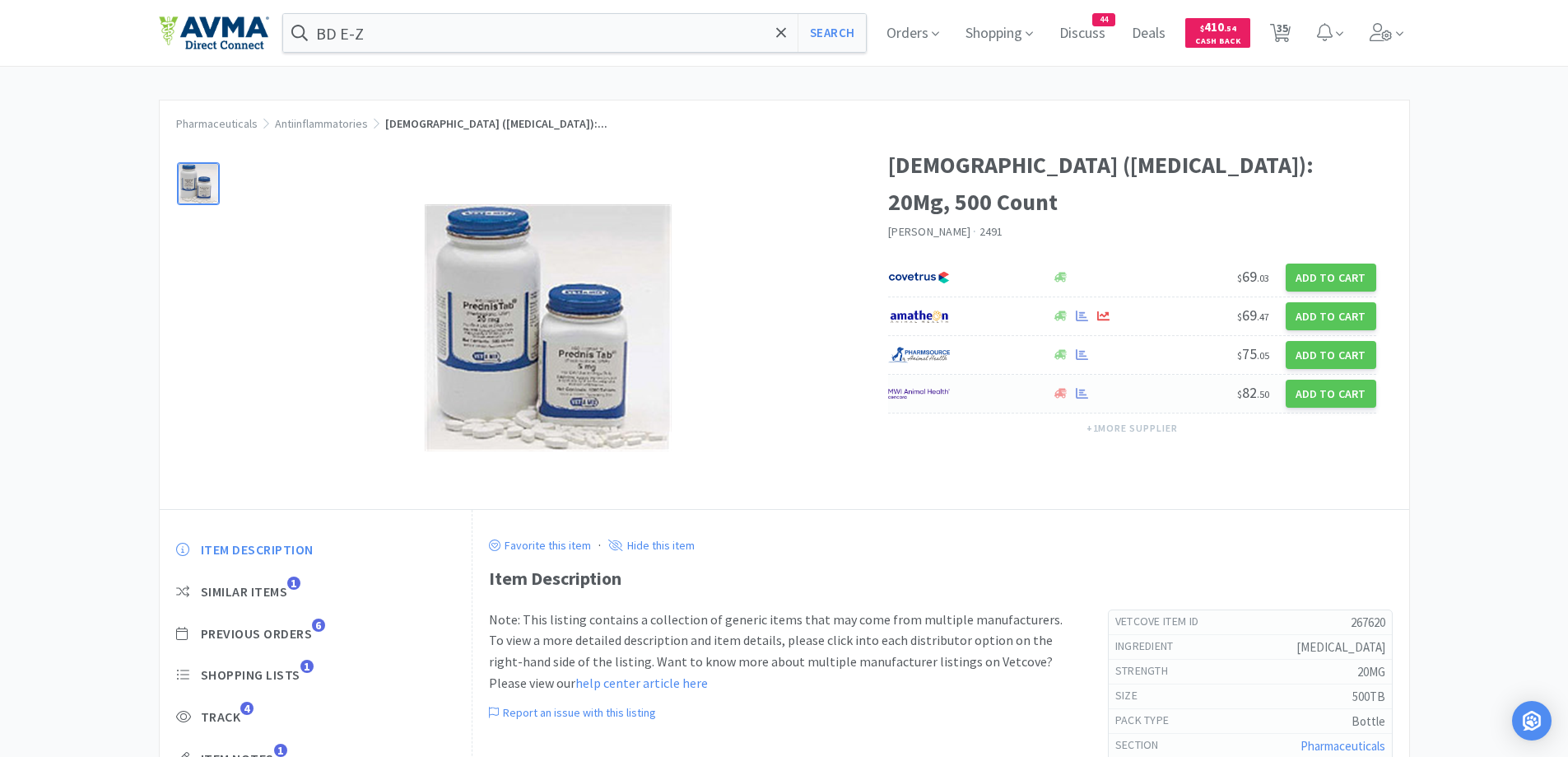
click at [1024, 379] on div at bounding box center [961, 394] width 147 height 28
click at [1278, 31] on icon at bounding box center [1281, 32] width 21 height 18
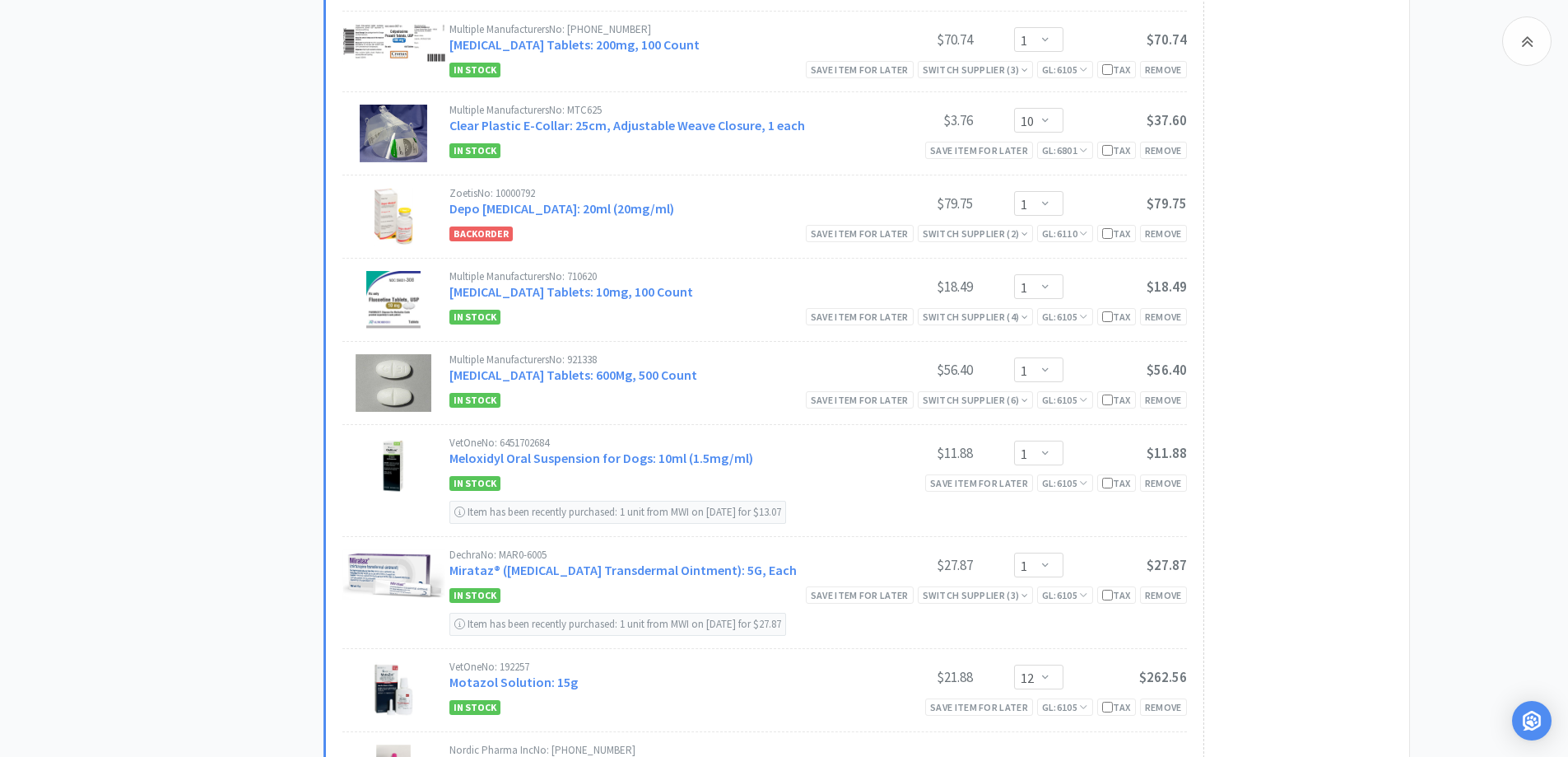
scroll to position [1813, 0]
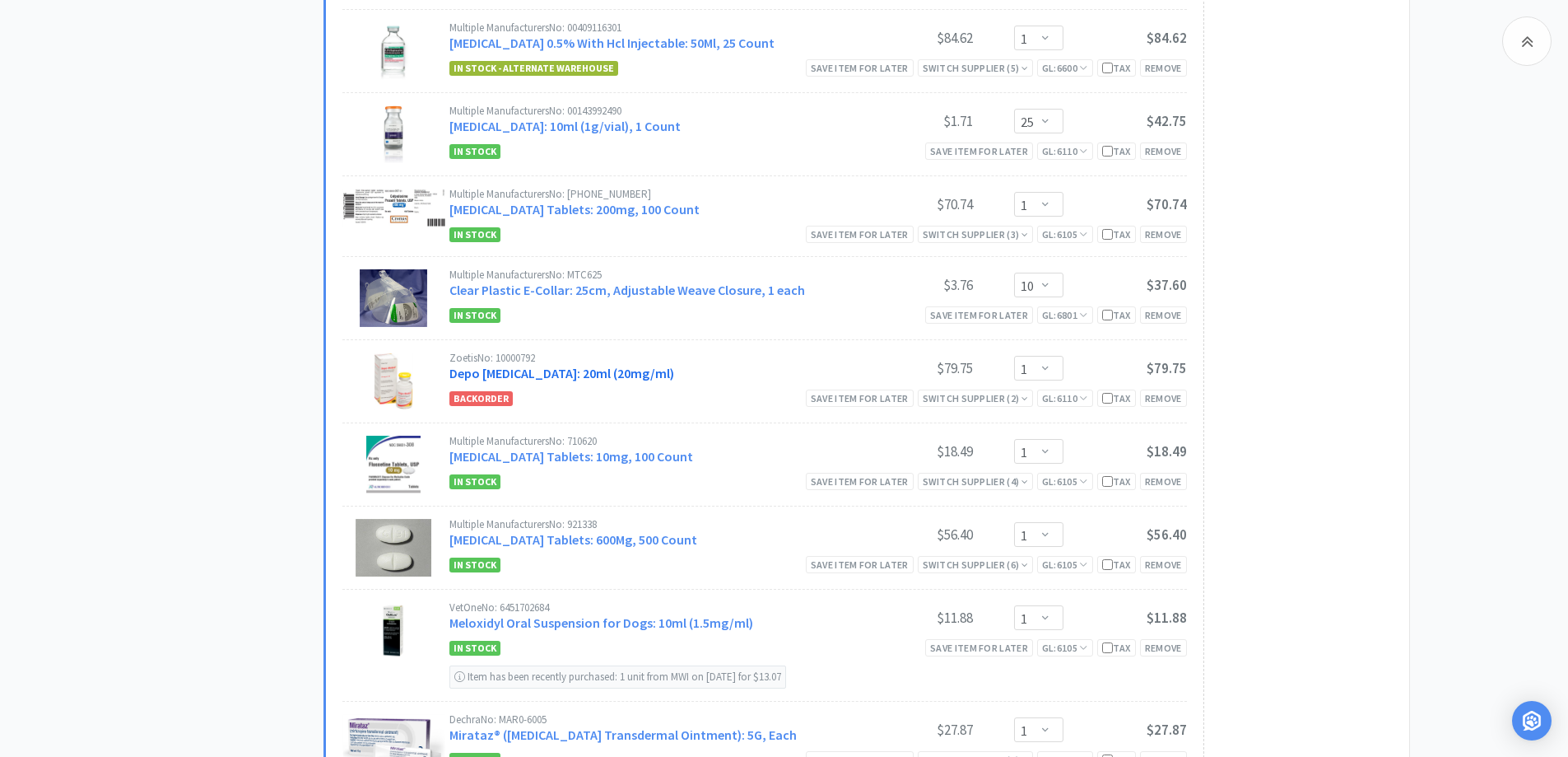
click at [504, 372] on link "Depo [MEDICAL_DATA]: 20ml (20mg/ml)" at bounding box center [561, 373] width 225 height 16
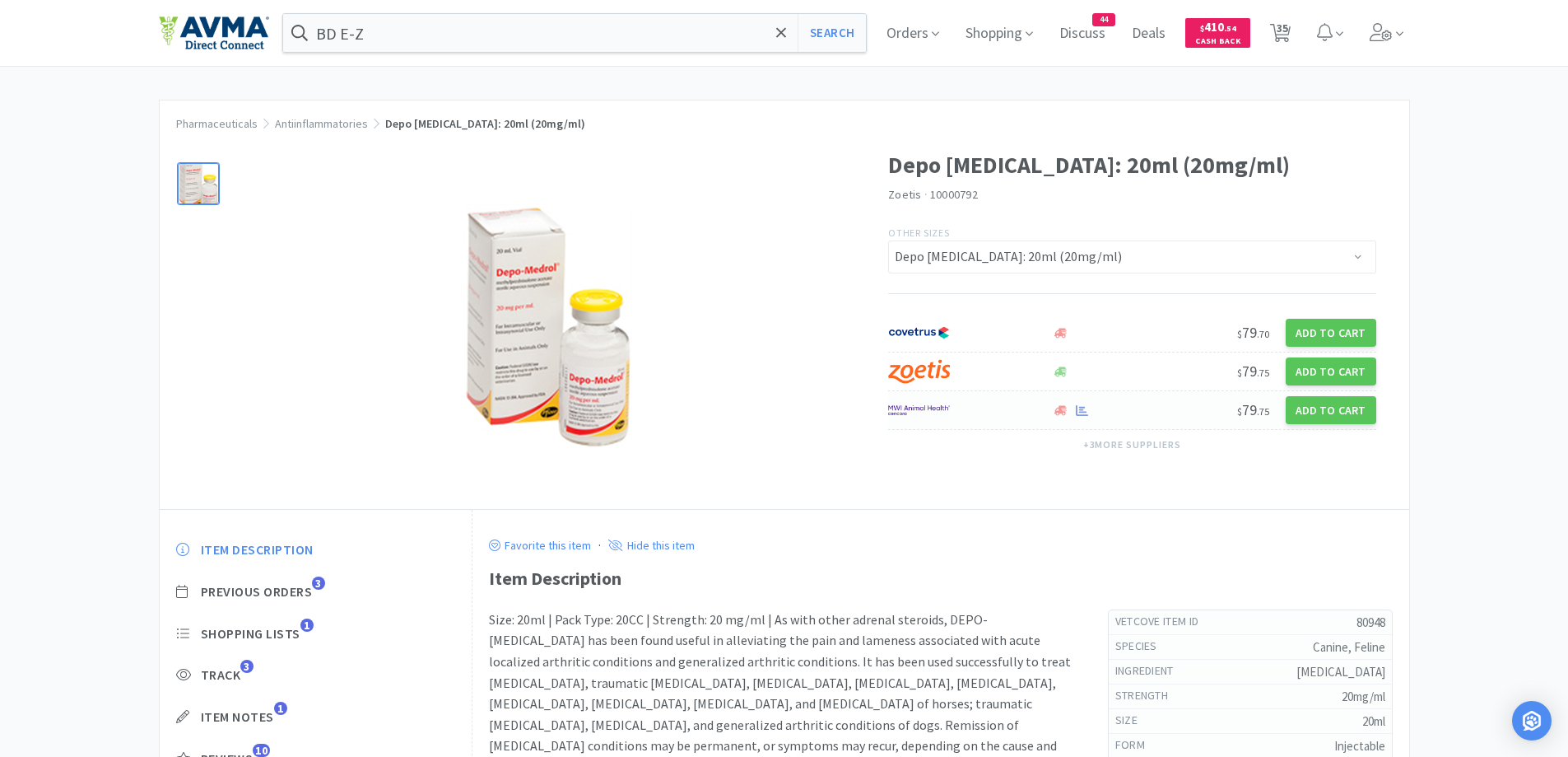
click at [1040, 410] on div at bounding box center [970, 411] width 163 height 28
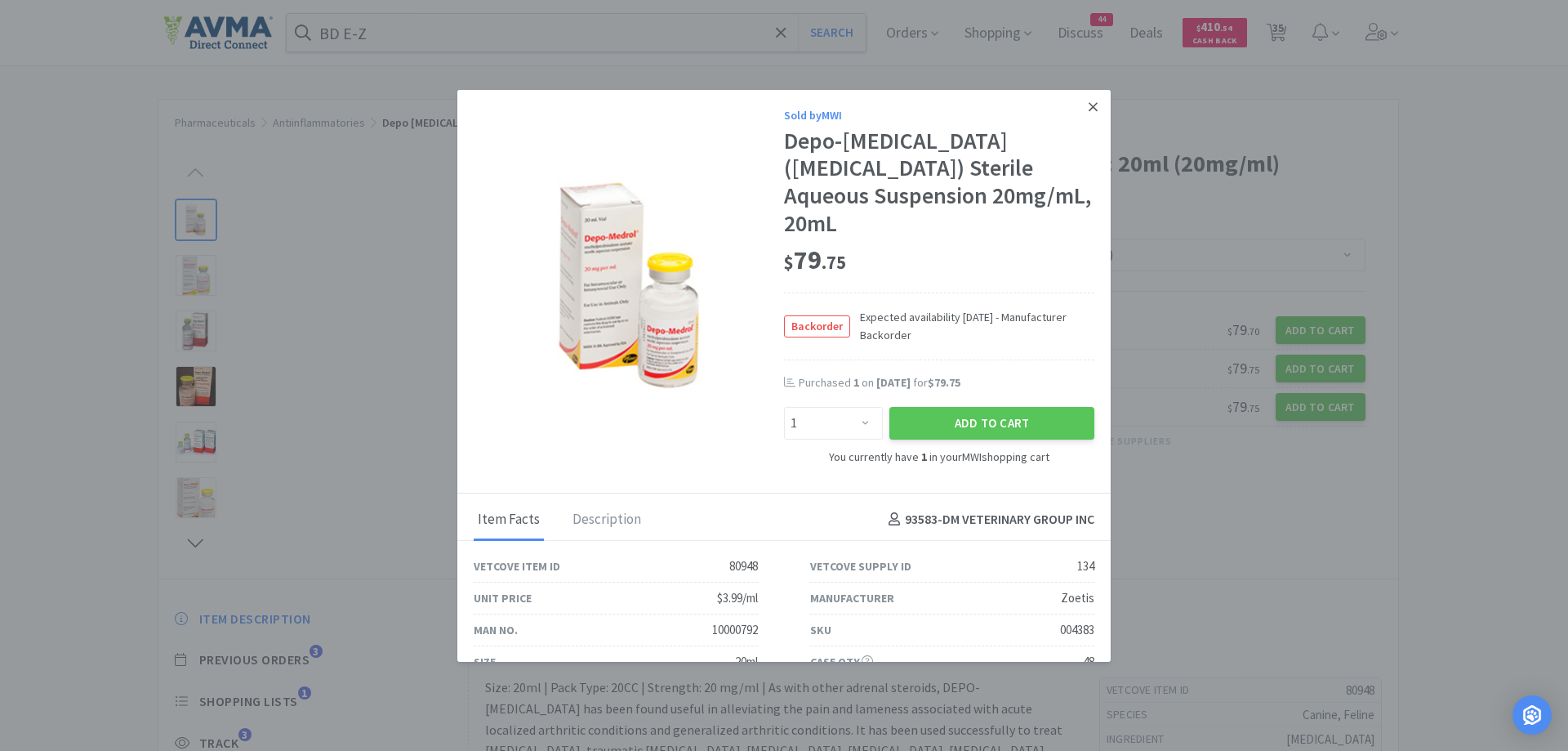
click at [1089, 103] on icon at bounding box center [1094, 107] width 9 height 15
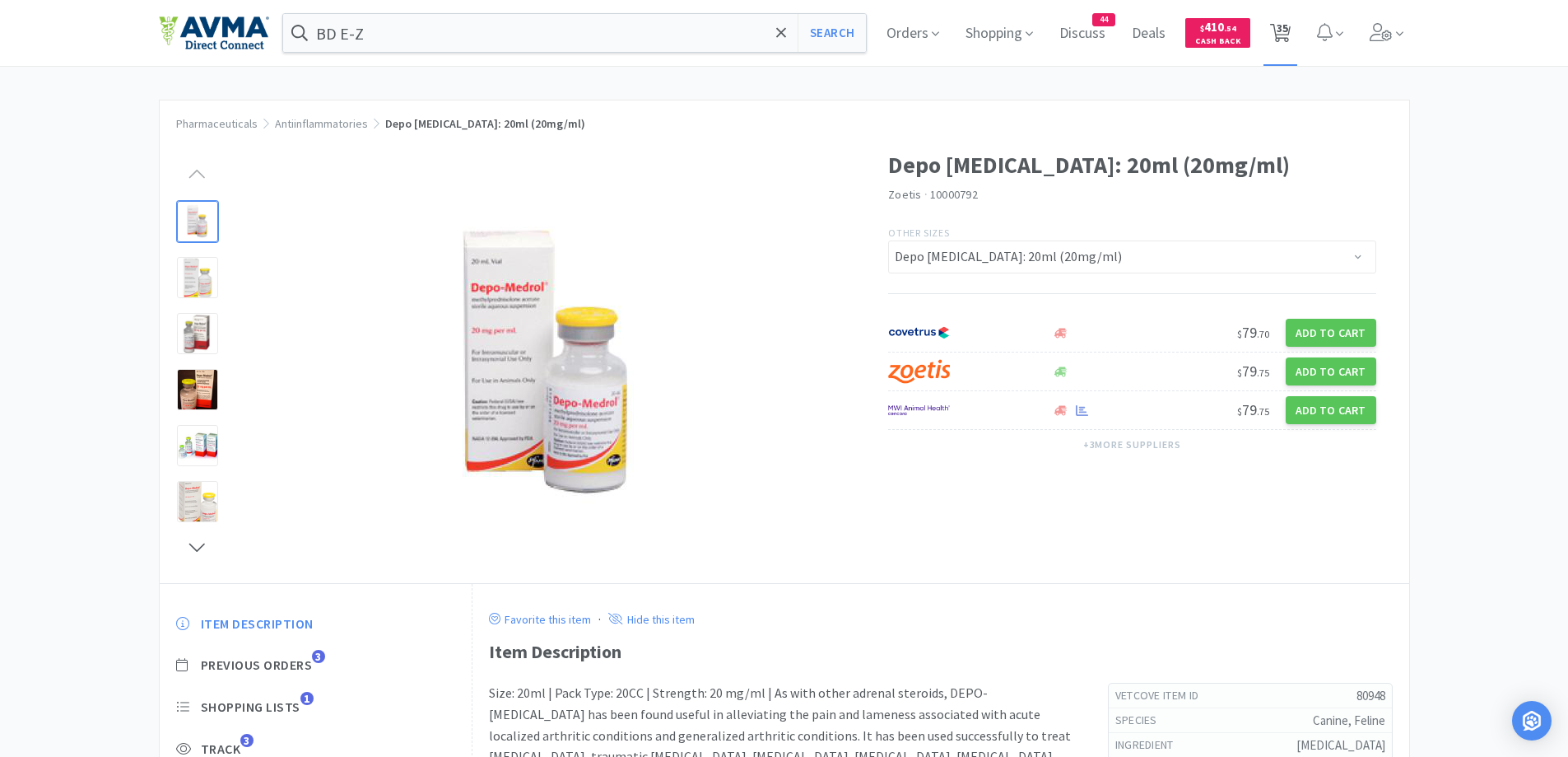
click at [1277, 22] on span "35" at bounding box center [1281, 33] width 21 height 23
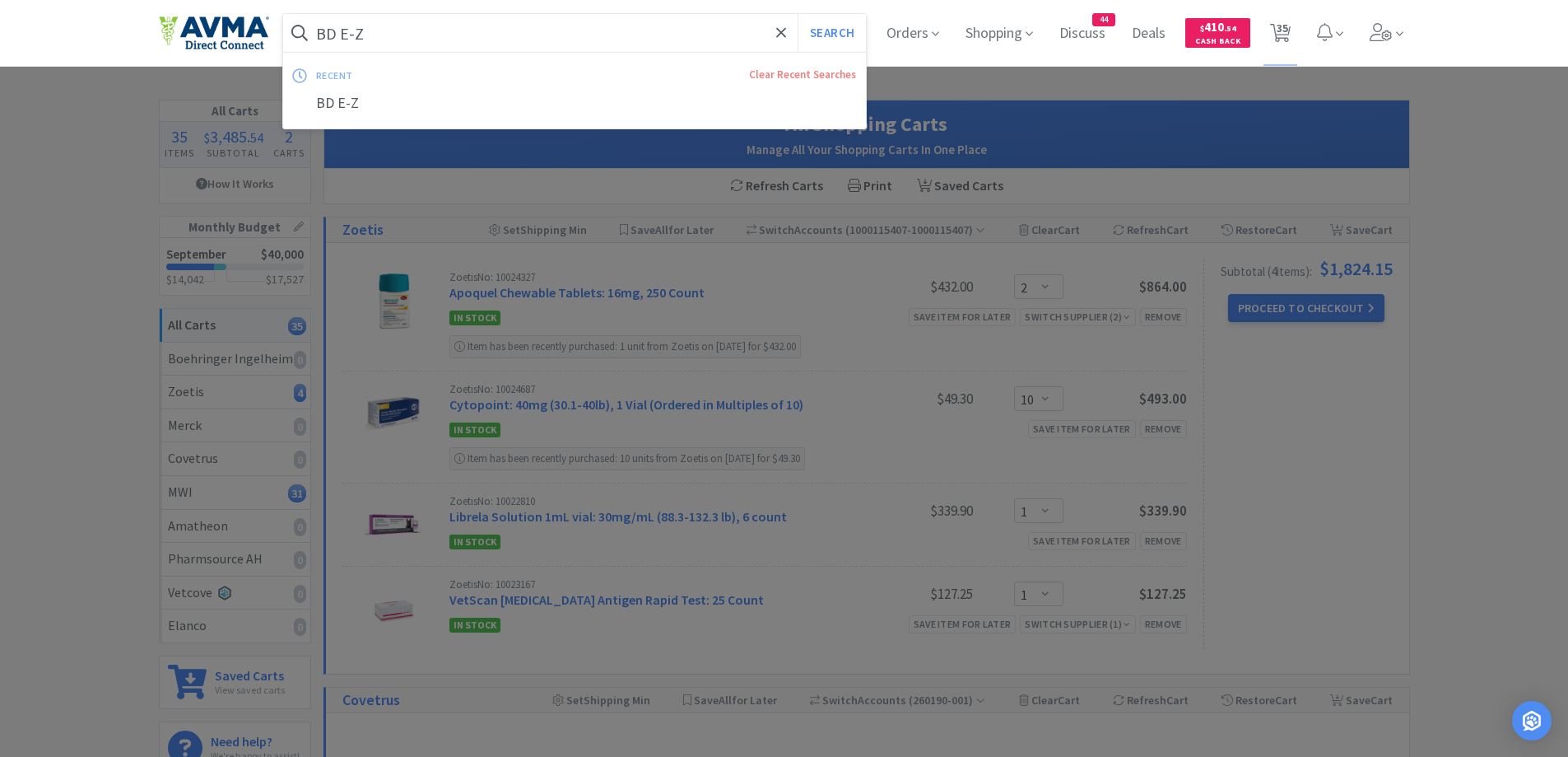
click at [490, 39] on input "BD E-Z" at bounding box center [575, 33] width 584 height 38
paste input "Cerenia"
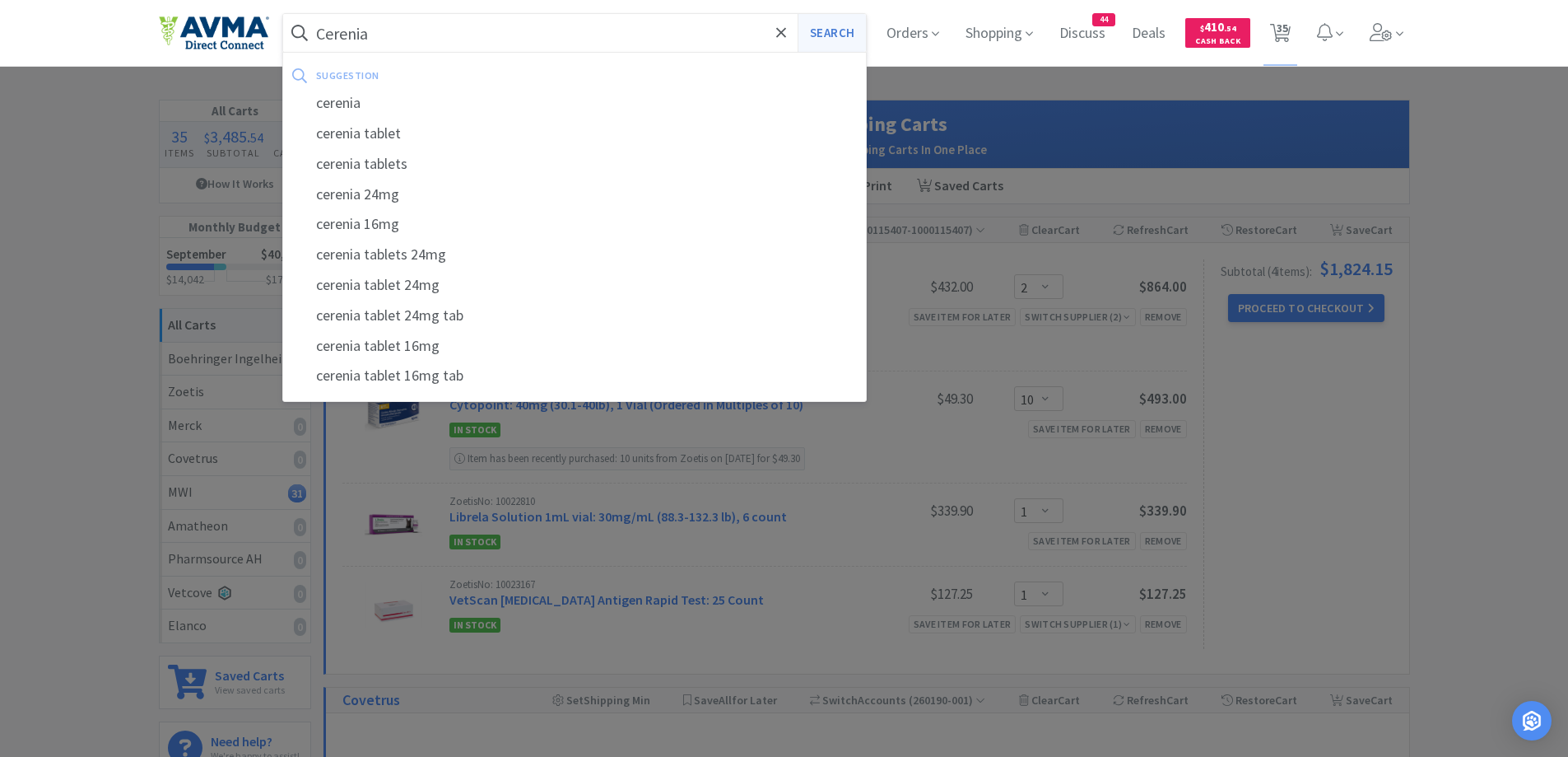
click at [855, 35] on button "Search" at bounding box center [832, 33] width 68 height 38
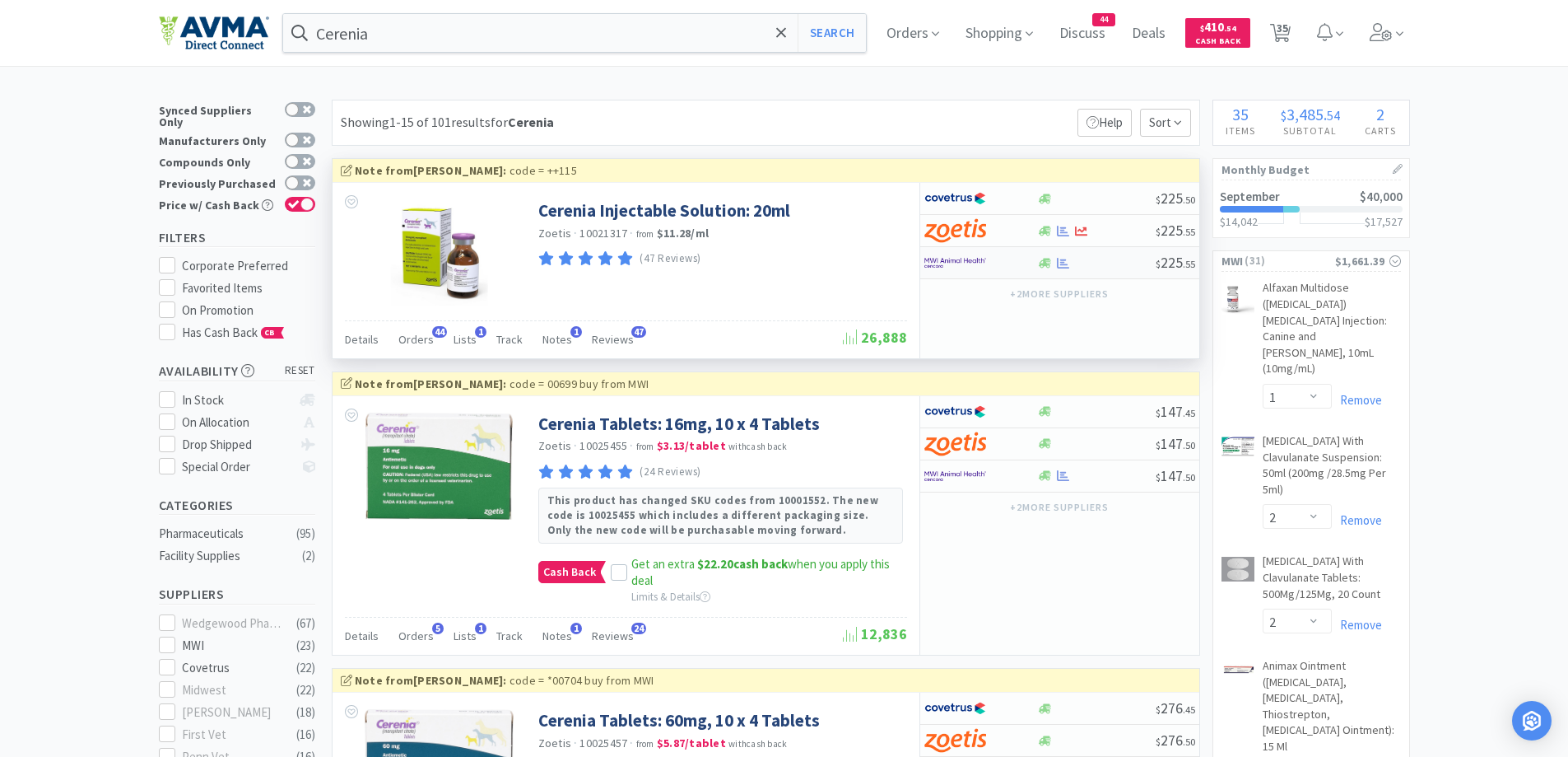
click at [991, 267] on div at bounding box center [970, 263] width 91 height 28
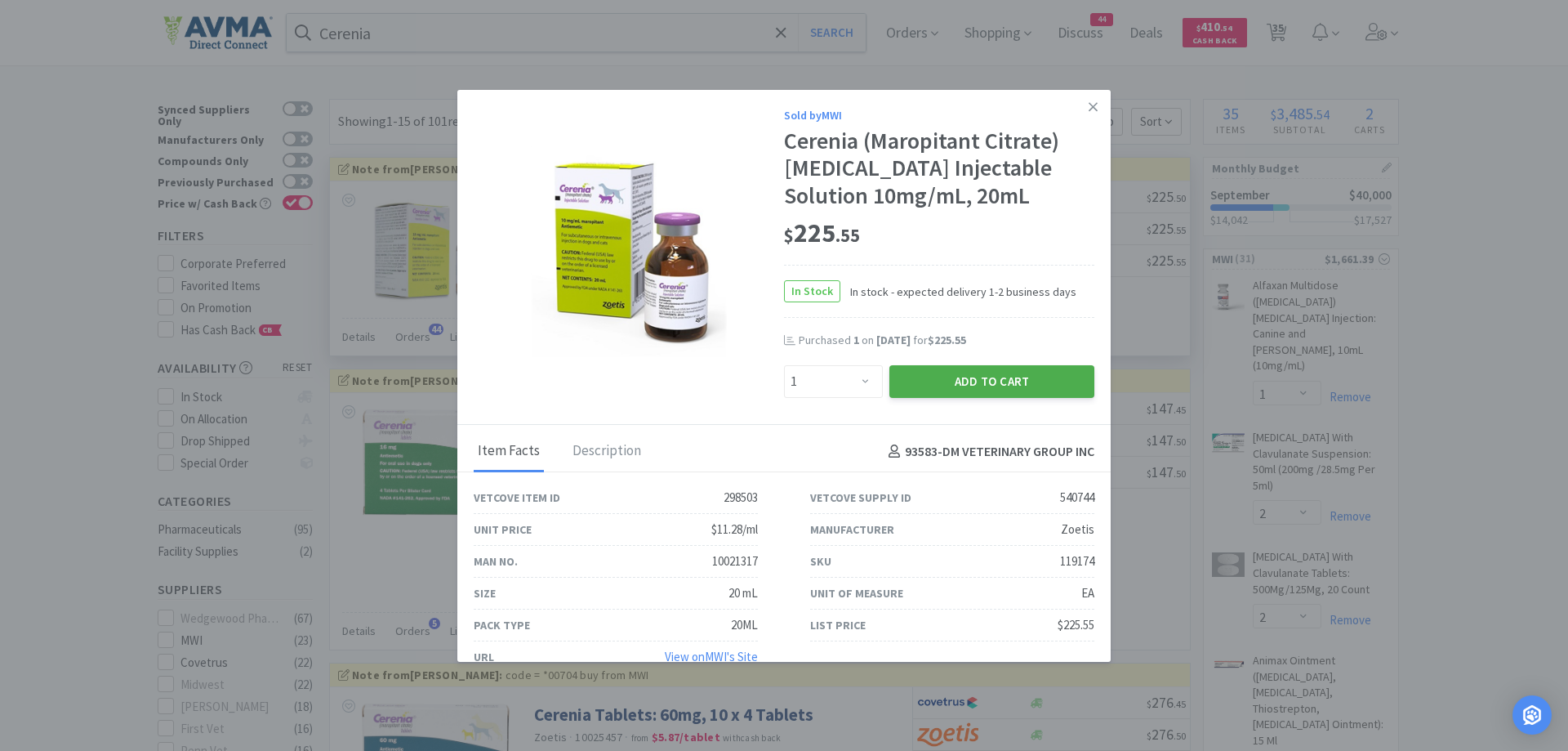
click at [947, 384] on button "Add to Cart" at bounding box center [992, 381] width 205 height 33
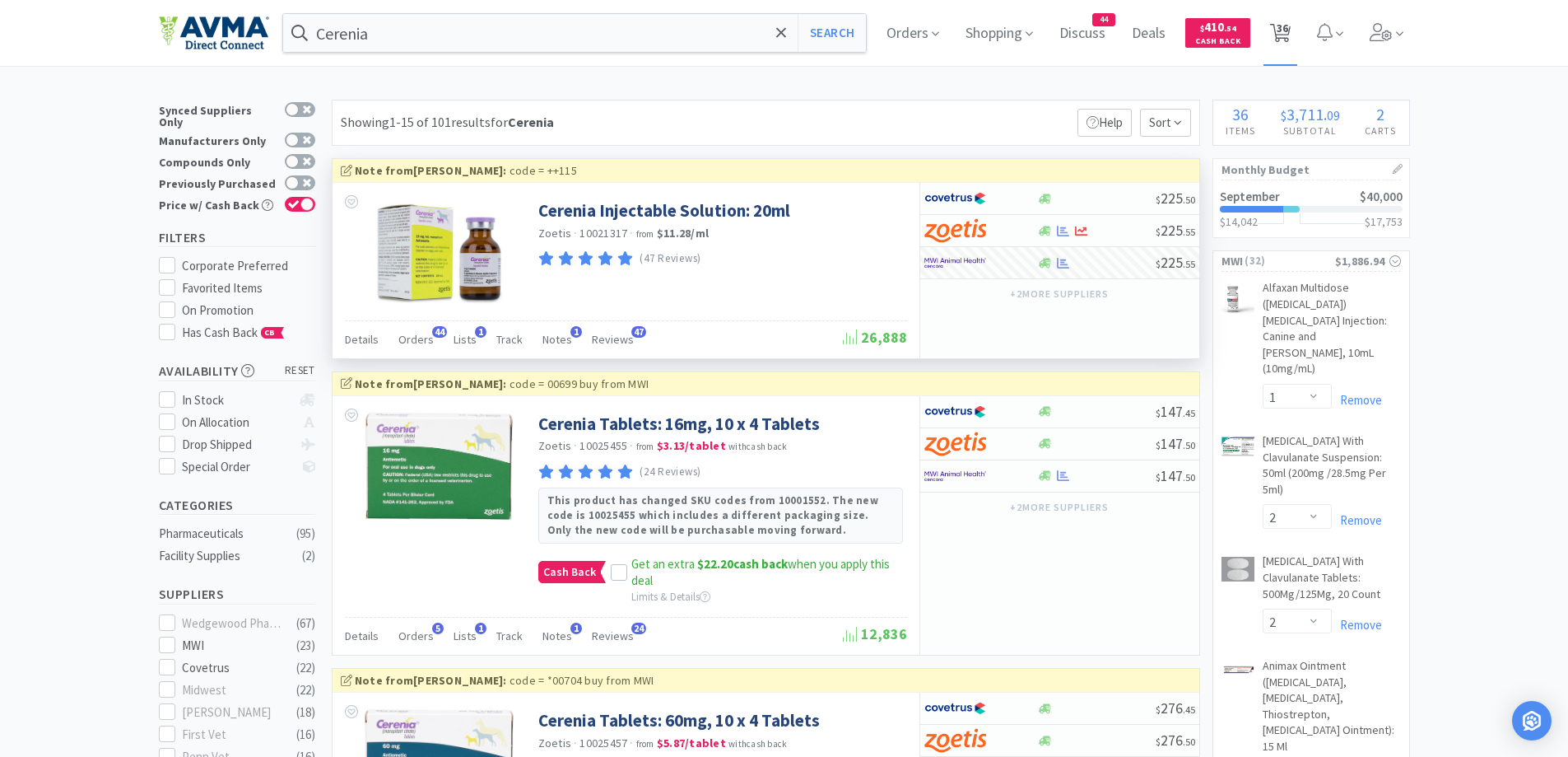
click at [1285, 33] on span "36" at bounding box center [1283, 28] width 11 height 65
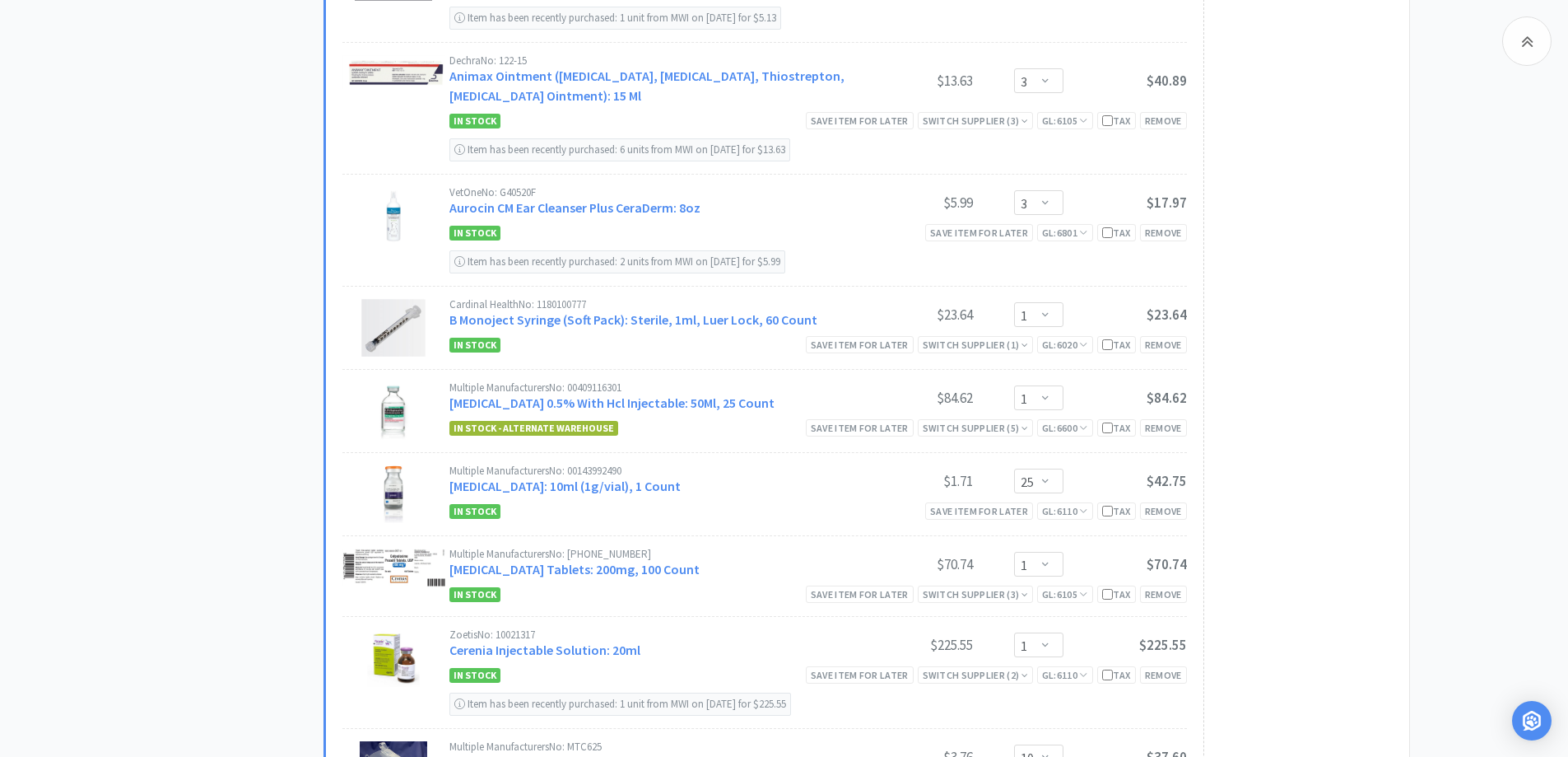
scroll to position [1648, 0]
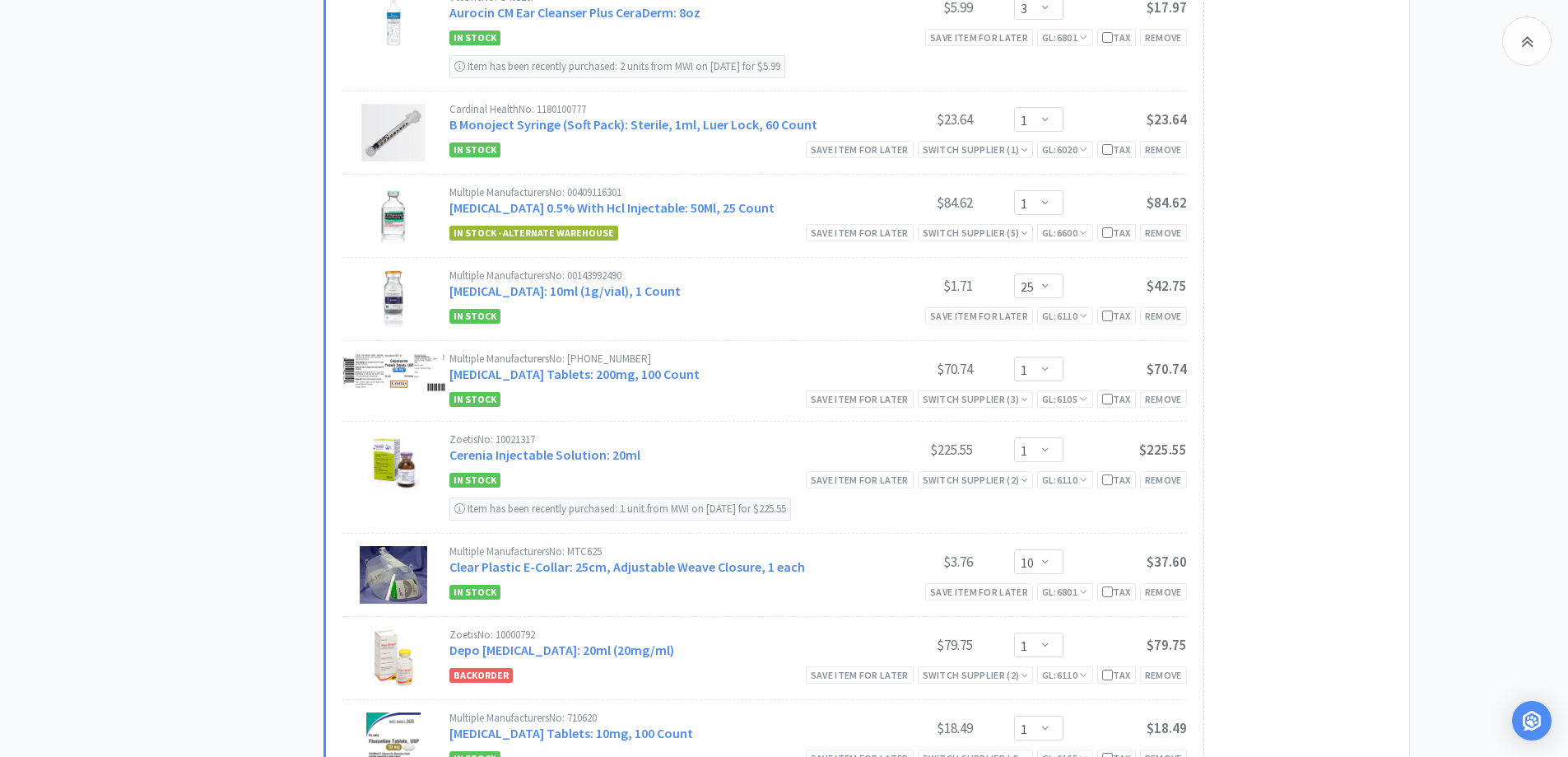
click at [1418, 252] on div "All Carts 36 Items $ 3,711 . 09 Subtotal 2 Carts How It Works Monthly Budget Se…" at bounding box center [784, 753] width 1568 height 4603
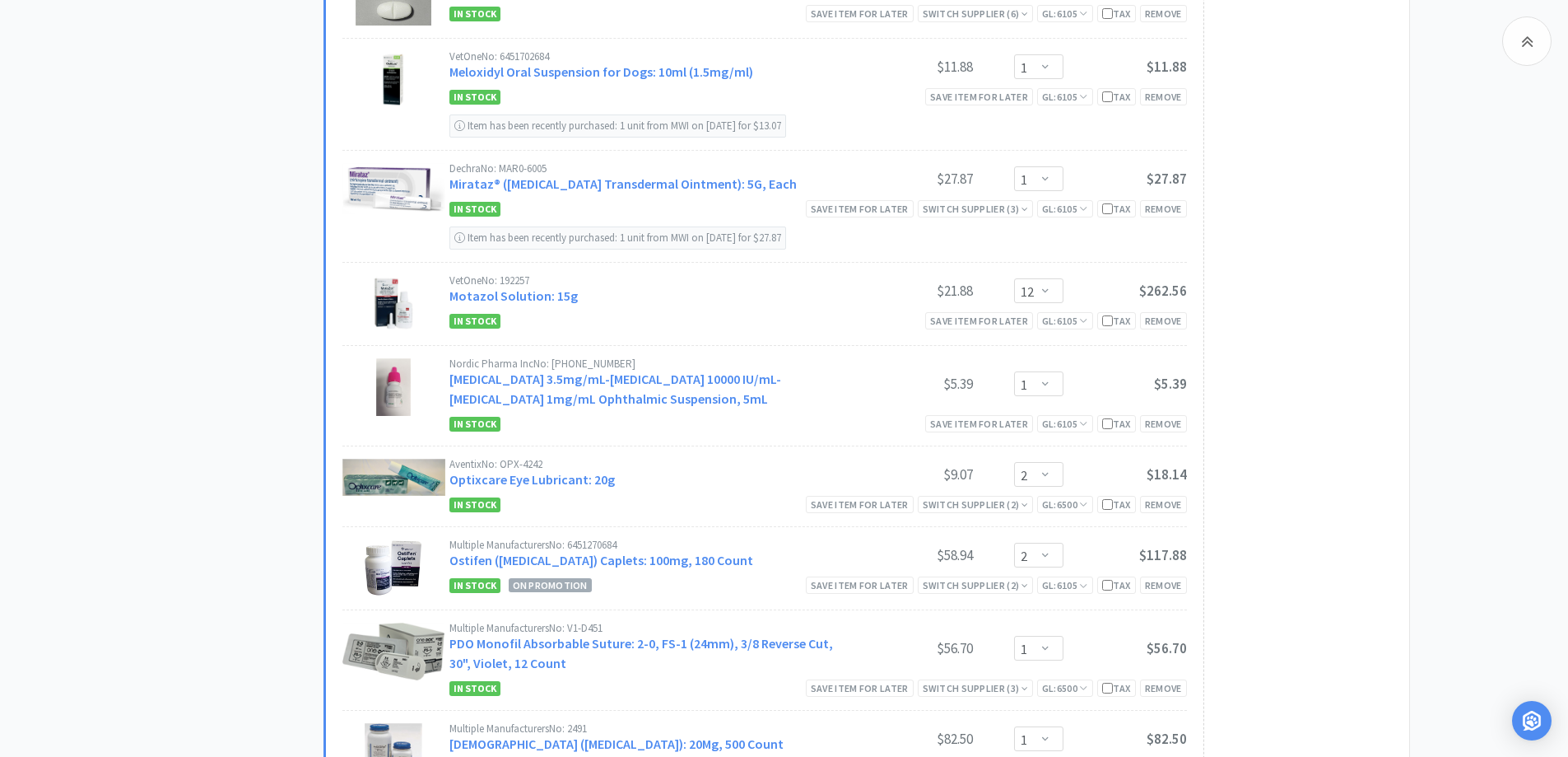
scroll to position [2636, 0]
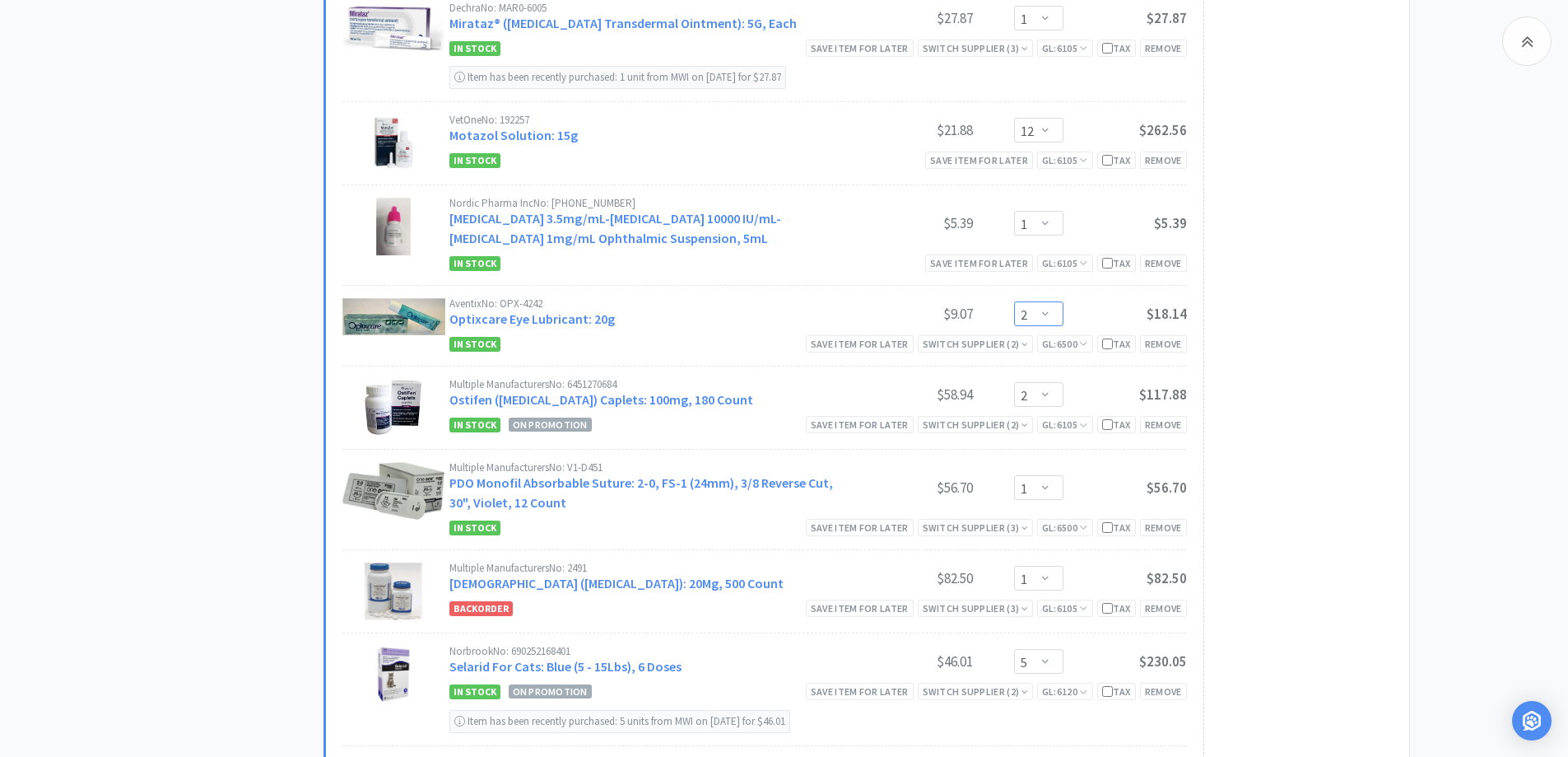
click at [1045, 315] on select "Enter Quantity 1 2 3 4 5 6 7 8 9 10 11 12 13 14 15 16 17 18 19 20 Enter Quantity" at bounding box center [1039, 314] width 49 height 25
click at [1014, 302] on select "Enter Quantity 1 2 3 4 5 6 7 8 9 10 11 12 13 14 15 16 17 18 19 20 Enter Quantity" at bounding box center [1039, 314] width 49 height 25
click at [1043, 392] on select "Enter Quantity 1 2 3 4 5 6 7 8 9 10 11 12 13 14 15 16 17 18 19 20 Enter Quantity" at bounding box center [1039, 395] width 49 height 25
click at [1014, 382] on select "Enter Quantity 1 2 3 4 5 6 7 8 9 10 11 12 13 14 15 16 17 18 19 20 Enter Quantity" at bounding box center [1039, 395] width 49 height 25
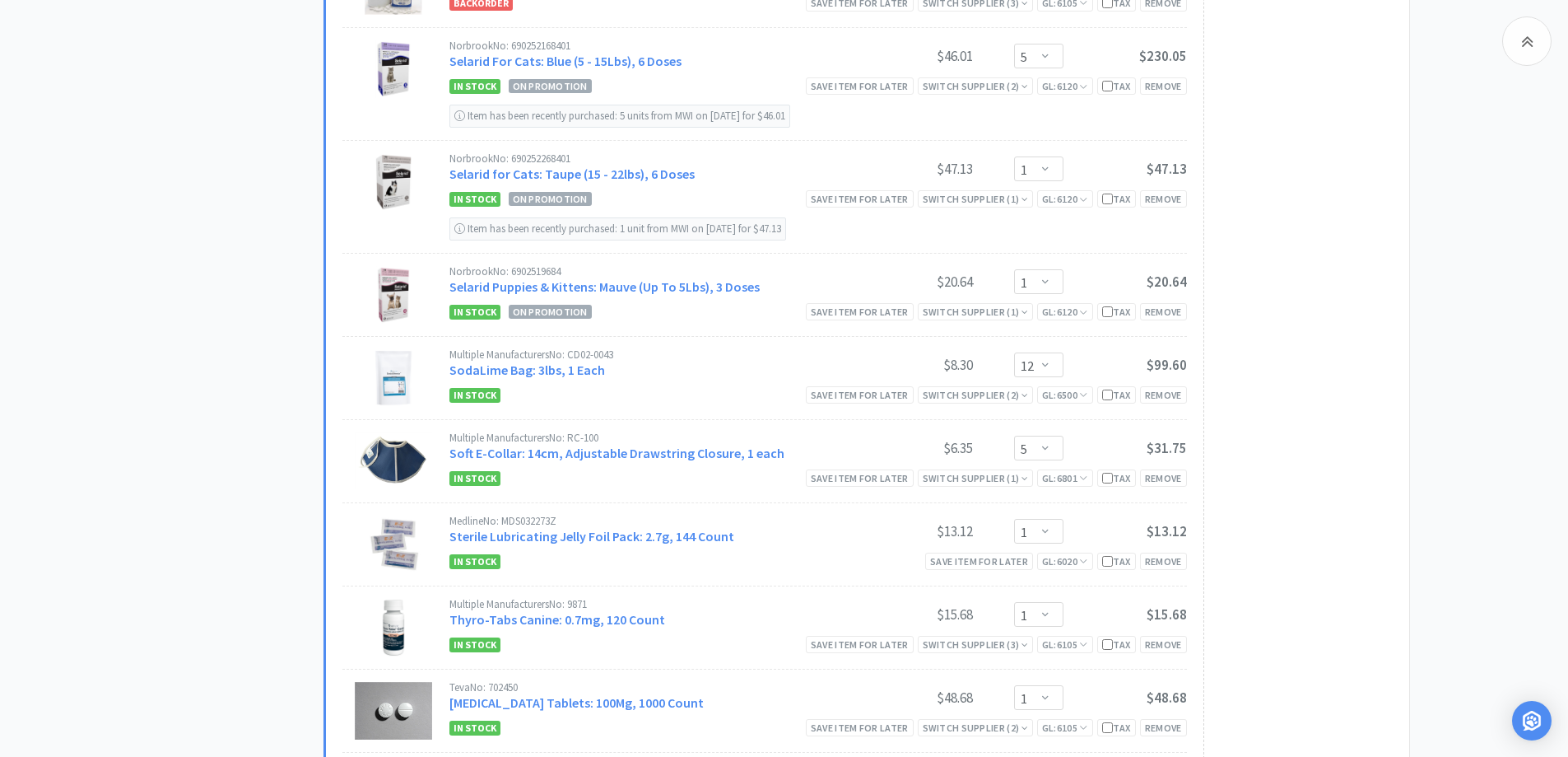
scroll to position [3296, 0]
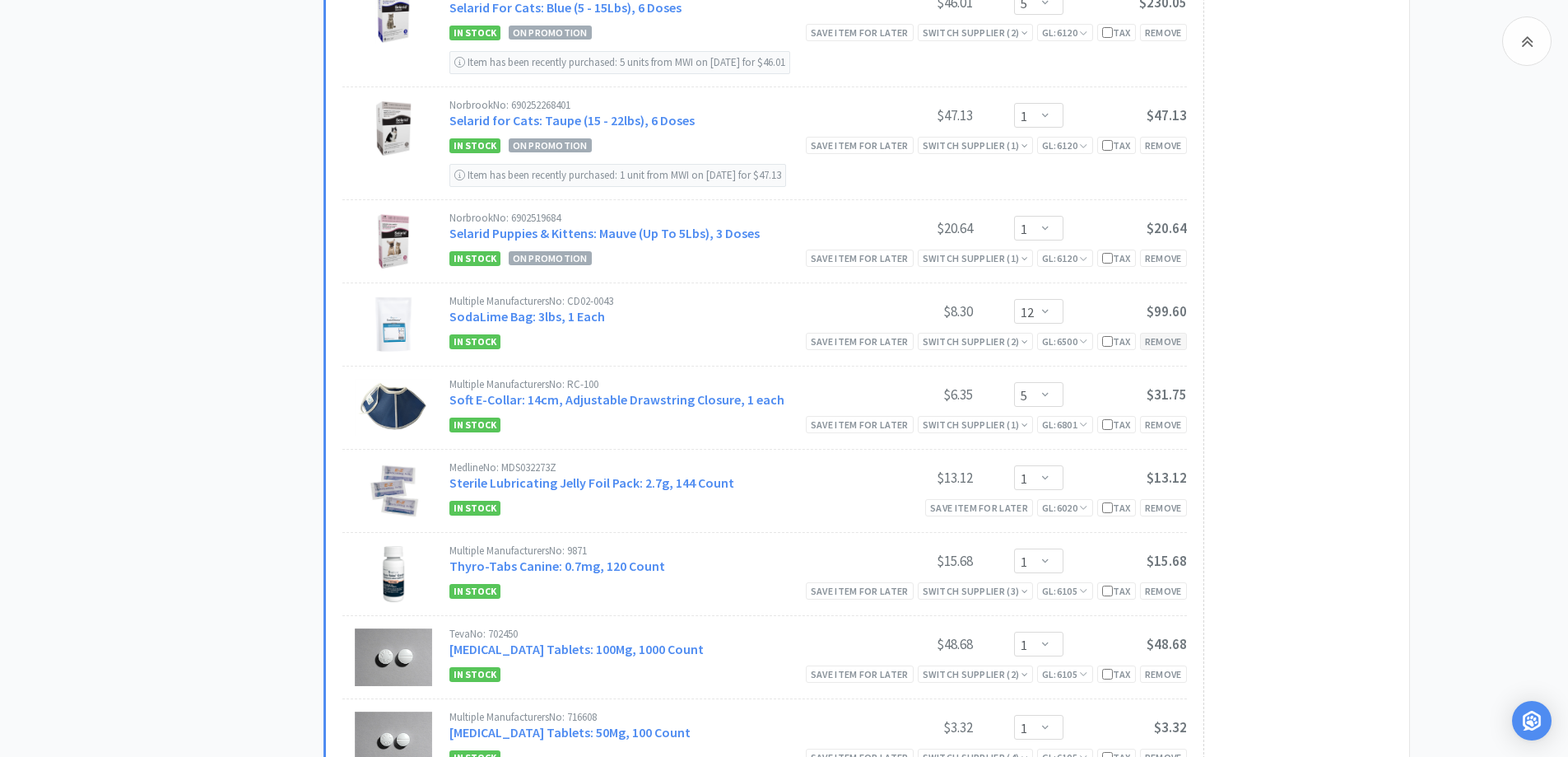
click at [1182, 335] on div "Remove" at bounding box center [1164, 342] width 47 height 17
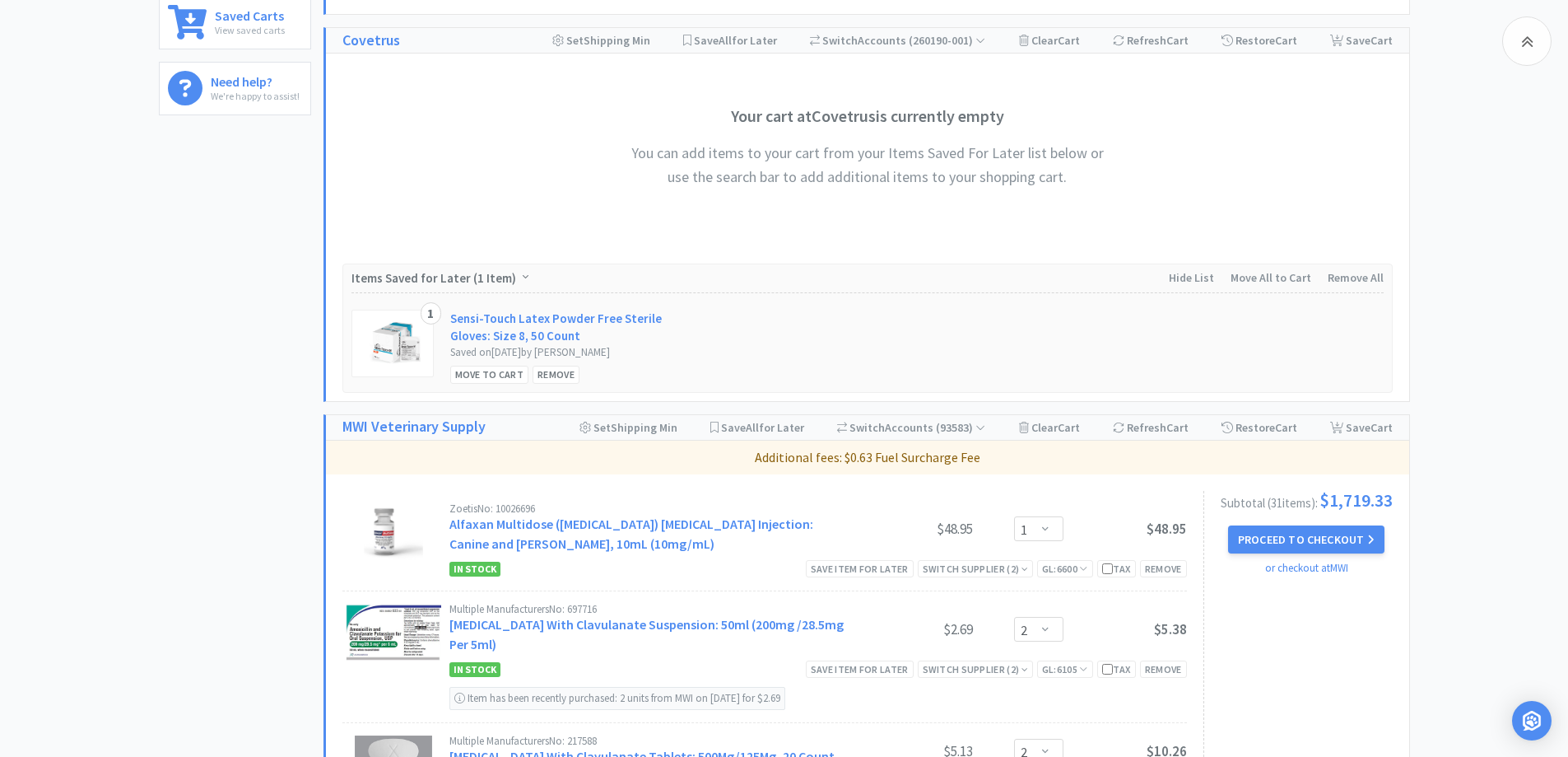
scroll to position [659, 0]
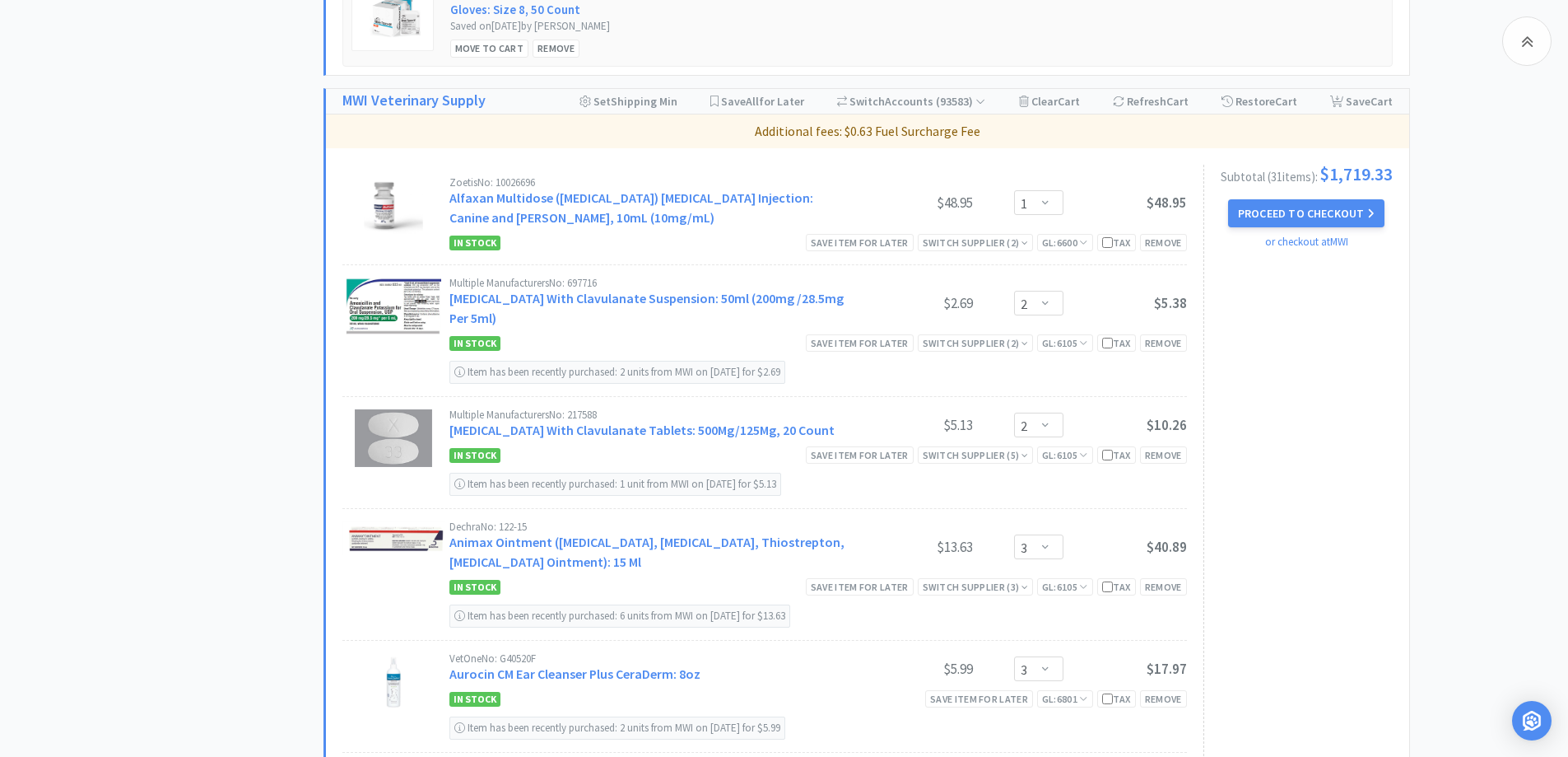
scroll to position [988, 0]
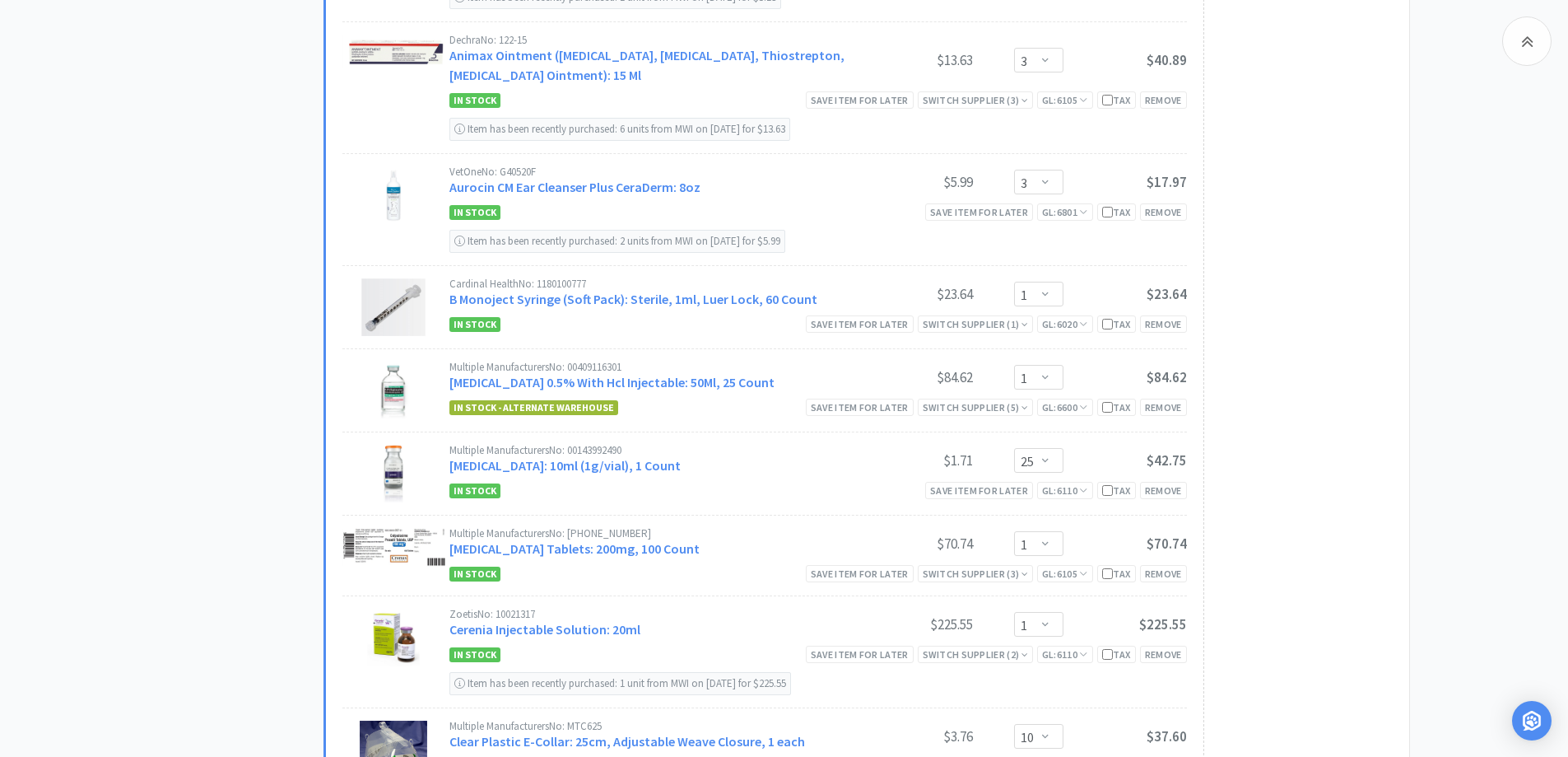
scroll to position [1648, 0]
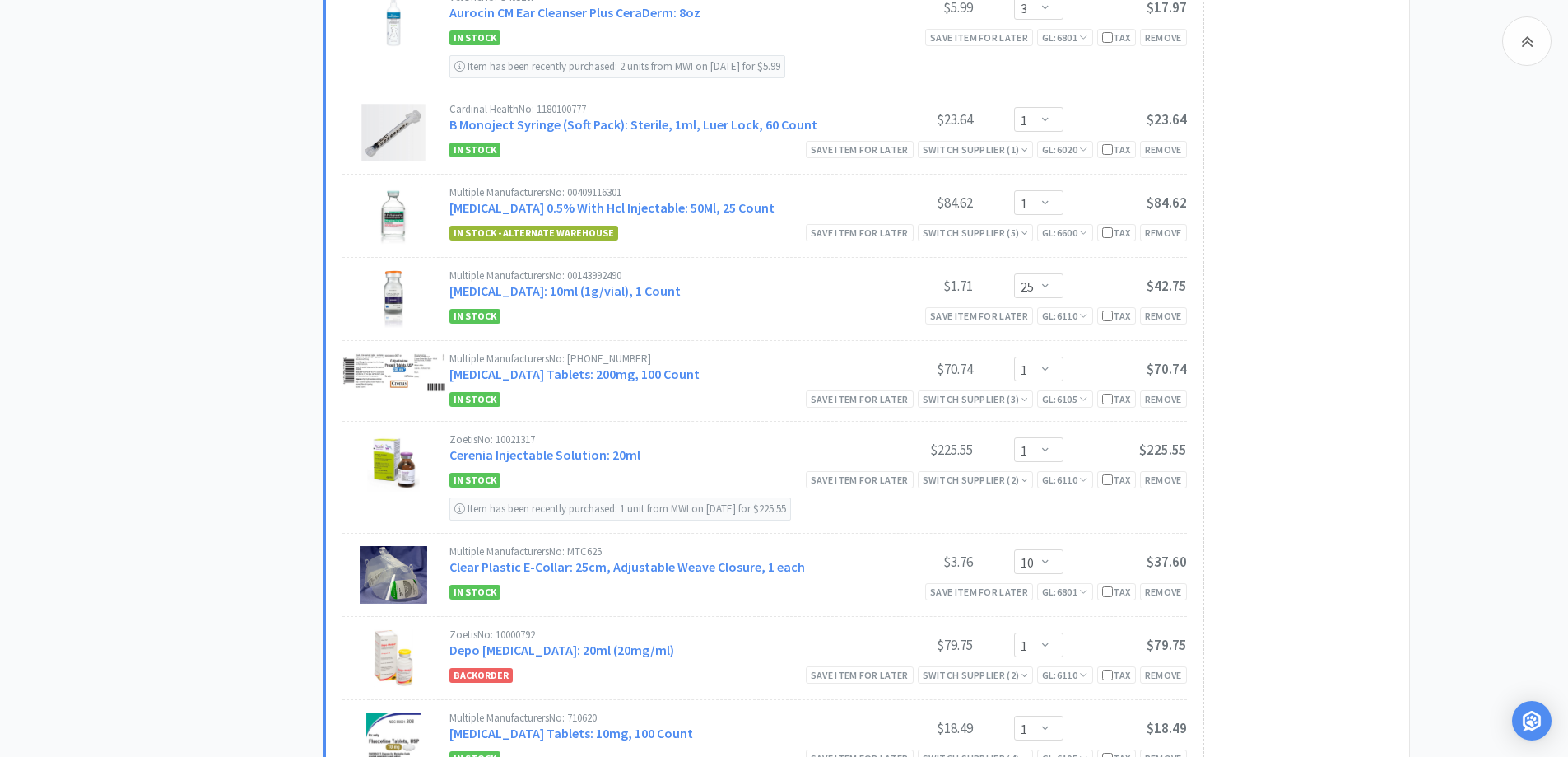
click at [249, 340] on div "All Carts 35 Items $ 3,543 . 48 Subtotal 2 Carts How It Works Monthly Budget Se…" at bounding box center [242, 725] width 165 height 4547
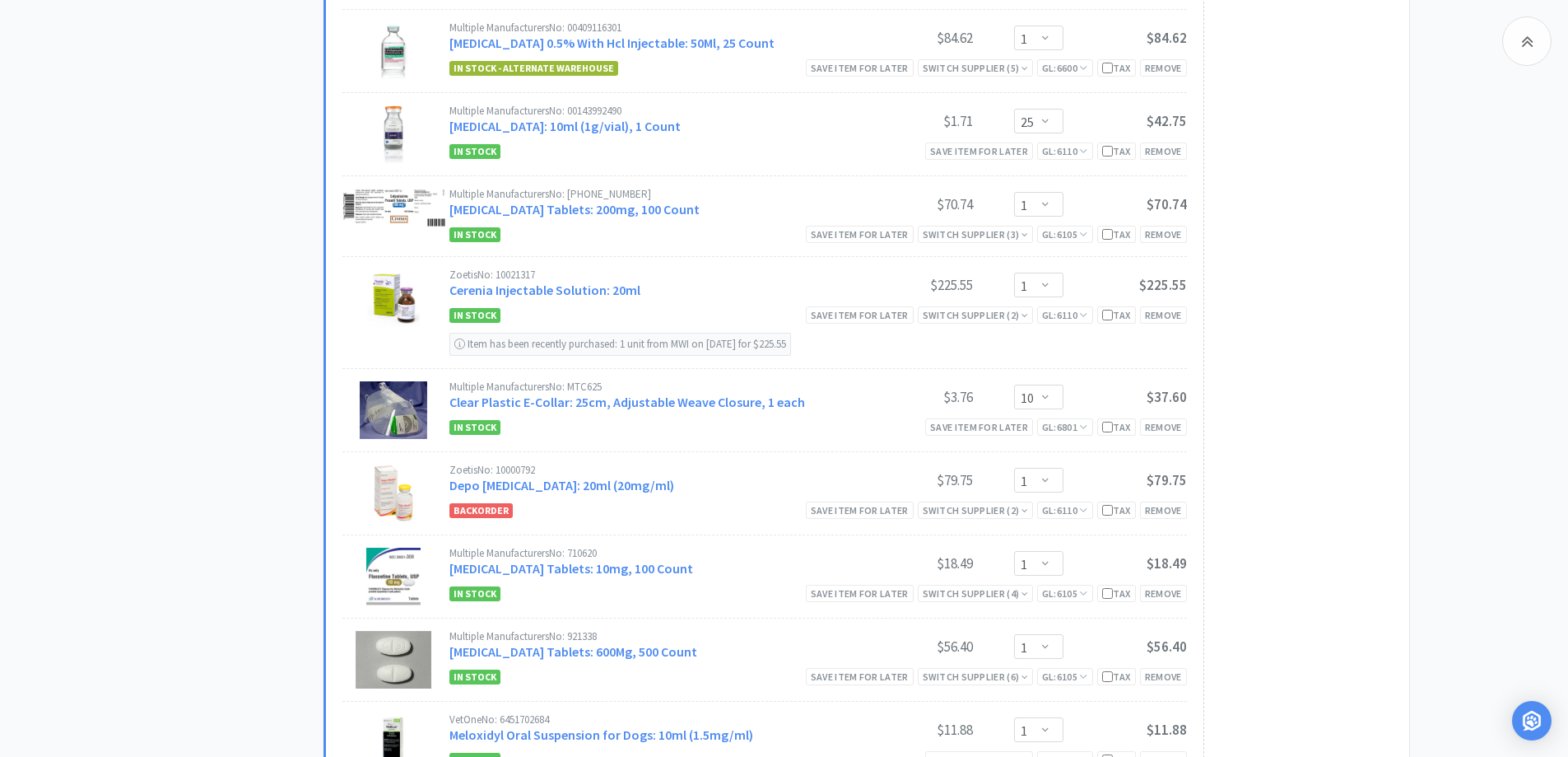
scroll to position [1977, 0]
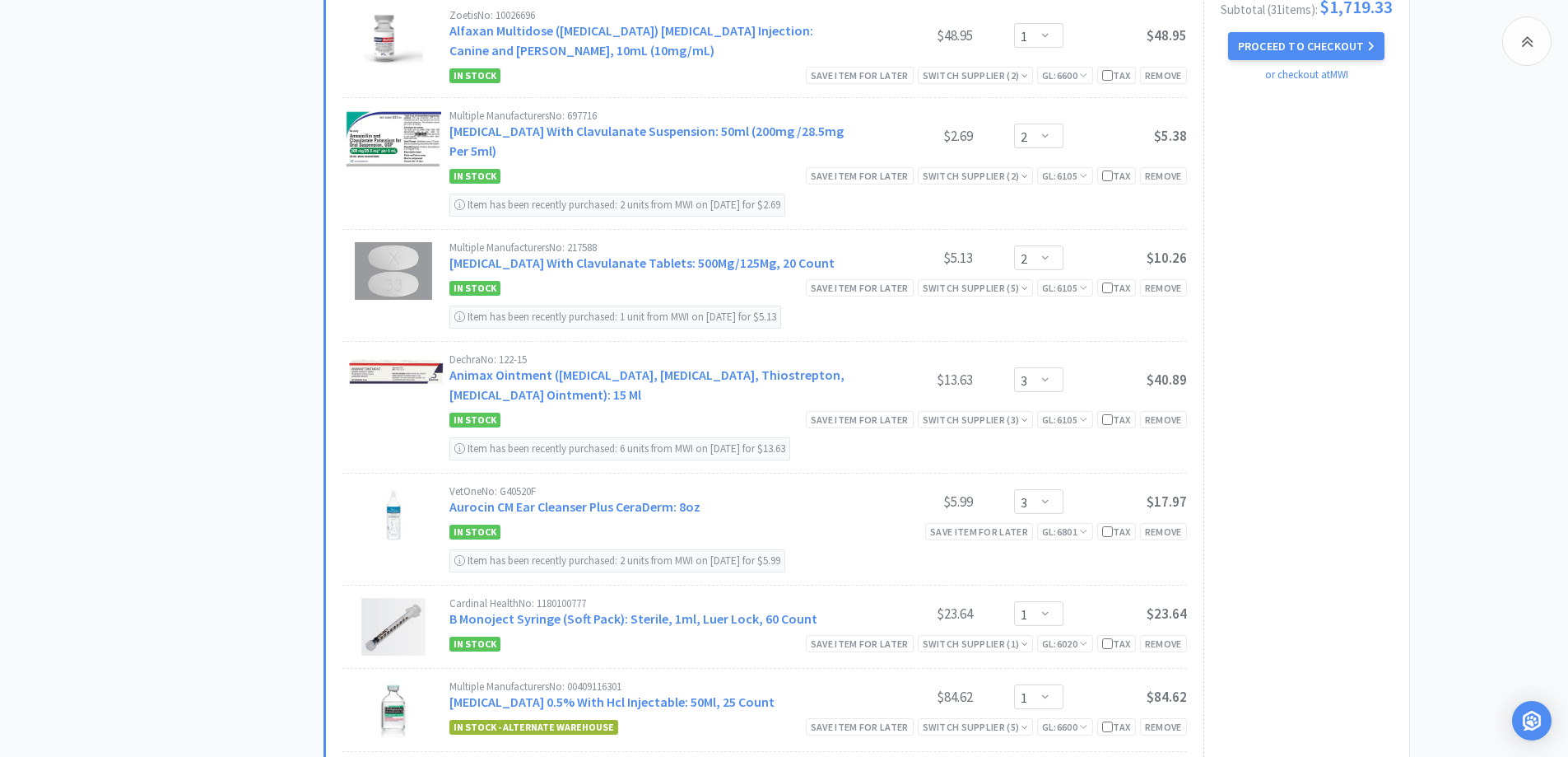
scroll to position [1483, 0]
